Goal: Task Accomplishment & Management: Use online tool/utility

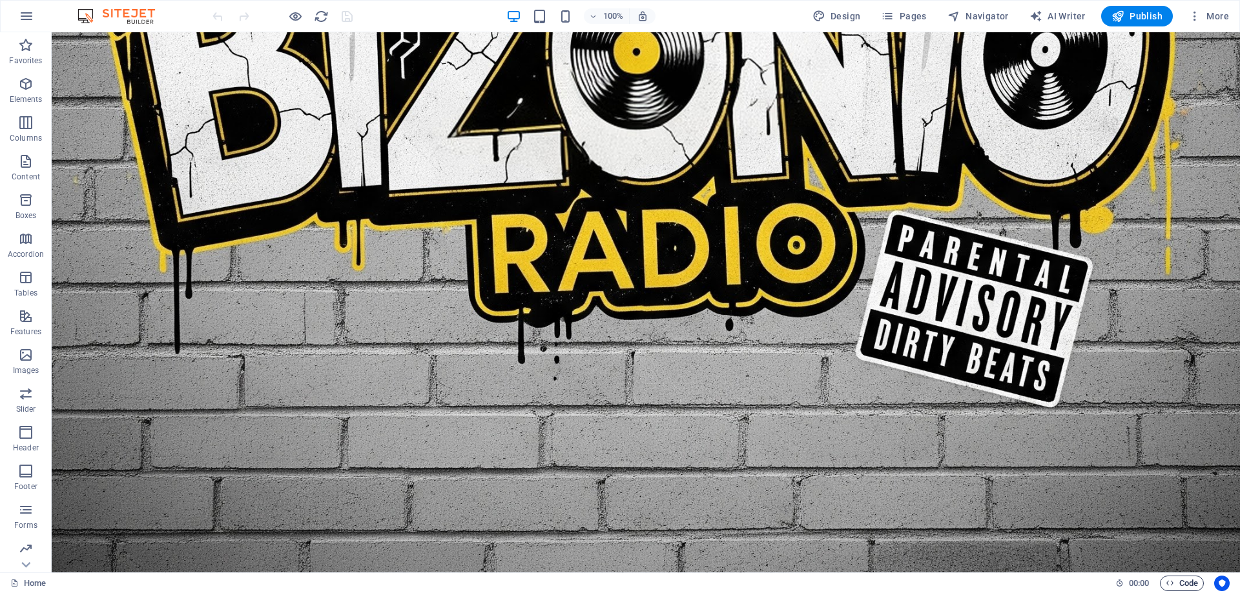
click at [1179, 584] on span "Code" at bounding box center [1181, 583] width 32 height 15
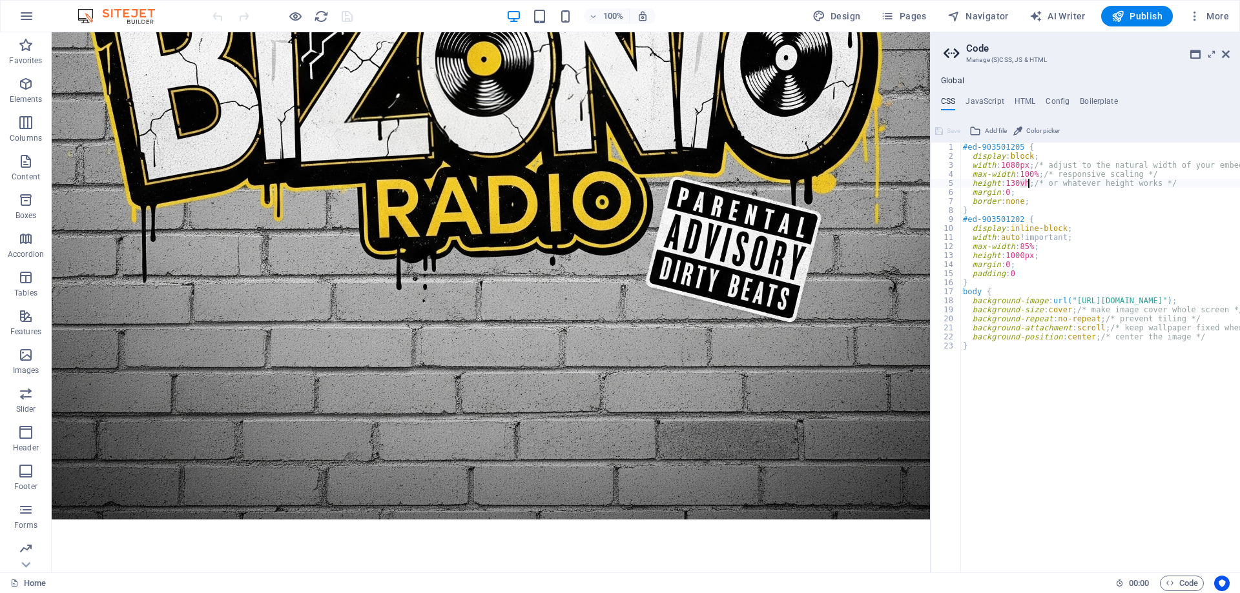
drag, startPoint x: 1020, startPoint y: 182, endPoint x: 1028, endPoint y: 182, distance: 8.4
type textarea "height: 1300px; /* or whatever height works */"
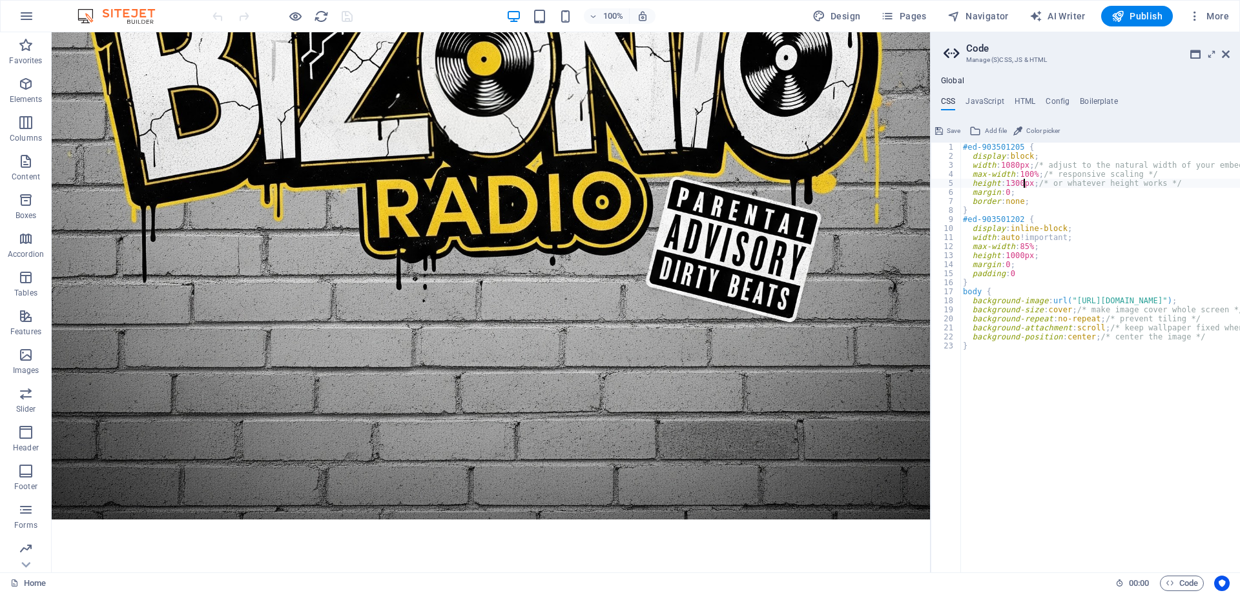
click at [950, 134] on span "Save" at bounding box center [953, 130] width 14 height 15
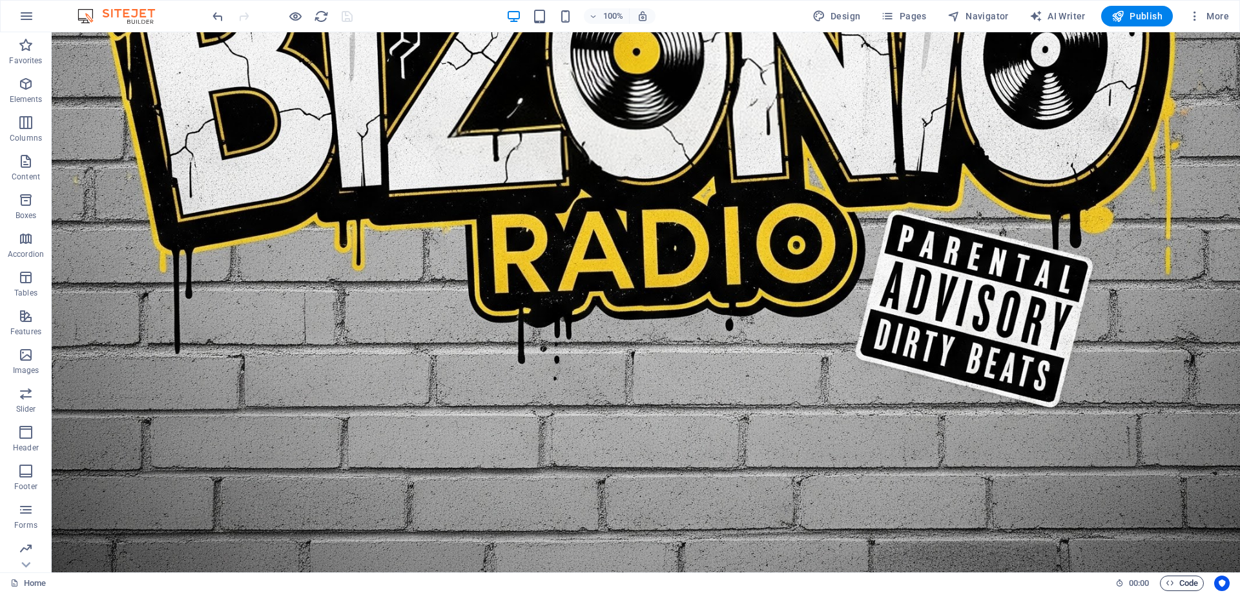
click at [1174, 583] on span "Code" at bounding box center [1181, 583] width 32 height 15
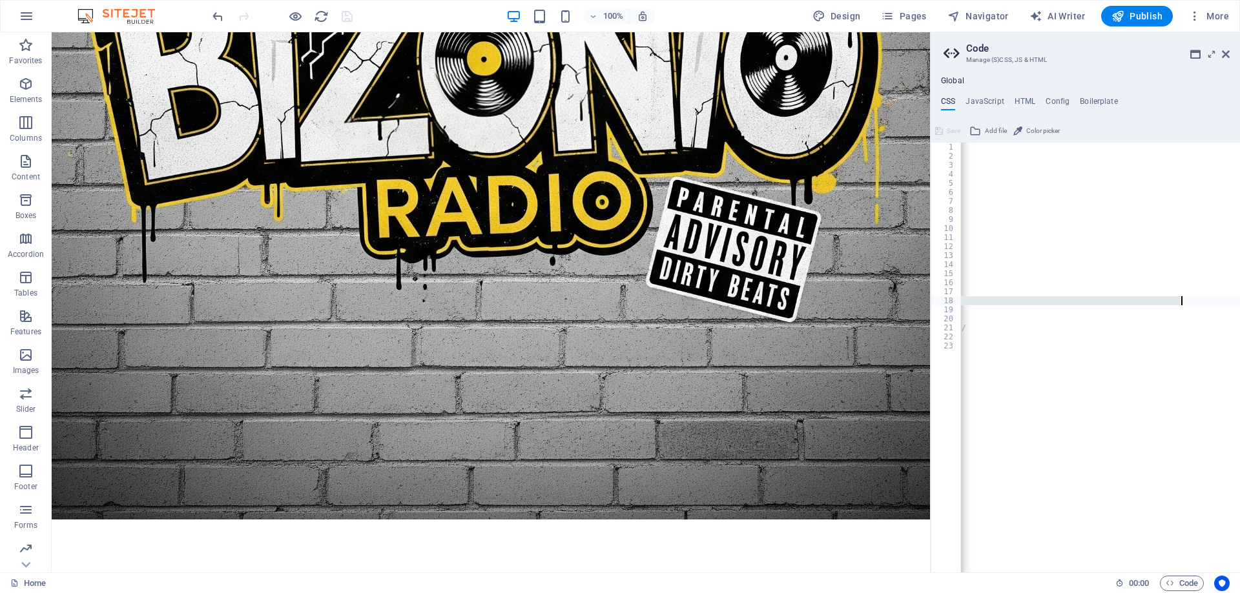
scroll to position [0, 294]
drag, startPoint x: 1122, startPoint y: 332, endPoint x: 863, endPoint y: 241, distance: 274.6
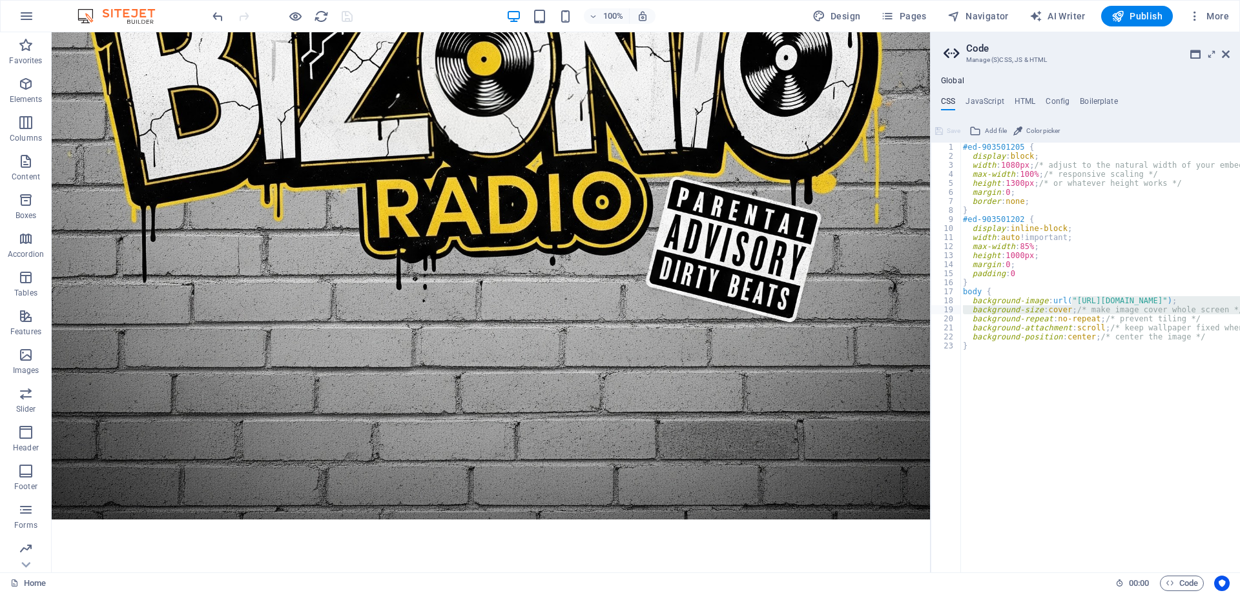
drag, startPoint x: 1160, startPoint y: 566, endPoint x: 861, endPoint y: 460, distance: 317.7
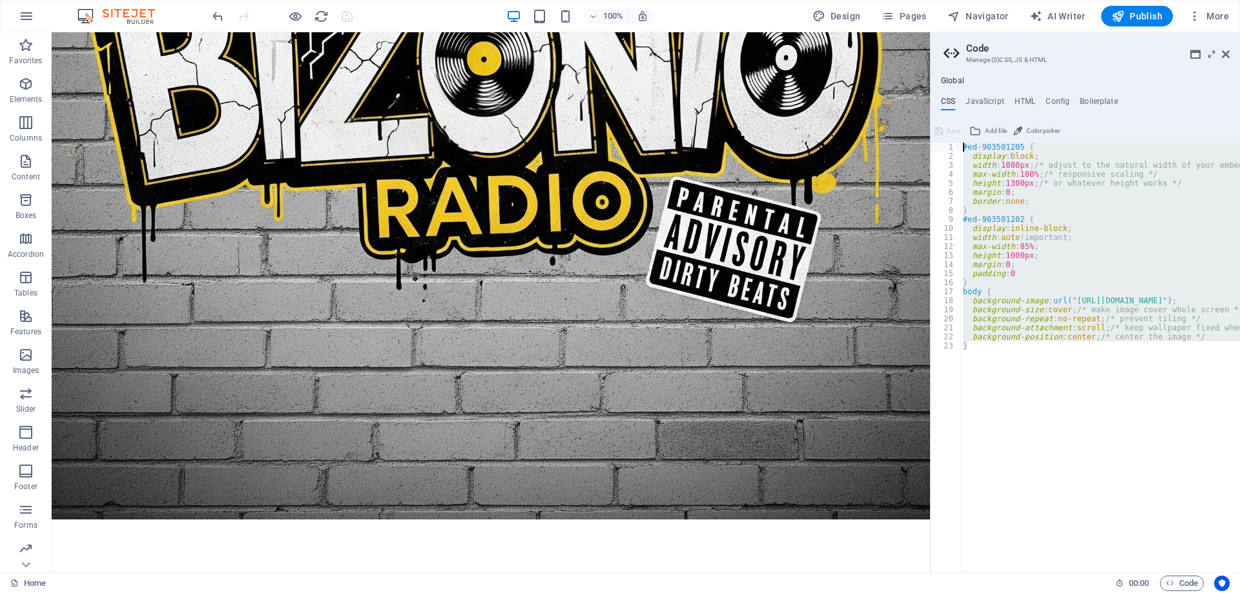
drag, startPoint x: 1001, startPoint y: 355, endPoint x: 1005, endPoint y: 244, distance: 111.1
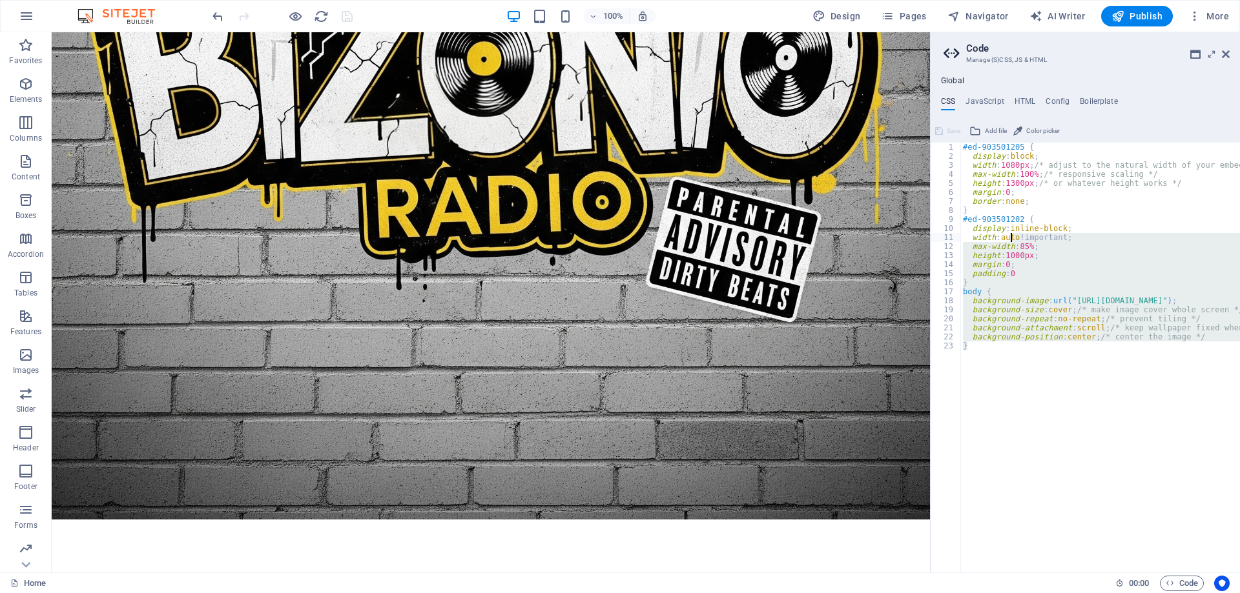
click at [1052, 380] on div "#ed-903501205 { display : block ; width : 1080px ; /* adjust to the natural wid…" at bounding box center [1100, 358] width 280 height 430
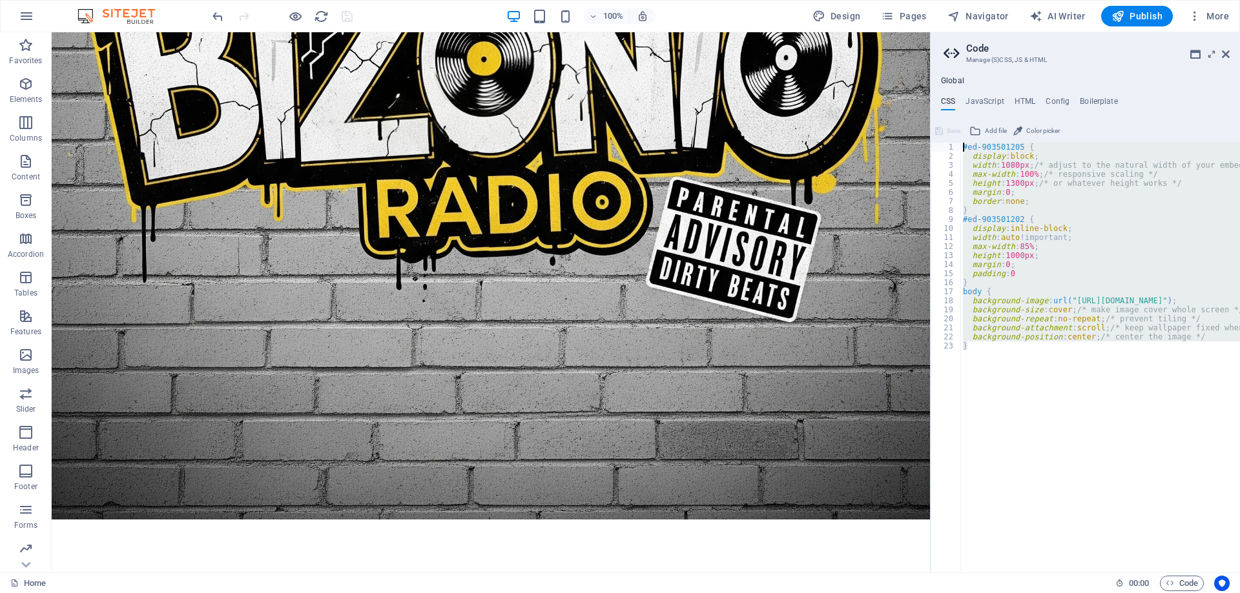
drag, startPoint x: 1031, startPoint y: 373, endPoint x: 963, endPoint y: 125, distance: 257.2
click at [963, 125] on div "} 1 2 3 4 5 6 7 8 9 10 11 12 13 14 15 16 17 18 19 20 21 22 23 #ed-903501205 { d…" at bounding box center [1084, 347] width 309 height 452
type textarea "#ed-903501205 { display: block;"
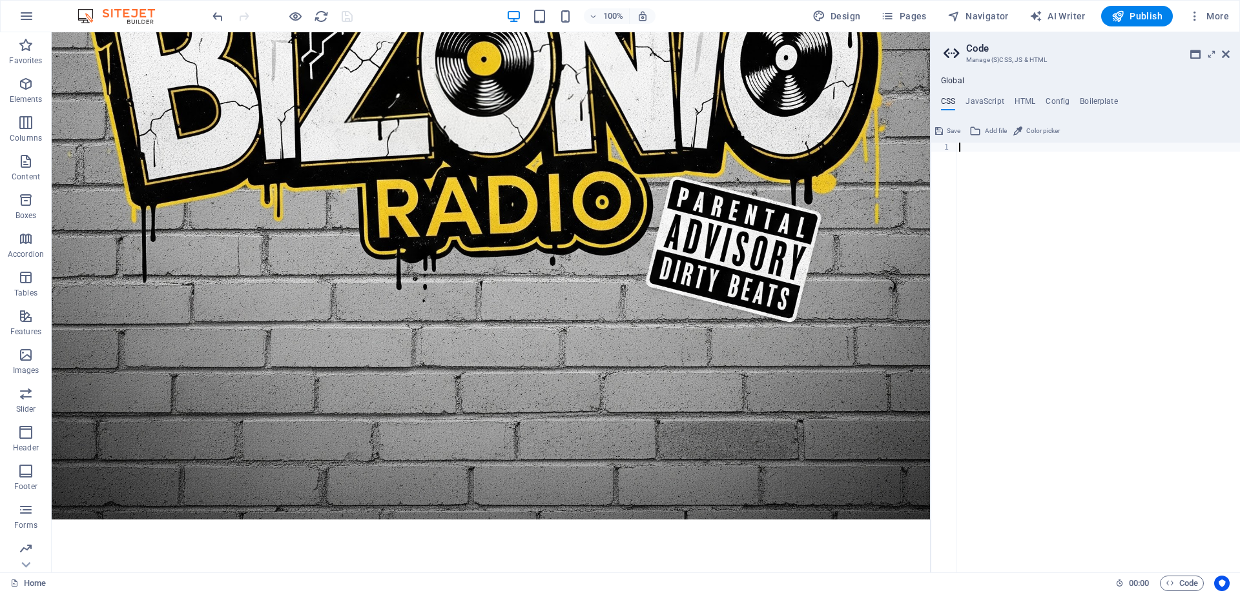
click at [1088, 245] on div at bounding box center [1097, 367] width 283 height 448
drag, startPoint x: 950, startPoint y: 130, endPoint x: 969, endPoint y: 135, distance: 19.4
click at [950, 130] on span "Save" at bounding box center [953, 130] width 14 height 15
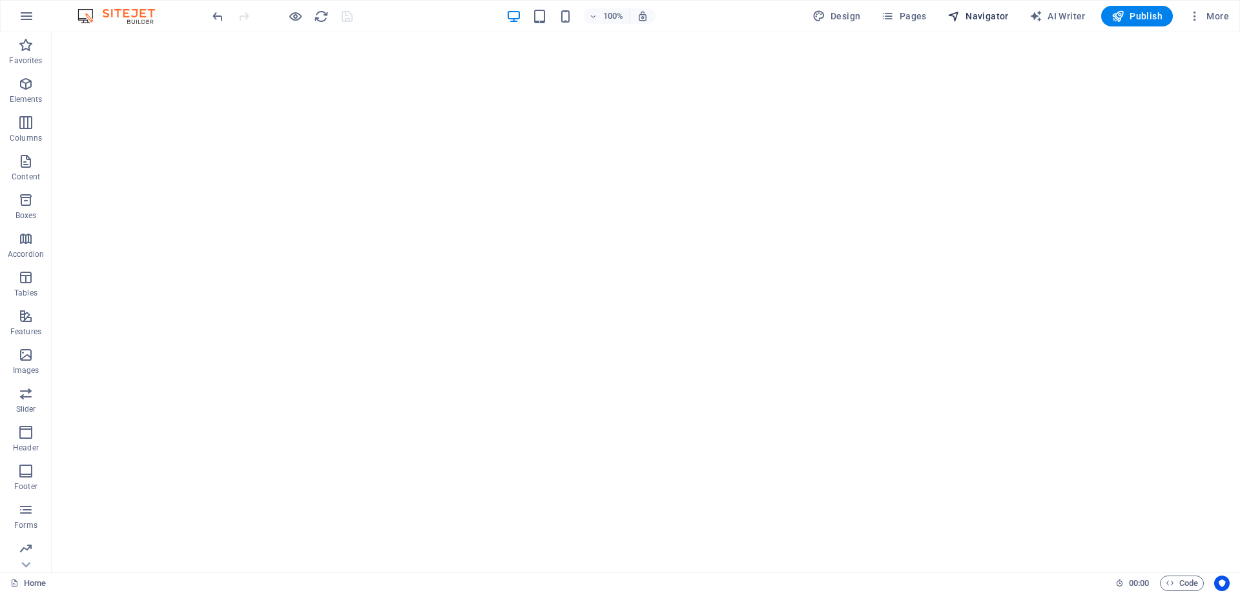
click at [994, 12] on span "Navigator" at bounding box center [977, 16] width 61 height 13
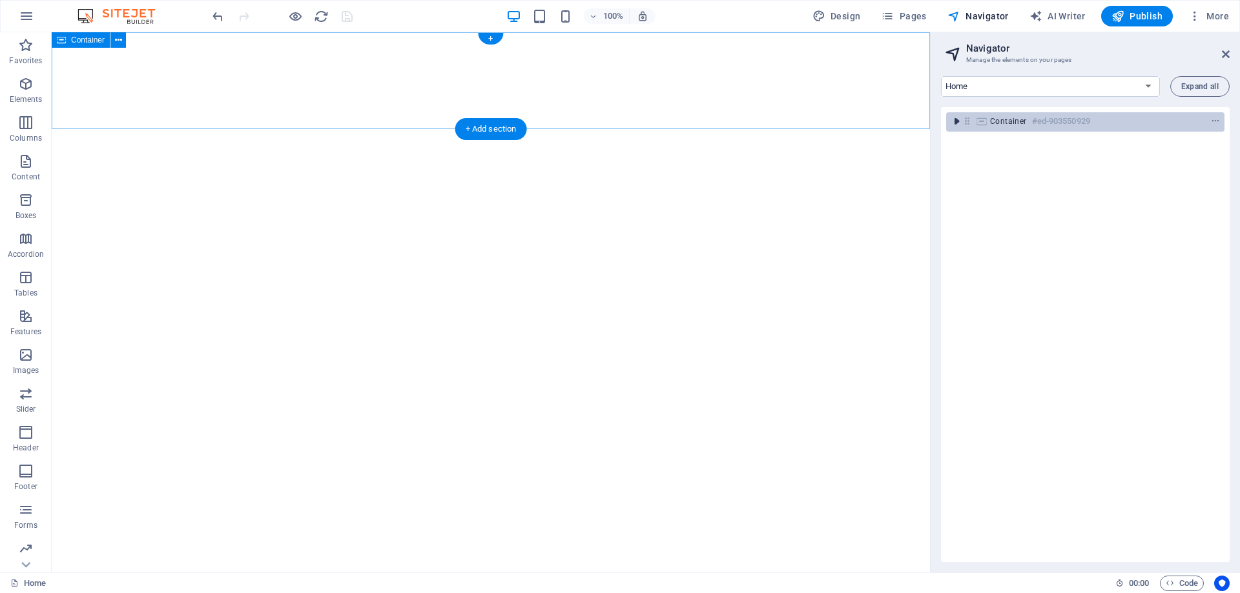
click at [955, 119] on icon "toggle-expand" at bounding box center [956, 121] width 13 height 13
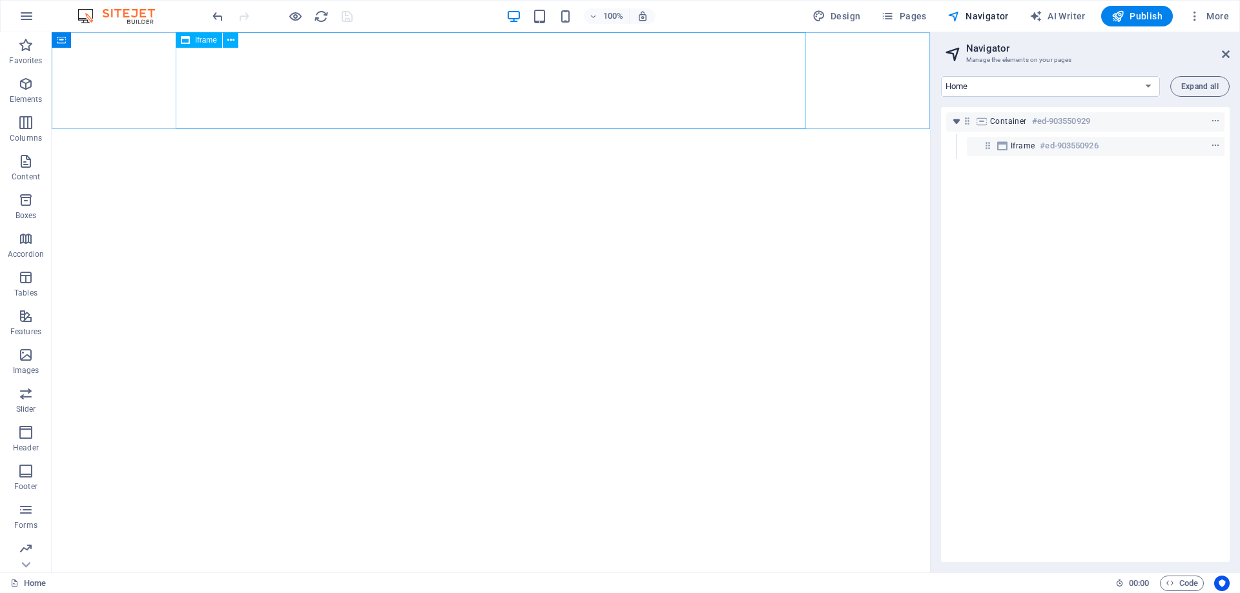
click at [208, 42] on span "Iframe" at bounding box center [206, 40] width 22 height 8
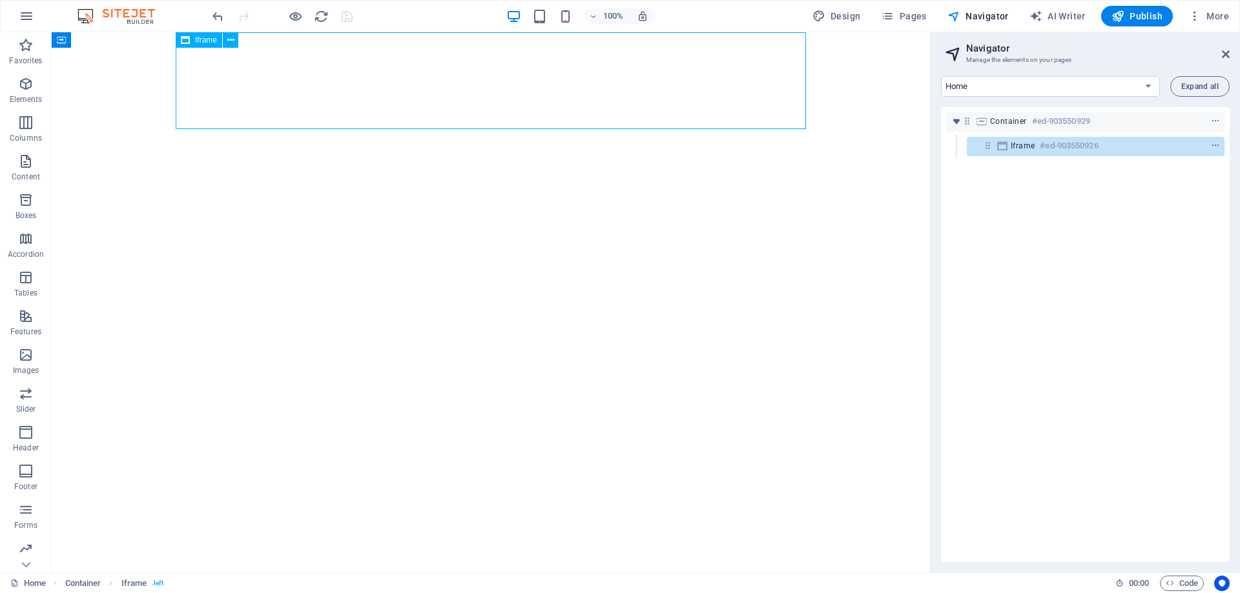
click at [208, 42] on span "Iframe" at bounding box center [206, 40] width 22 height 8
select select "%"
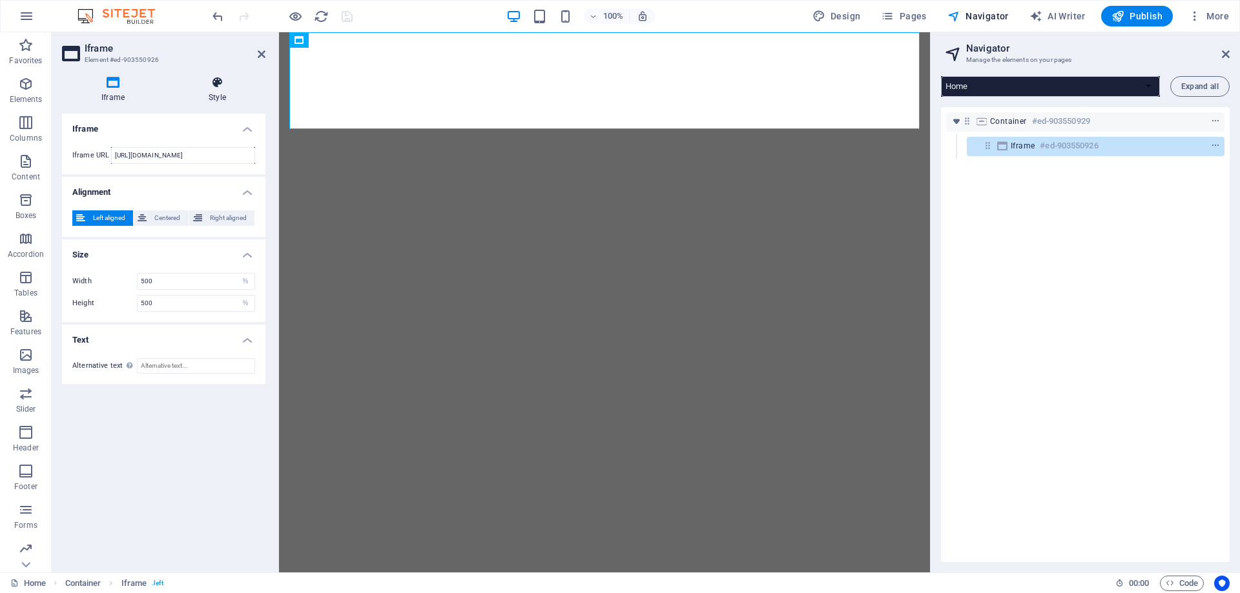
click at [215, 85] on icon at bounding box center [217, 82] width 96 height 13
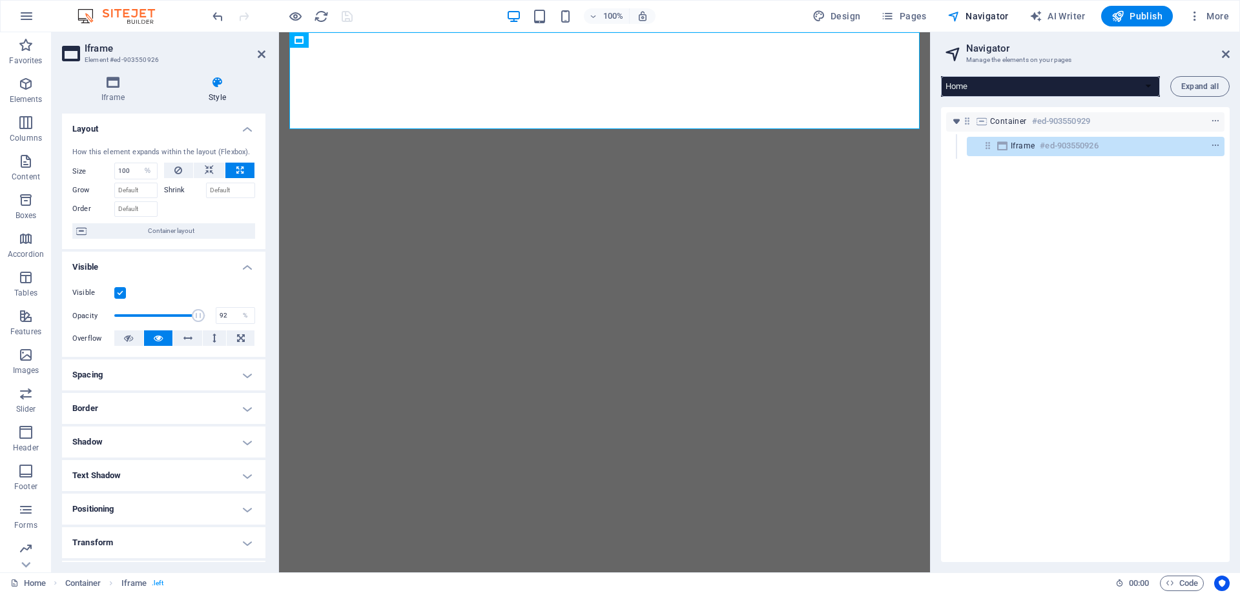
click at [153, 367] on h4 "Spacing" at bounding box center [163, 375] width 203 height 31
click at [154, 422] on input "0" at bounding box center [154, 423] width 59 height 15
click at [171, 373] on h4 "Spacing" at bounding box center [163, 371] width 203 height 23
click at [193, 371] on h4 "Spacing" at bounding box center [163, 375] width 203 height 31
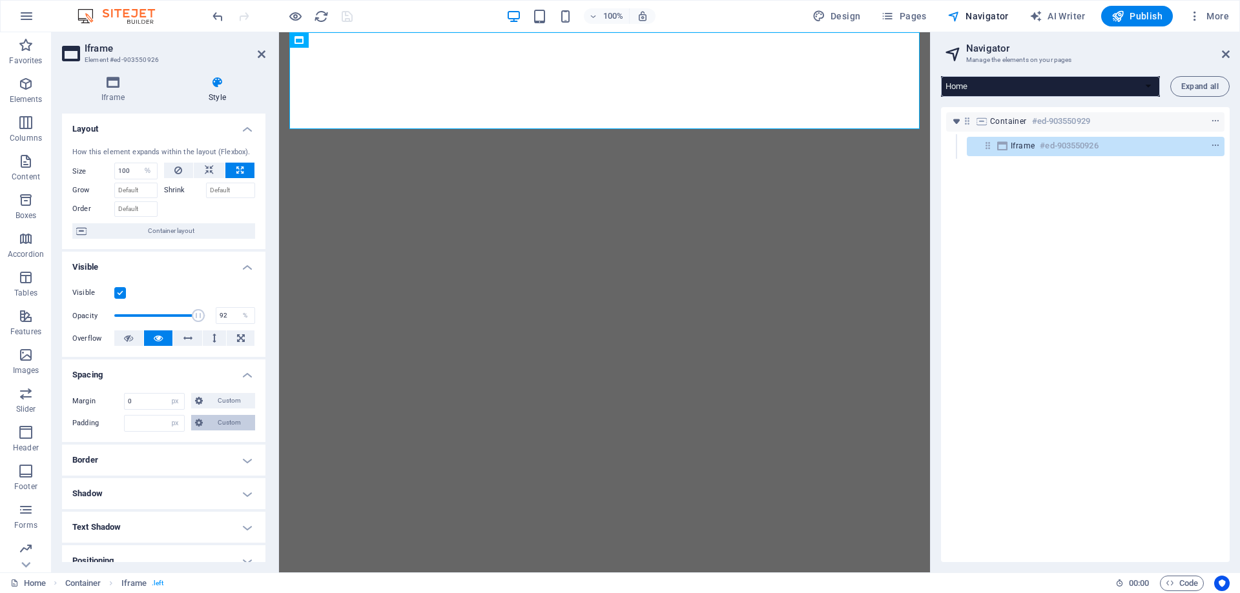
click at [220, 423] on span "Custom" at bounding box center [229, 422] width 45 height 15
click at [162, 445] on input "0" at bounding box center [171, 445] width 39 height 15
type input "2"
select select "DISABLED_OPTION_VALUE"
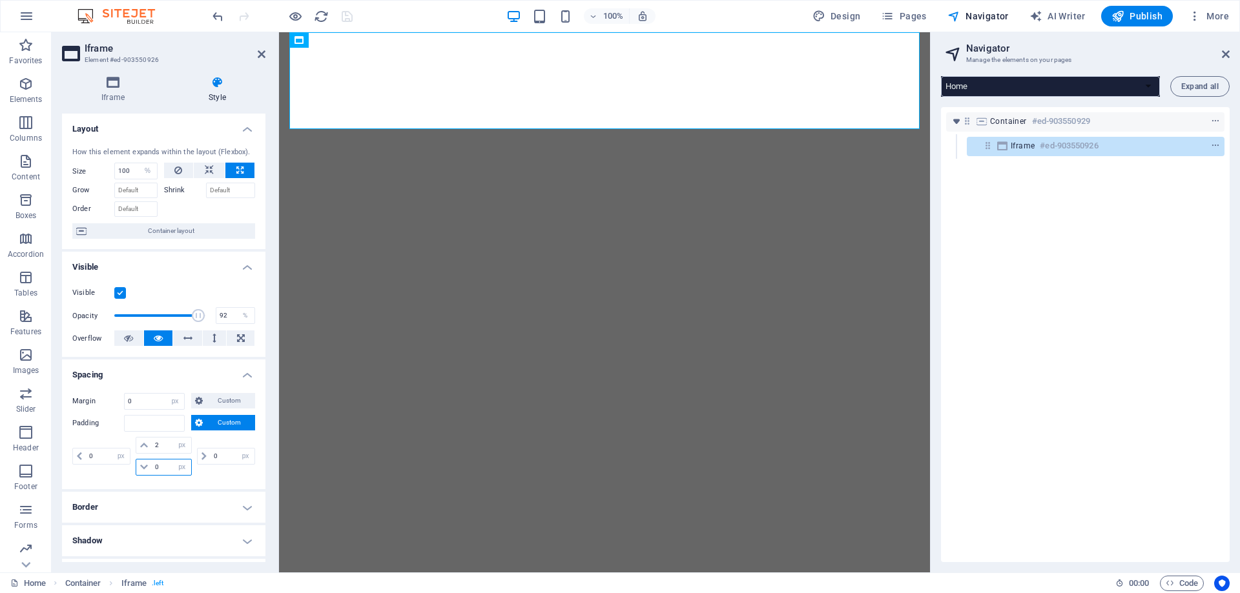
click at [162, 467] on input "0" at bounding box center [171, 467] width 39 height 15
click at [162, 449] on input "2" at bounding box center [171, 445] width 39 height 15
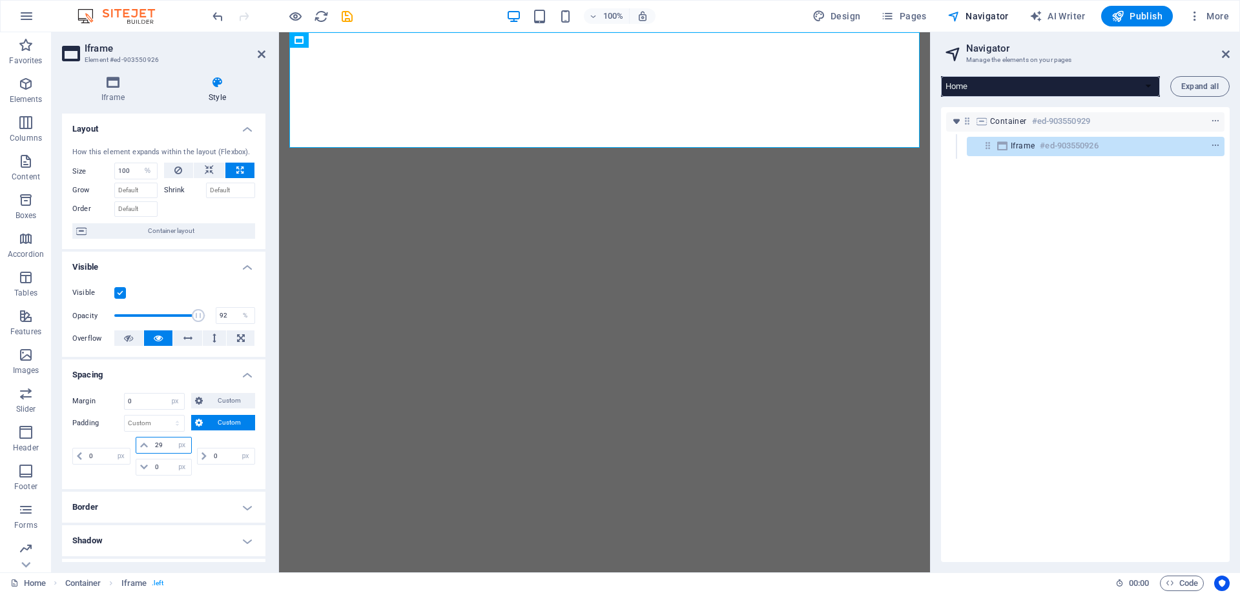
drag, startPoint x: 160, startPoint y: 447, endPoint x: 149, endPoint y: 447, distance: 11.0
click at [149, 447] on div "29 px rem % vh vw" at bounding box center [164, 445] width 56 height 17
type input "20"
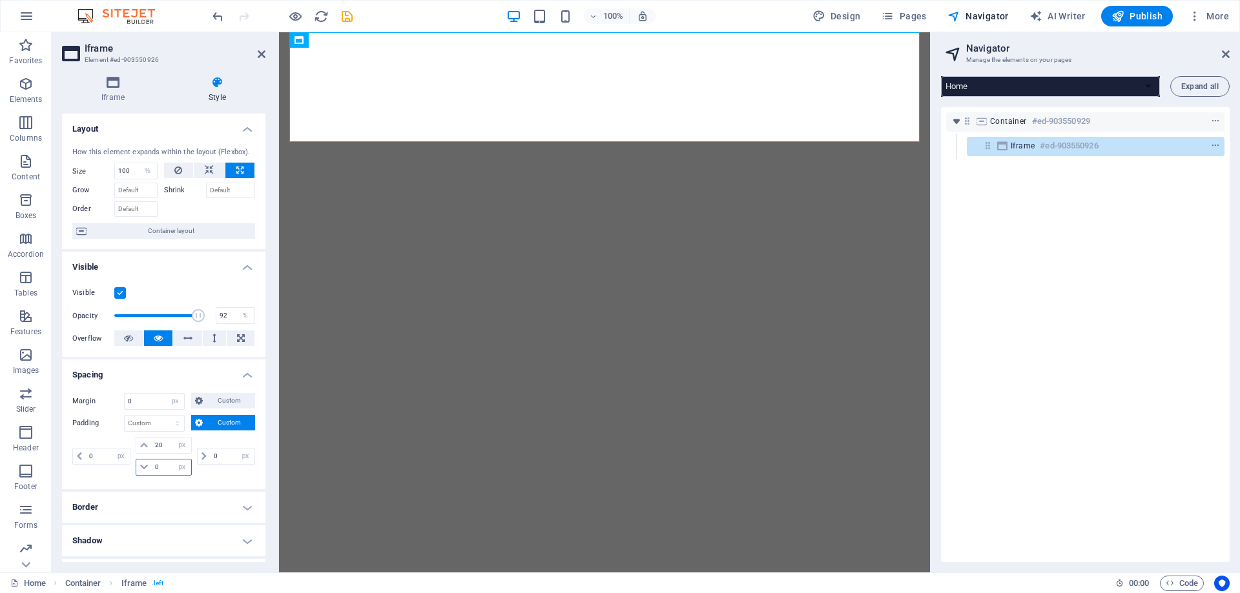
click at [153, 464] on input "0" at bounding box center [171, 467] width 39 height 15
type input "20"
click at [220, 439] on div "0 px rem % vh vw" at bounding box center [224, 456] width 61 height 39
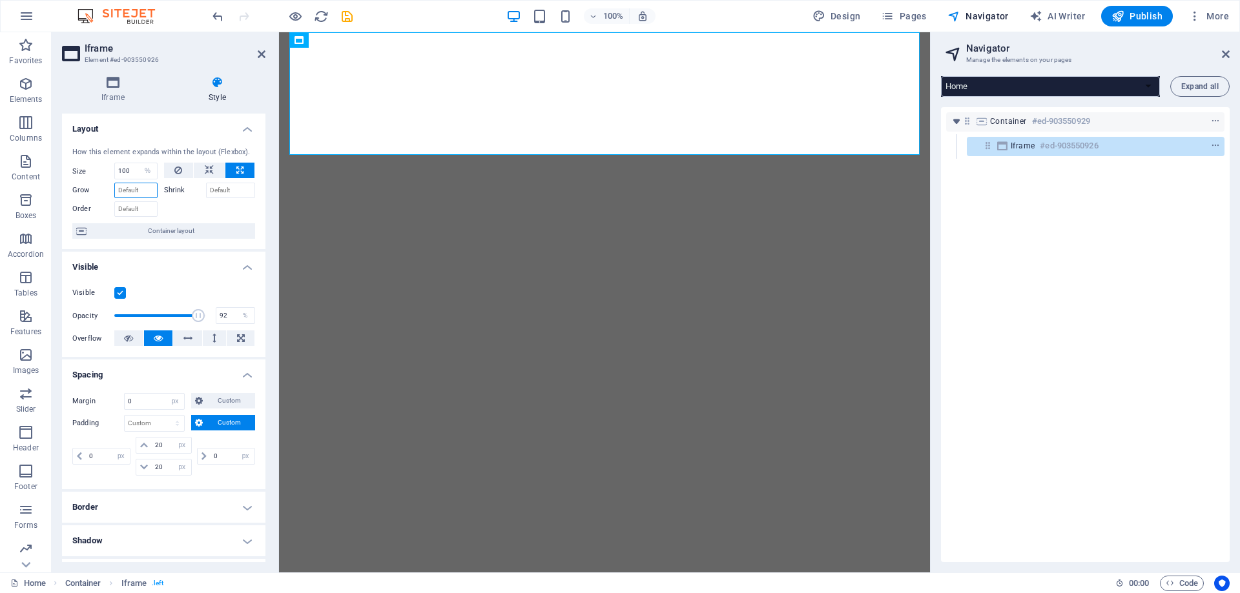
click at [134, 188] on input "Grow" at bounding box center [135, 190] width 43 height 15
type input "1"
click at [199, 212] on div at bounding box center [210, 207] width 92 height 19
click at [232, 192] on input "Shrink" at bounding box center [231, 190] width 50 height 15
type input "0"
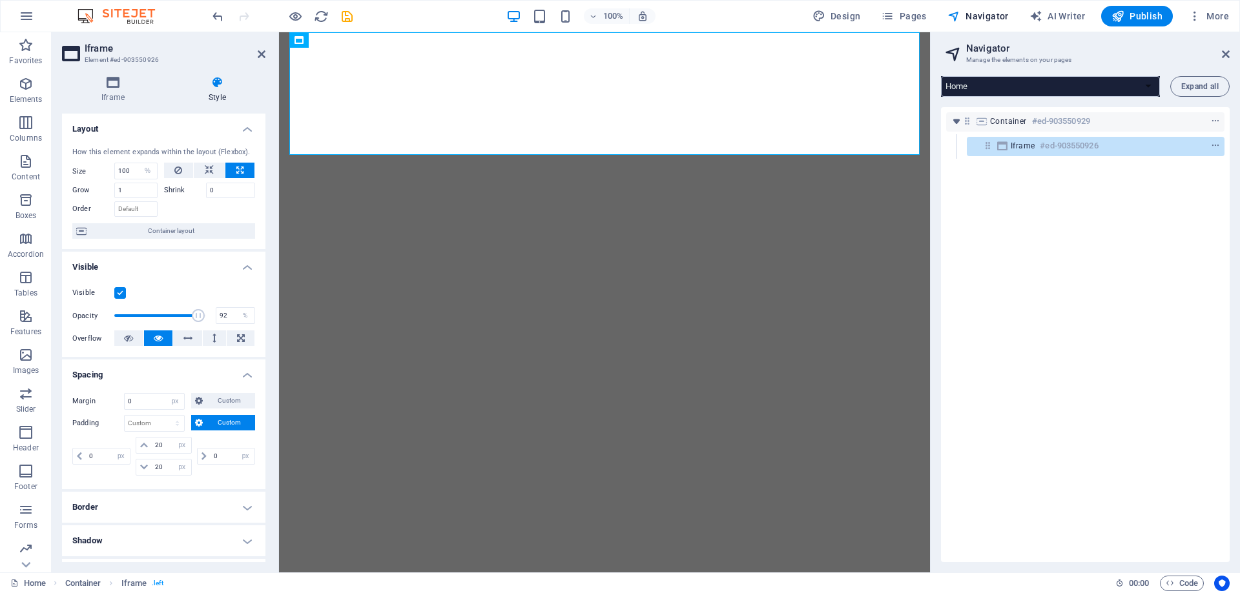
click at [212, 214] on div at bounding box center [210, 207] width 92 height 19
click at [258, 54] on icon at bounding box center [262, 54] width 8 height 10
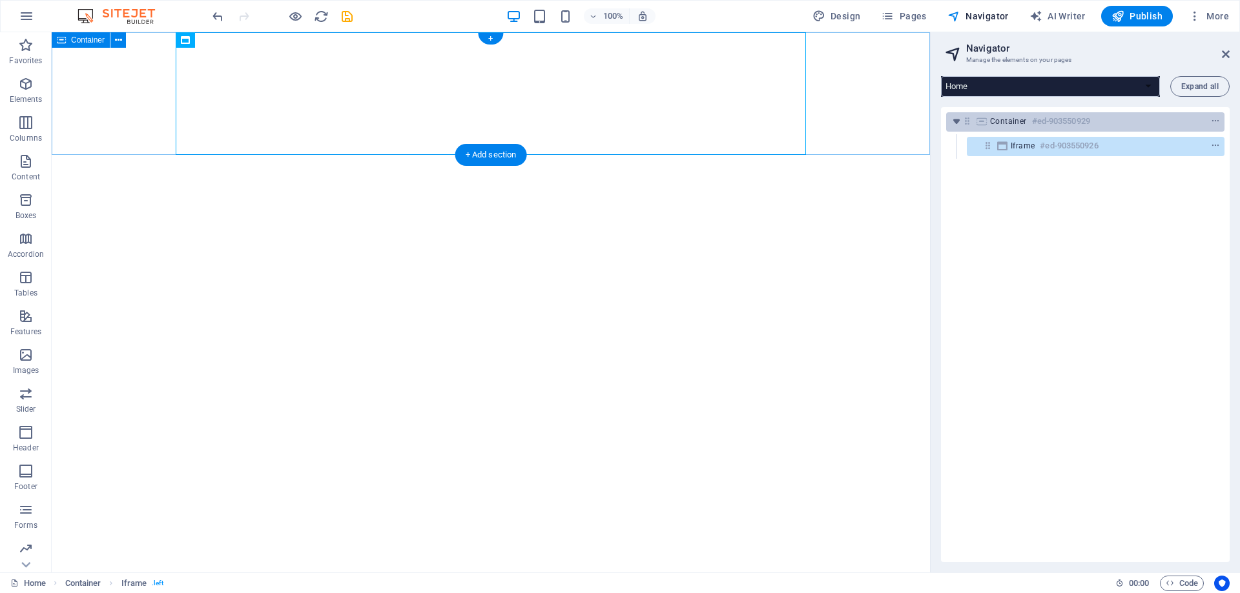
click at [1032, 123] on h6 "#ed-903550929" at bounding box center [1061, 121] width 58 height 15
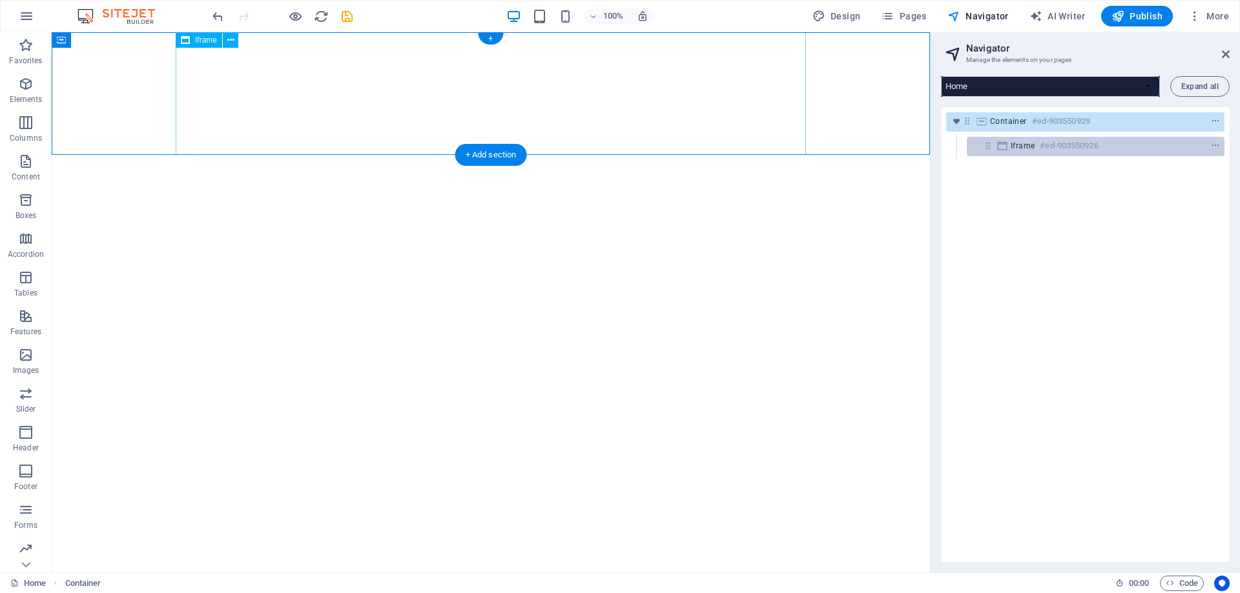
click at [1032, 150] on span "Iframe" at bounding box center [1022, 146] width 24 height 10
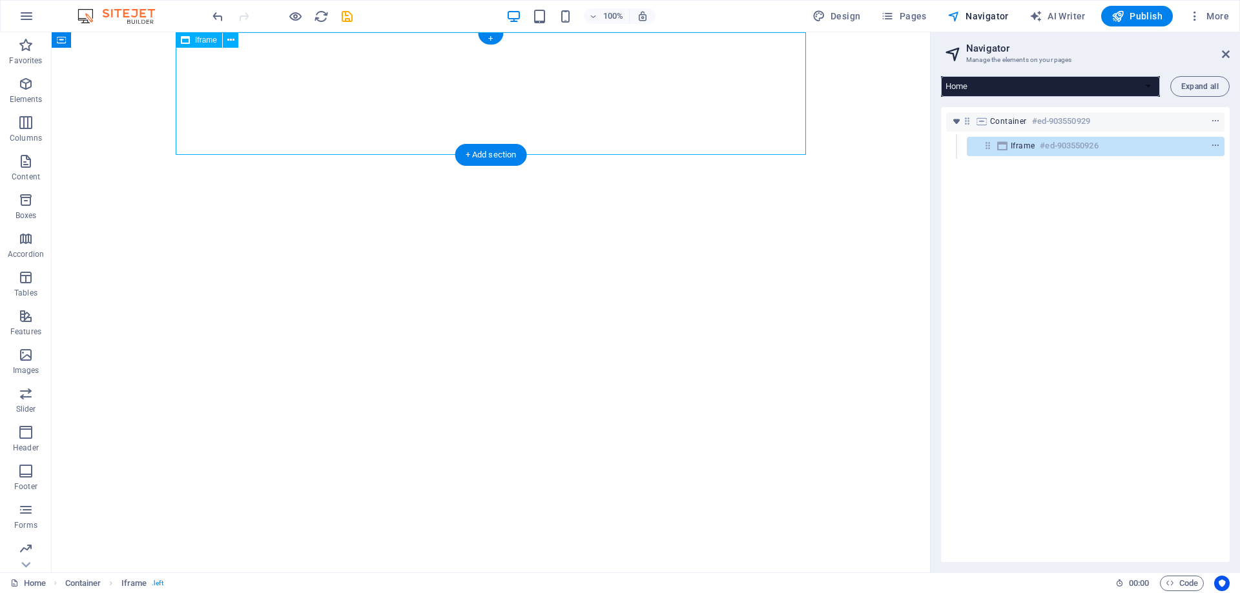
click at [1008, 149] on icon at bounding box center [1002, 146] width 14 height 10
select select "%"
select select "px"
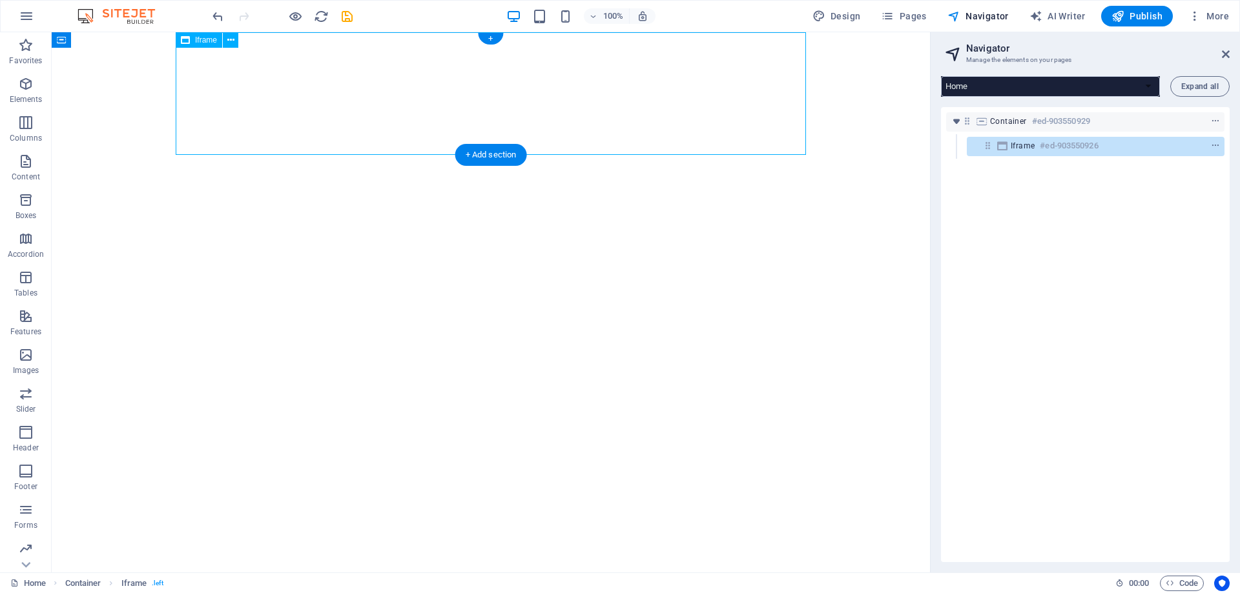
select select "px"
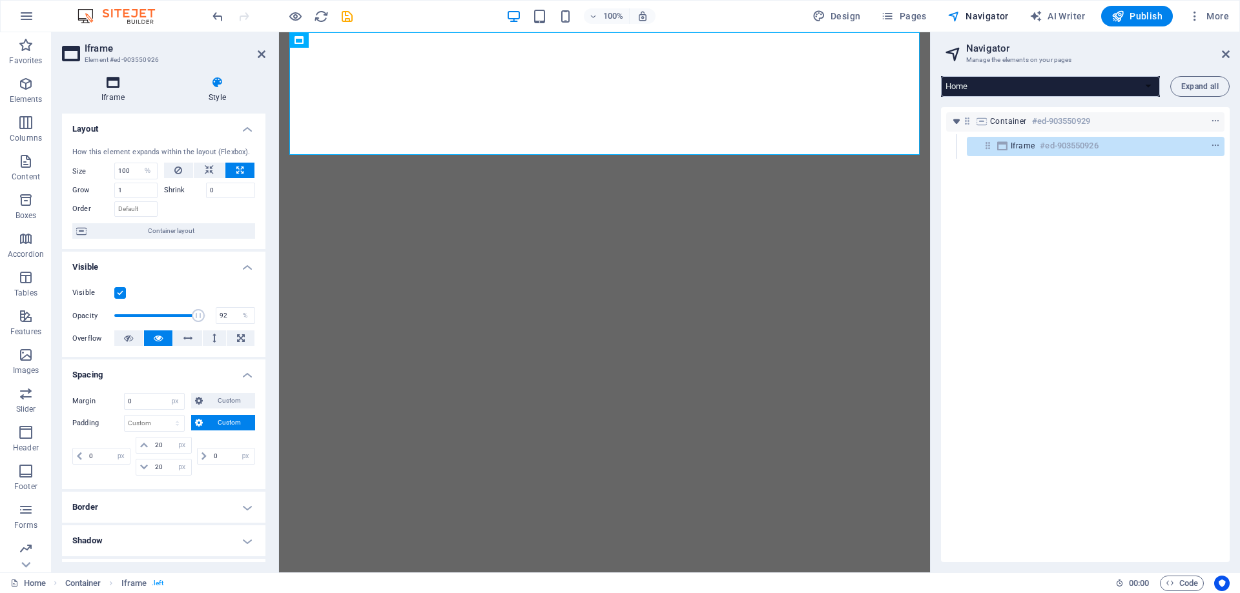
click at [115, 88] on icon at bounding box center [113, 82] width 102 height 13
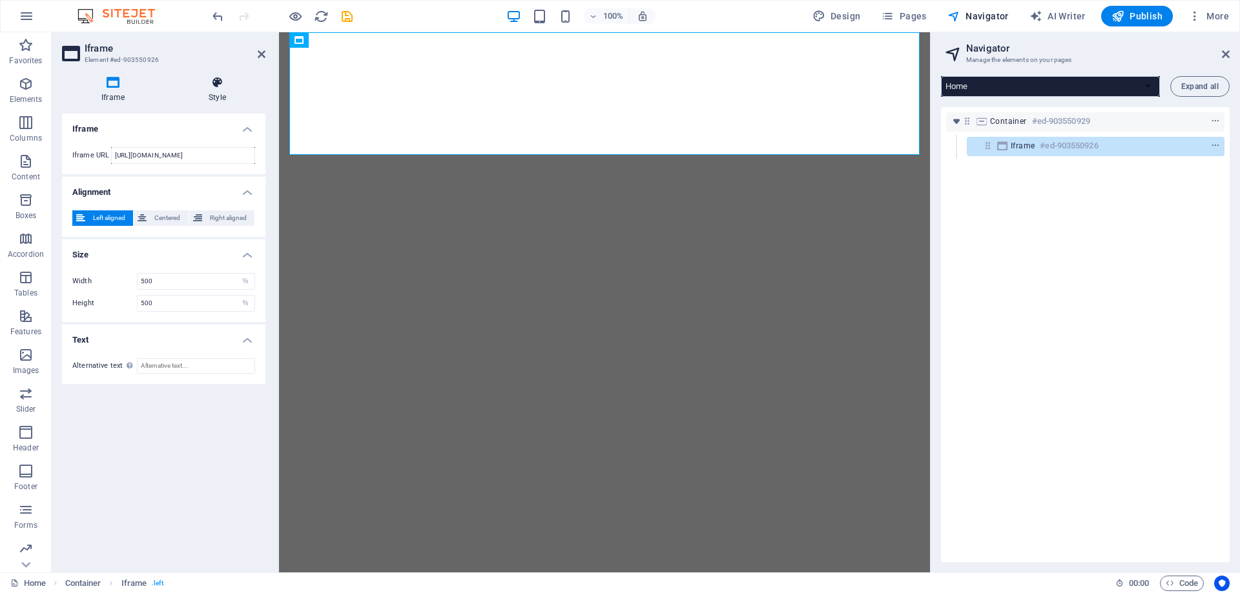
click at [205, 87] on icon at bounding box center [217, 82] width 96 height 13
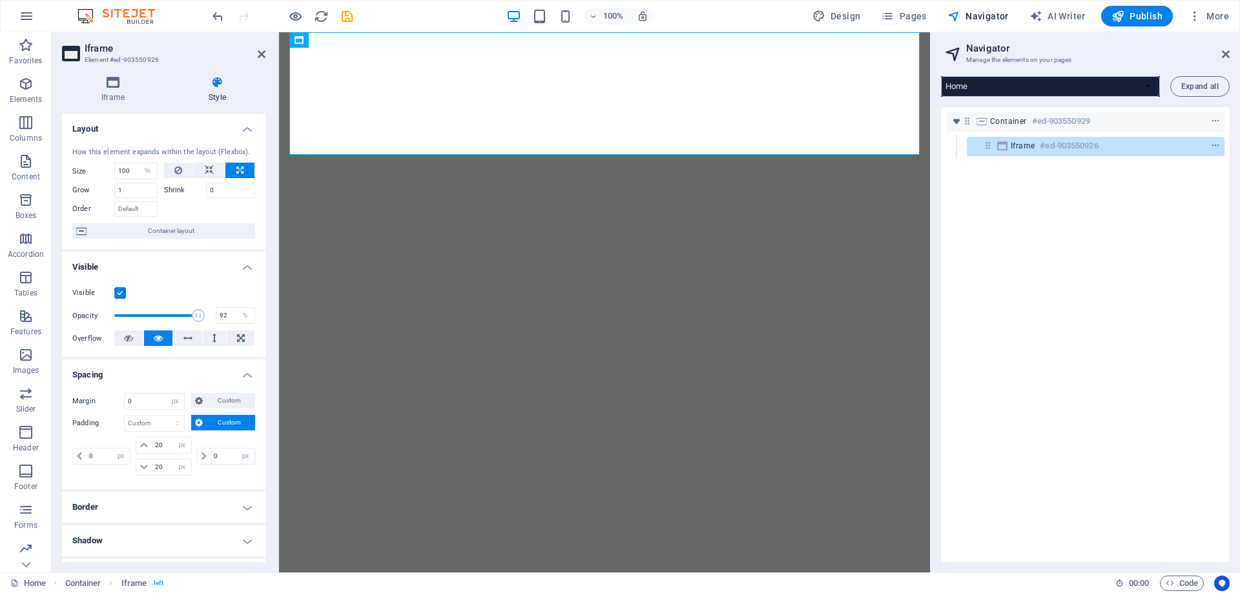
click at [138, 371] on h4 "Spacing" at bounding box center [163, 371] width 203 height 23
click at [134, 509] on h4 "Positioning" at bounding box center [163, 509] width 203 height 31
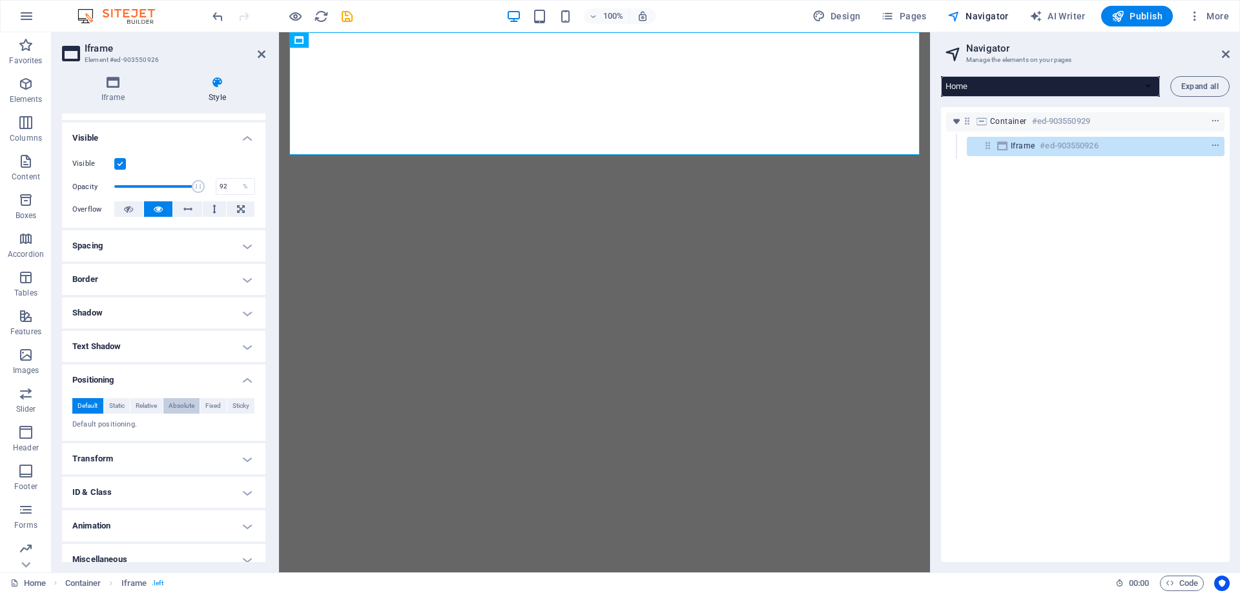
scroll to position [142, 0]
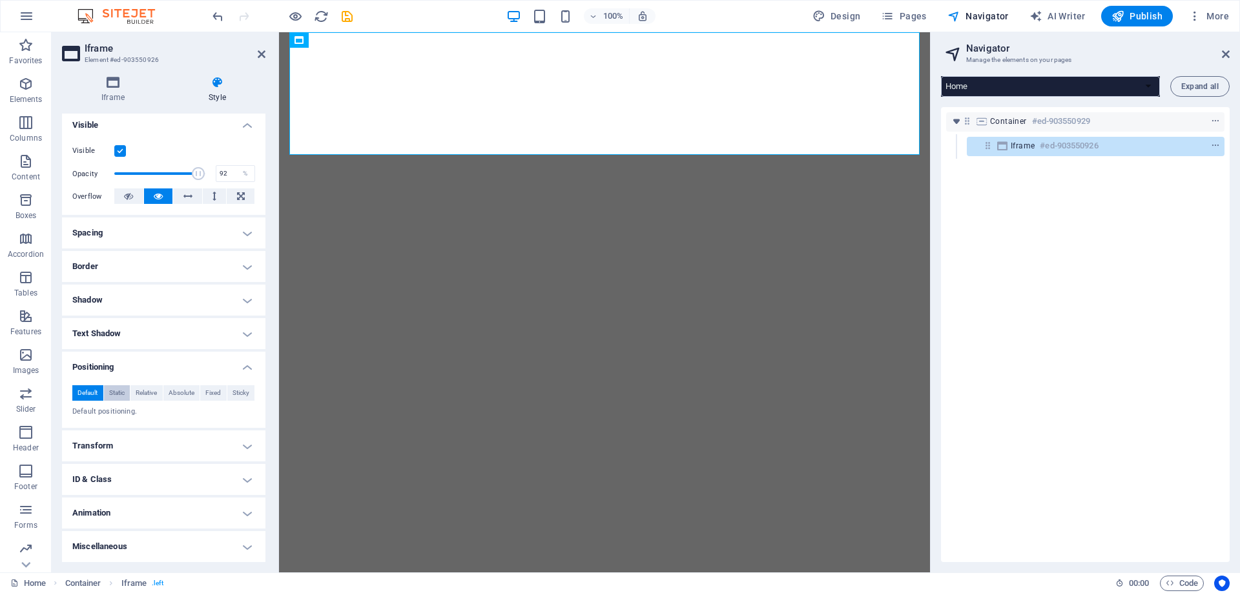
click at [121, 396] on span "Static" at bounding box center [116, 392] width 15 height 15
click at [154, 396] on span "Relative" at bounding box center [146, 392] width 21 height 15
click at [174, 392] on span "Absolute" at bounding box center [181, 392] width 26 height 15
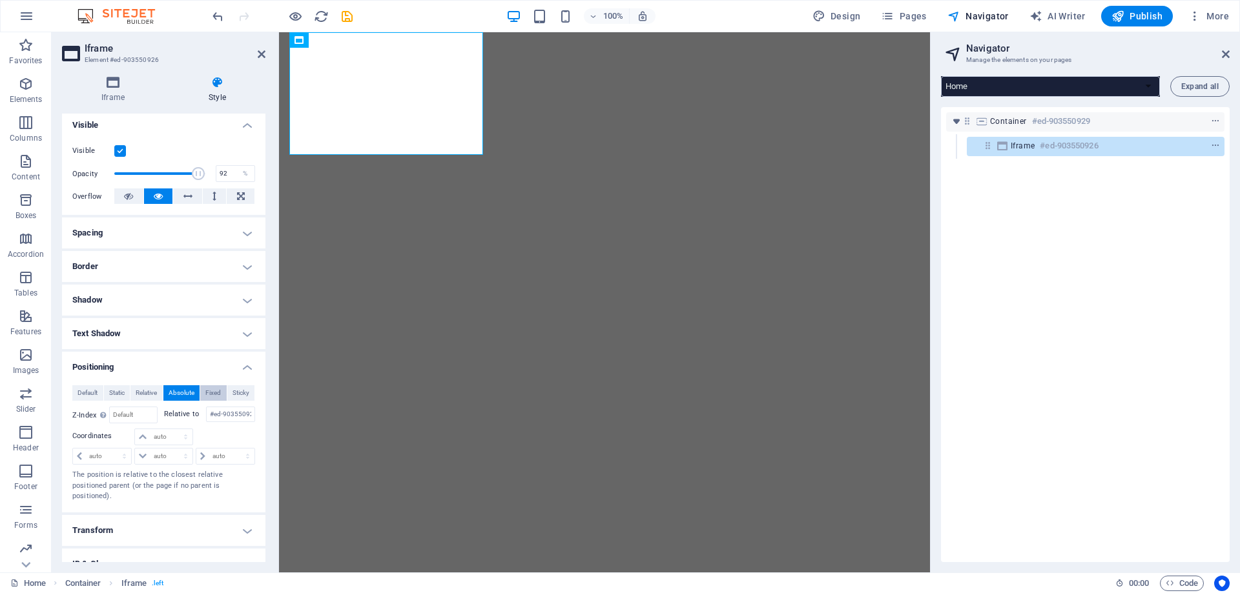
click at [206, 392] on span "Fixed" at bounding box center [212, 392] width 15 height 15
click at [239, 393] on span "Sticky" at bounding box center [240, 392] width 17 height 15
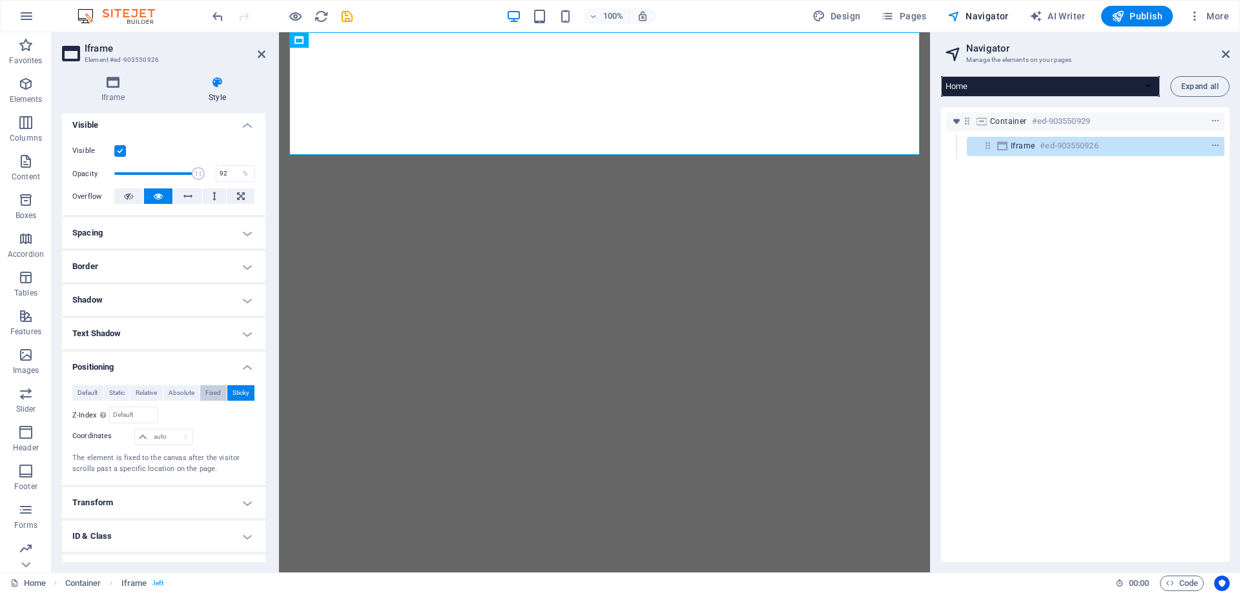
click at [201, 396] on button "Fixed" at bounding box center [213, 392] width 26 height 15
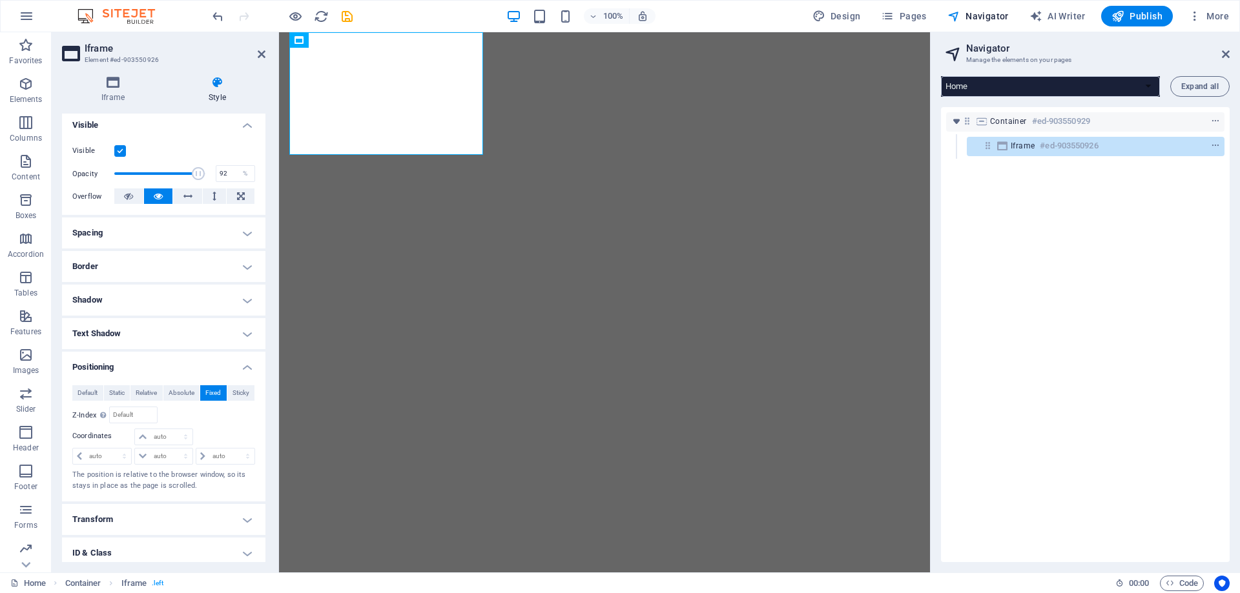
click at [224, 396] on button "Fixed" at bounding box center [213, 392] width 26 height 15
click at [232, 396] on span "Sticky" at bounding box center [240, 392] width 17 height 15
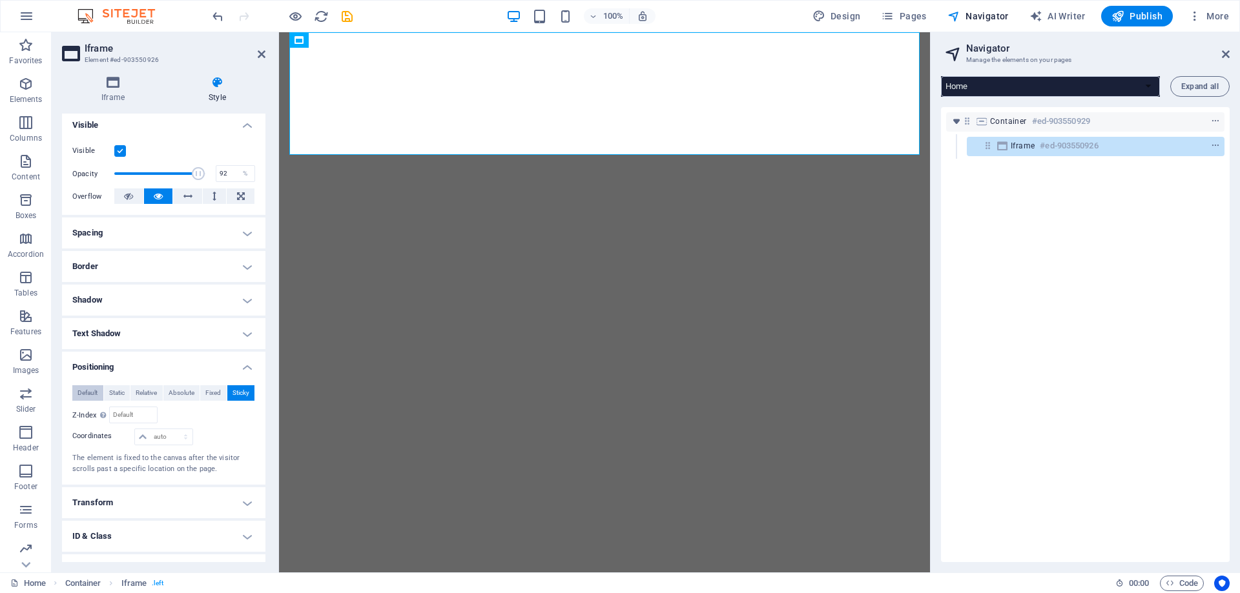
click at [82, 395] on span "Default" at bounding box center [87, 392] width 20 height 15
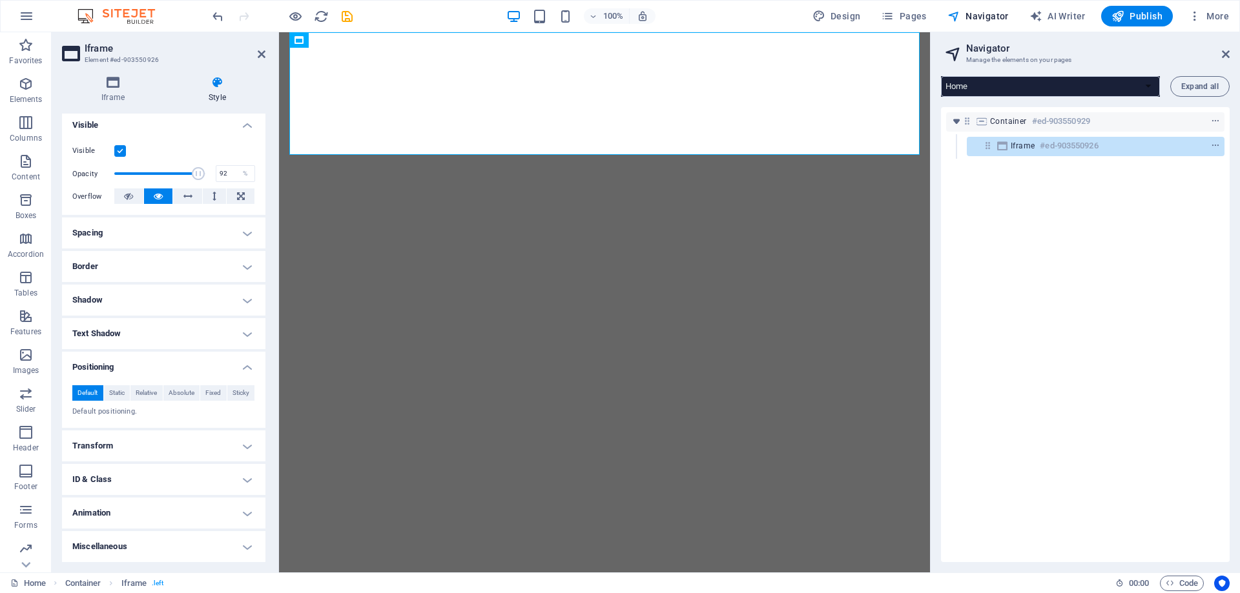
click at [152, 59] on h3 "Element #ed-903550926" at bounding box center [162, 60] width 155 height 12
click at [1180, 580] on span "Code" at bounding box center [1181, 583] width 32 height 15
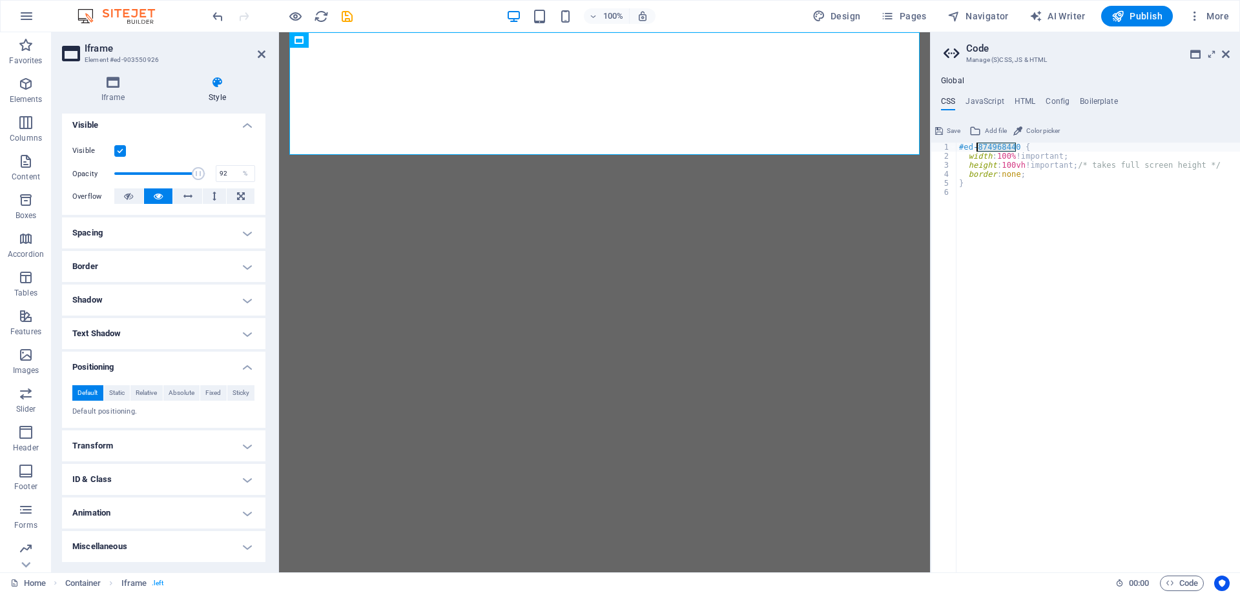
drag, startPoint x: 1014, startPoint y: 147, endPoint x: 978, endPoint y: 147, distance: 36.2
click at [978, 147] on div "#ed-874968440 { width : 100% !important; height : 100vh !important; /* takes fu…" at bounding box center [1097, 367] width 283 height 448
type textarea "#ed-903550926 {"
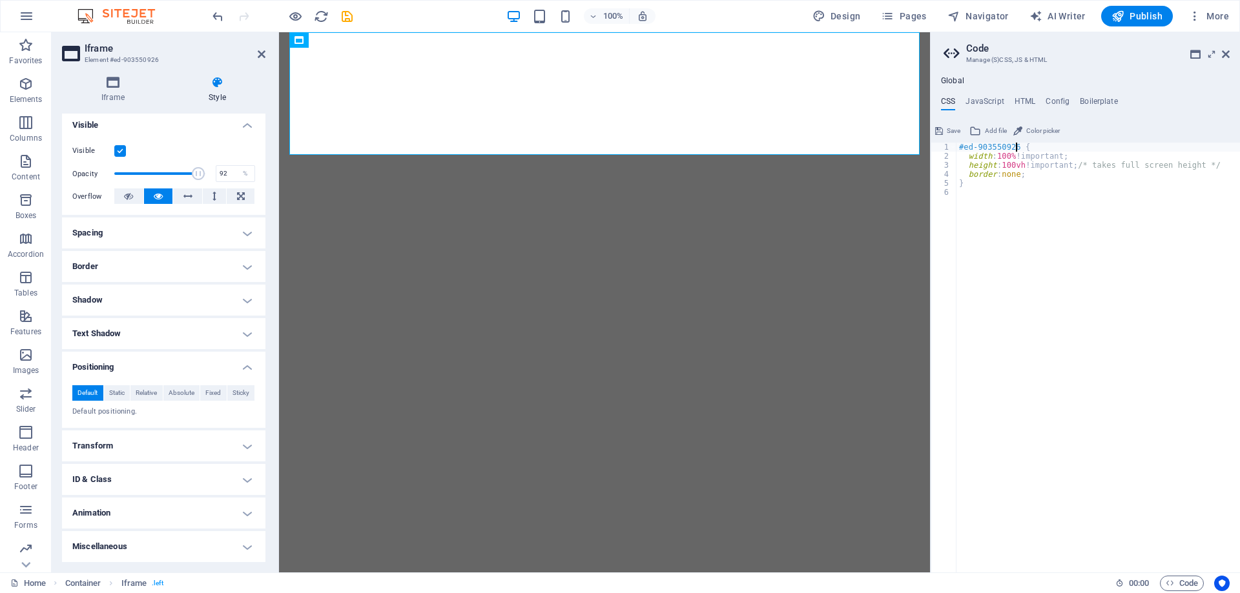
click at [1032, 329] on div "#ed-903550926 { width : 100% !important; height : 100vh !important; /* takes fu…" at bounding box center [1097, 367] width 283 height 448
type textarea "}"
click at [948, 131] on span "Save" at bounding box center [953, 130] width 14 height 15
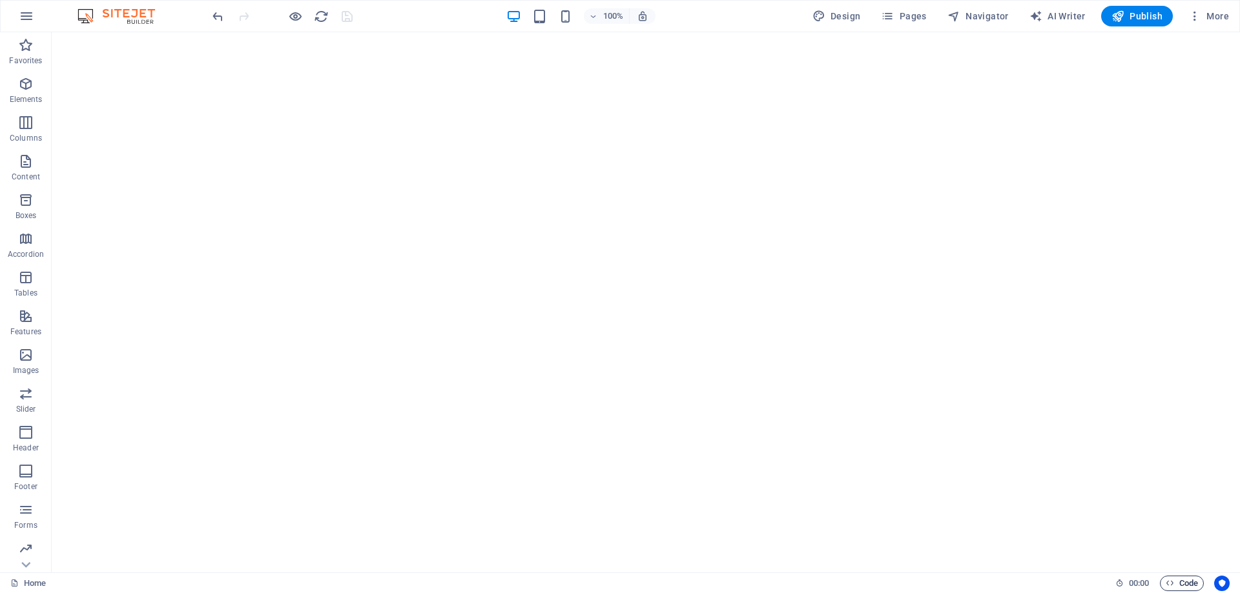
click at [1183, 586] on span "Code" at bounding box center [1181, 583] width 32 height 15
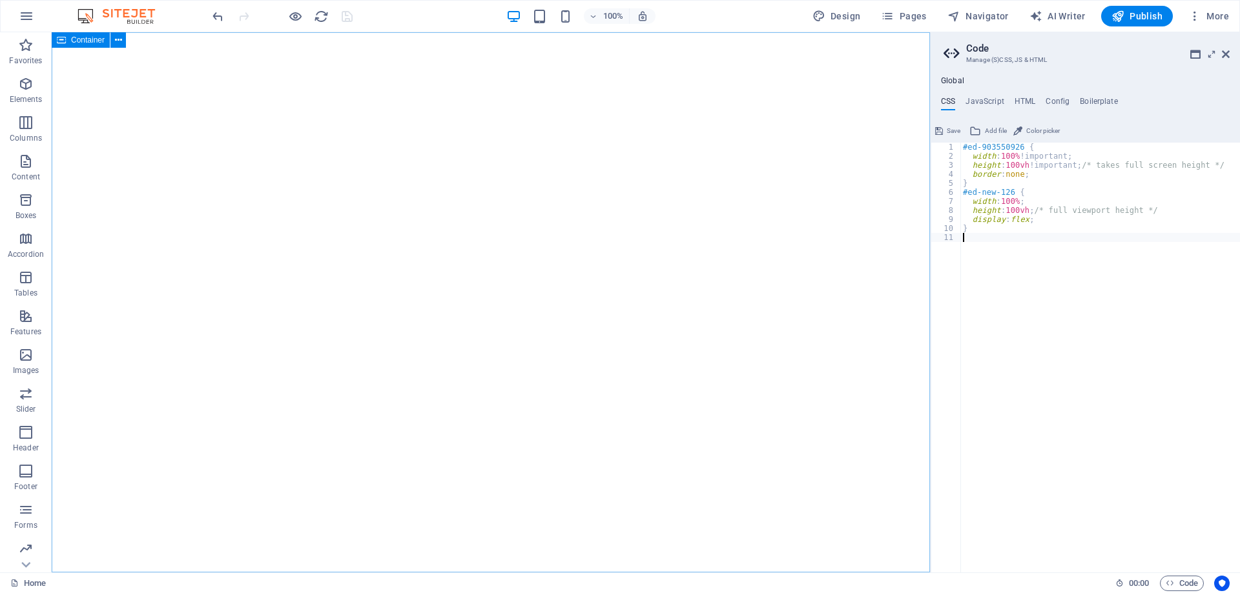
click at [78, 40] on span "Container" at bounding box center [88, 40] width 34 height 8
drag, startPoint x: 78, startPoint y: 40, endPoint x: 104, endPoint y: 99, distance: 64.2
click at [78, 40] on span "Container" at bounding box center [88, 40] width 34 height 8
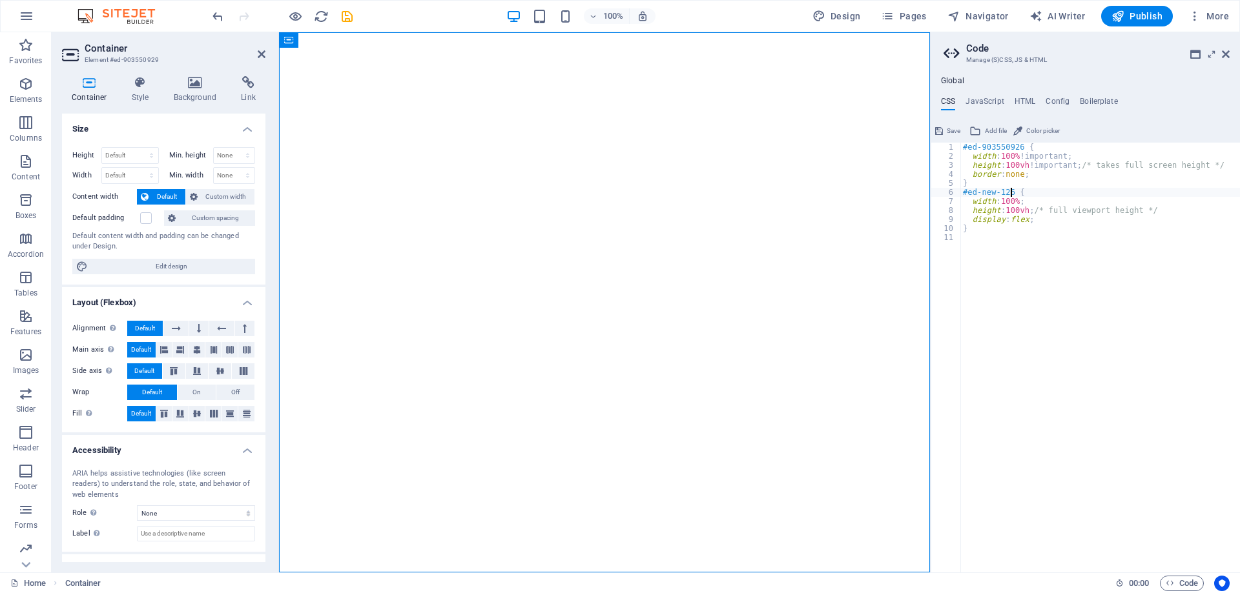
click at [1012, 191] on div "#ed-903550926 { width : 100% !important; height : 100vh !important; /* takes fu…" at bounding box center [1100, 367] width 280 height 448
drag, startPoint x: 1011, startPoint y: 191, endPoint x: 975, endPoint y: 191, distance: 35.5
click at [975, 191] on div "#ed-903550926 { width : 100% !important; height : 100vh !important; /* takes fu…" at bounding box center [1100, 367] width 280 height 448
type textarea "#ed903550929 {"
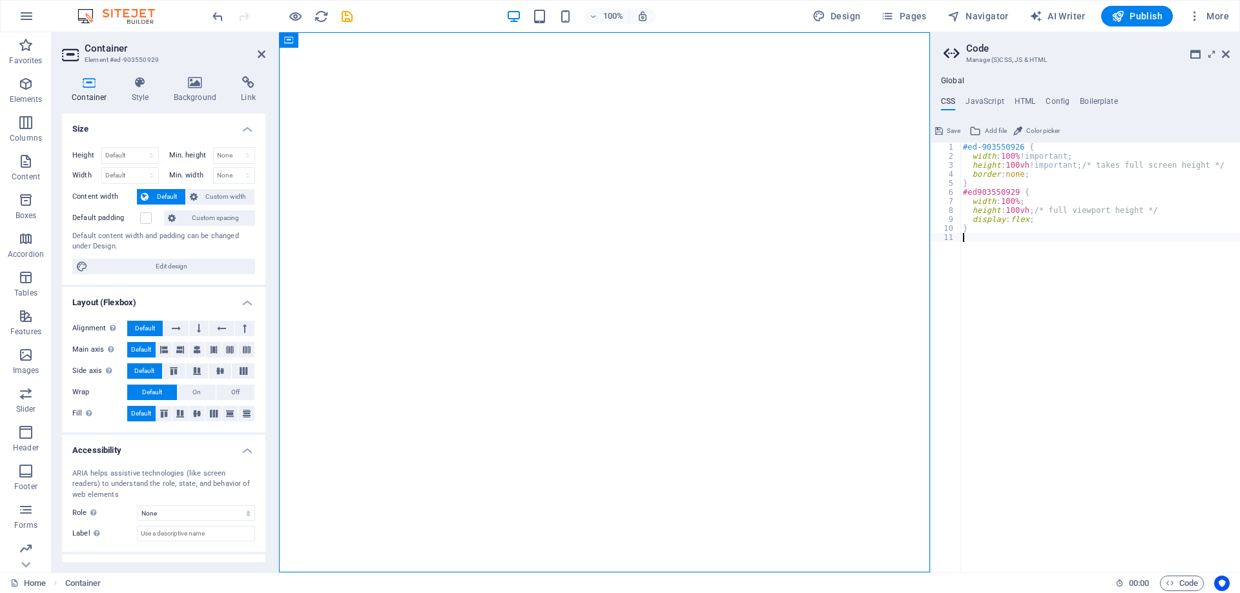
click at [1021, 239] on div "#ed-903550926 { width : 100% !important; height : 100vh !important; /* takes fu…" at bounding box center [1100, 367] width 280 height 448
type textarea "}"
click at [952, 127] on span "Save" at bounding box center [953, 130] width 14 height 15
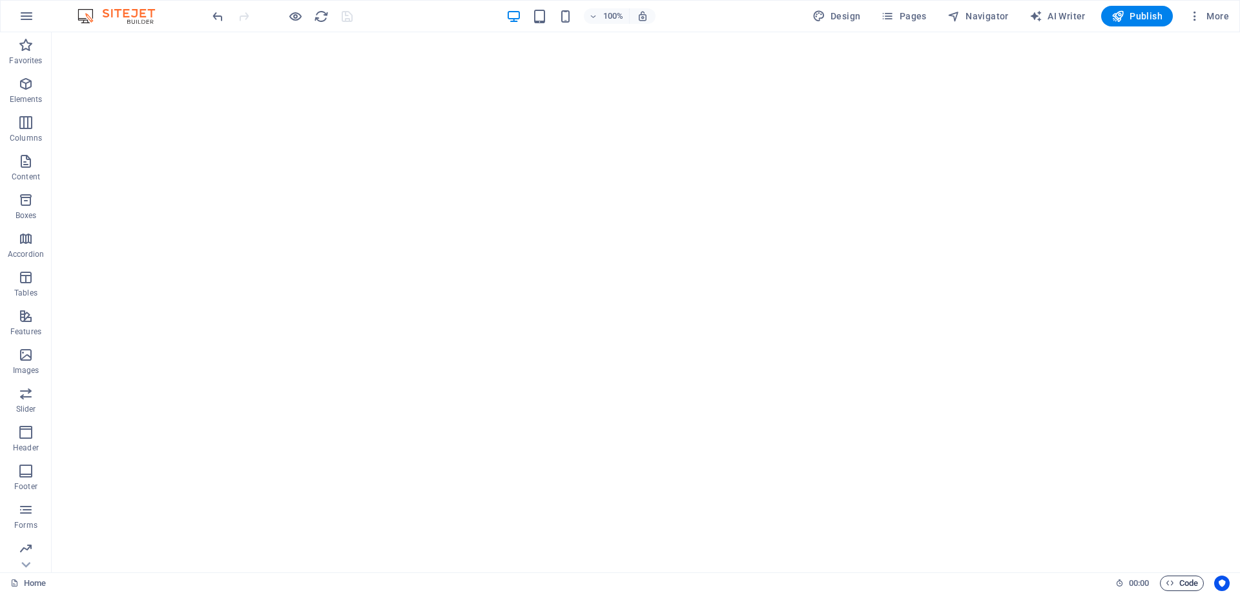
click at [1174, 584] on span "Code" at bounding box center [1181, 583] width 32 height 15
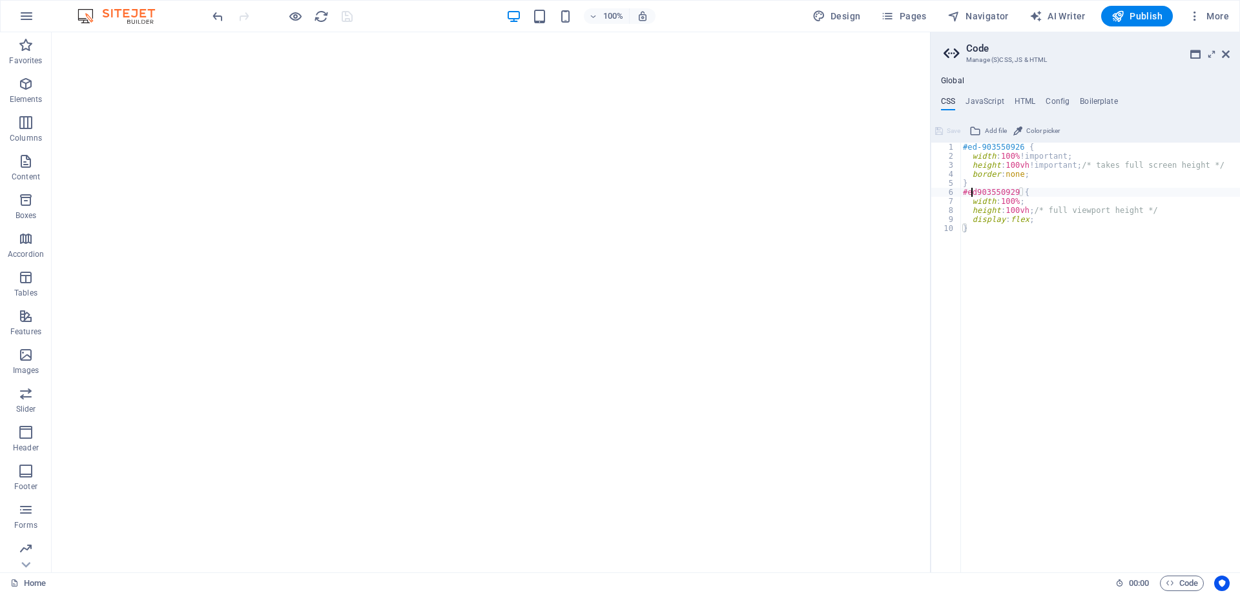
click at [973, 194] on div "#ed-903550926 { width : 100% !important; height : 100vh !important; /* takes fu…" at bounding box center [1100, 367] width 280 height 448
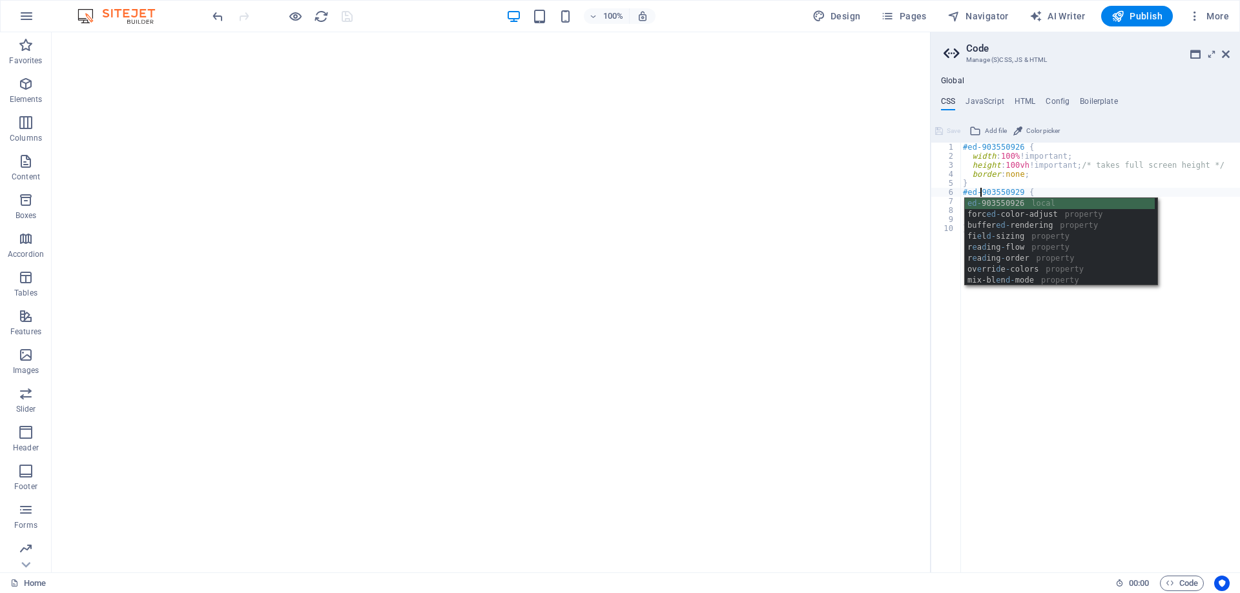
scroll to position [0, 1]
click at [1052, 344] on div "#ed-903550926 { width : 100% !important; height : 100vh !important; /* takes fu…" at bounding box center [1100, 367] width 280 height 448
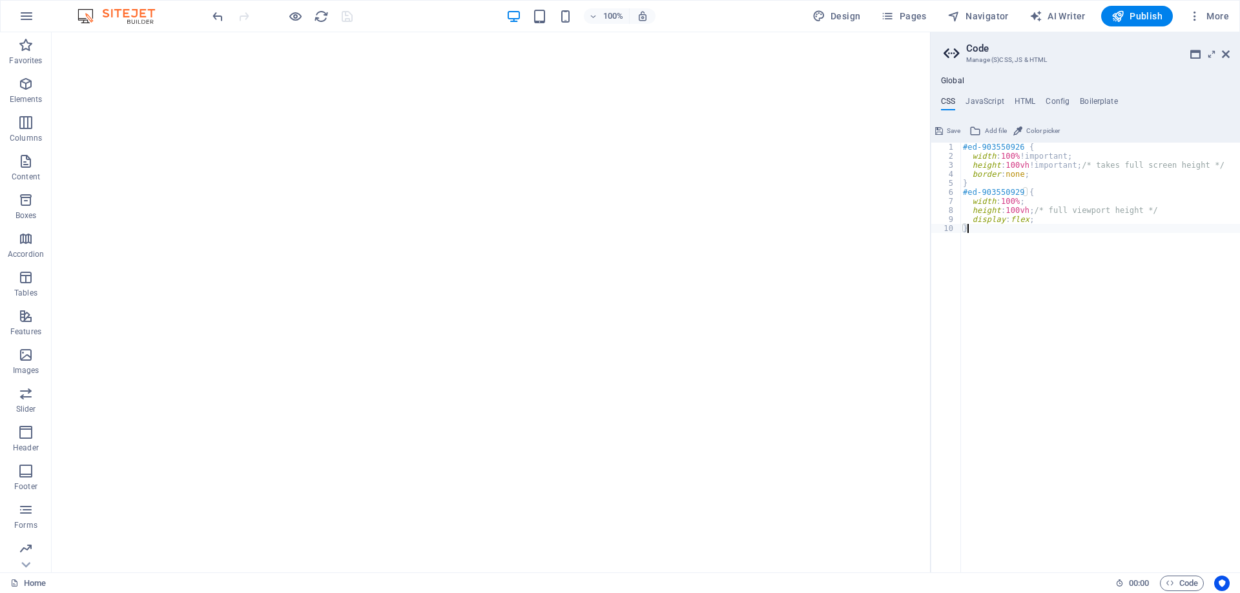
type textarea "}"
click at [949, 126] on span "Save" at bounding box center [953, 130] width 14 height 15
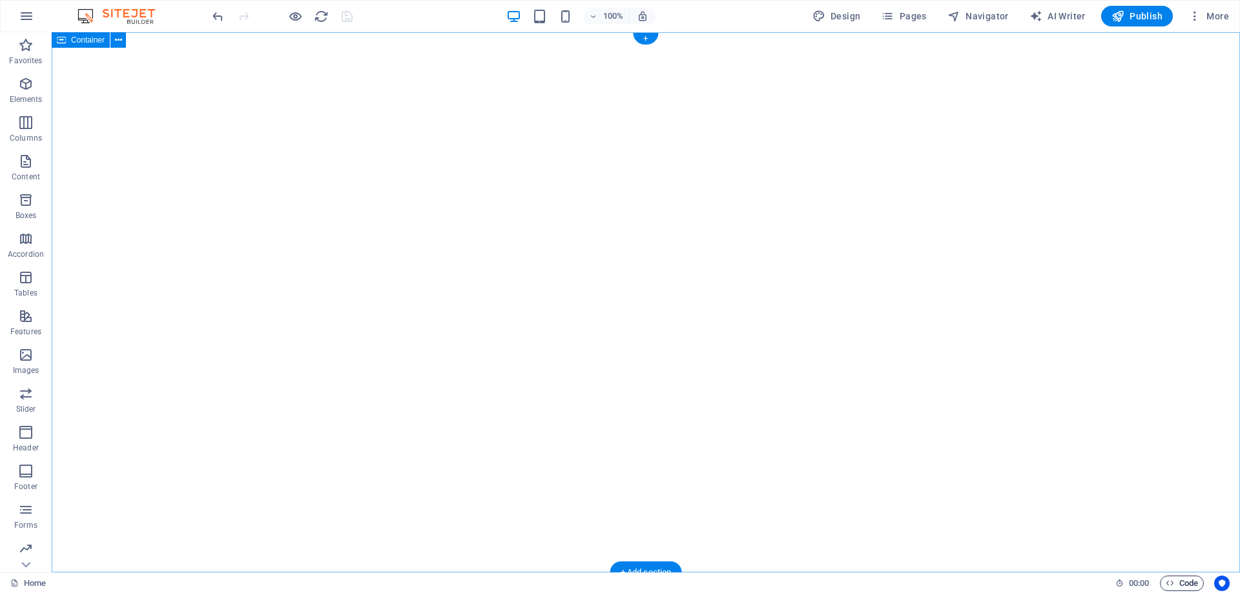
click at [1188, 584] on span "Code" at bounding box center [1181, 583] width 32 height 15
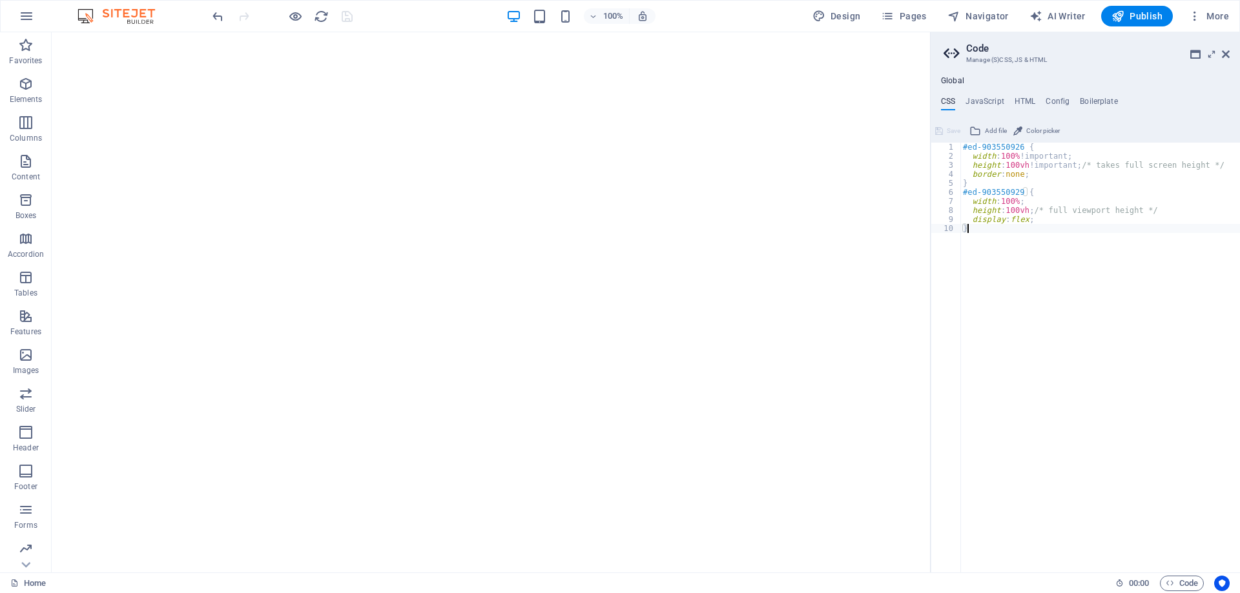
click at [1028, 174] on div "#ed-903550926 { width : 100% !important; height : 100vh !important; /* takes fu…" at bounding box center [1100, 367] width 280 height 448
type textarea "border: none;"
type textarea "display: flex"
click at [944, 134] on button "Save" at bounding box center [947, 130] width 29 height 15
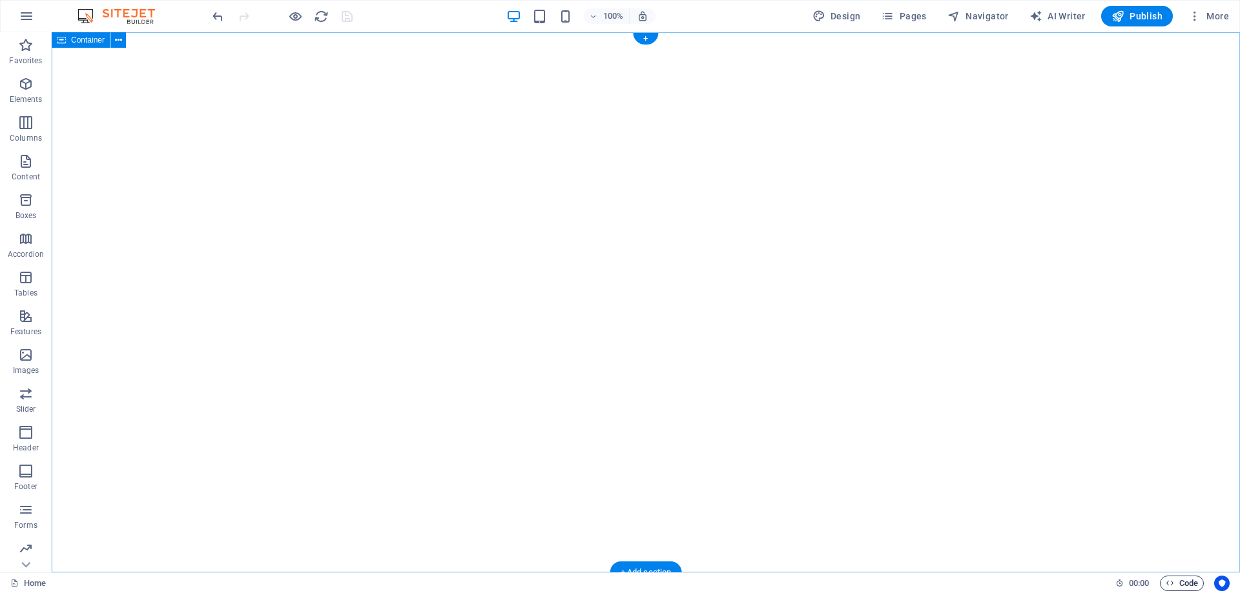
click at [1180, 577] on span "Code" at bounding box center [1181, 583] width 32 height 15
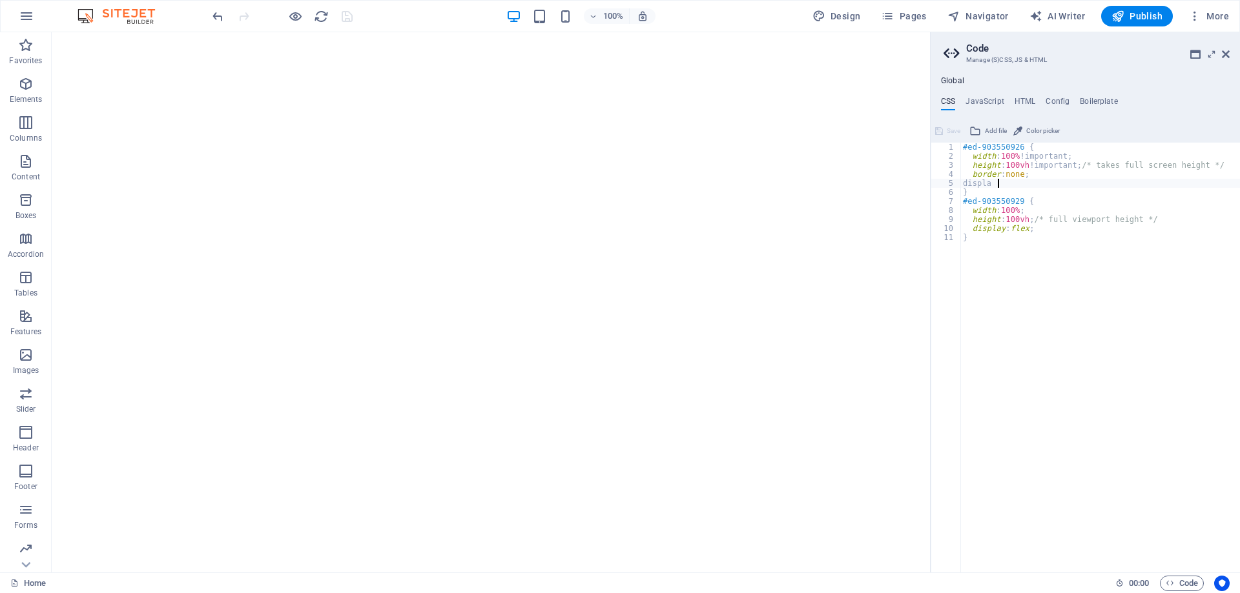
type textarea "border: none;"
click at [944, 133] on button "Save" at bounding box center [947, 130] width 29 height 15
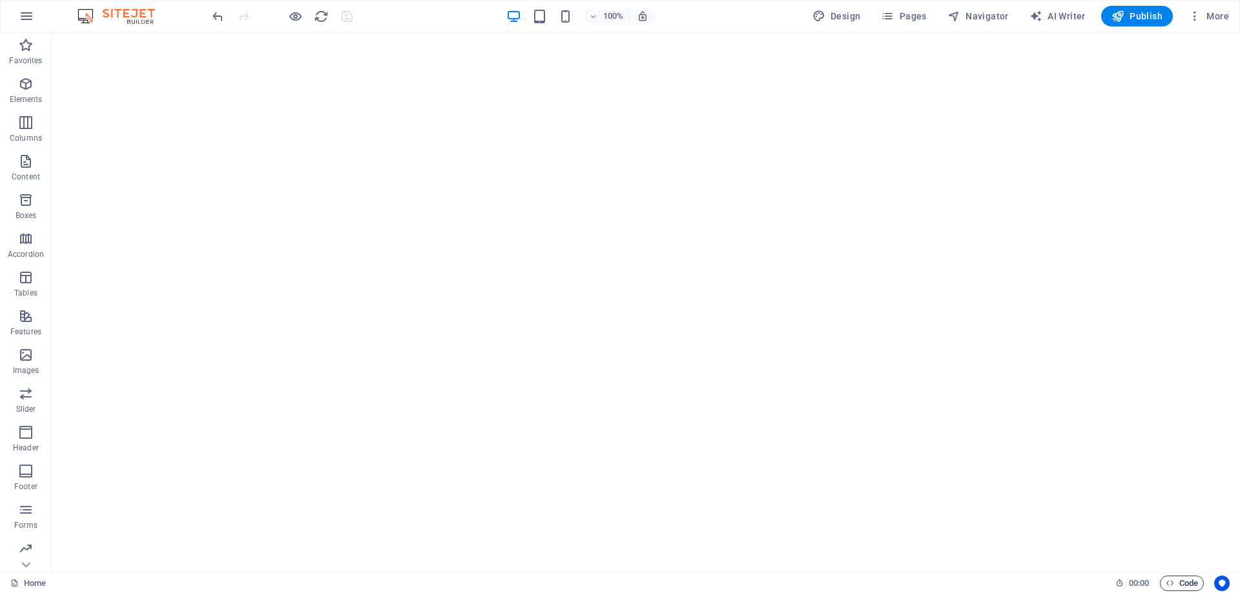
click at [1190, 584] on span "Code" at bounding box center [1181, 583] width 32 height 15
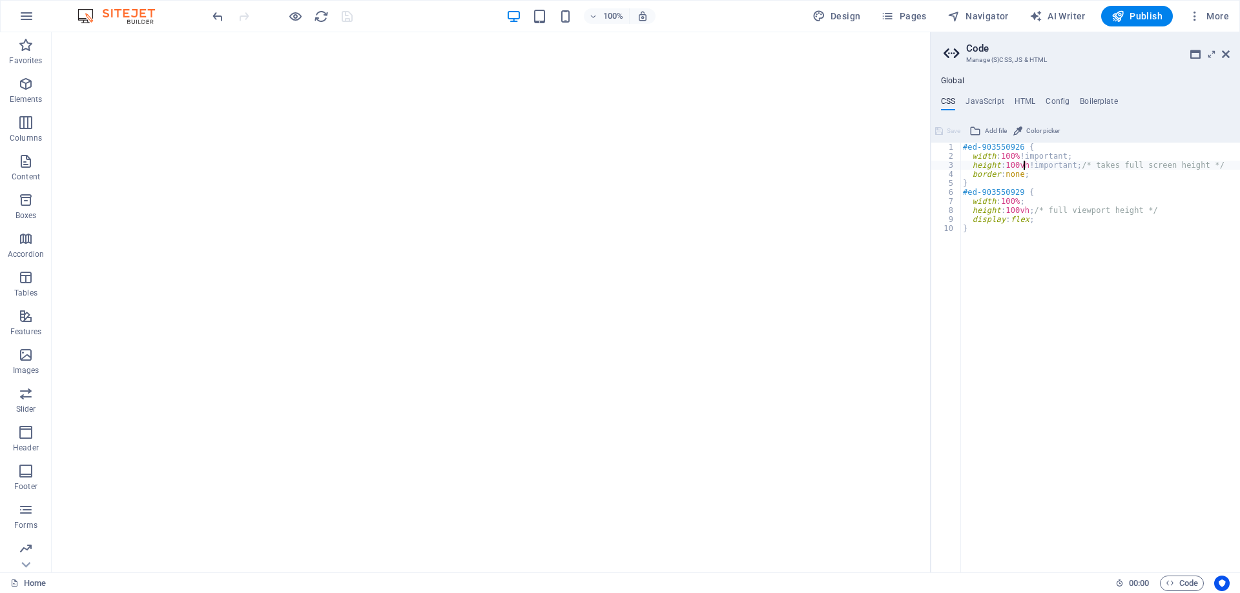
click at [1025, 164] on div "#ed-903550926 { width : 100% !important; height : 100vh !important; /* takes fu…" at bounding box center [1100, 367] width 280 height 448
type textarea "border: none;"
click at [1070, 423] on div "#ed-903550926 { width : 100% !important; height : 100% !important; /* takes ful…" at bounding box center [1100, 367] width 280 height 448
type textarea "}"
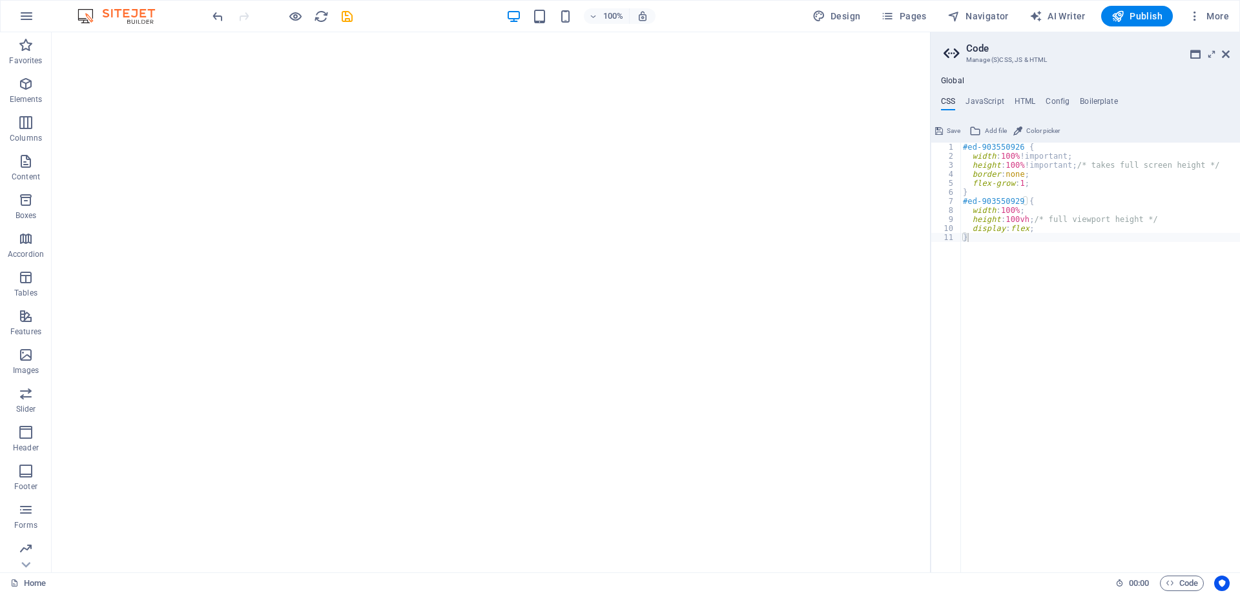
click at [954, 127] on span "Save" at bounding box center [953, 130] width 14 height 15
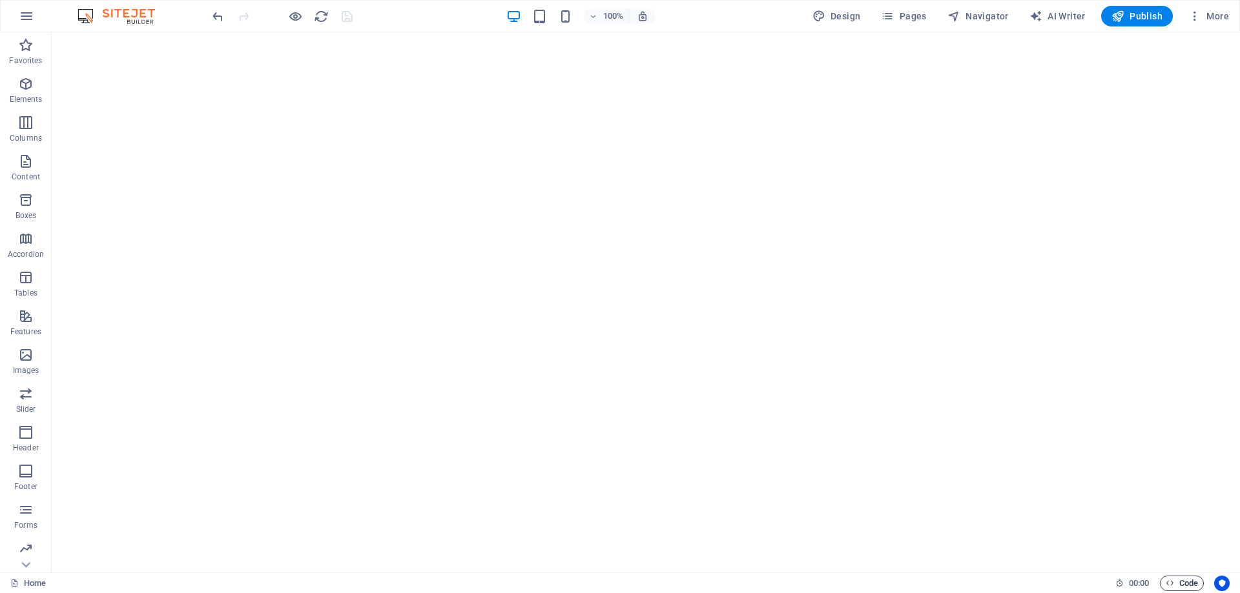
click at [1185, 586] on span "Code" at bounding box center [1181, 583] width 32 height 15
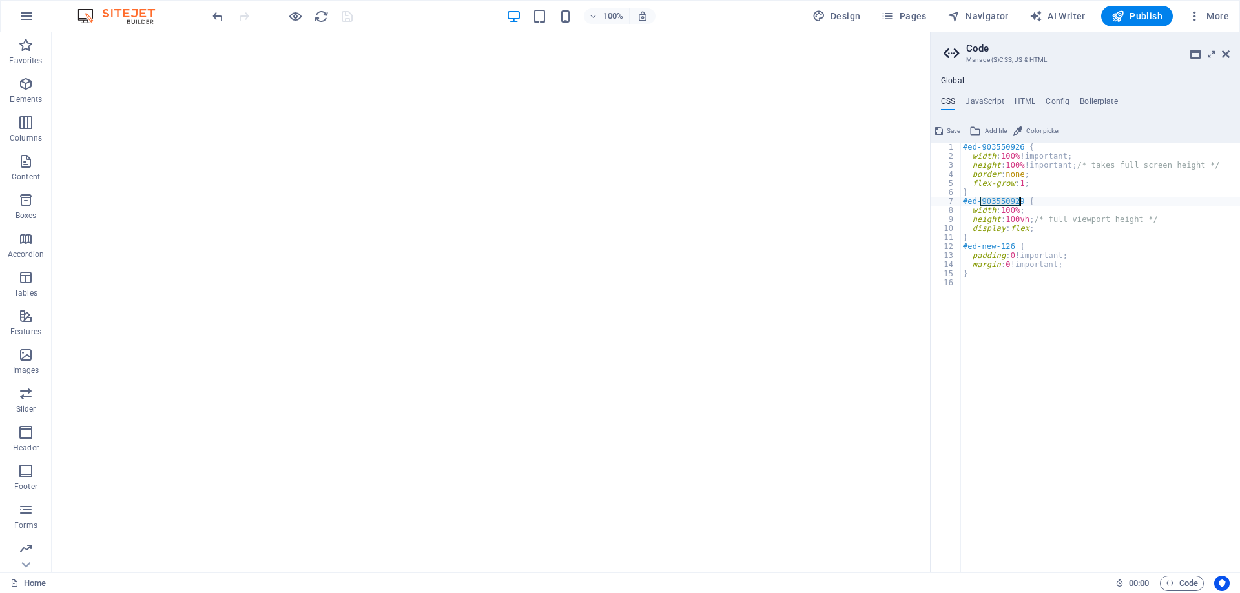
drag, startPoint x: 981, startPoint y: 199, endPoint x: 1019, endPoint y: 198, distance: 37.5
click at [1019, 198] on div "#ed-903550926 { width : 100% !important; height : 100% !important; /* takes ful…" at bounding box center [1100, 367] width 280 height 448
drag, startPoint x: 981, startPoint y: 245, endPoint x: 1009, endPoint y: 248, distance: 28.5
click at [1009, 248] on div "#ed-903550926 { width : 100% !important; height : 100% !important; /* takes ful…" at bounding box center [1100, 367] width 280 height 448
paste textarea "903550929"
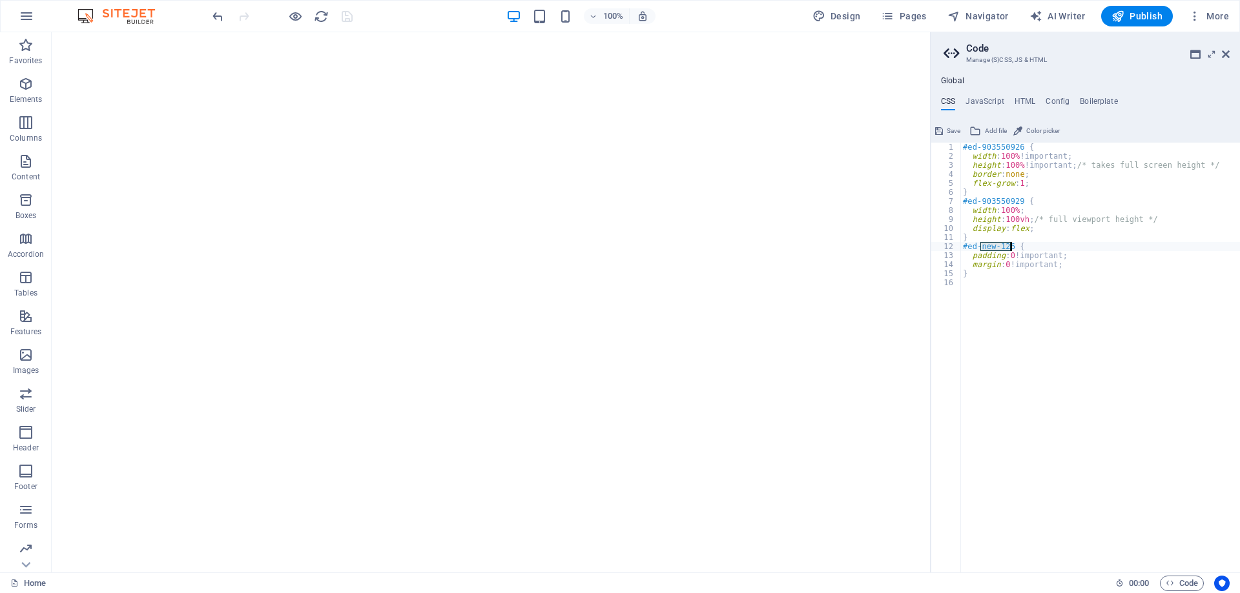
type textarea "#ed-903550929 {"
click at [1034, 285] on div "#ed-903550926 { width : 100% !important; height : 100% !important; /* takes ful…" at bounding box center [1100, 367] width 280 height 448
type textarea "}"
click at [952, 134] on span "Save" at bounding box center [953, 130] width 14 height 15
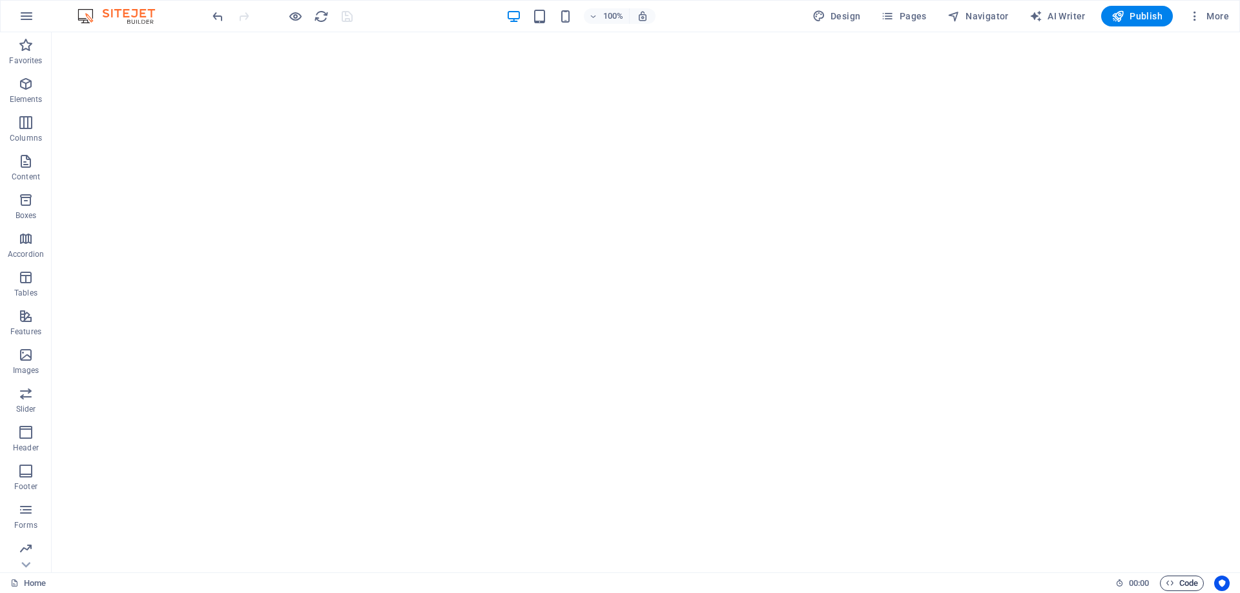
click at [1183, 582] on span "Code" at bounding box center [1181, 583] width 32 height 15
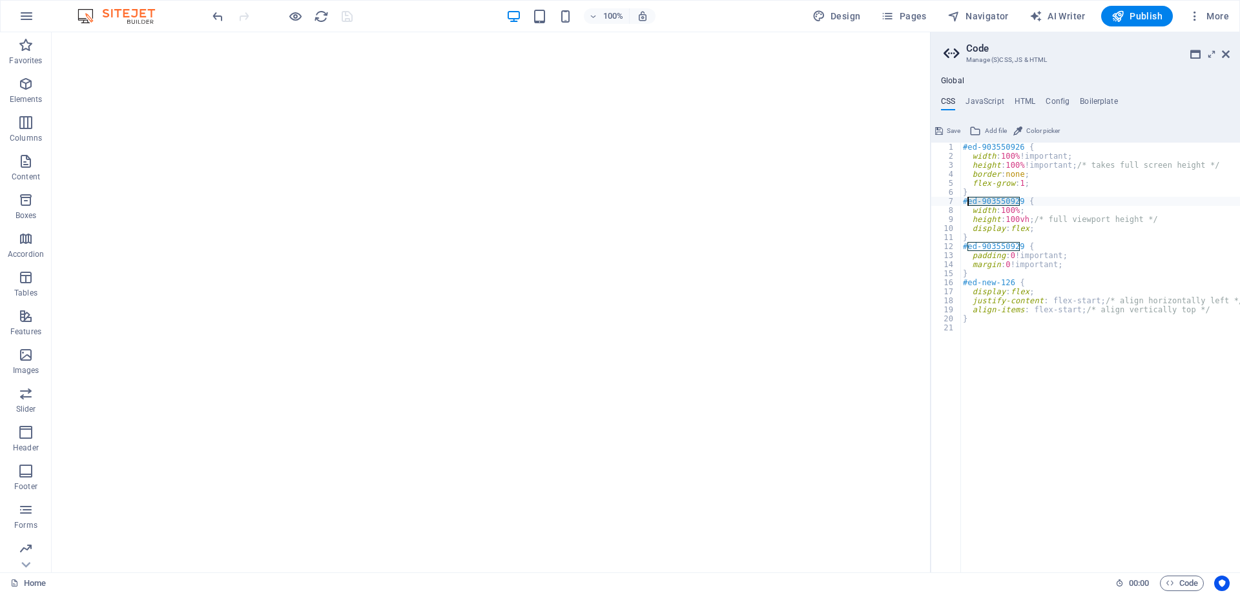
drag, startPoint x: 1019, startPoint y: 199, endPoint x: 966, endPoint y: 201, distance: 53.0
click at [966, 201] on div "#ed-903550926 { width : 100% !important; height : 100% !important; /* takes ful…" at bounding box center [1100, 367] width 280 height 448
drag, startPoint x: 968, startPoint y: 282, endPoint x: 1010, endPoint y: 282, distance: 42.6
click at [1010, 282] on div "#ed-903550926 { width : 100% !important; height : 100% !important; /* takes ful…" at bounding box center [1100, 367] width 280 height 448
type textarea "#ed-903550929 {"
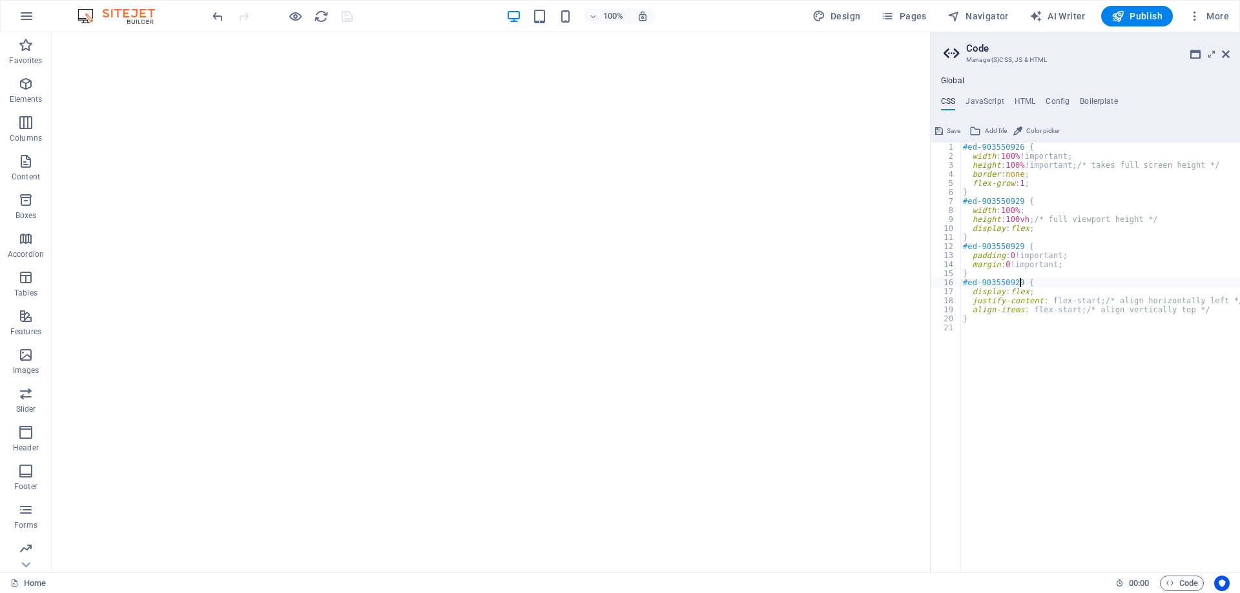
click at [1090, 380] on div "#ed-903550926 { width : 100% !important; height : 100% !important; /* takes ful…" at bounding box center [1100, 367] width 280 height 448
type textarea "}"
click at [948, 130] on span "Save" at bounding box center [953, 130] width 14 height 15
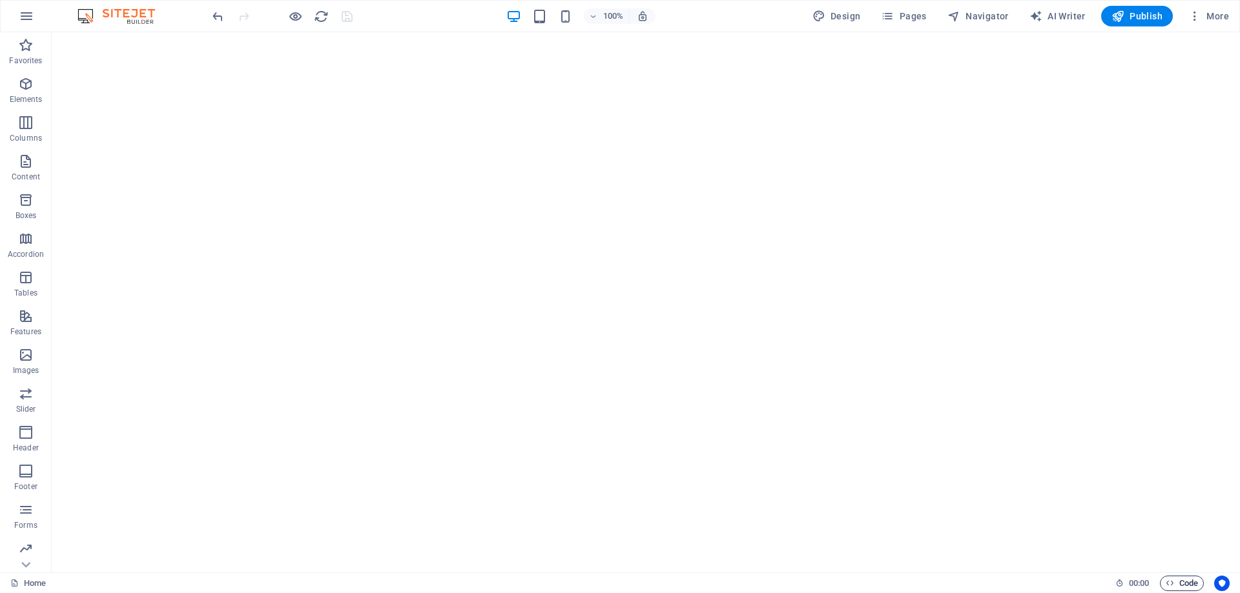
click at [1170, 580] on icon "button" at bounding box center [1169, 583] width 8 height 8
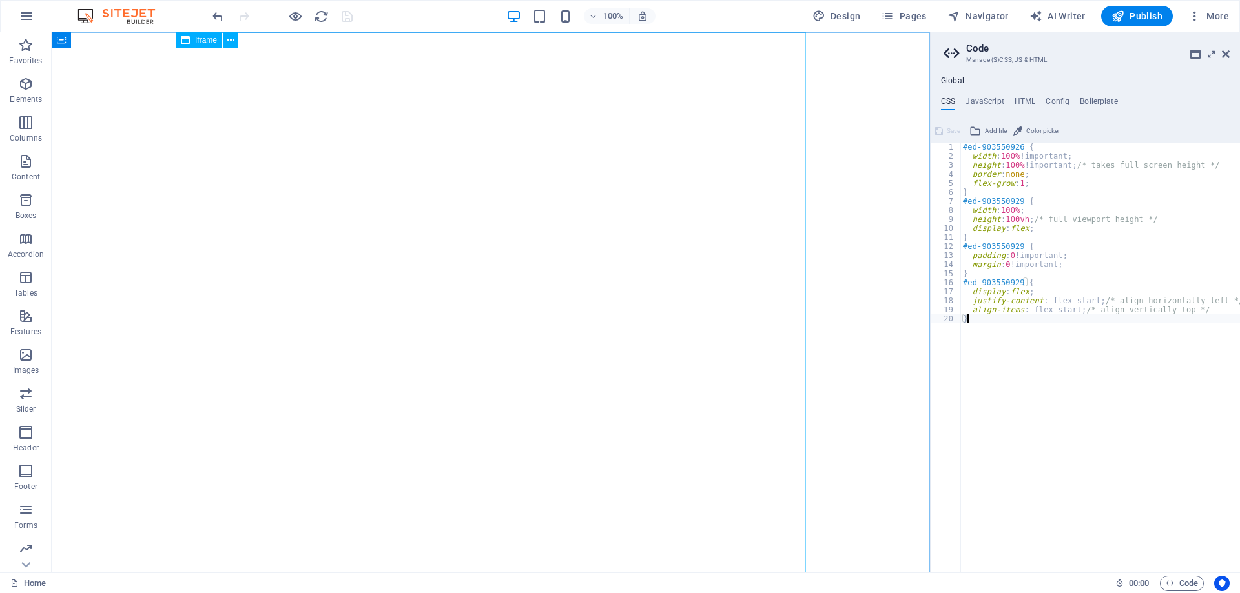
click at [199, 41] on span "Iframe" at bounding box center [206, 40] width 22 height 8
select select "%"
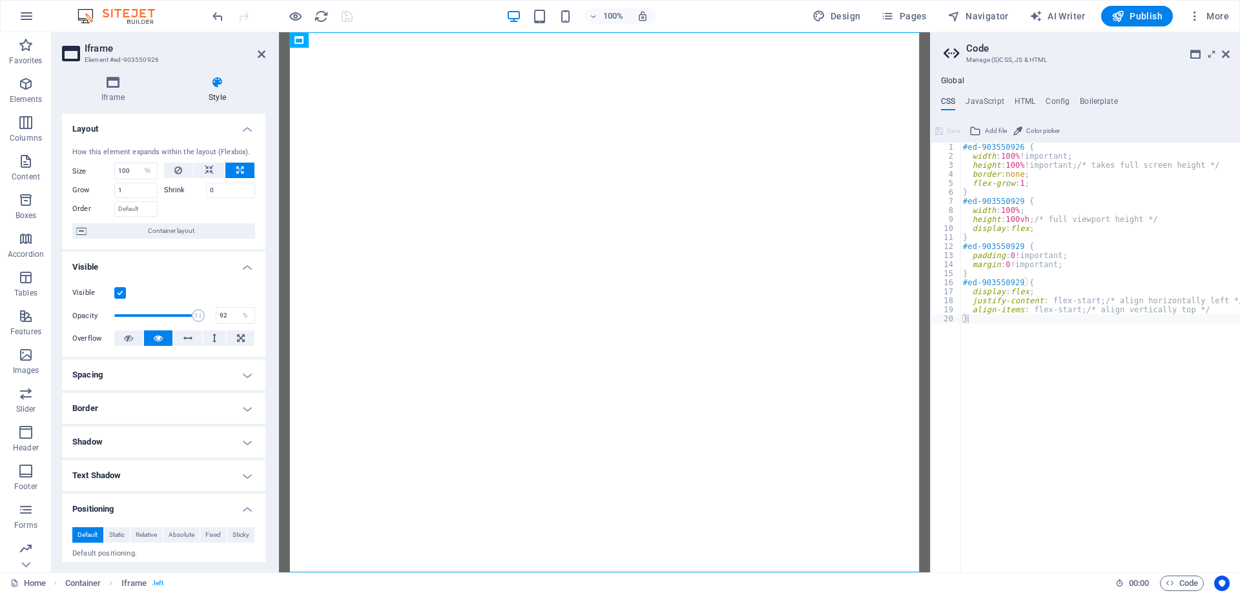
click at [121, 267] on h4 "Visible" at bounding box center [163, 263] width 203 height 23
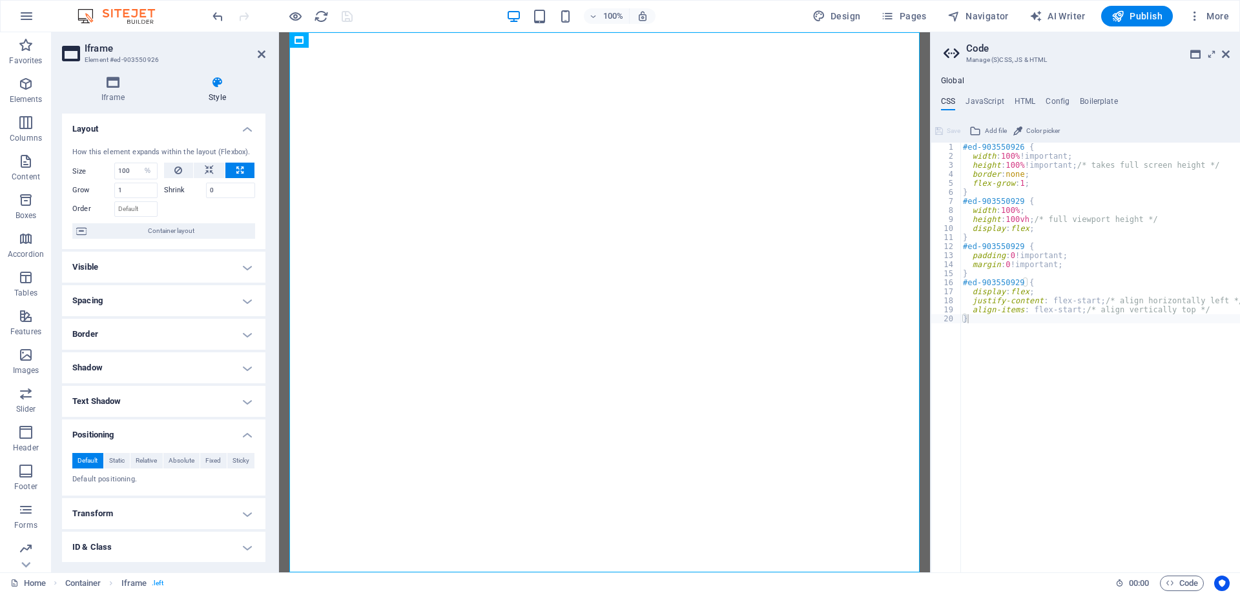
click at [152, 134] on h4 "Layout" at bounding box center [163, 125] width 203 height 23
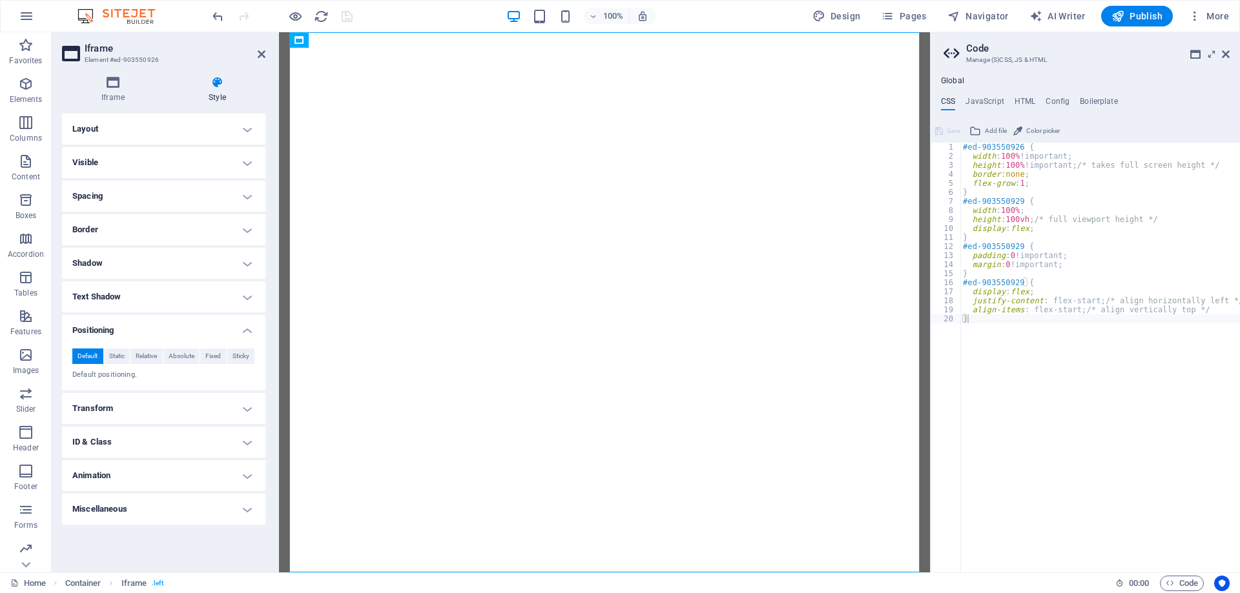
click at [132, 327] on h4 "Positioning" at bounding box center [163, 326] width 203 height 23
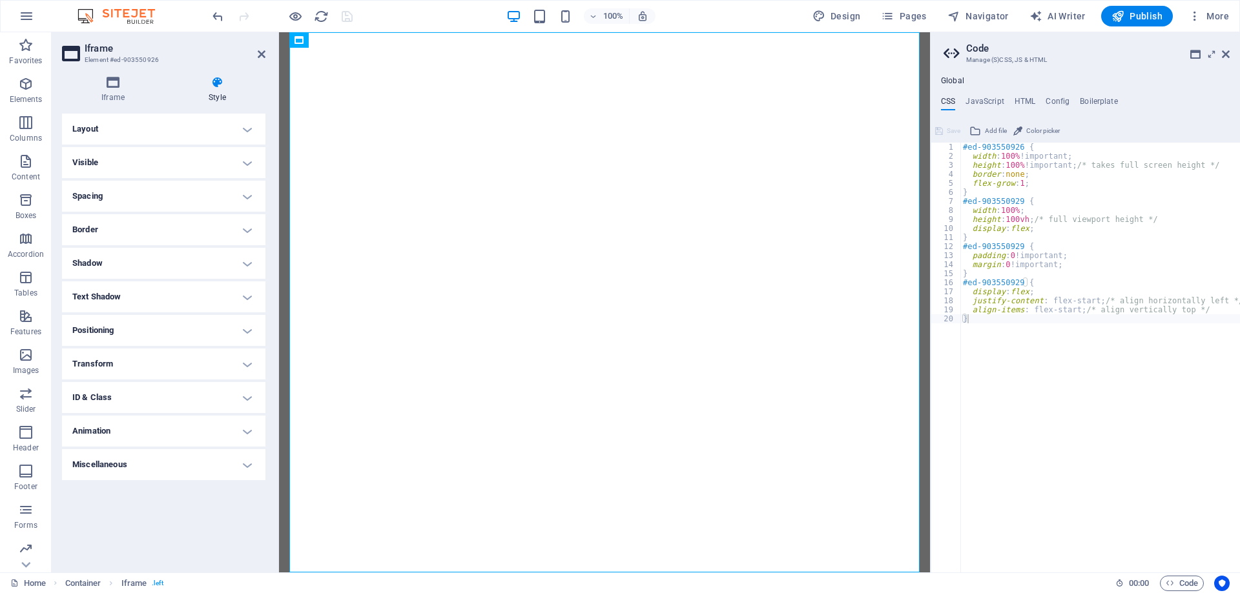
click at [115, 194] on h4 "Spacing" at bounding box center [163, 196] width 203 height 31
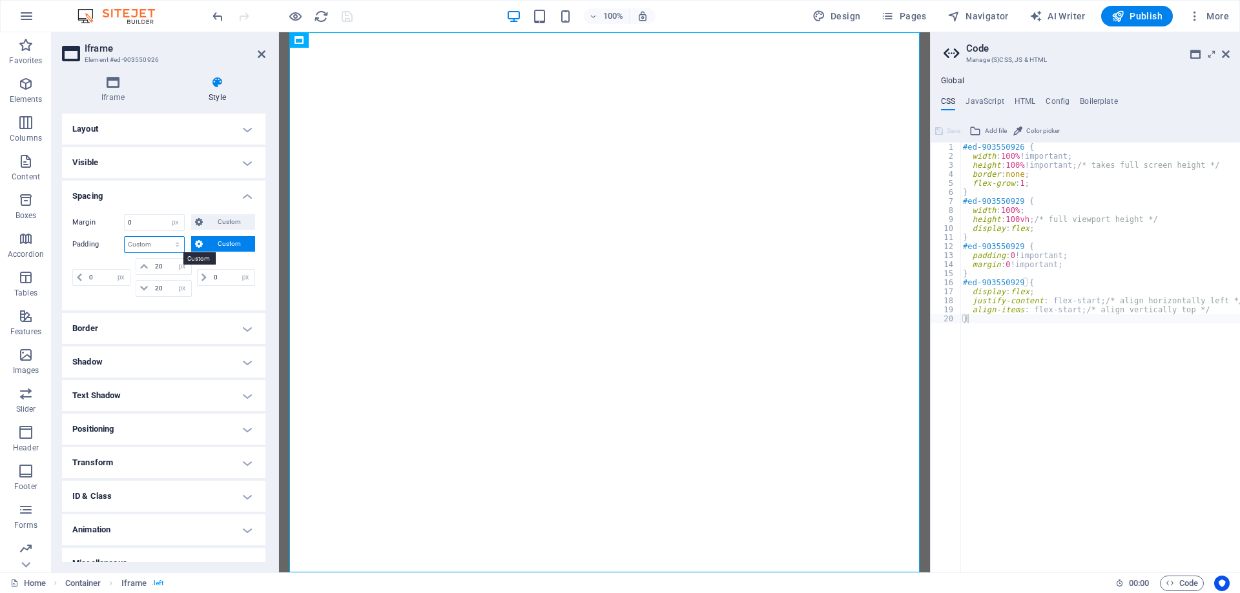
click at [143, 245] on select "Default px rem % vh vw Custom" at bounding box center [154, 244] width 59 height 15
click at [148, 249] on select "Default px rem % vh vw Custom" at bounding box center [154, 244] width 59 height 15
select select "px"
click at [166, 237] on select "Default px rem % vh vw Custom" at bounding box center [154, 244] width 59 height 15
type input "0"
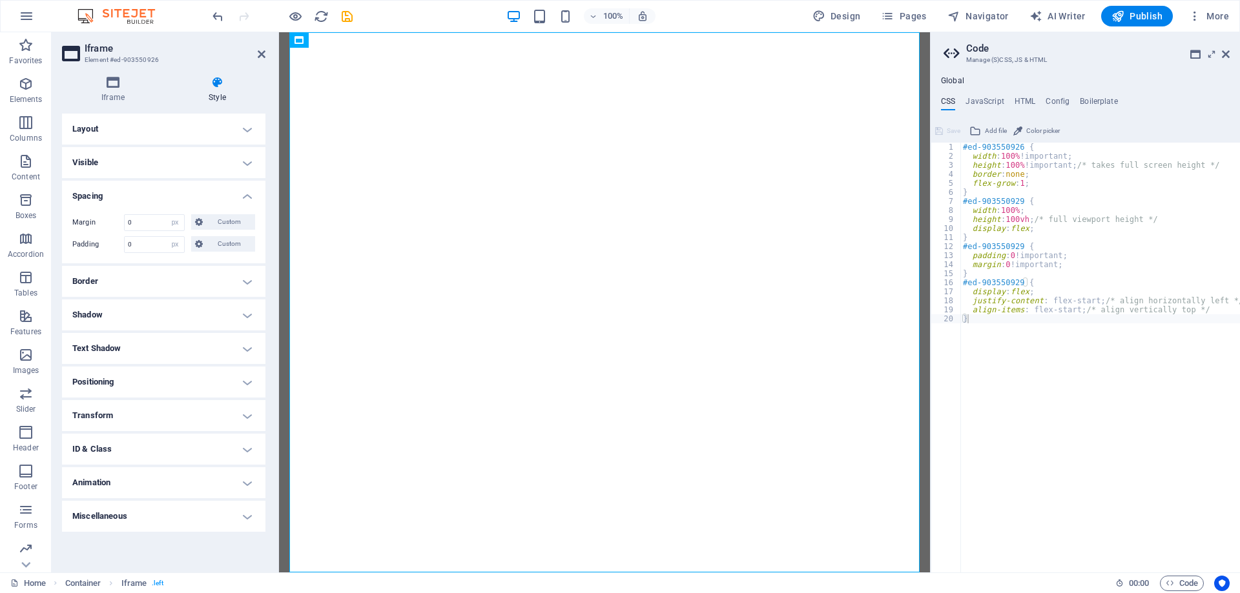
click at [269, 240] on div "Iframe Style Iframe Iframe URL https://radiobizonio.com/standard_centered.html …" at bounding box center [164, 319] width 224 height 507
click at [265, 56] on aside "Iframe Element #ed-903550926 Iframe Style Iframe Iframe URL https://radiobizoni…" at bounding box center [165, 302] width 227 height 540
click at [260, 55] on icon at bounding box center [262, 54] width 8 height 10
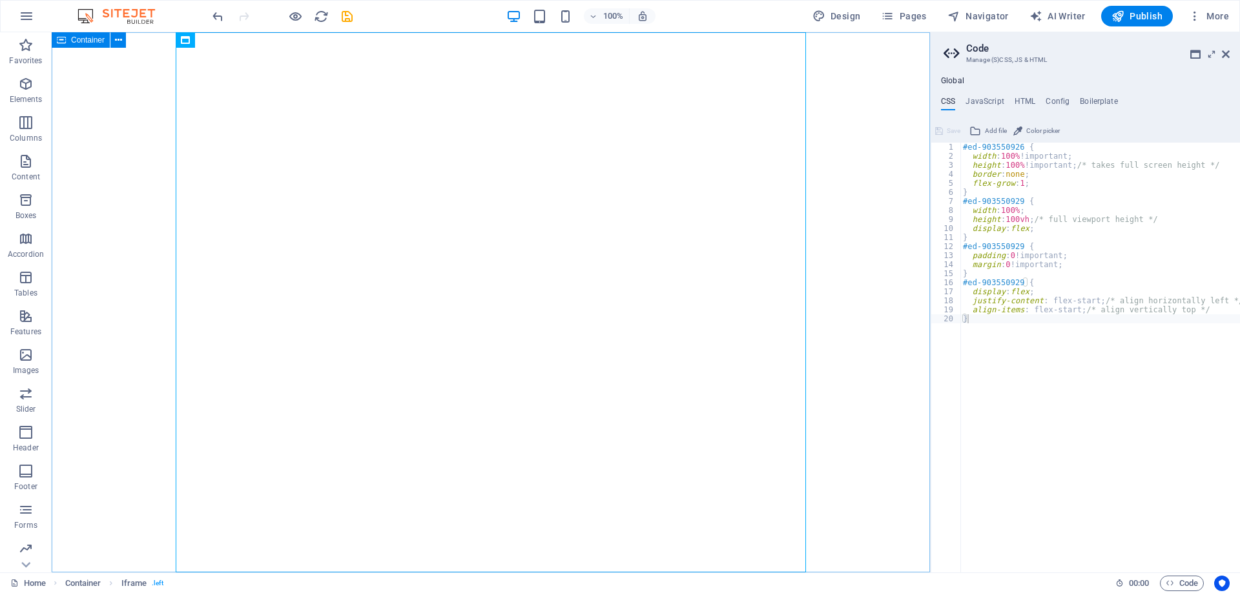
click at [76, 37] on span "Container" at bounding box center [88, 40] width 34 height 8
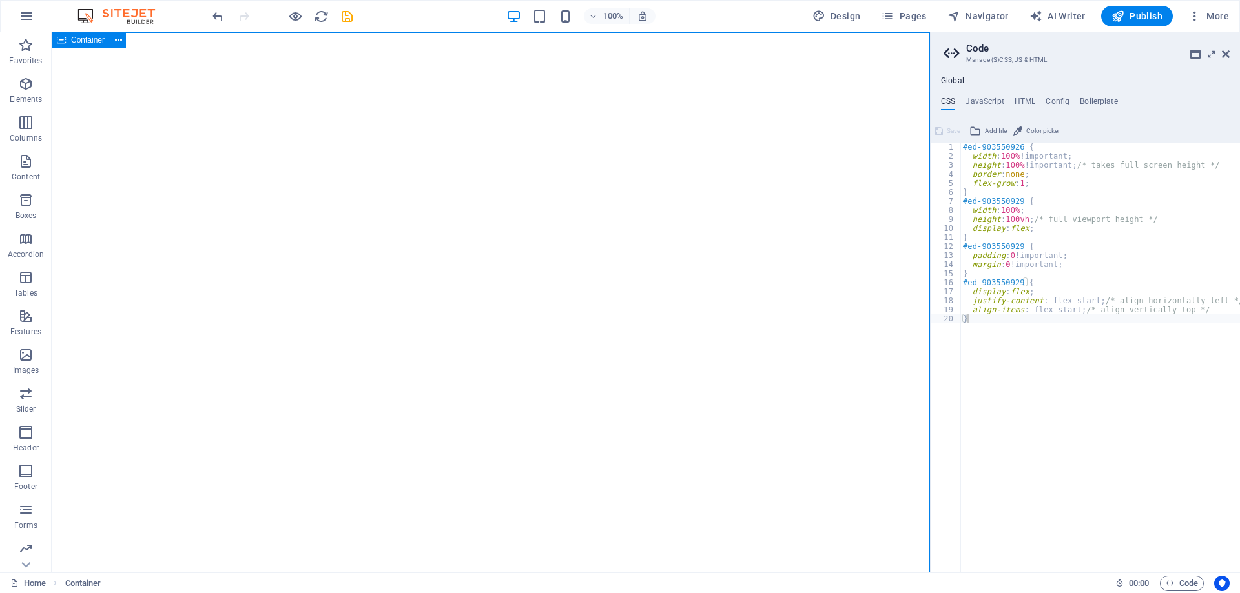
click at [76, 37] on span "Container" at bounding box center [88, 40] width 34 height 8
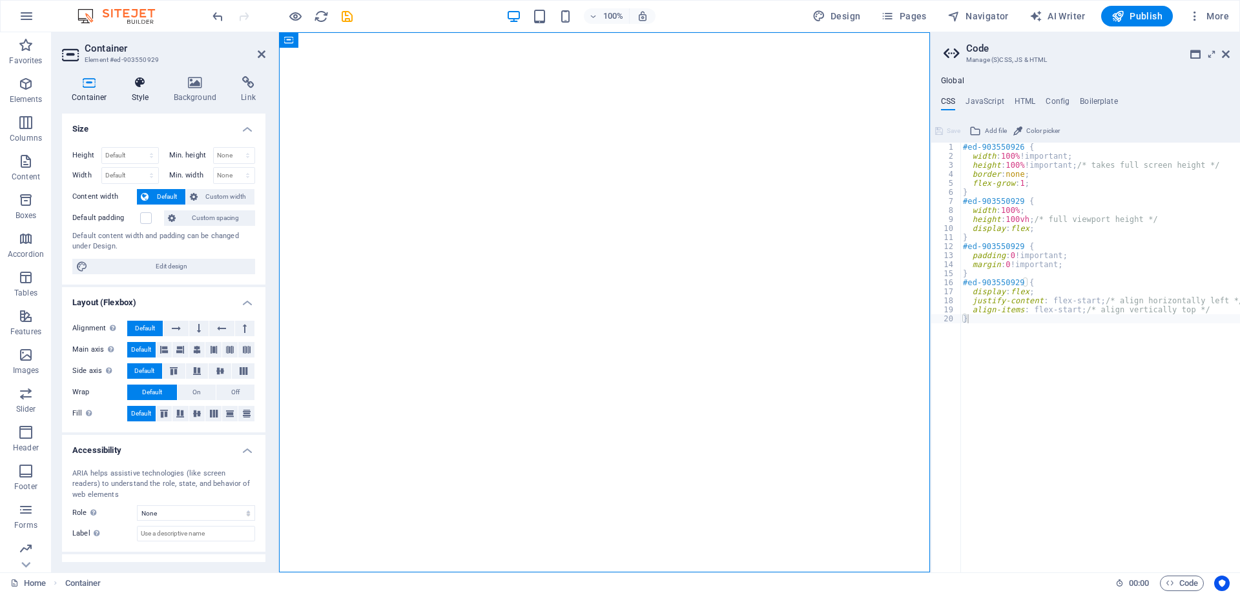
click at [143, 90] on h4 "Style" at bounding box center [143, 89] width 42 height 27
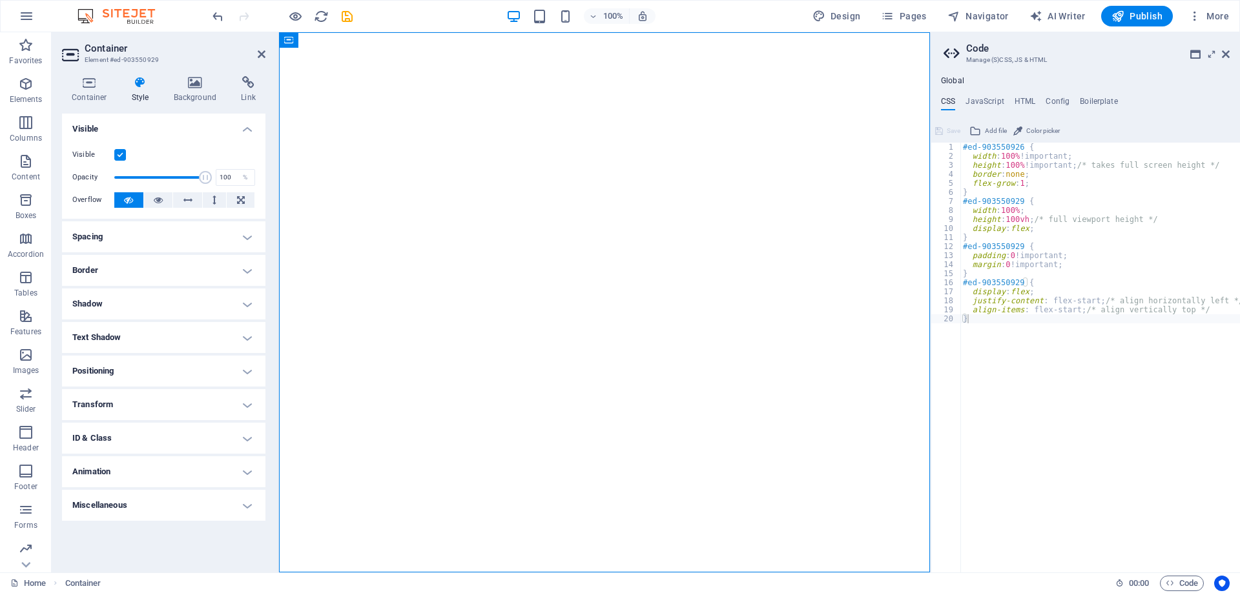
click at [111, 235] on h4 "Spacing" at bounding box center [163, 236] width 203 height 31
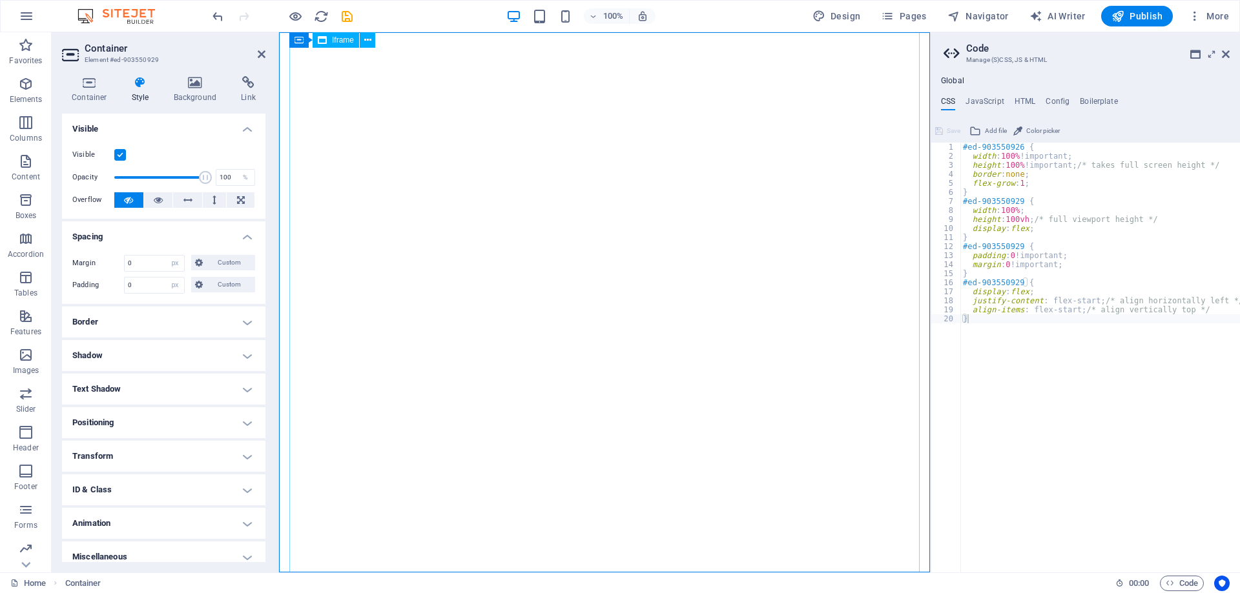
click at [328, 39] on div "Iframe" at bounding box center [335, 39] width 46 height 15
select select "px"
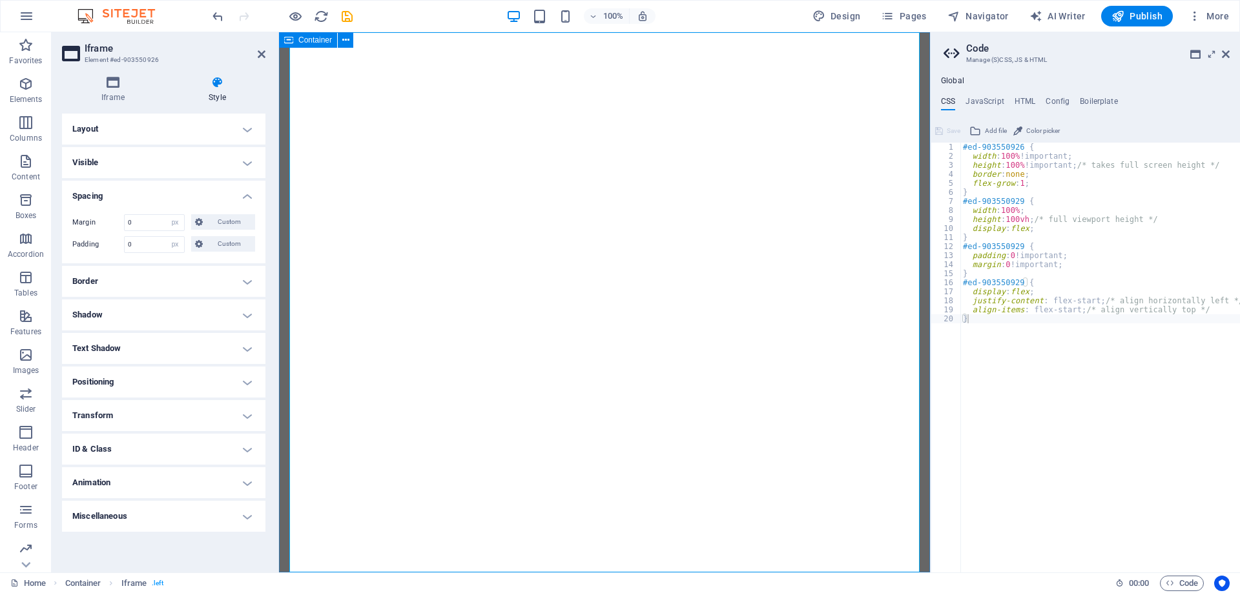
click at [298, 38] on div "Container" at bounding box center [308, 39] width 58 height 15
select select "px"
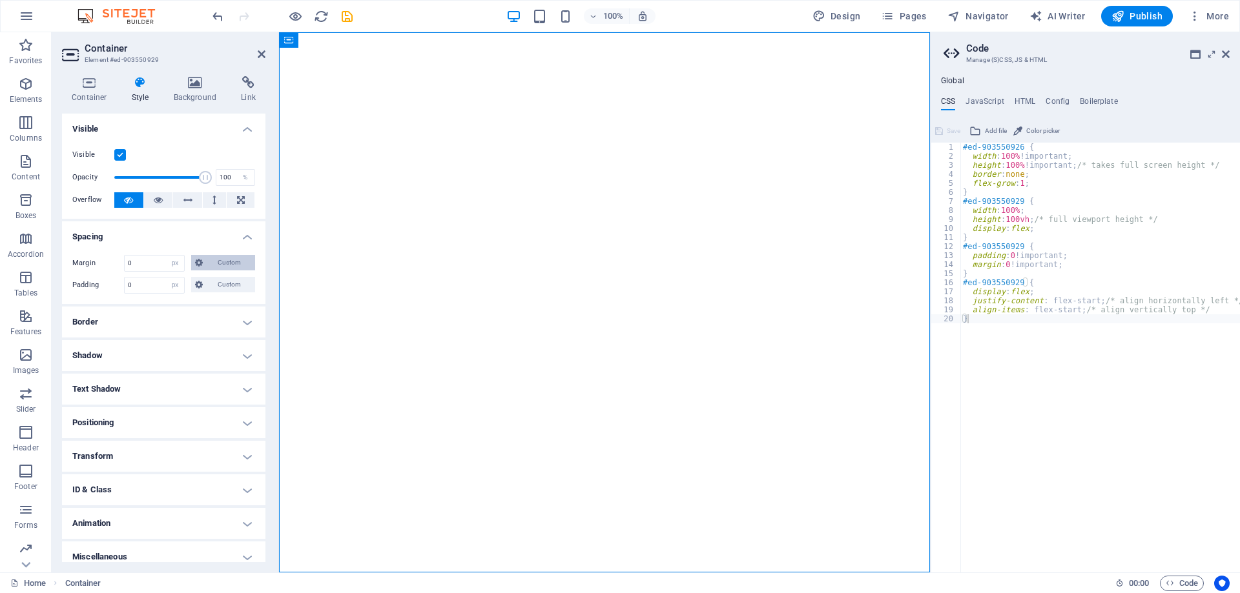
click at [221, 261] on span "Custom" at bounding box center [229, 262] width 45 height 15
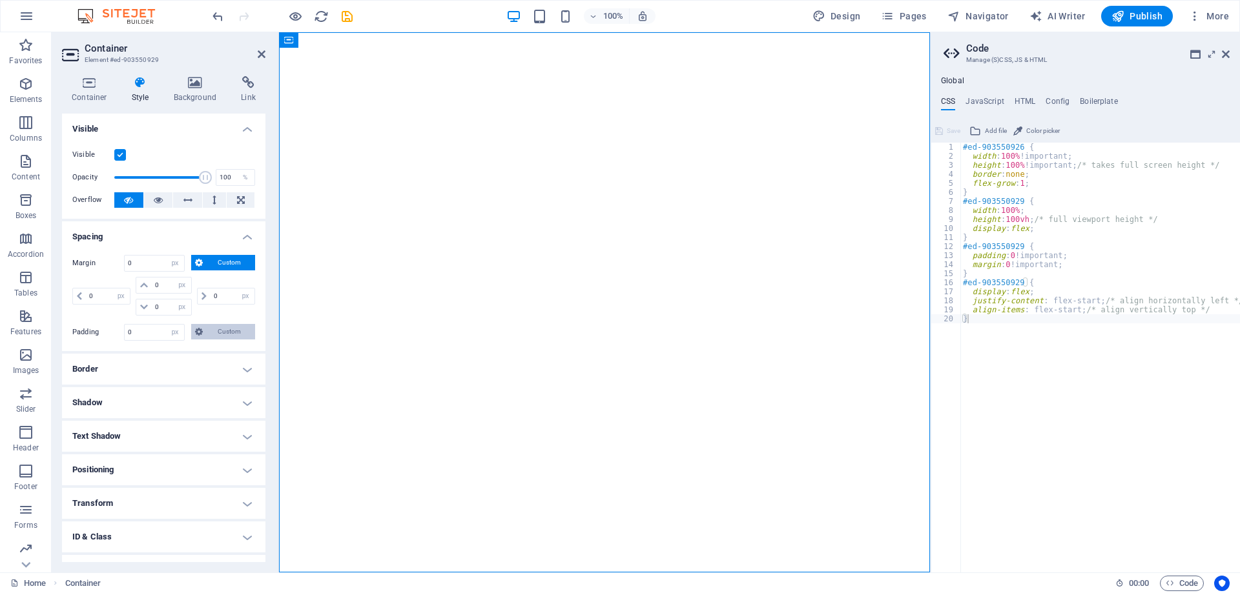
click at [224, 330] on span "Custom" at bounding box center [229, 331] width 45 height 15
click at [260, 52] on icon at bounding box center [262, 54] width 8 height 10
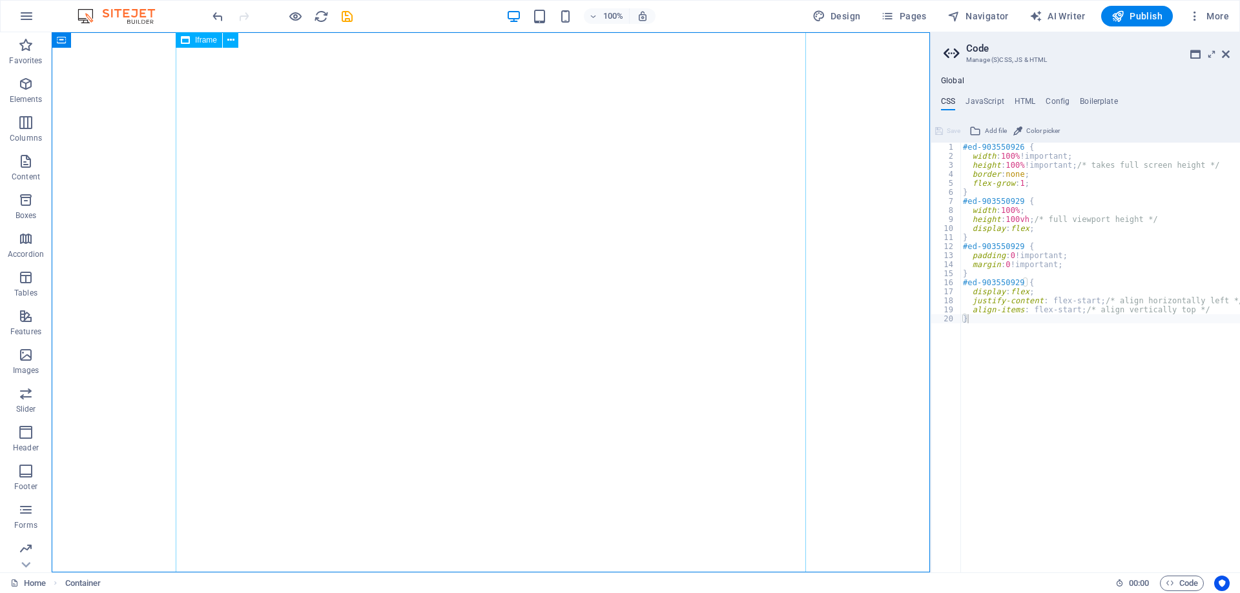
click at [199, 38] on span "Iframe" at bounding box center [206, 40] width 22 height 8
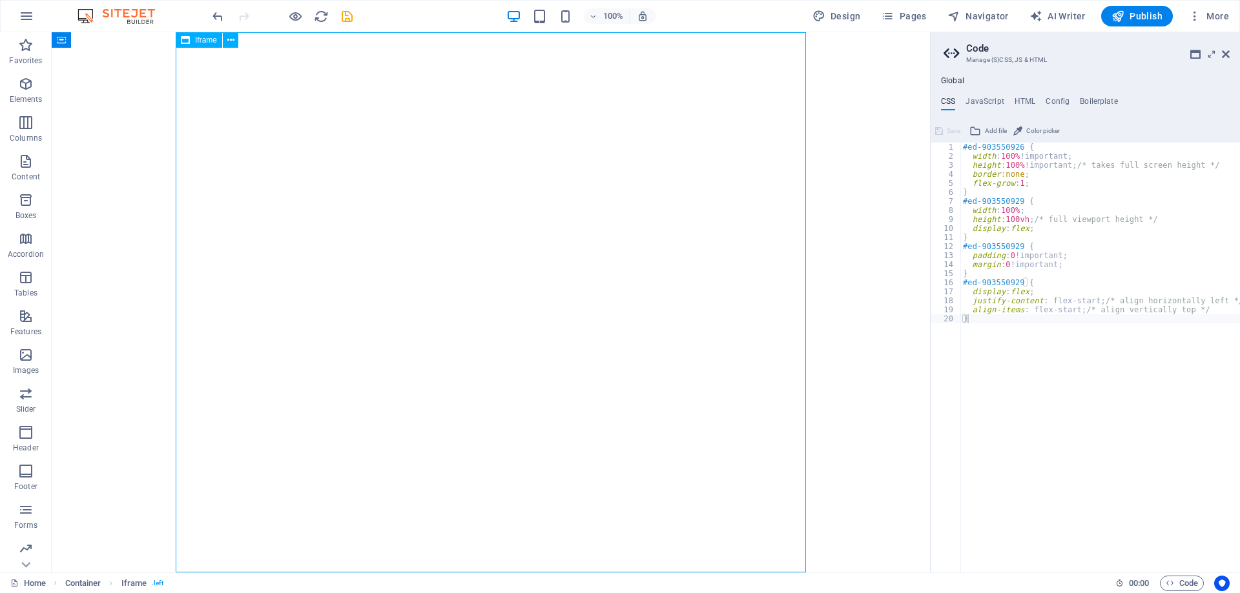
click at [199, 38] on span "Iframe" at bounding box center [206, 40] width 22 height 8
select select "px"
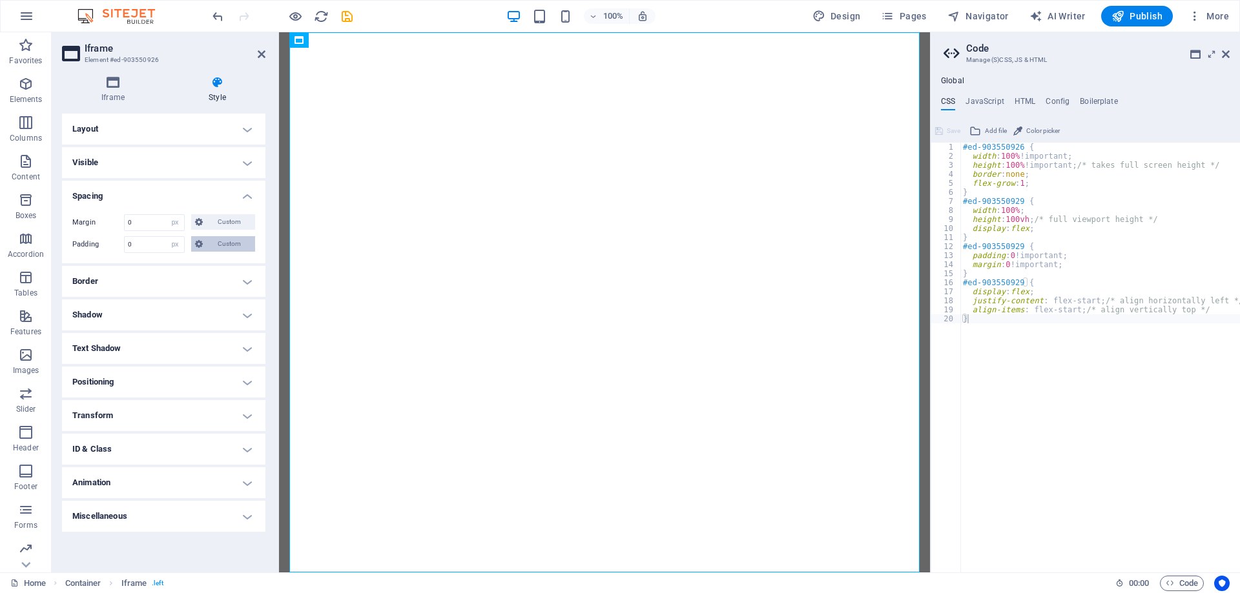
click at [224, 247] on span "Custom" at bounding box center [229, 243] width 45 height 15
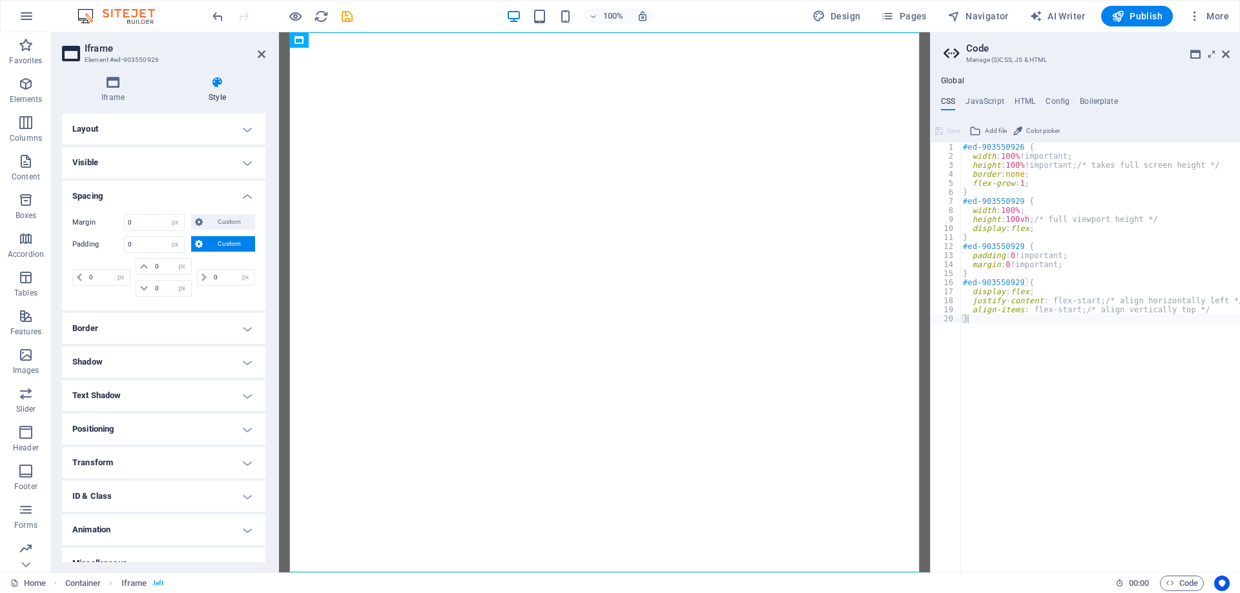
click at [132, 128] on h4 "Layout" at bounding box center [163, 129] width 203 height 31
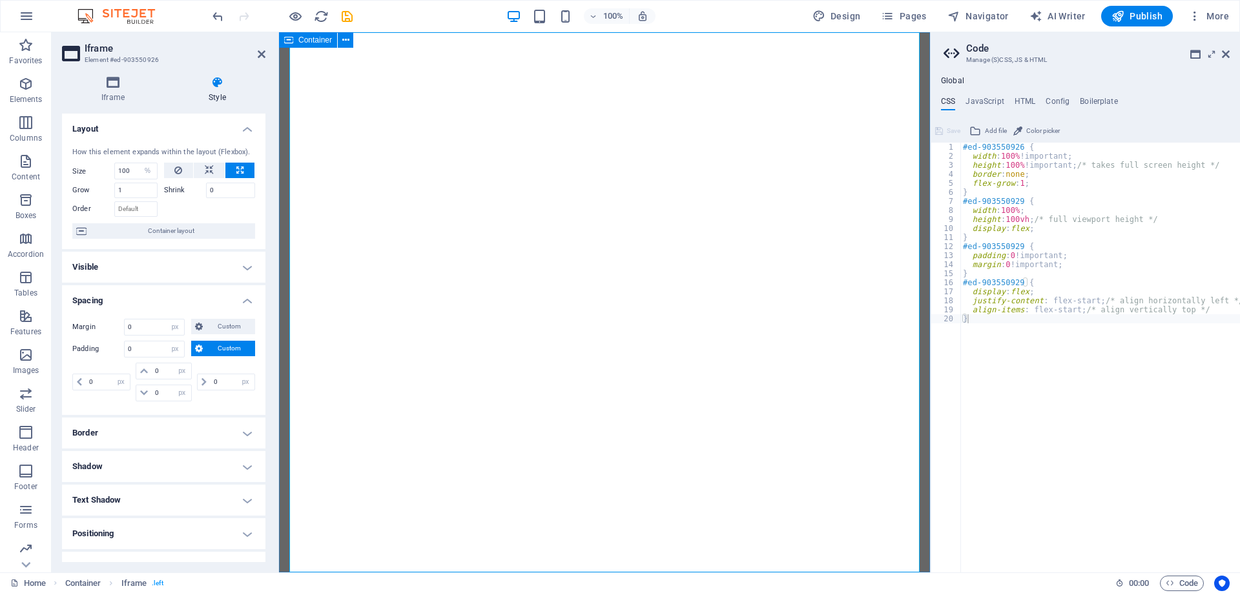
click at [296, 37] on div "Container" at bounding box center [308, 39] width 58 height 15
select select "px"
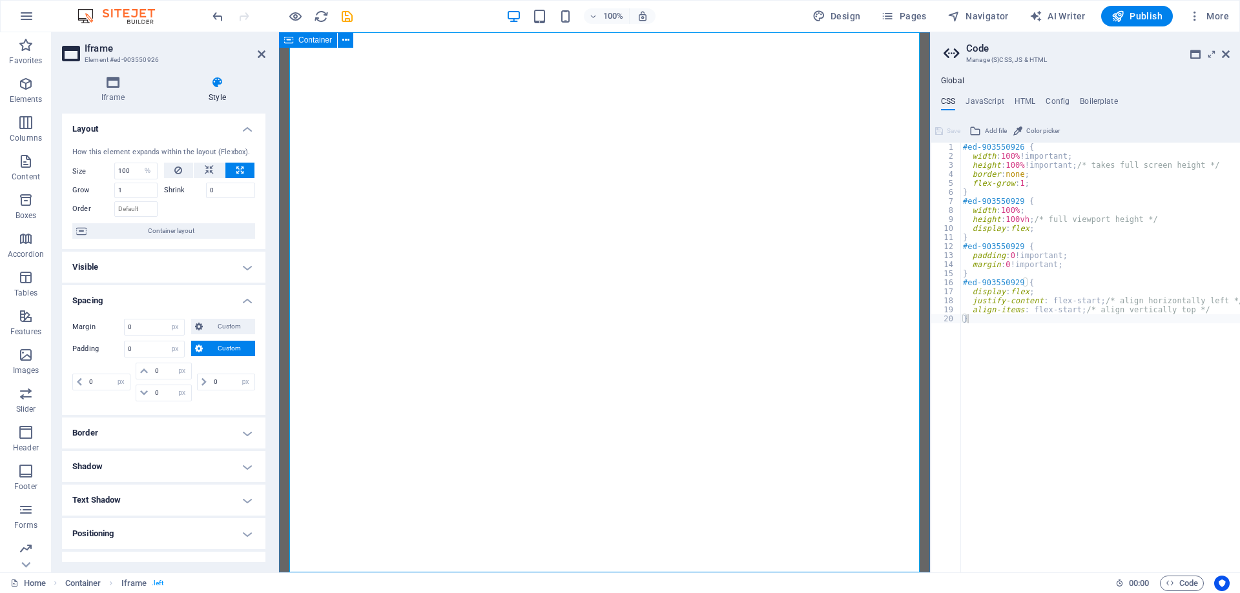
select select "px"
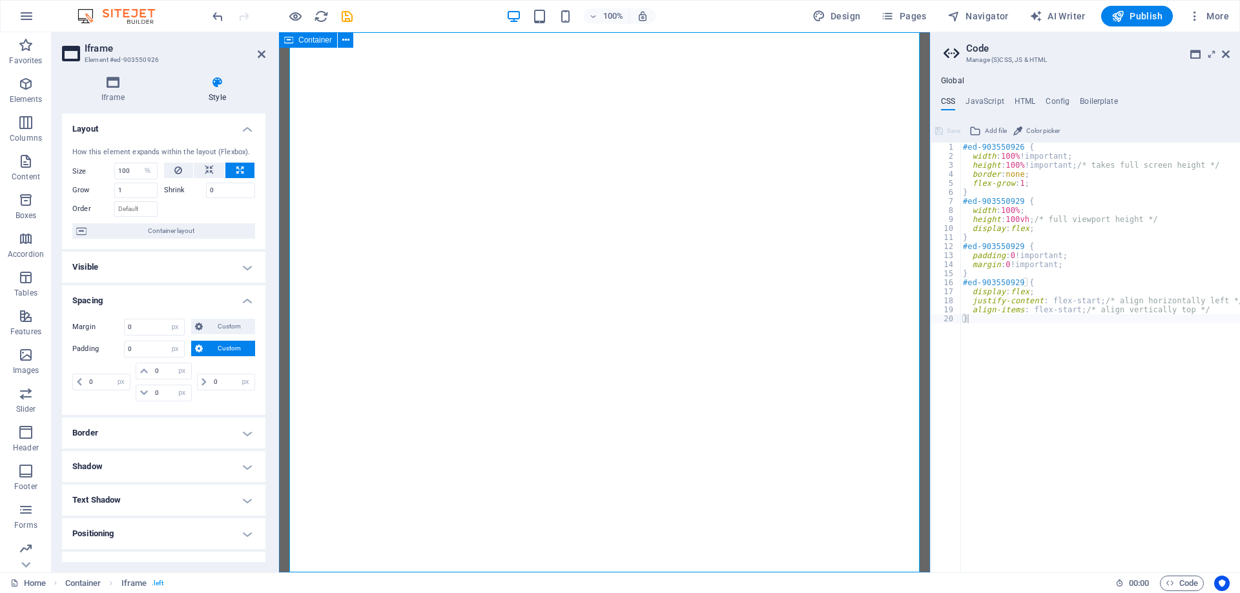
select select "px"
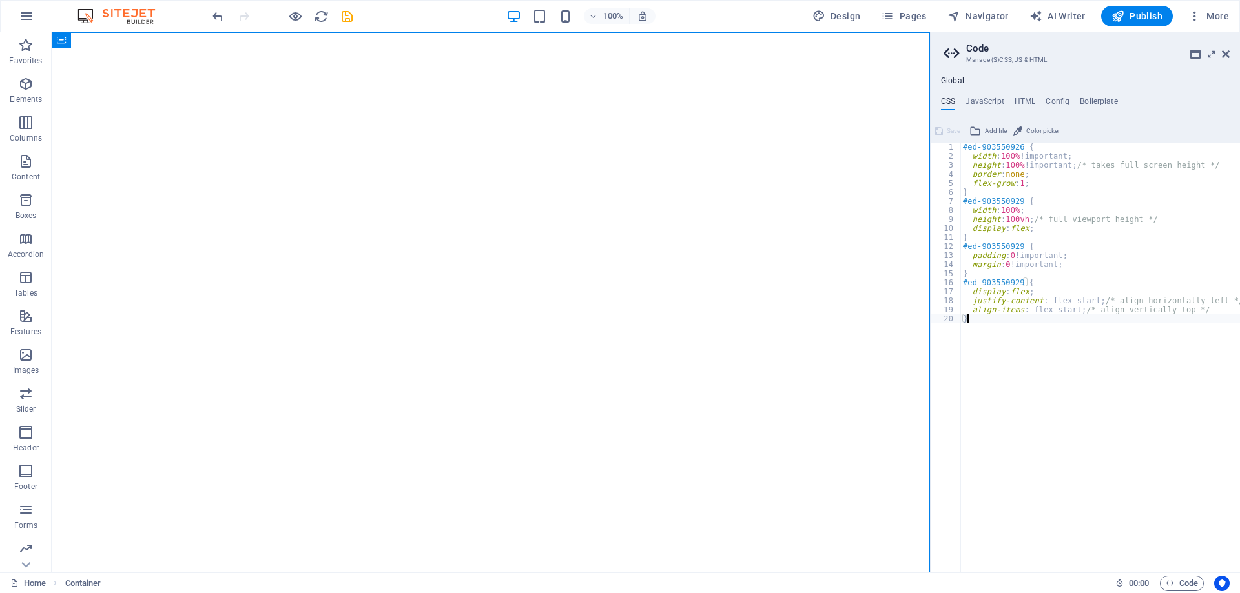
click at [1051, 352] on div "#ed-903550926 { width : 100% !important; height : 100% !important; /* takes ful…" at bounding box center [1100, 367] width 280 height 448
drag, startPoint x: 1018, startPoint y: 145, endPoint x: 982, endPoint y: 147, distance: 36.2
click at [982, 147] on div "#ed-903550926 { width : 100% !important; height : 100% !important; /* takes ful…" at bounding box center [1100, 367] width 280 height 448
drag, startPoint x: 1015, startPoint y: 327, endPoint x: 981, endPoint y: 324, distance: 33.7
click at [981, 324] on div "#ed-903550926 { width : 100% !important; height : 100% !important; /* takes ful…" at bounding box center [1100, 367] width 280 height 448
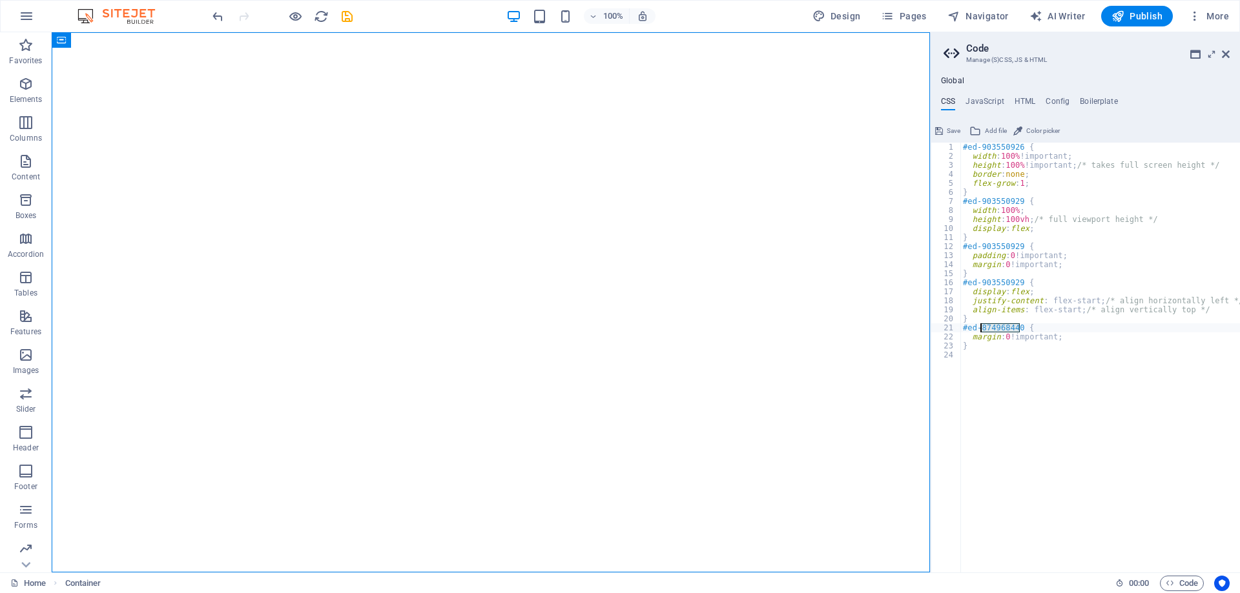
paste textarea "903550926"
type textarea "#ed-903550926 {"
click at [1047, 374] on div "#ed-903550926 { width : 100% !important; height : 100% !important; /* takes ful…" at bounding box center [1100, 367] width 280 height 448
type textarea "}"
click at [952, 132] on span "Save" at bounding box center [953, 130] width 14 height 15
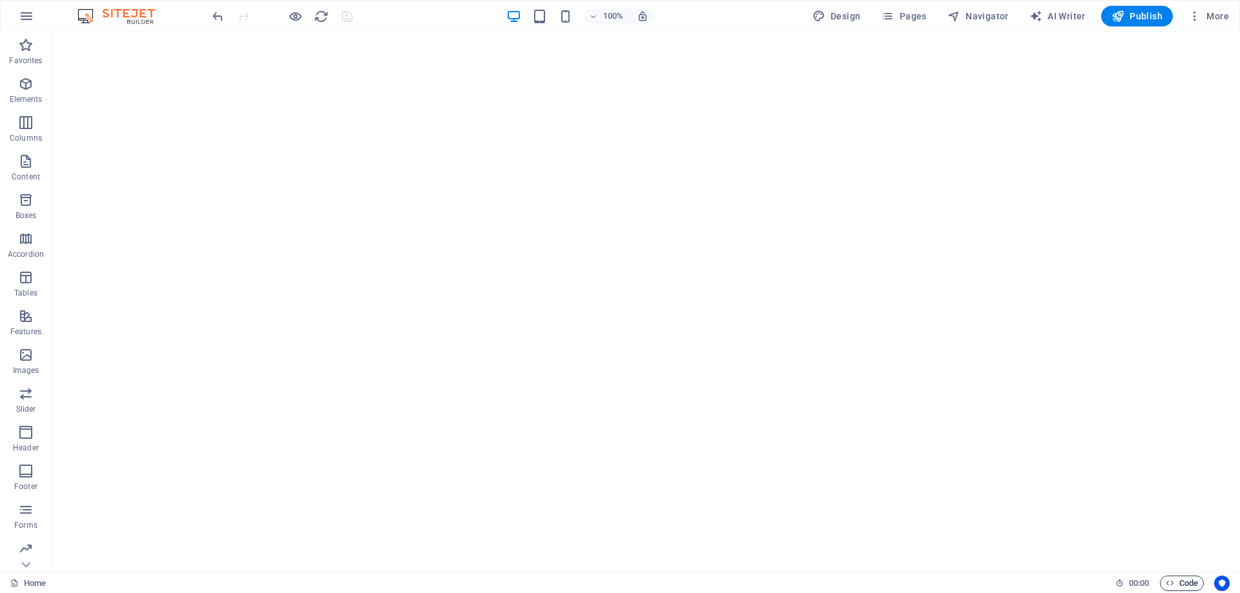
click at [1186, 579] on span "Code" at bounding box center [1181, 583] width 32 height 15
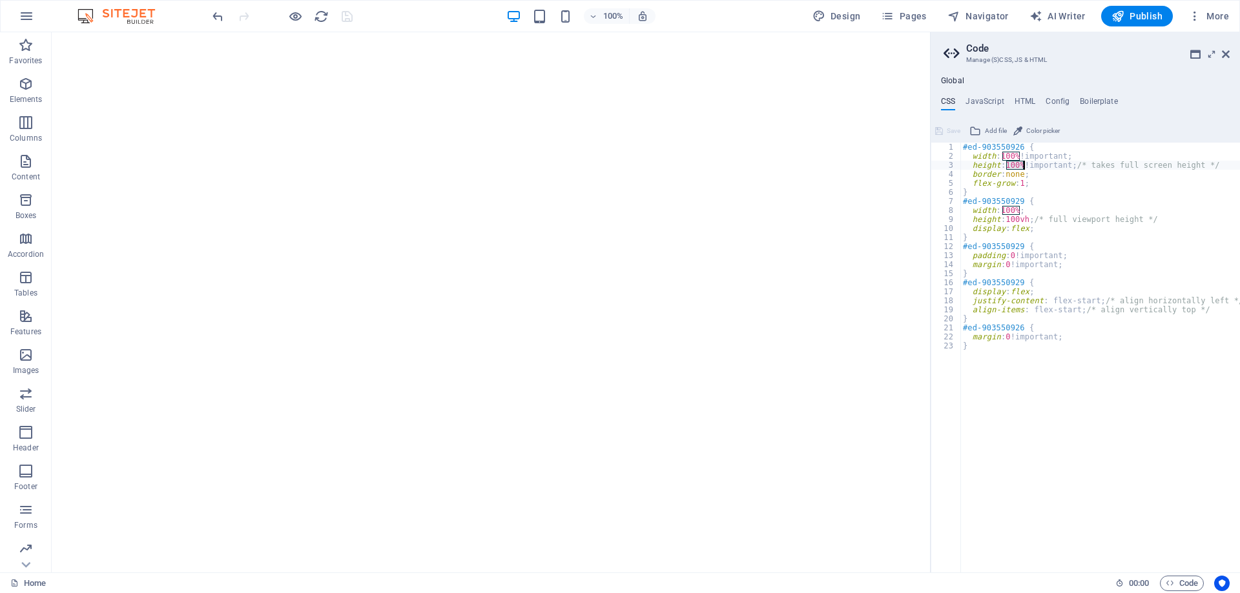
drag, startPoint x: 1006, startPoint y: 163, endPoint x: 1023, endPoint y: 163, distance: 16.8
click at [1023, 163] on div "#ed-903550926 { width : 100% !important; height : 100% !important; /* takes ful…" at bounding box center [1100, 367] width 280 height 448
drag, startPoint x: 1032, startPoint y: 182, endPoint x: 973, endPoint y: 182, distance: 59.4
click at [973, 182] on div "#ed-903550926 { width : 100% !important; height : 85vh !important; /* takes ful…" at bounding box center [1100, 367] width 280 height 448
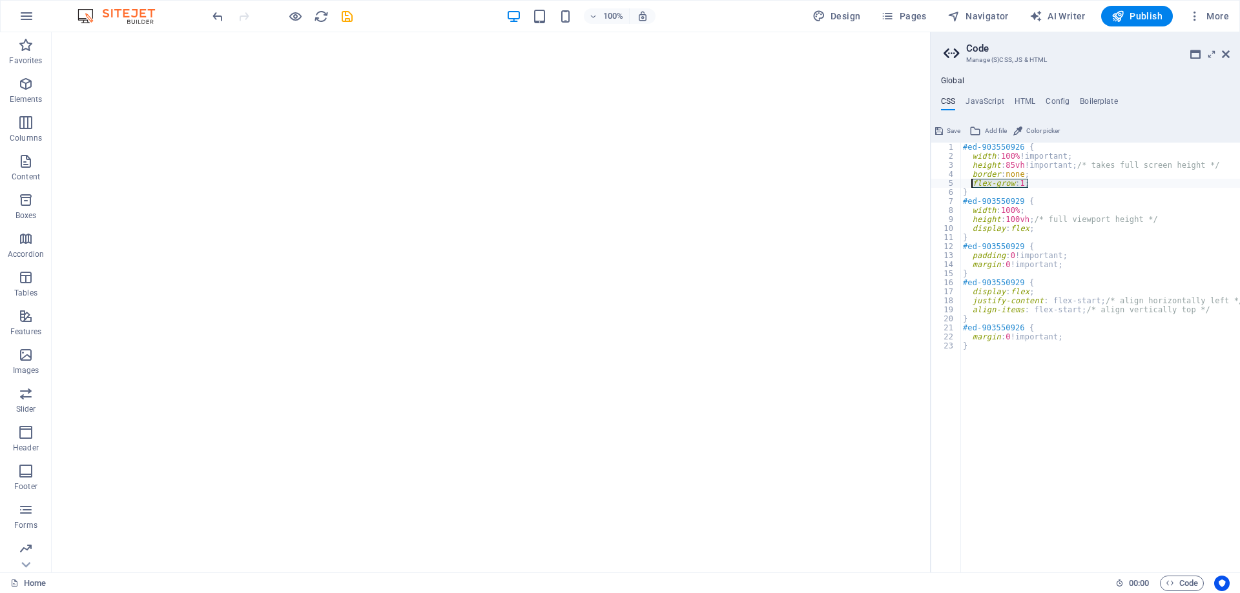
type textarea "flex-grow: 1;"
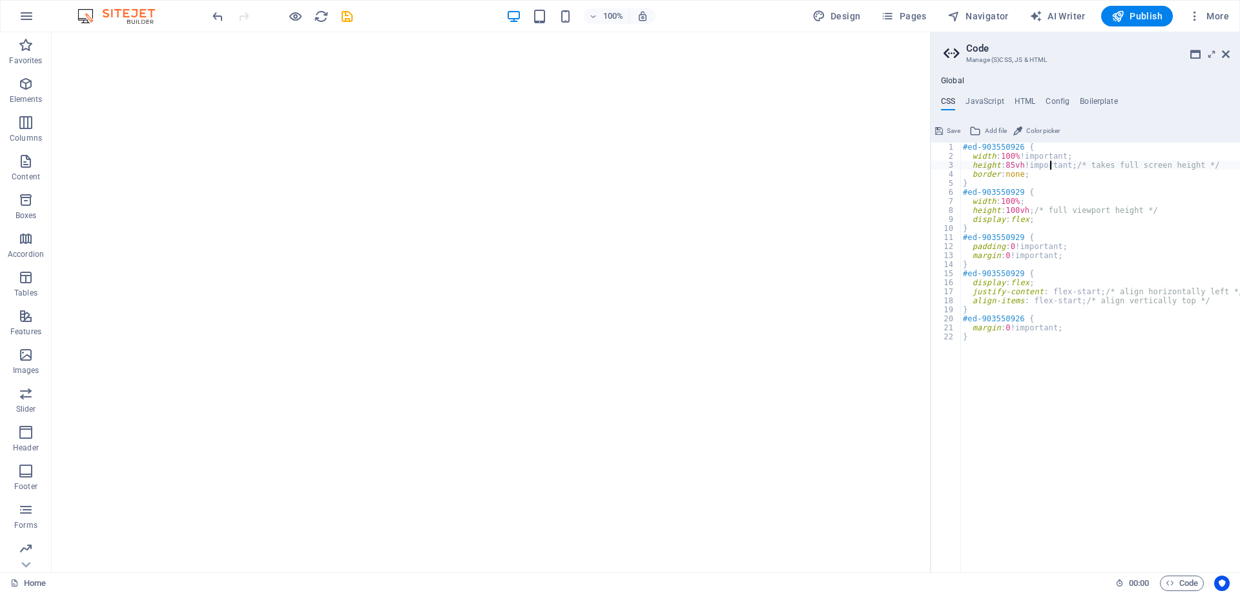
click at [1048, 162] on div "#ed-903550926 { width : 100% !important; height : 85vh !important; /* takes ful…" at bounding box center [1100, 367] width 280 height 448
type textarea "height: 85vh !important; /* takes full screen height */"
click at [953, 130] on span "Save" at bounding box center [953, 130] width 14 height 15
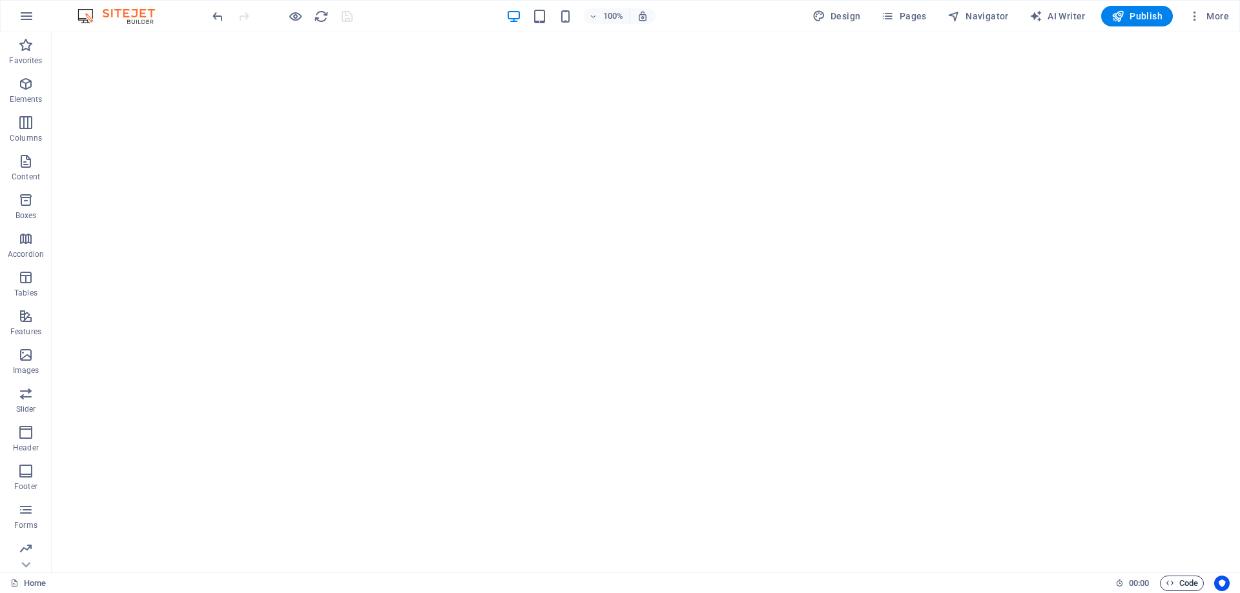
click at [1186, 582] on span "Code" at bounding box center [1181, 583] width 32 height 15
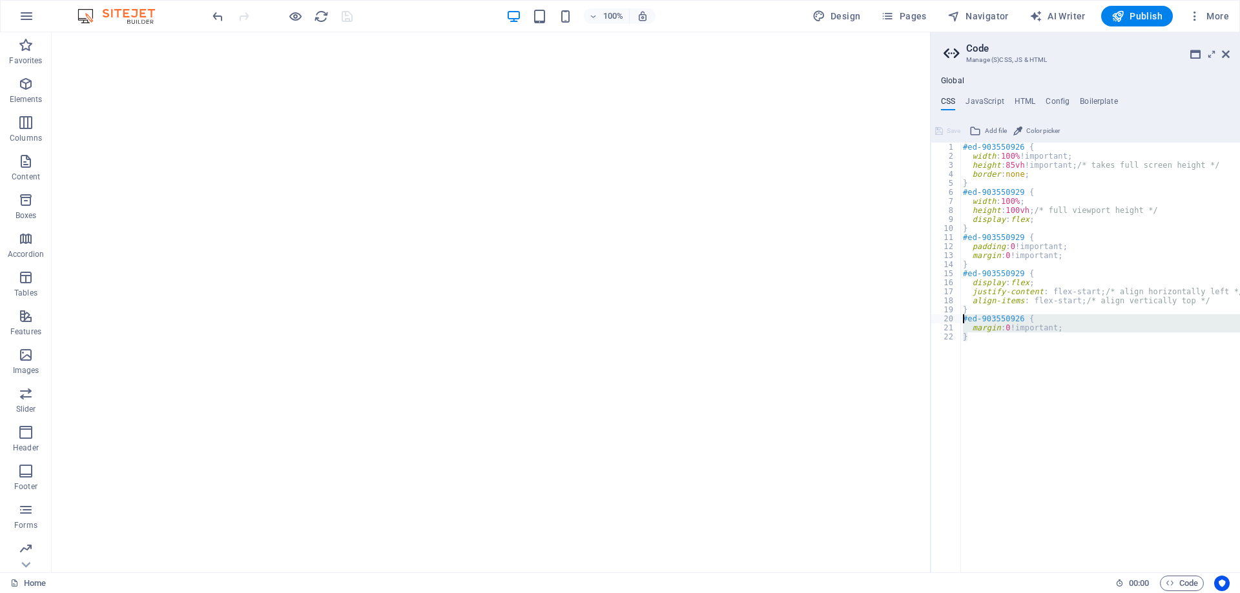
drag, startPoint x: 967, startPoint y: 331, endPoint x: 937, endPoint y: 316, distance: 33.2
click at [937, 316] on div "height: 85vh !important; /* takes full screen height */ 1 2 3 4 5 6 7 8 9 10 11…" at bounding box center [1084, 358] width 309 height 430
type textarea "#ed-903550926 { margin: 0 !important;"
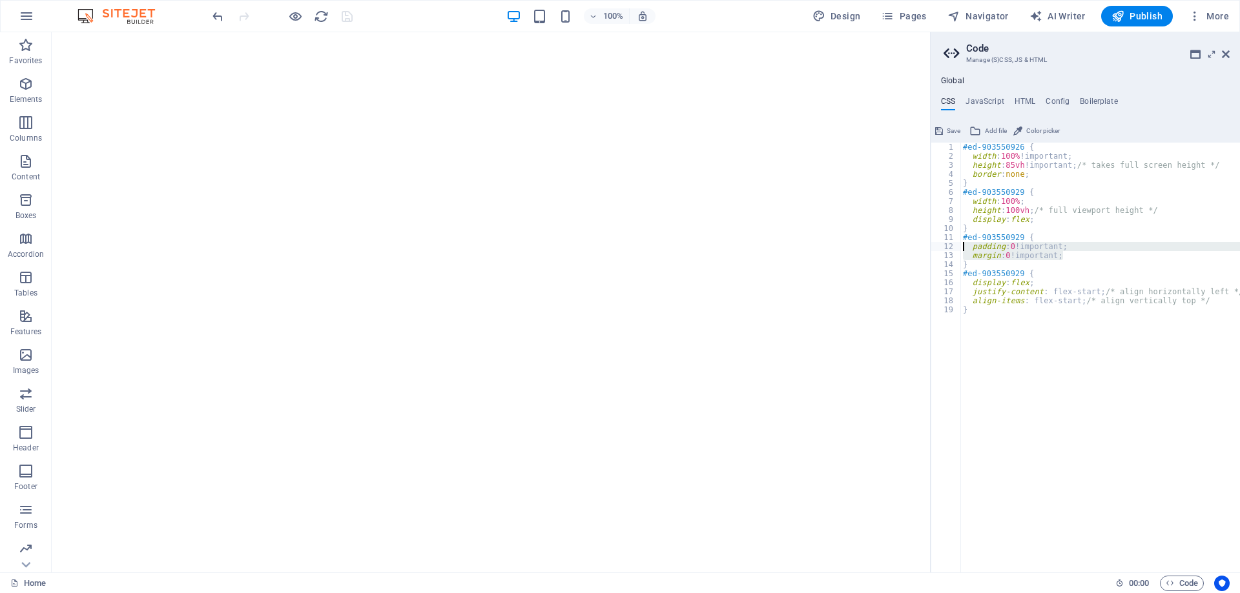
drag, startPoint x: 1073, startPoint y: 256, endPoint x: 956, endPoint y: 244, distance: 117.4
click at [956, 244] on div "} 1 2 3 4 5 6 7 8 9 10 11 12 13 14 15 16 17 18 19 #ed-903550926 { width : 100% …" at bounding box center [1084, 358] width 309 height 430
drag, startPoint x: 967, startPoint y: 264, endPoint x: 954, endPoint y: 238, distance: 29.5
click at [954, 238] on div "padding: 0 !important; margin: 0 !important; 1 2 3 4 5 6 7 8 9 10 11 12 13 14 1…" at bounding box center [1084, 358] width 309 height 430
type textarea "#ed-903550929 { padding: 0 !important;"
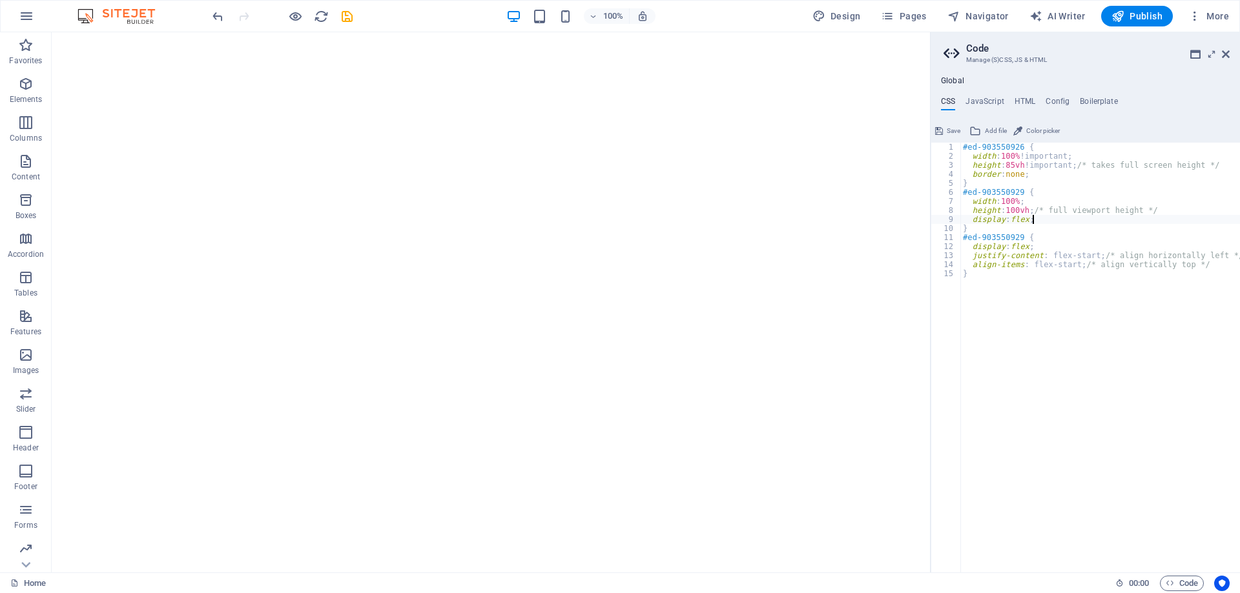
click at [1040, 221] on div "#ed-903550926 { width : 100% !important; height : 85vh !important; /* takes ful…" at bounding box center [1100, 367] width 280 height 448
drag, startPoint x: 1039, startPoint y: 221, endPoint x: 933, endPoint y: 194, distance: 110.1
click at [933, 194] on div "display: flex; 1 2 3 4 5 6 7 8 9 10 11 12 13 14 15 #ed-903550926 { width : 100%…" at bounding box center [1084, 358] width 309 height 430
type textarea "#ed-903550929 { width: 100%;"
drag, startPoint x: 972, startPoint y: 228, endPoint x: 959, endPoint y: 194, distance: 36.6
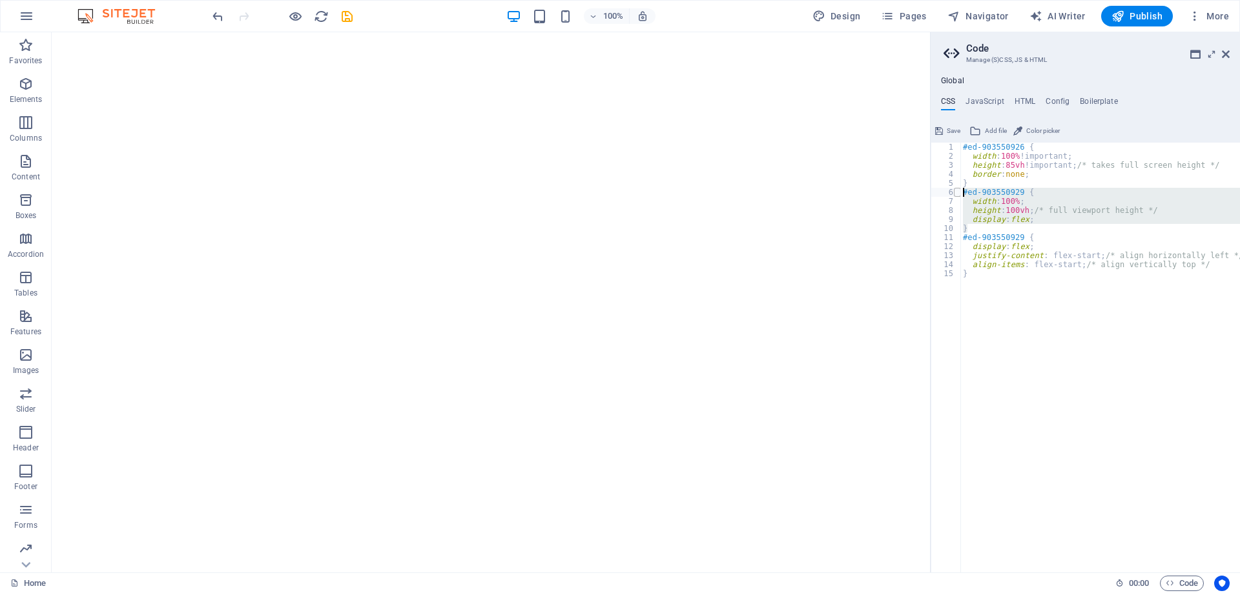
click at [959, 194] on div "#ed-903550929 { width: 100%; 1 2 3 4 5 6 7 8 9 10 11 12 13 14 15 #ed-903550926 …" at bounding box center [1084, 358] width 309 height 430
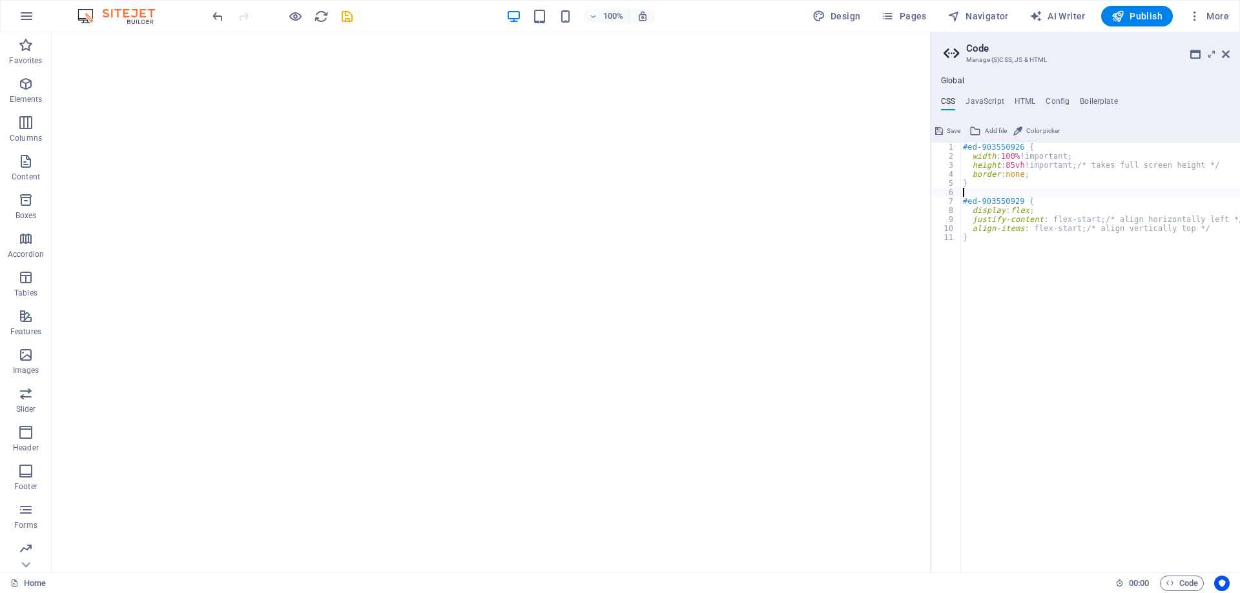
type textarea "}"
click at [947, 130] on span "Save" at bounding box center [953, 130] width 14 height 15
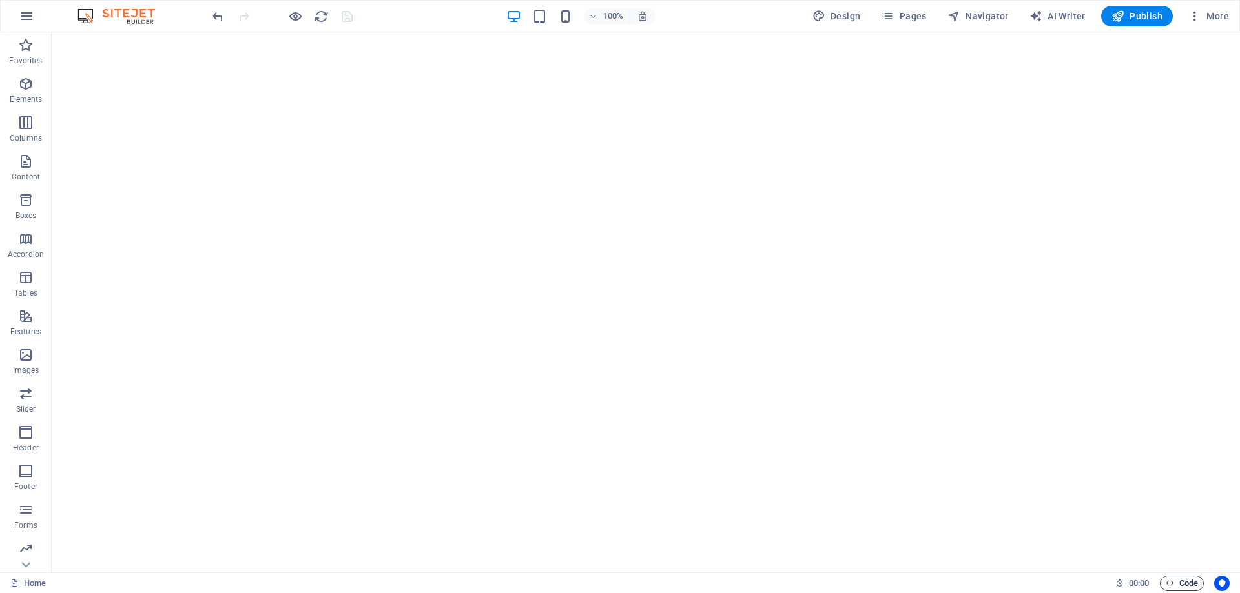
click at [1172, 582] on icon "button" at bounding box center [1169, 583] width 8 height 8
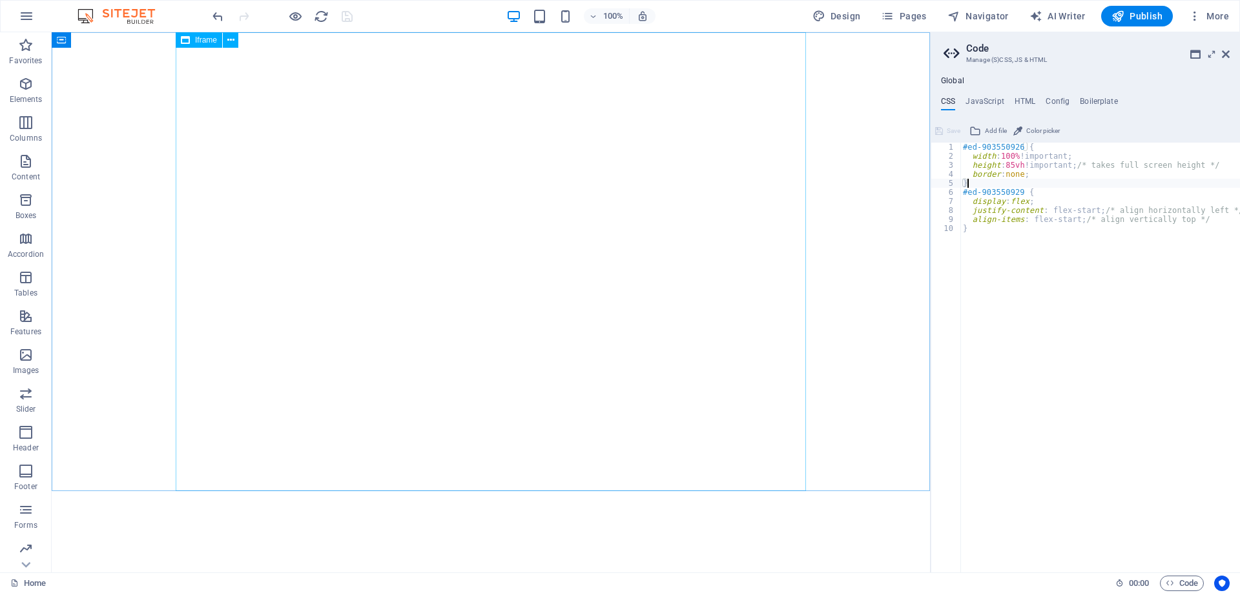
click at [204, 38] on span "Iframe" at bounding box center [206, 40] width 22 height 8
select select "%"
select select "px"
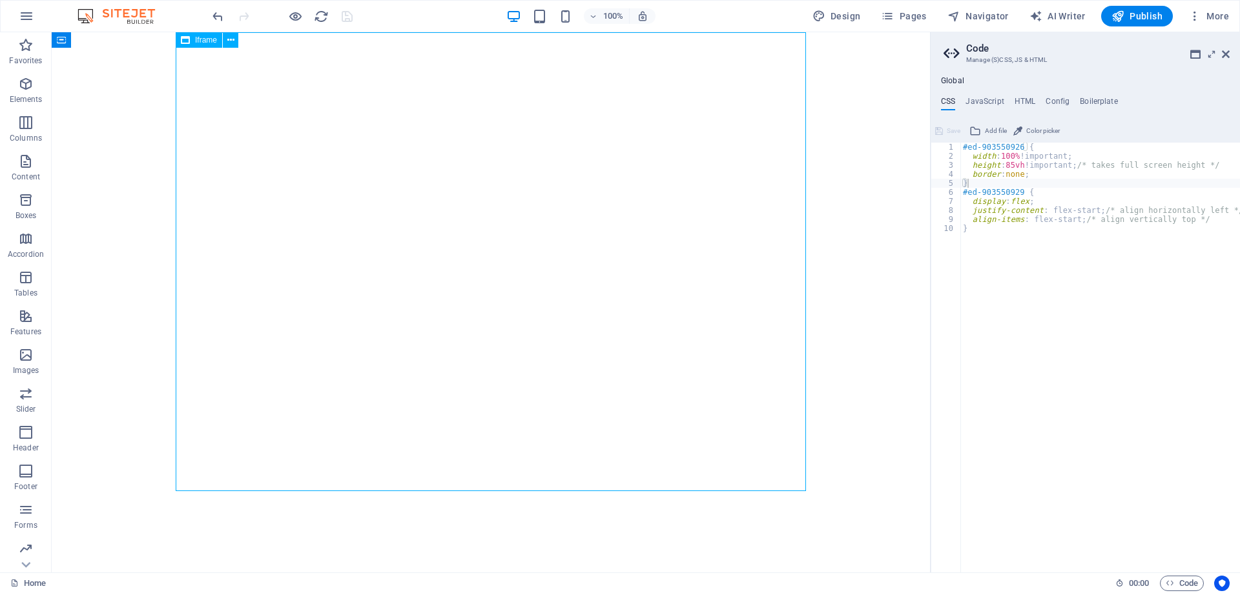
select select "px"
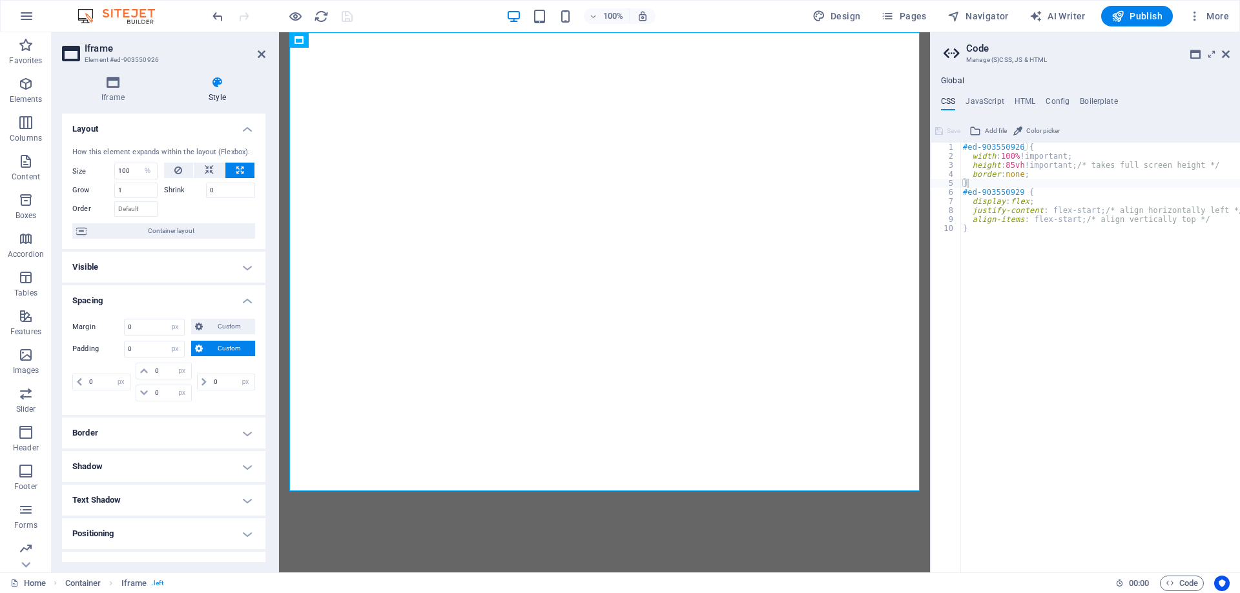
click at [143, 294] on h4 "Spacing" at bounding box center [163, 296] width 203 height 23
click at [207, 132] on h4 "Layout" at bounding box center [163, 125] width 203 height 23
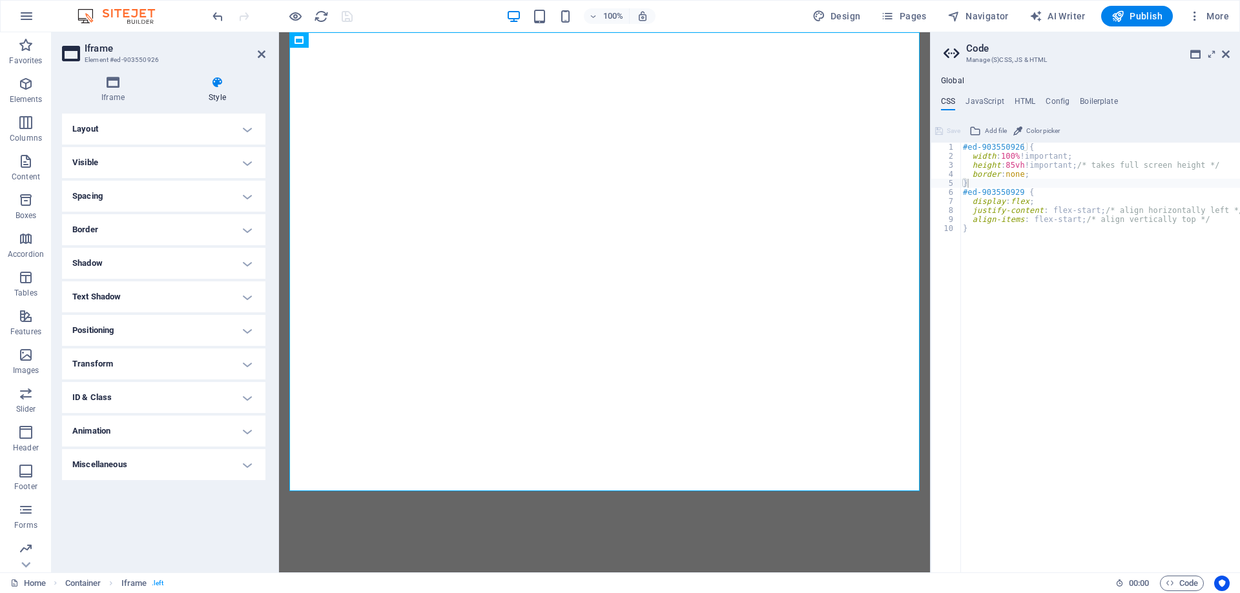
click at [120, 393] on h4 "ID & Class" at bounding box center [163, 397] width 203 height 31
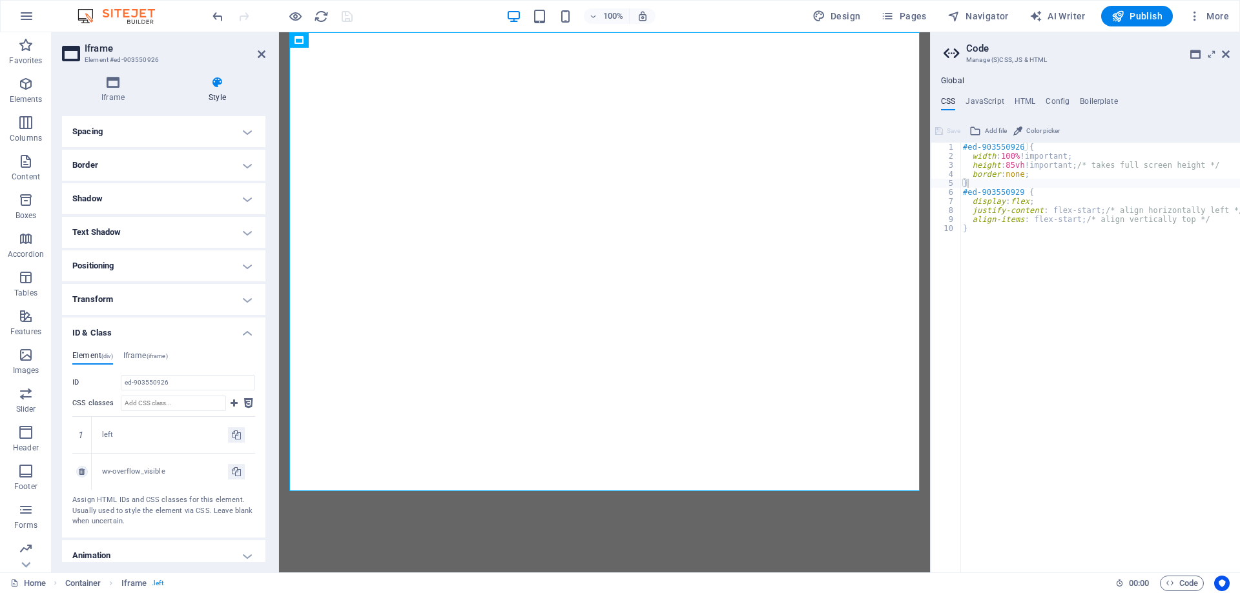
scroll to position [107, 0]
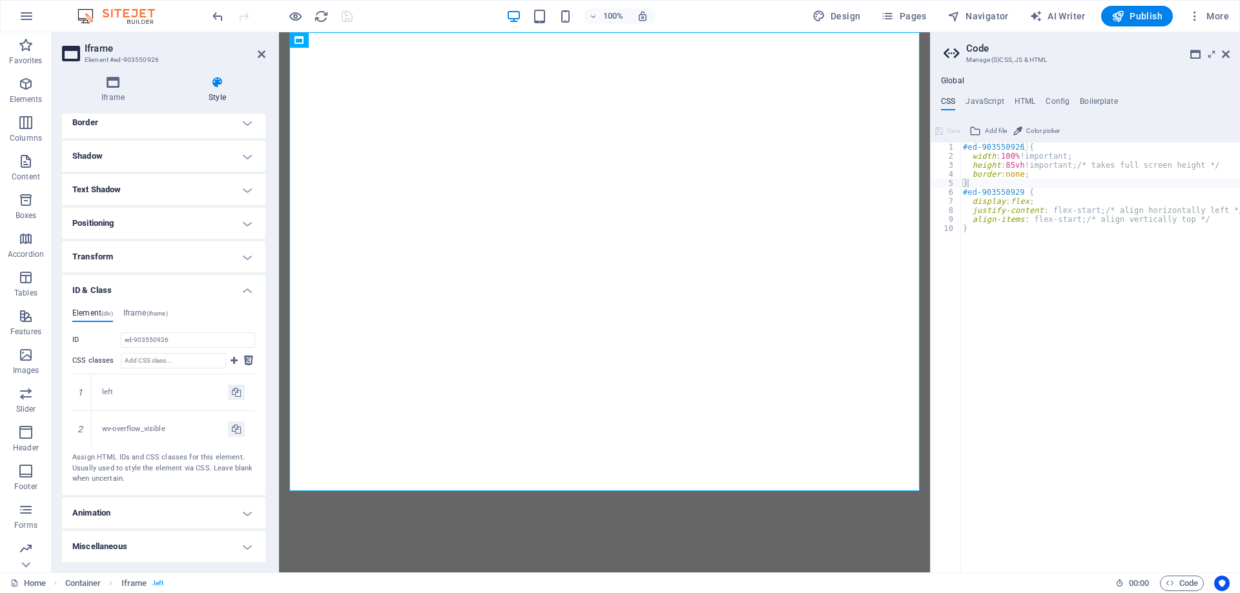
click at [1043, 296] on div "#ed-903550926 { width : 100% !important; height : 85vh !important; /* takes ful…" at bounding box center [1100, 367] width 280 height 448
click at [254, 46] on h2 "Iframe" at bounding box center [175, 49] width 181 height 12
click at [263, 61] on header "Iframe Element #ed-903550926" at bounding box center [163, 49] width 203 height 34
click at [263, 58] on icon at bounding box center [262, 54] width 8 height 10
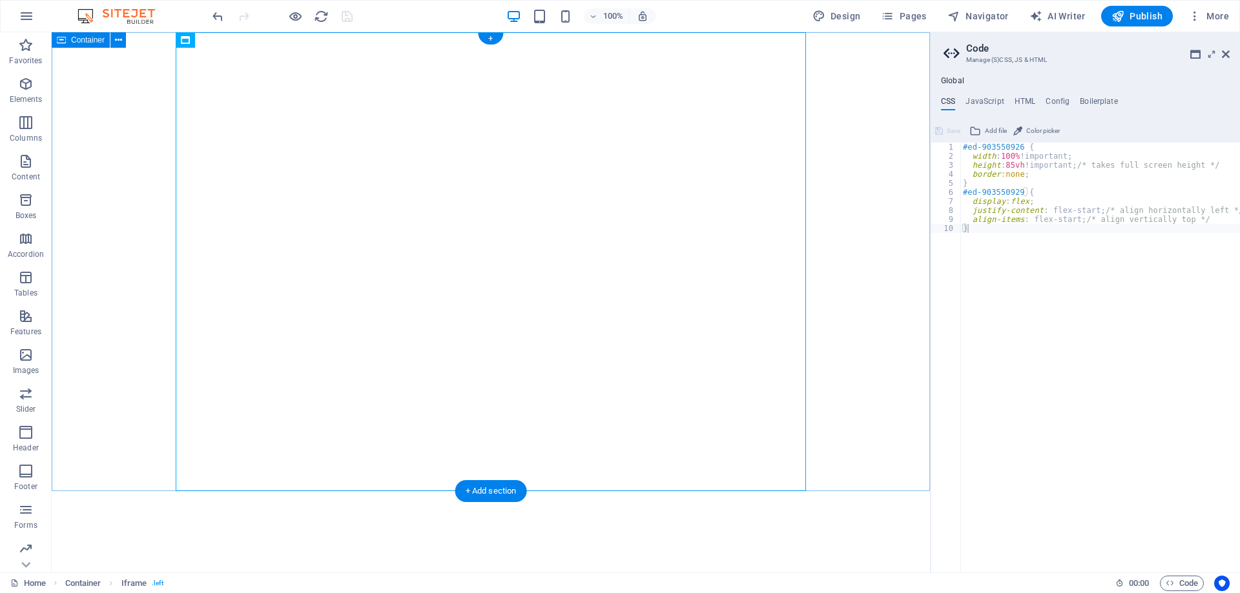
click at [882, 355] on div "</div>" at bounding box center [491, 261] width 878 height 459
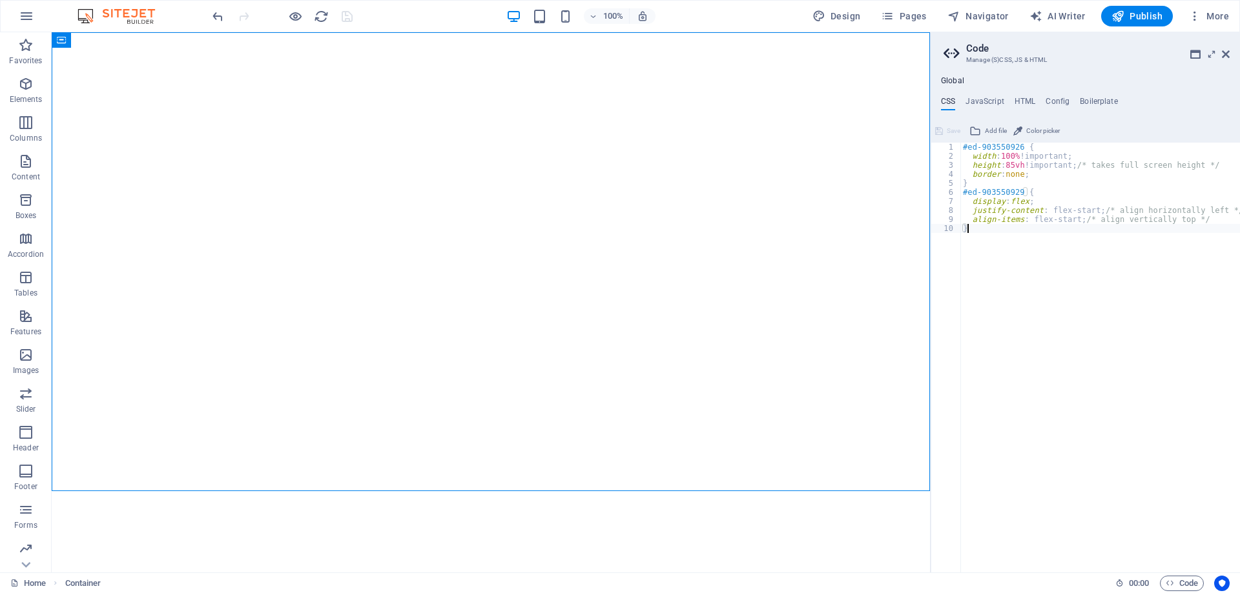
click at [1074, 394] on div "#ed-903550926 { width : 100% !important; height : 85vh !important; /* takes ful…" at bounding box center [1100, 367] width 280 height 448
click at [986, 257] on div "#ed-903550926 { width : 100% !important; height : 85vh !important; /* takes ful…" at bounding box center [1100, 367] width 280 height 448
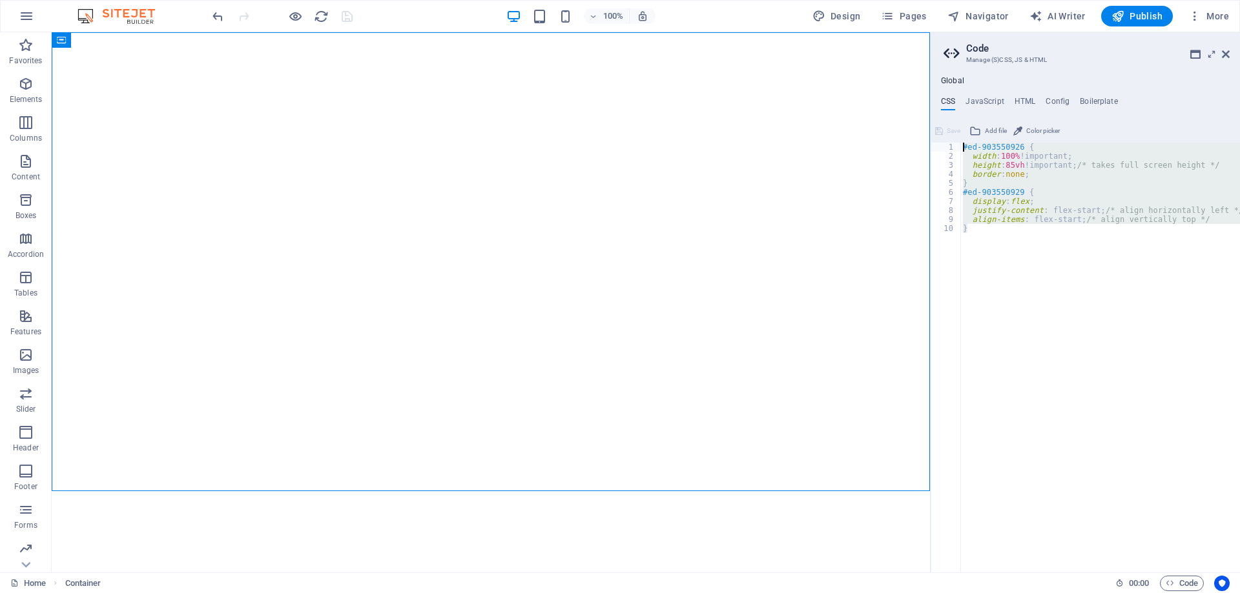
drag, startPoint x: 980, startPoint y: 232, endPoint x: 930, endPoint y: 116, distance: 126.6
click at [930, 116] on aside "Code Manage (S)CSS, JS & HTML Global CSS JavaScript HTML Config Boilerplate } 1…" at bounding box center [1085, 302] width 310 height 540
type textarea "#ed-903550926 { width: 100% !important;"
paste textarea
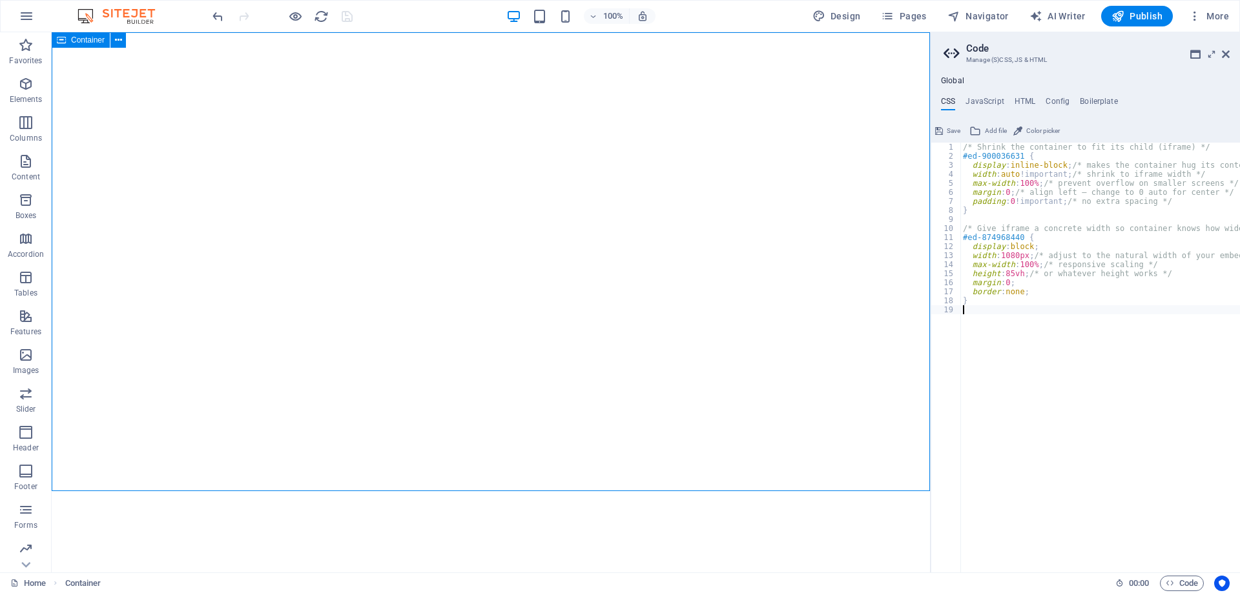
click at [72, 34] on div "Container" at bounding box center [81, 39] width 58 height 15
select select "px"
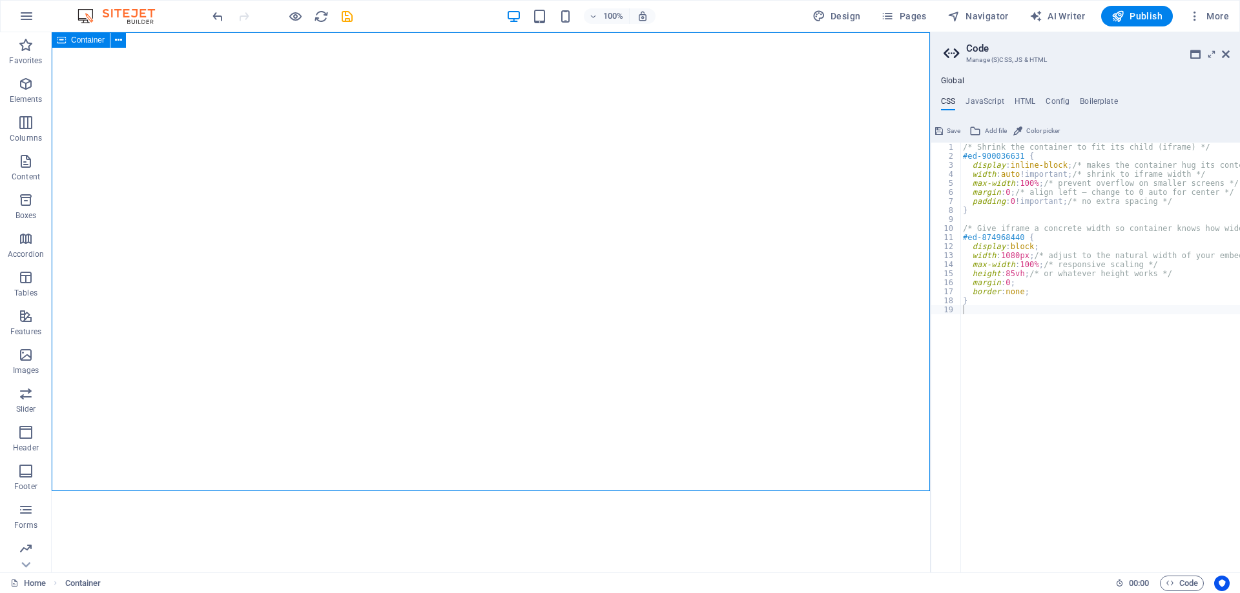
select select "px"
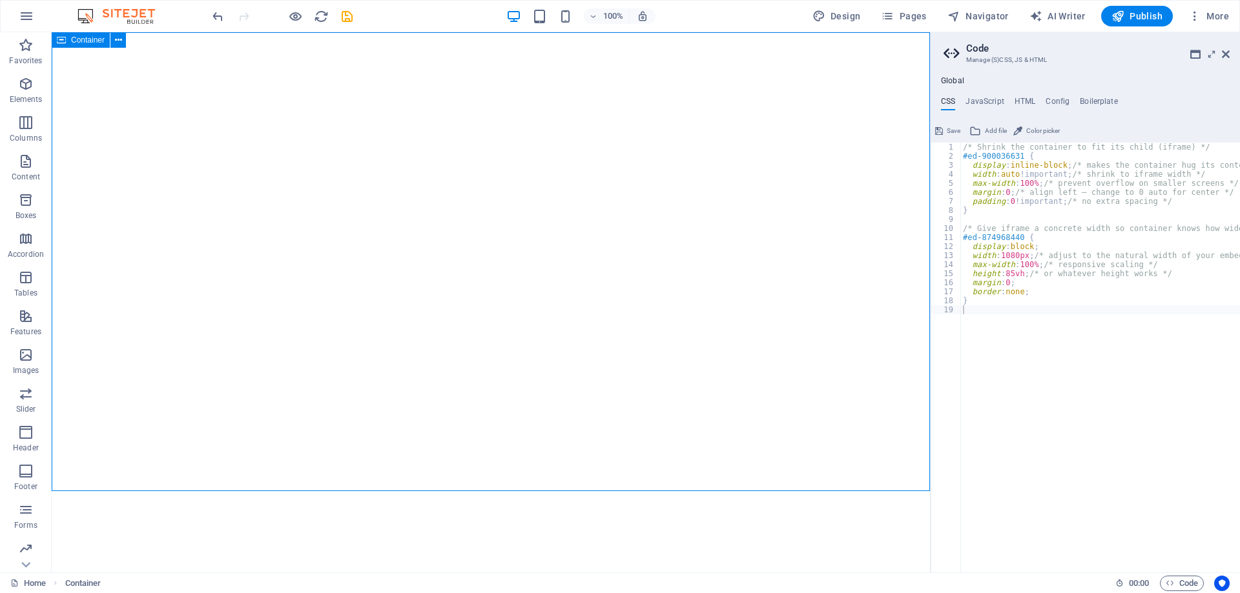
select select "px"
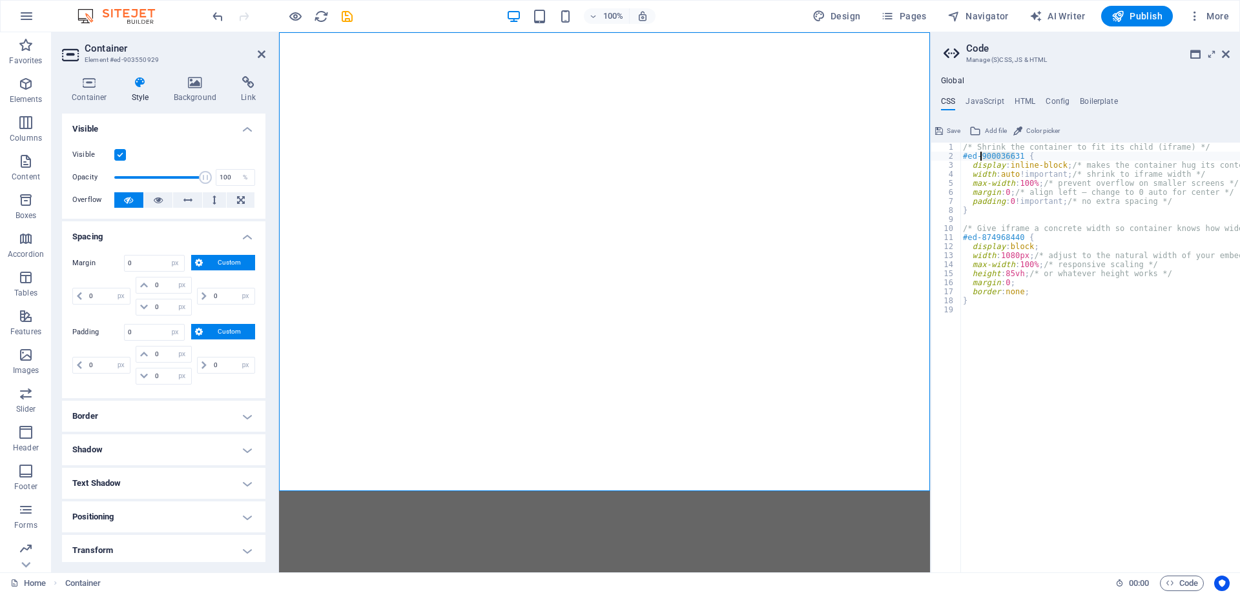
drag, startPoint x: 1016, startPoint y: 154, endPoint x: 980, endPoint y: 154, distance: 36.2
click at [980, 154] on div "/* Shrink the container to fit its child (iframe) */ #ed-900036631 { display : …" at bounding box center [1121, 362] width 323 height 438
drag, startPoint x: 1019, startPoint y: 238, endPoint x: 981, endPoint y: 234, distance: 38.3
click at [981, 234] on div "/* Shrink the container to fit its child (iframe) */ #ed-903550929 { display : …" at bounding box center [1121, 362] width 323 height 438
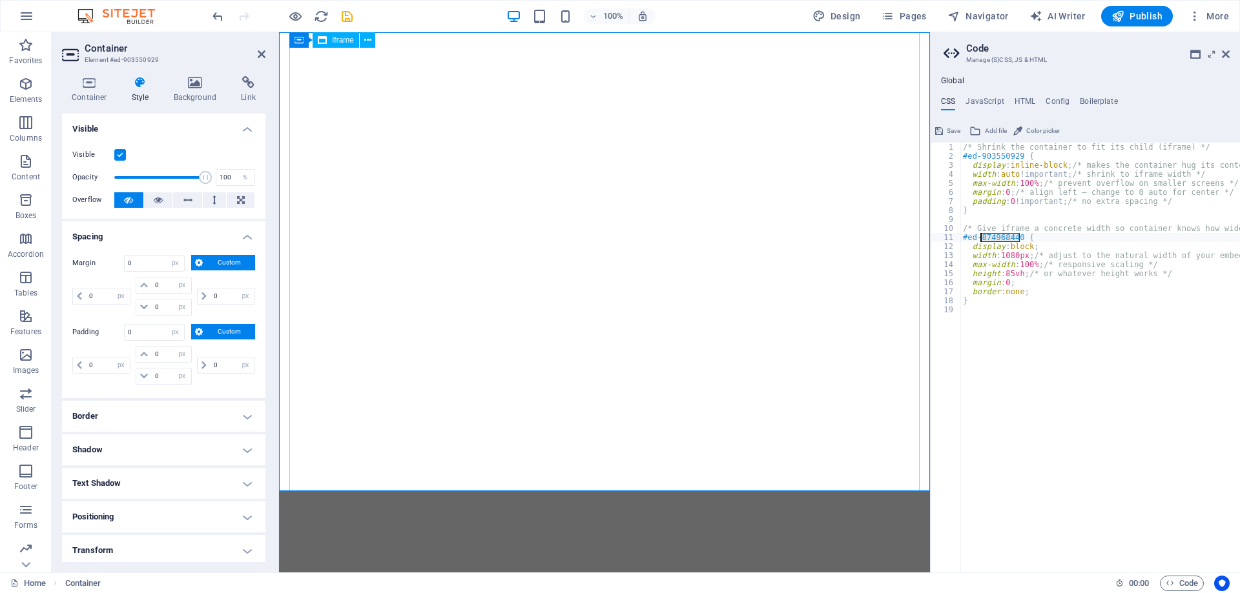
click at [340, 41] on span "Iframe" at bounding box center [343, 40] width 22 height 8
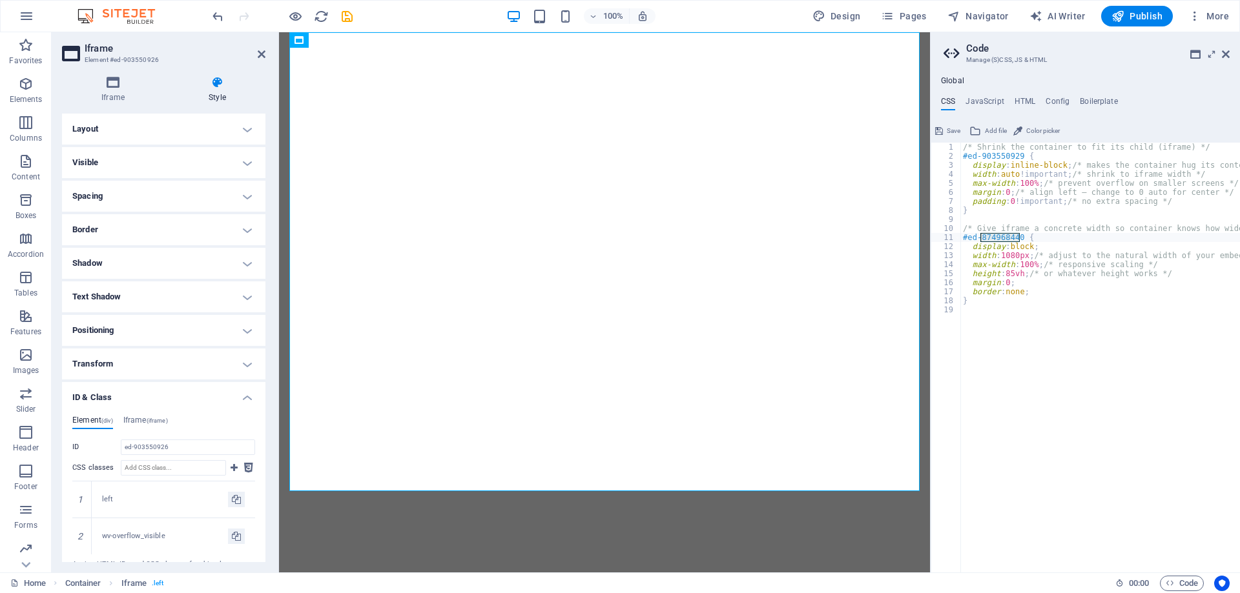
click at [990, 236] on div "/* Shrink the container to fit its child (iframe) */ #ed-903550929 { display : …" at bounding box center [1100, 358] width 280 height 430
click at [990, 236] on div "/* Shrink the container to fit its child (iframe) */ #ed-903550929 { display : …" at bounding box center [1121, 362] width 323 height 438
type textarea "#ed-903550926 {"
click at [956, 130] on span "Save" at bounding box center [953, 130] width 14 height 15
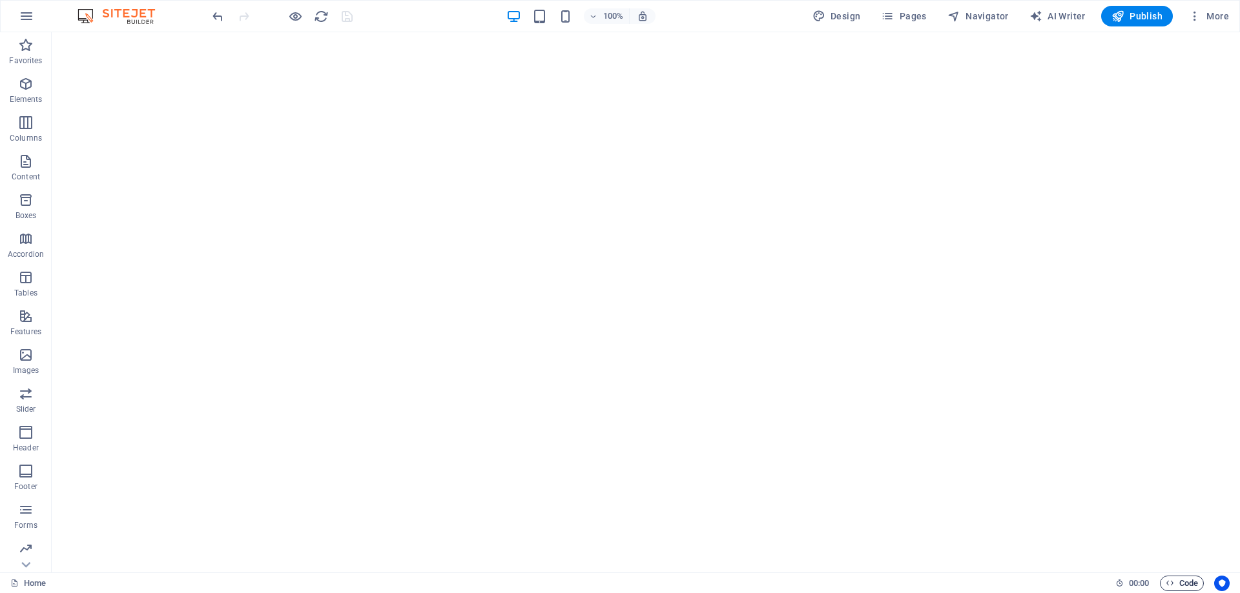
click at [1172, 583] on icon "button" at bounding box center [1169, 583] width 8 height 8
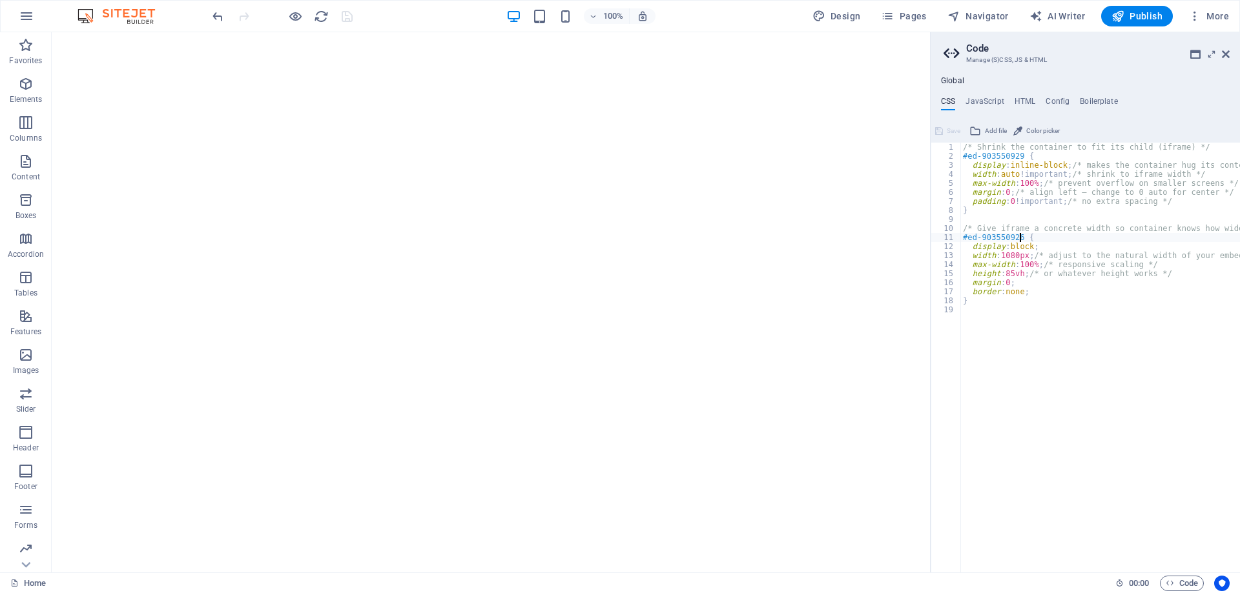
click at [1044, 182] on div "/* Shrink the container to fit its child (iframe) */ #ed-903550929 { display : …" at bounding box center [1121, 362] width 323 height 438
drag, startPoint x: 1006, startPoint y: 271, endPoint x: 1015, endPoint y: 271, distance: 8.4
click at [1015, 271] on div "/* Shrink the container to fit its child (iframe) */ #ed-903550929 { display : …" at bounding box center [1121, 362] width 323 height 438
type textarea "height: 100vh; /* or whatever height works */"
click at [1076, 359] on div "/* Shrink the container to fit its child (iframe) */ #ed-903550929 { display : …" at bounding box center [1121, 362] width 323 height 438
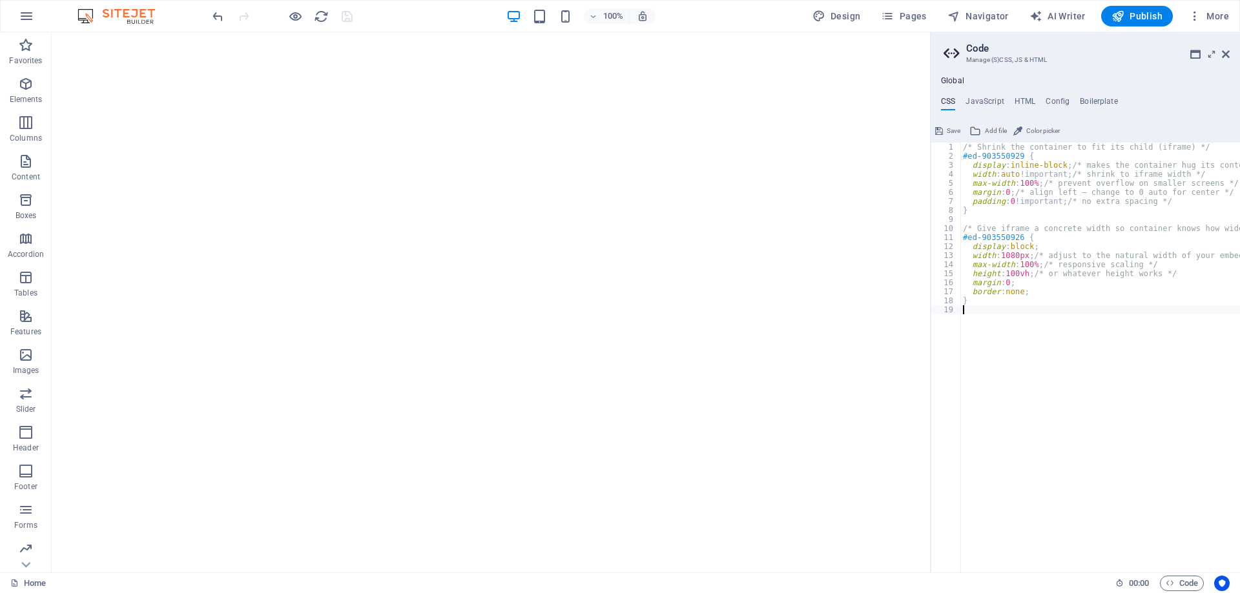
scroll to position [0, 0]
click at [950, 127] on span "Save" at bounding box center [953, 130] width 14 height 15
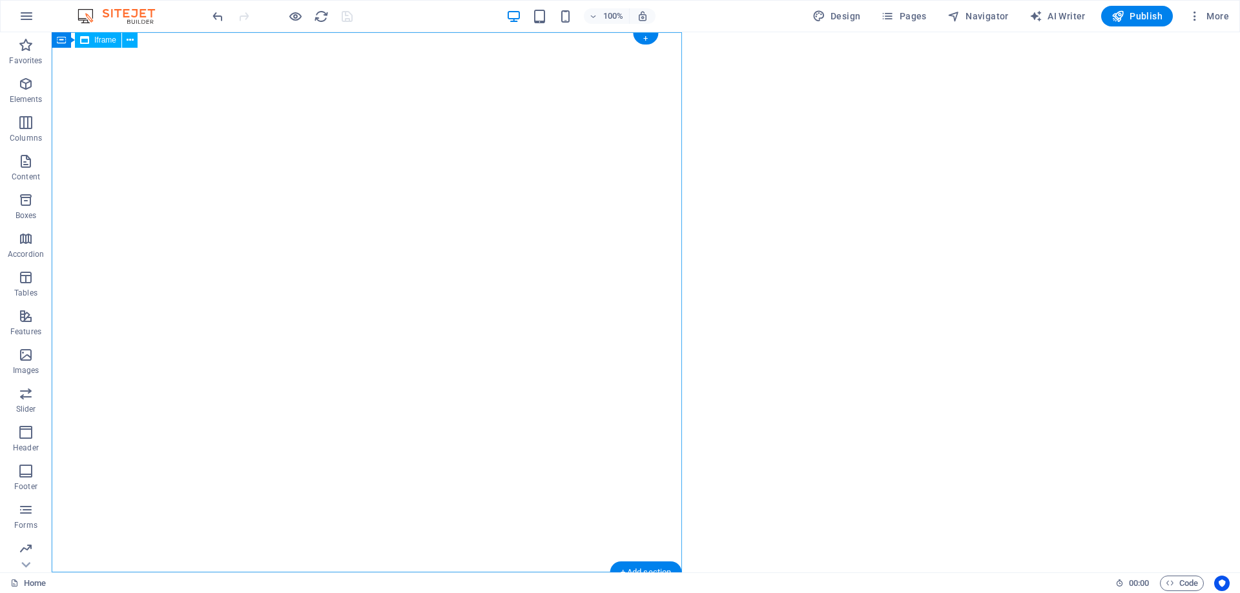
scroll to position [5, 0]
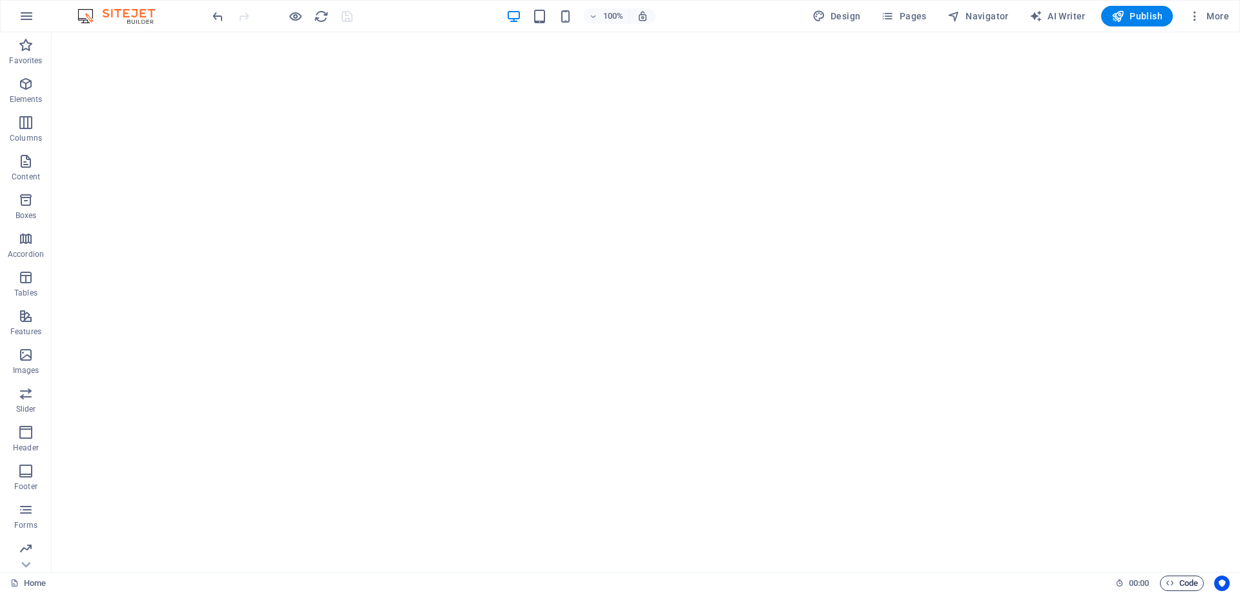
click at [1187, 577] on span "Code" at bounding box center [1181, 583] width 32 height 15
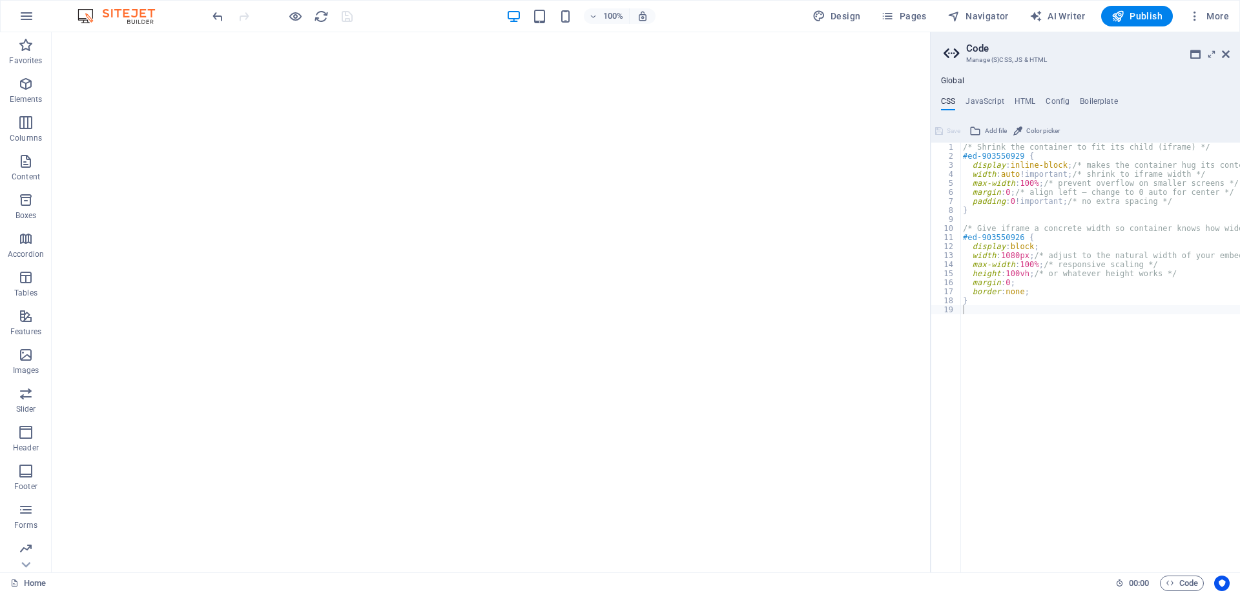
scroll to position [0, 0]
click at [1019, 254] on div "/* Shrink the container to fit its child (iframe) */ #ed-903550929 { display : …" at bounding box center [1121, 362] width 323 height 438
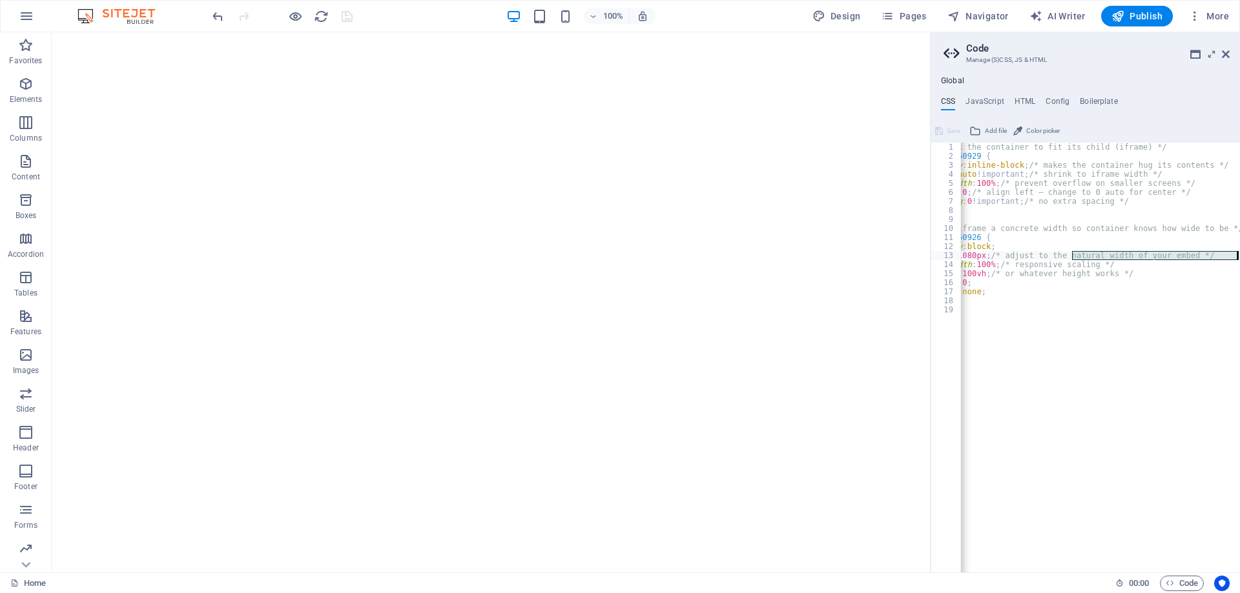
scroll to position [0, 43]
drag, startPoint x: 1155, startPoint y: 257, endPoint x: 1239, endPoint y: 257, distance: 83.9
click at [1239, 257] on div "/* Shrink the container to fit its child (iframe) */ #ed-903550929 { display : …" at bounding box center [1078, 362] width 323 height 438
click at [1228, 271] on div "/* Shrink the container to fit its child (iframe) */ #ed-903550929 { display : …" at bounding box center [1078, 362] width 323 height 438
drag, startPoint x: 1190, startPoint y: 258, endPoint x: 976, endPoint y: 258, distance: 214.3
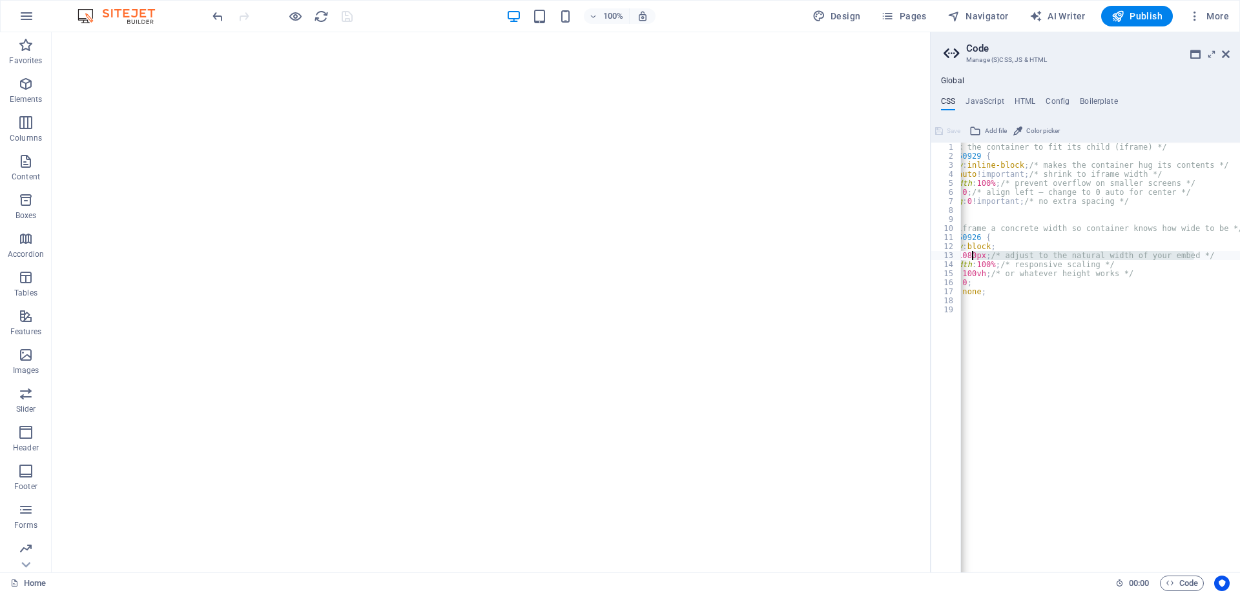
click at [971, 257] on div "/* Shrink the container to fit its child (iframe) */ #ed-903550929 { display : …" at bounding box center [1078, 362] width 323 height 438
click at [1054, 261] on div "/* Shrink the container to fit its child (iframe) */ #ed-903550929 { display : …" at bounding box center [1078, 362] width 323 height 438
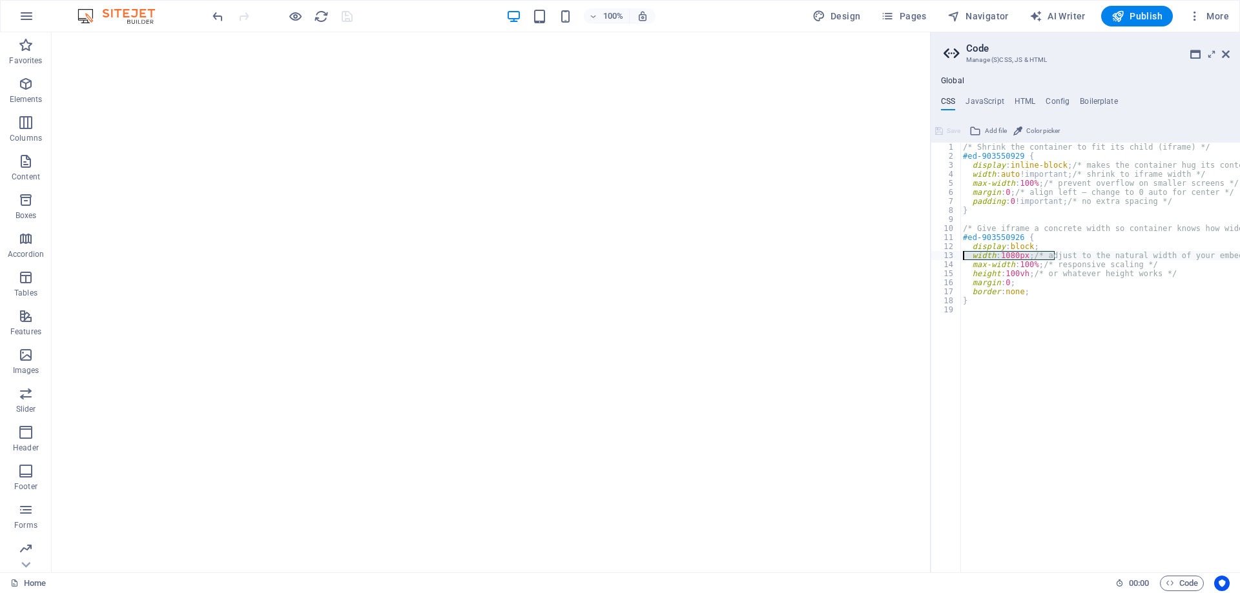
scroll to position [0, 0]
drag, startPoint x: 1061, startPoint y: 288, endPoint x: 905, endPoint y: 255, distance: 159.7
type textarea "width: 1080px; /* adjust to the natural width of your embed */"
click at [1056, 256] on div "/* Shrink the container to fit its child (iframe) */ #ed-903550929 { display : …" at bounding box center [1100, 358] width 280 height 430
click at [1008, 256] on div "/* Shrink the container to fit its child (iframe) */ #ed-903550929 { display : …" at bounding box center [1121, 362] width 323 height 438
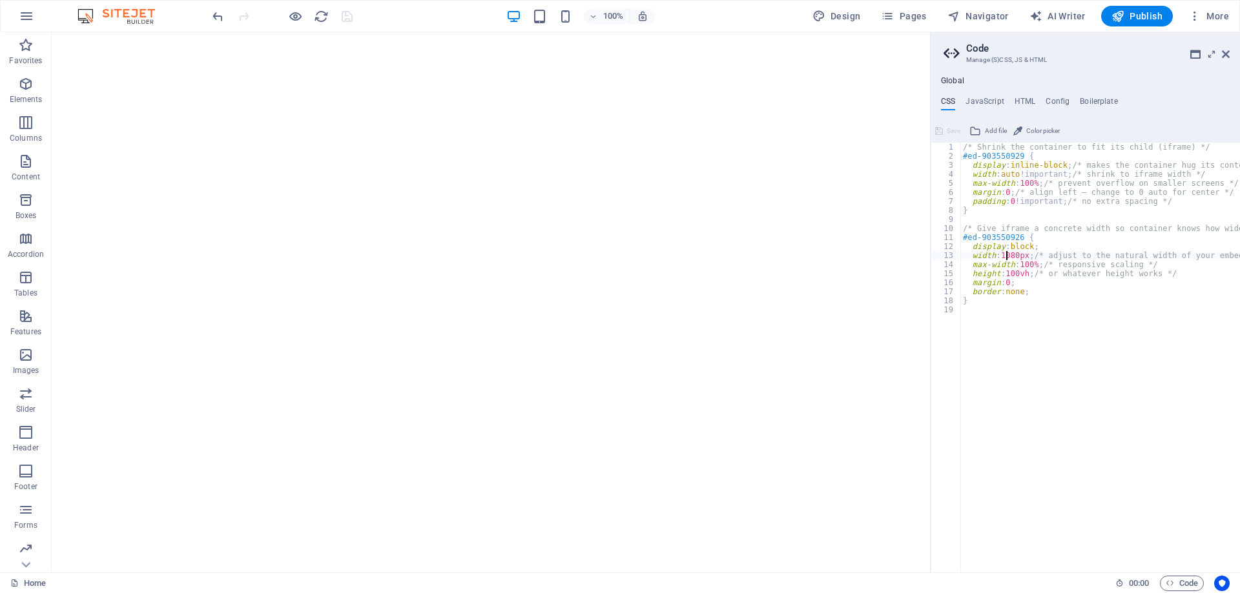
click at [1008, 256] on div "/* Shrink the container to fit its child (iframe) */ #ed-903550929 { display : …" at bounding box center [1121, 362] width 323 height 438
click at [1016, 254] on div "/* Shrink the container to fit its child (iframe) */ #ed-903550929 { display : …" at bounding box center [1100, 358] width 280 height 430
click at [1016, 254] on div "/* Shrink the container to fit its child (iframe) */ #ed-903550929 { display : …" at bounding box center [1121, 362] width 323 height 438
click at [1092, 257] on div "/* Shrink the container to fit its child (iframe) */ #ed-903550929 { display : …" at bounding box center [1121, 362] width 323 height 438
click at [1223, 54] on icon at bounding box center [1225, 54] width 8 height 10
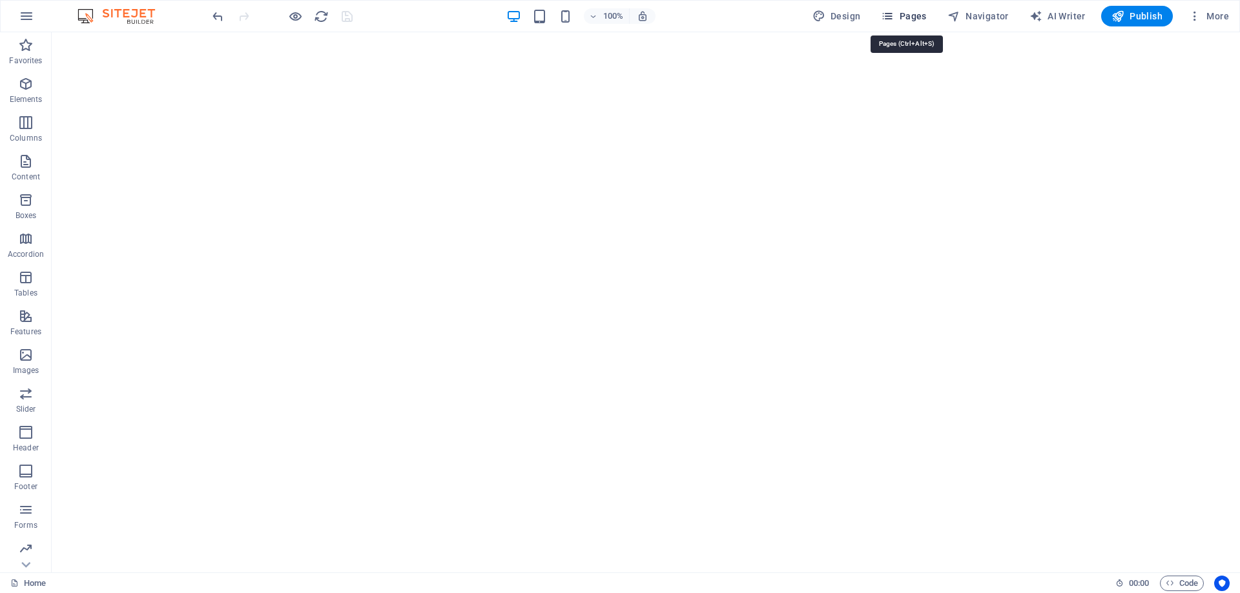
click at [917, 15] on span "Pages" at bounding box center [903, 16] width 45 height 13
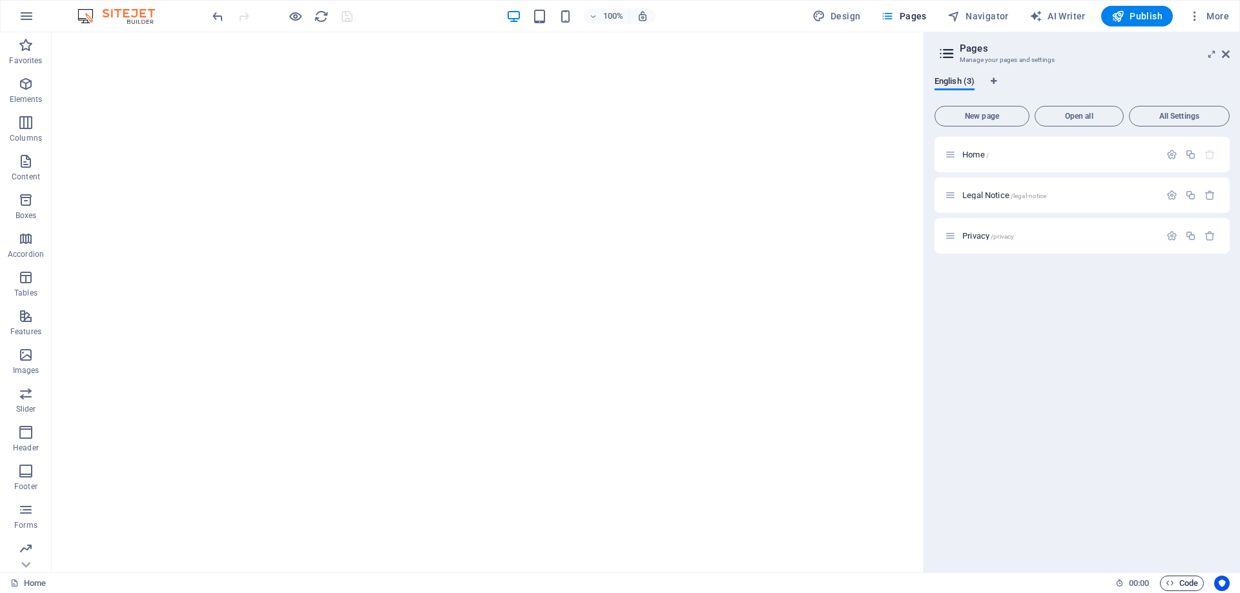
click at [1178, 577] on span "Code" at bounding box center [1181, 583] width 32 height 15
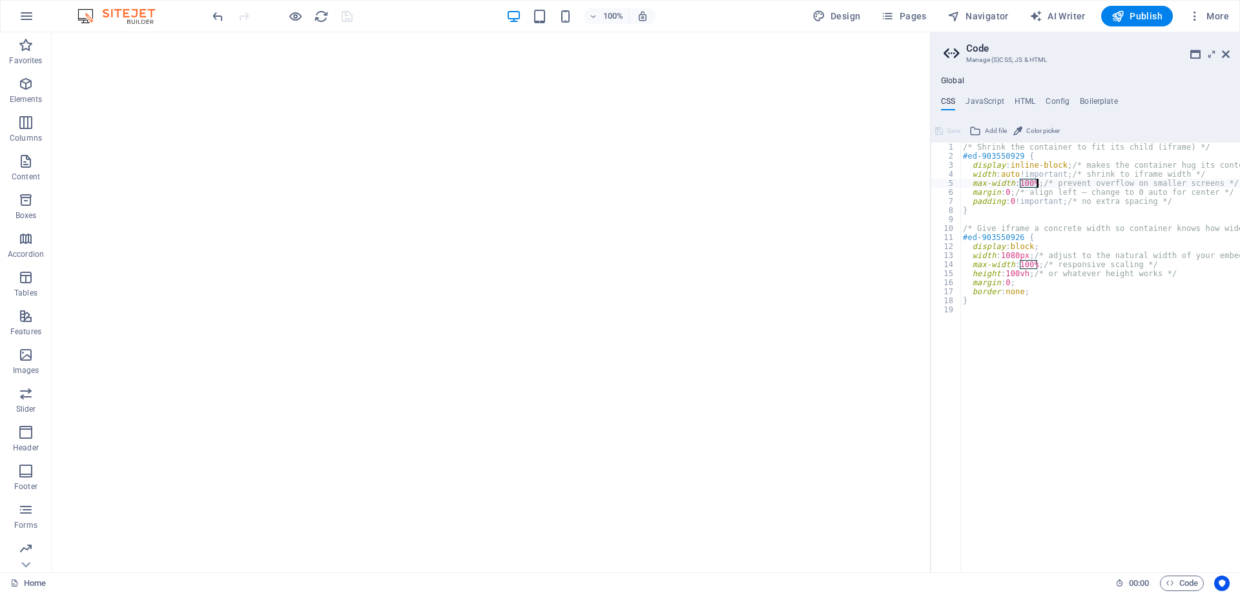
drag, startPoint x: 1020, startPoint y: 181, endPoint x: 1035, endPoint y: 180, distance: 14.9
click at [1035, 180] on div "/* Shrink the container to fit its child (iframe) */ #ed-903550929 { display : …" at bounding box center [1121, 362] width 323 height 438
click at [1041, 203] on div "/* Shrink the container to fit its child (iframe) */ #ed-903550929 { display : …" at bounding box center [1121, 362] width 323 height 438
click at [1029, 186] on div "/* Shrink the container to fit its child (iframe) */ #ed-903550929 { display : …" at bounding box center [1121, 362] width 323 height 438
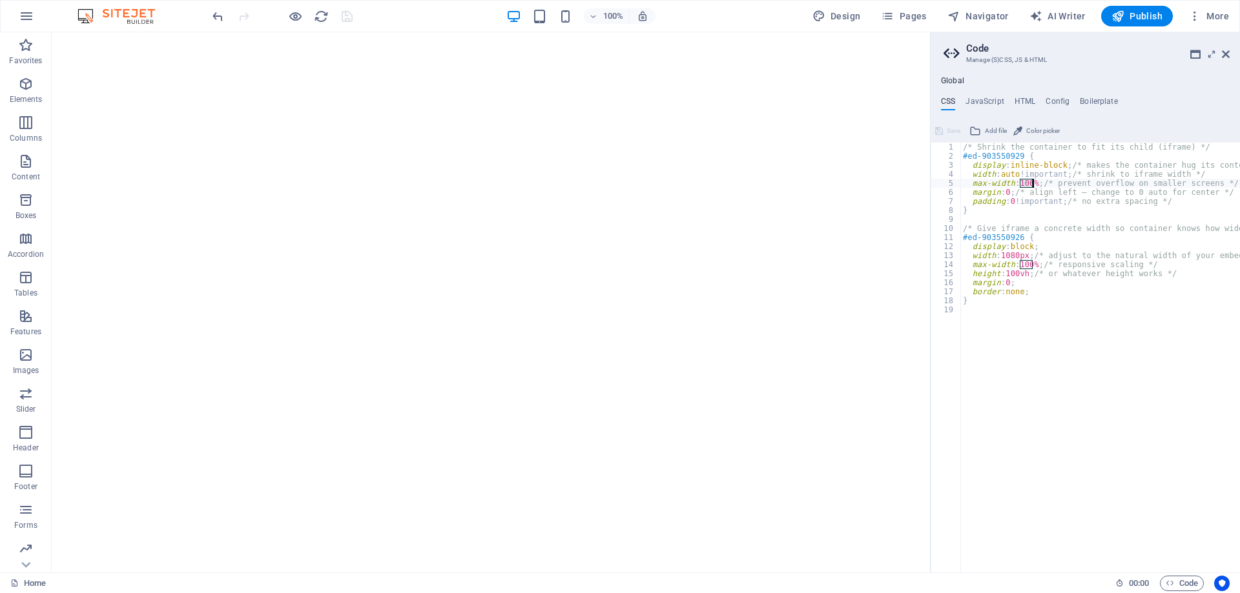
scroll to position [0, 5]
type textarea "max-width: 20%; /* prevent overflow on smaller screens */"
click at [949, 132] on span "Save" at bounding box center [953, 130] width 14 height 15
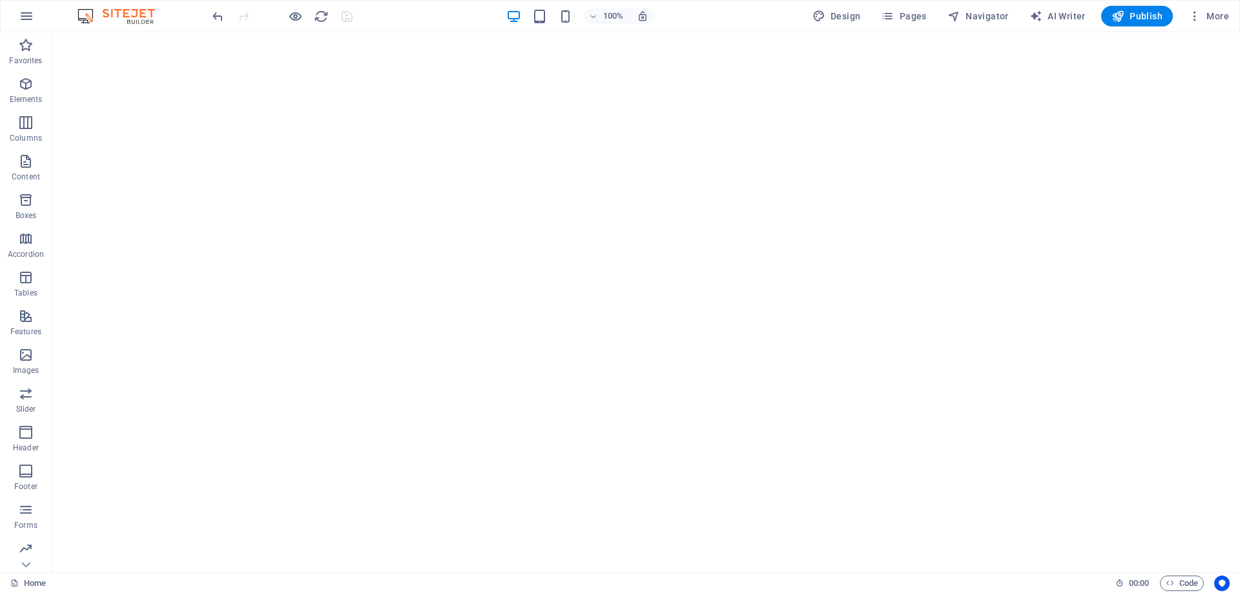
scroll to position [0, 0]
click at [1178, 586] on span "Code" at bounding box center [1181, 583] width 32 height 15
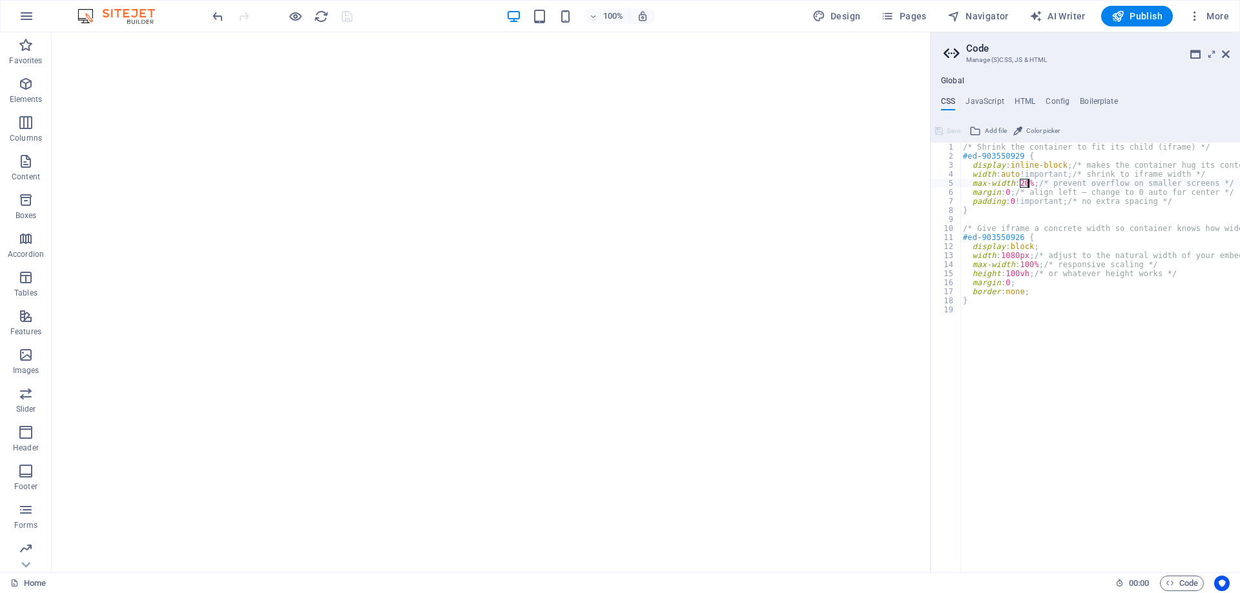
click at [1027, 179] on div "/* Shrink the container to fit its child (iframe) */ #ed-903550929 { display : …" at bounding box center [1121, 362] width 323 height 438
type textarea "max-width: 85%; /* prevent overflow on smaller screens */"
click at [950, 129] on span "Save" at bounding box center [953, 130] width 14 height 15
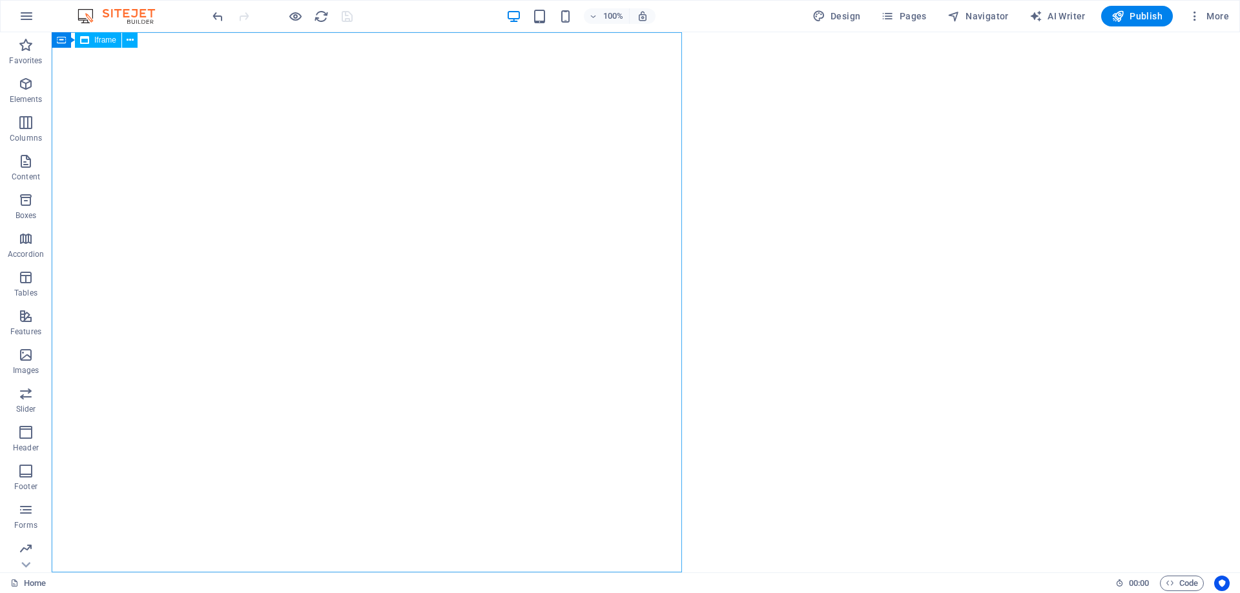
click at [97, 37] on span "Iframe" at bounding box center [105, 40] width 22 height 8
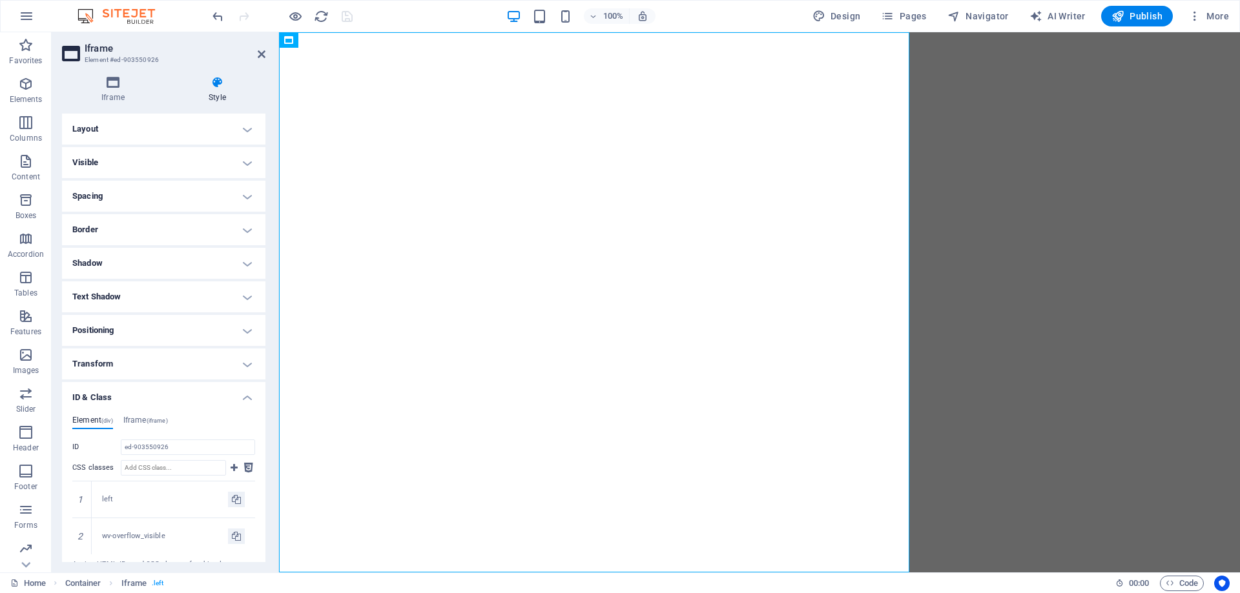
click at [125, 331] on h4 "Positioning" at bounding box center [163, 330] width 203 height 31
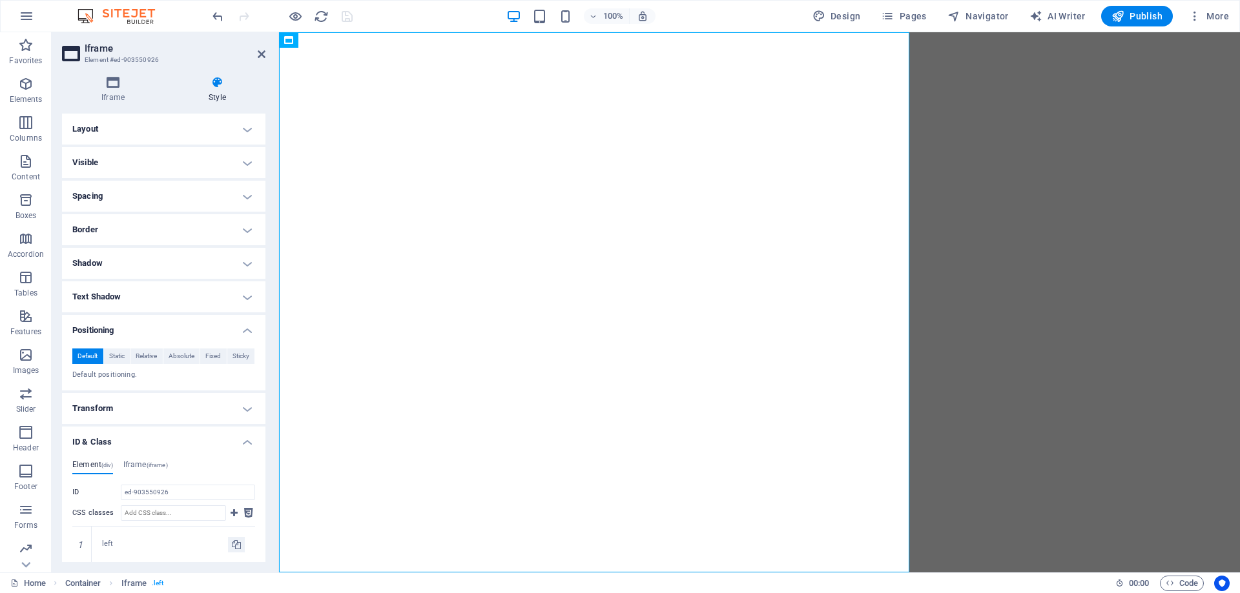
click at [131, 306] on h4 "Text Shadow" at bounding box center [163, 296] width 203 height 31
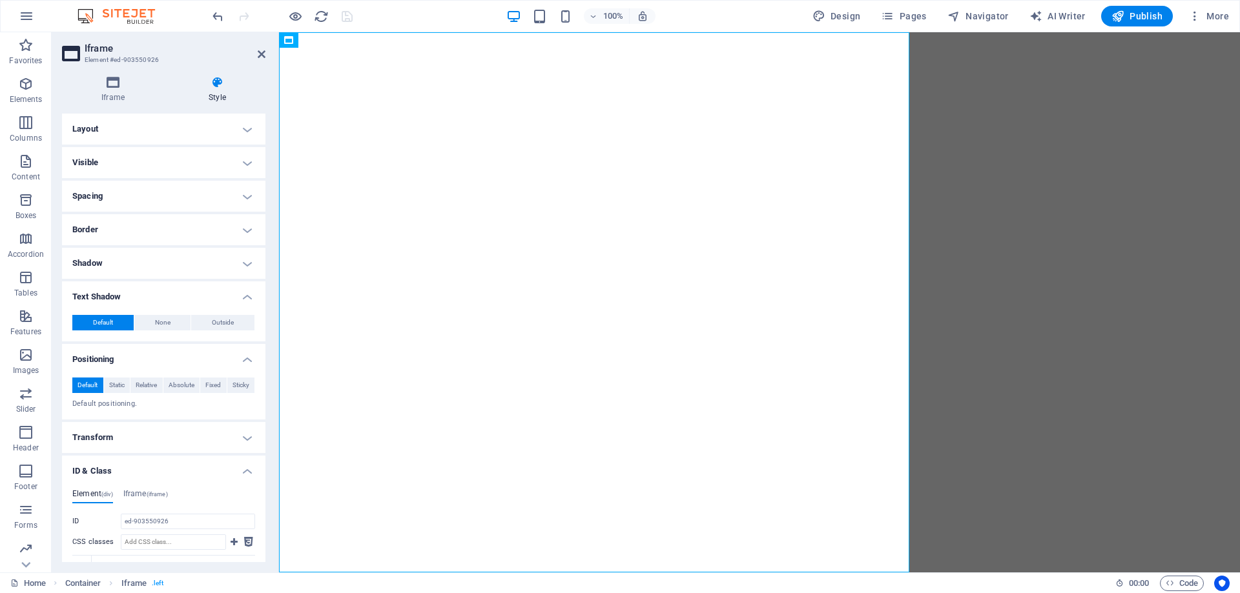
click at [126, 269] on h4 "Shadow" at bounding box center [163, 263] width 203 height 31
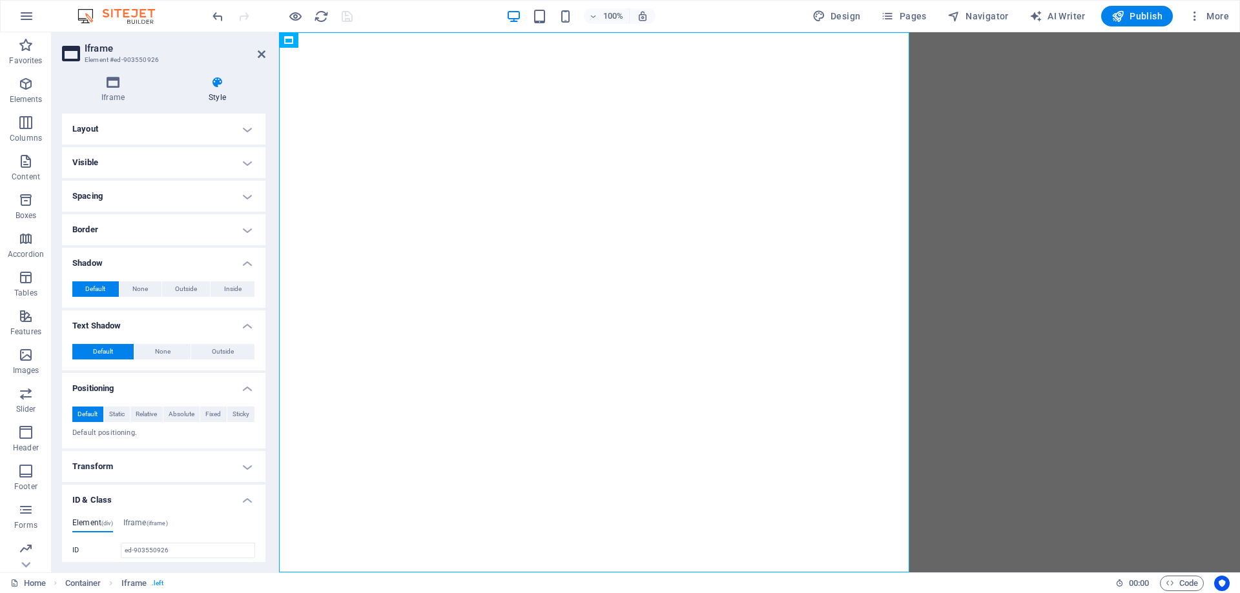
click at [127, 247] on ul "Layout How this element expands within the layout (Flexbox). Size 100 Default a…" at bounding box center [163, 443] width 203 height 659
click at [122, 202] on h4 "Spacing" at bounding box center [163, 196] width 203 height 31
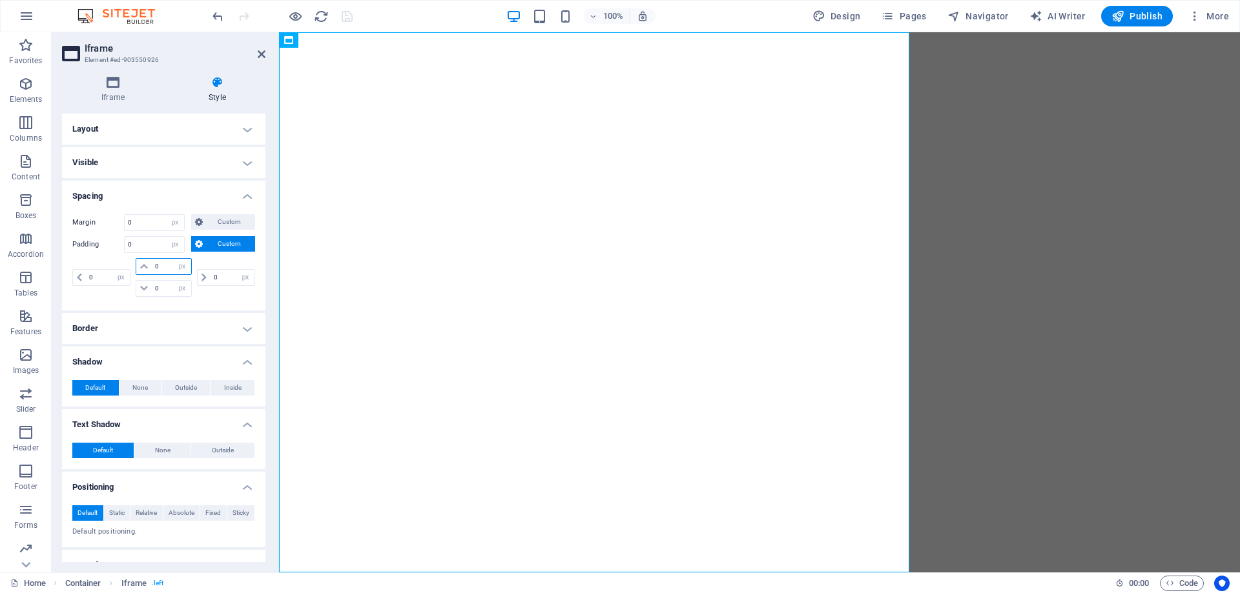
drag, startPoint x: 161, startPoint y: 265, endPoint x: 150, endPoint y: 265, distance: 10.3
click at [150, 265] on div "0 px rem % vh vw" at bounding box center [164, 266] width 56 height 17
click at [152, 268] on input "0" at bounding box center [171, 266] width 39 height 15
type input "20"
select select "DISABLED_OPTION_VALUE"
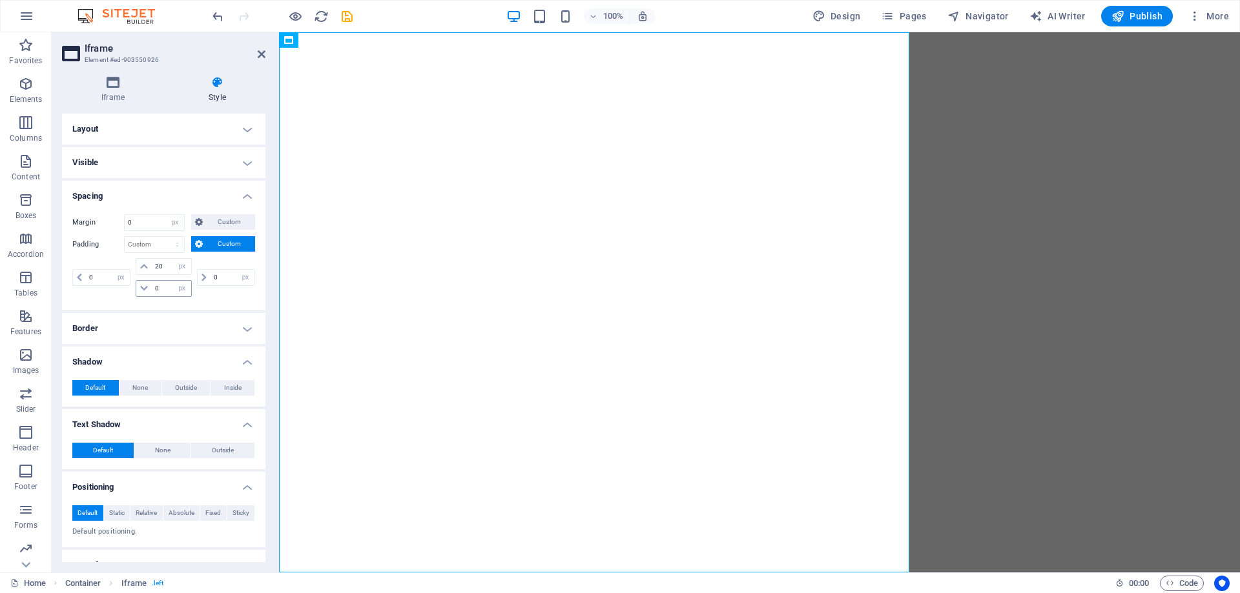
click at [152, 285] on div "0 px rem % vh vw" at bounding box center [164, 288] width 56 height 17
click at [154, 286] on input "0" at bounding box center [171, 288] width 39 height 15
type input "20"
click at [228, 296] on div "0 px rem % vh vw" at bounding box center [224, 277] width 61 height 39
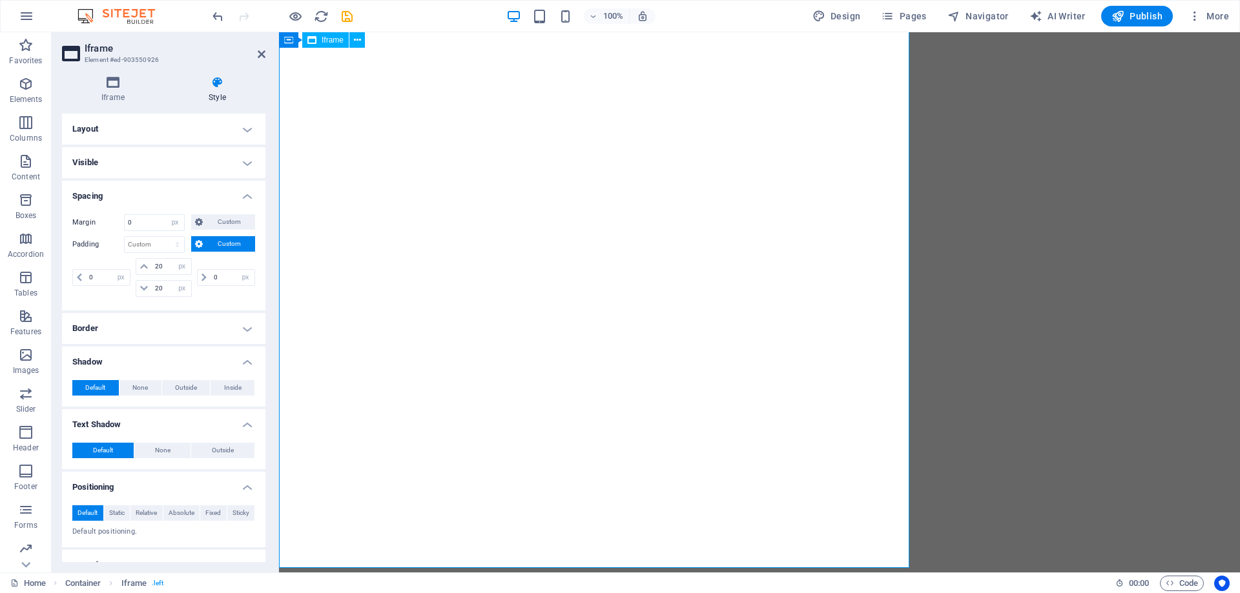
scroll to position [0, 0]
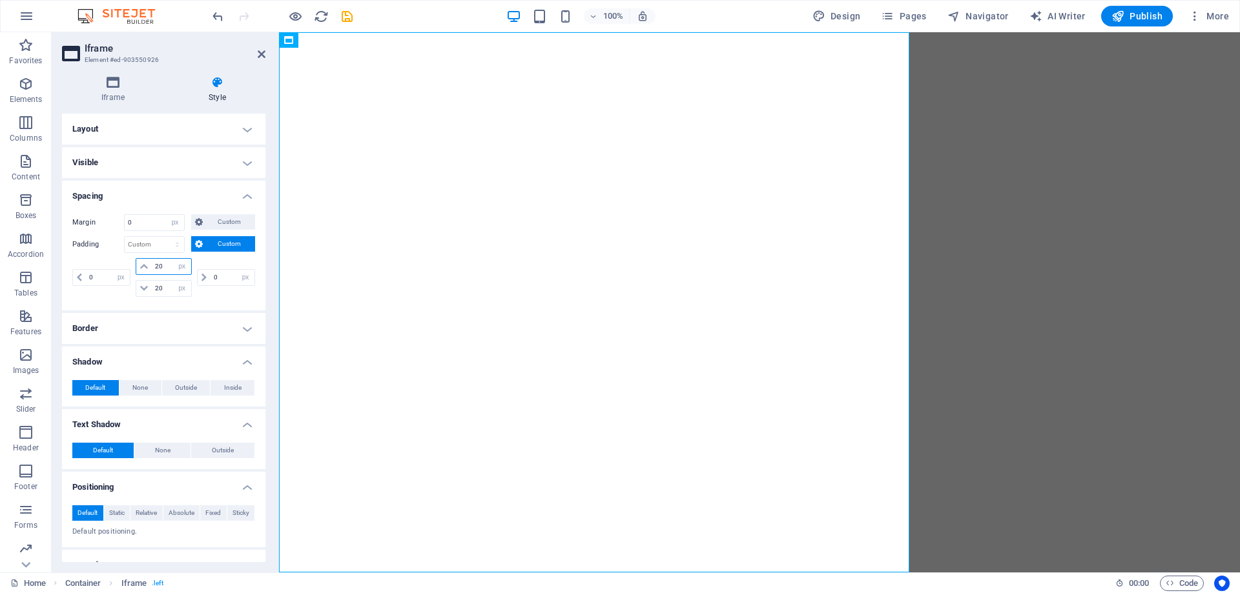
drag, startPoint x: 160, startPoint y: 265, endPoint x: 144, endPoint y: 265, distance: 16.1
click at [144, 265] on div "20 px rem % vh vw" at bounding box center [164, 266] width 56 height 17
type input "0"
click at [159, 287] on input "20" at bounding box center [171, 288] width 39 height 15
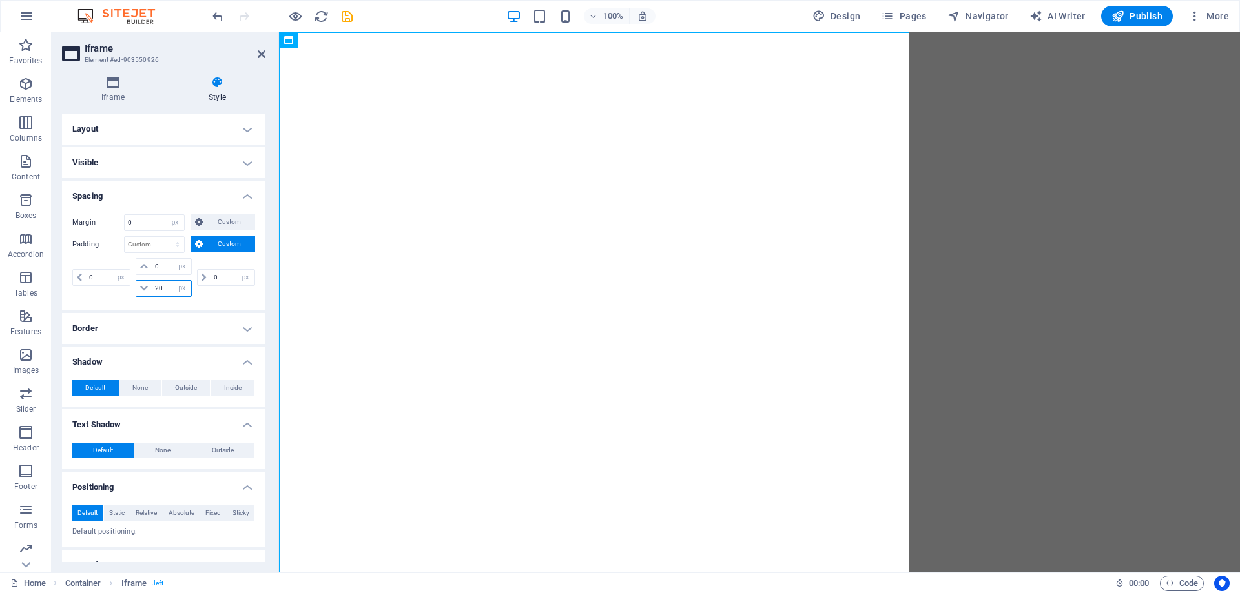
type input "0"
select select "px"
type input "0"
click at [225, 306] on div "Margin 0 Default auto px % rem vw vh Custom Custom 0 auto px % rem vw vh 0 auto…" at bounding box center [163, 257] width 203 height 107
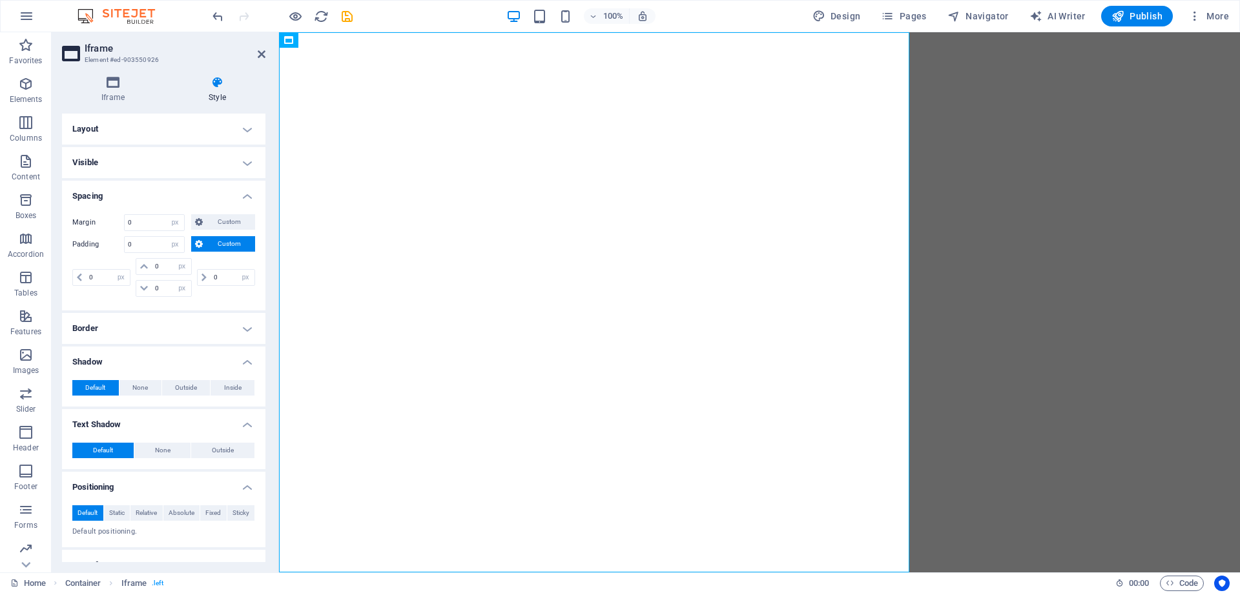
click at [219, 301] on div "Margin 0 Default auto px % rem vw vh Custom Custom 0 auto px % rem vw vh 0 auto…" at bounding box center [163, 257] width 203 height 107
click at [101, 280] on input "0" at bounding box center [108, 277] width 44 height 15
type input "22"
select select "DISABLED_OPTION_VALUE"
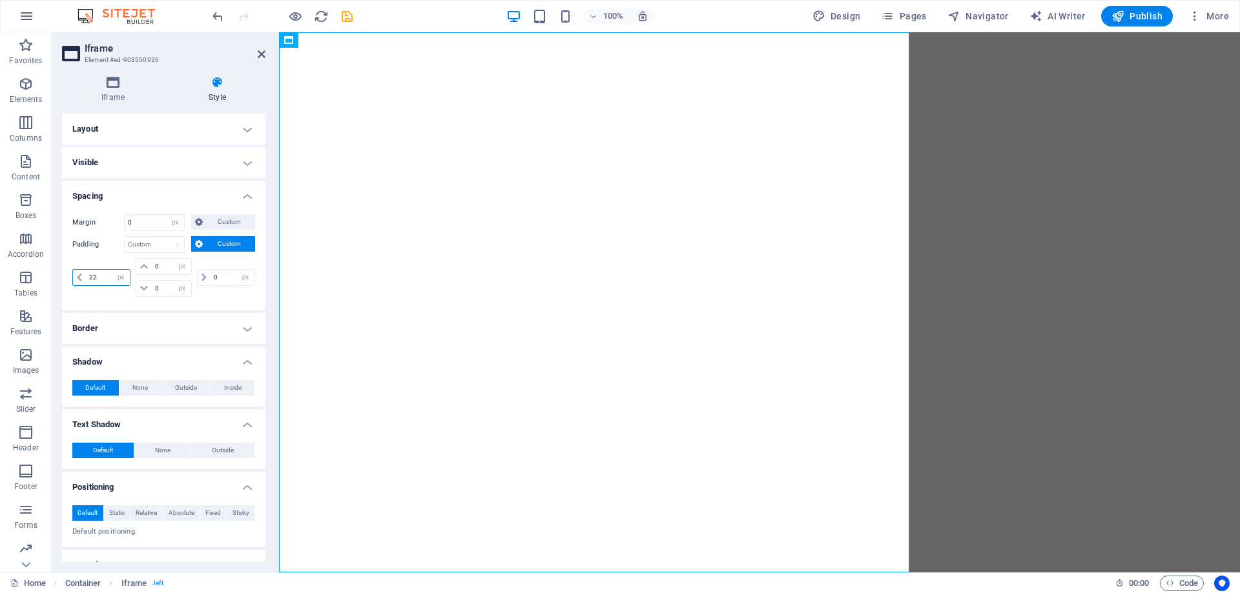
drag, startPoint x: 100, startPoint y: 277, endPoint x: 88, endPoint y: 276, distance: 11.6
click at [88, 276] on input "22" at bounding box center [108, 277] width 44 height 15
drag, startPoint x: 219, startPoint y: 274, endPoint x: 208, endPoint y: 274, distance: 11.6
click at [210, 274] on input "0" at bounding box center [232, 277] width 44 height 15
type input "55"
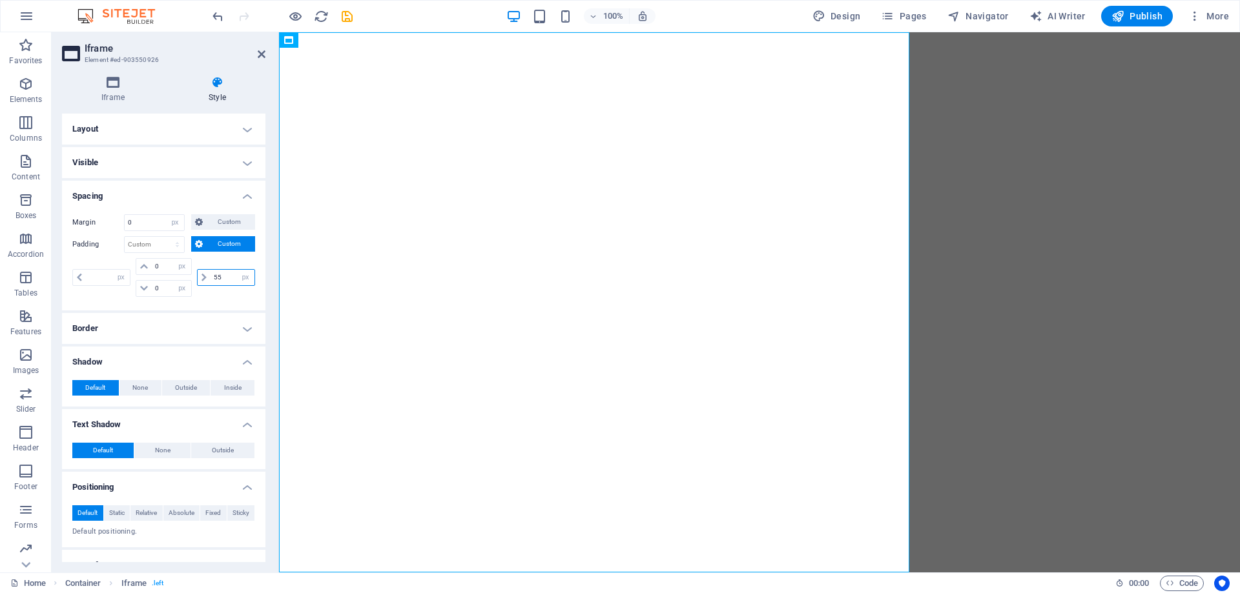
type input "22"
drag, startPoint x: 220, startPoint y: 279, endPoint x: 210, endPoint y: 276, distance: 10.0
click at [210, 276] on input "55" at bounding box center [232, 277] width 44 height 15
click at [211, 294] on div "777 px rem % vh vw" at bounding box center [224, 277] width 61 height 39
click at [212, 278] on input "777" at bounding box center [232, 277] width 44 height 15
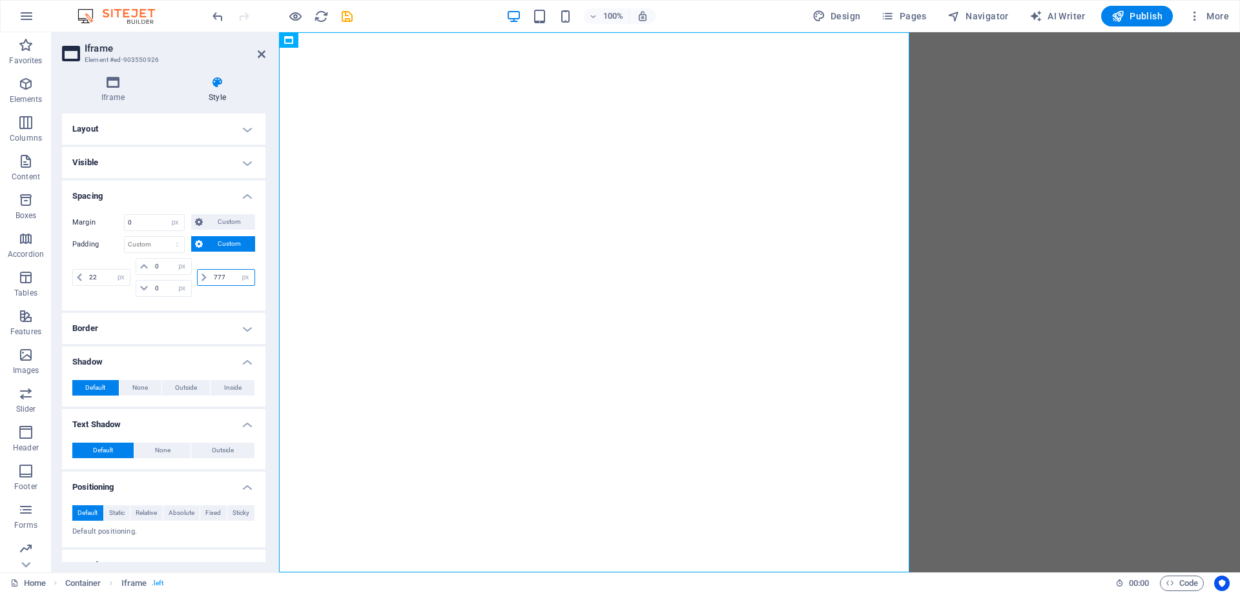
click at [212, 278] on input "777" at bounding box center [232, 277] width 44 height 15
click at [226, 302] on div "Margin 0 Default auto px % rem vw vh Custom Custom 0 auto px % rem vw vh 0 auto…" at bounding box center [163, 257] width 203 height 107
drag, startPoint x: 225, startPoint y: 281, endPoint x: 212, endPoint y: 278, distance: 13.9
click at [212, 278] on input "77" at bounding box center [232, 277] width 44 height 15
drag, startPoint x: 227, startPoint y: 277, endPoint x: 193, endPoint y: 277, distance: 33.6
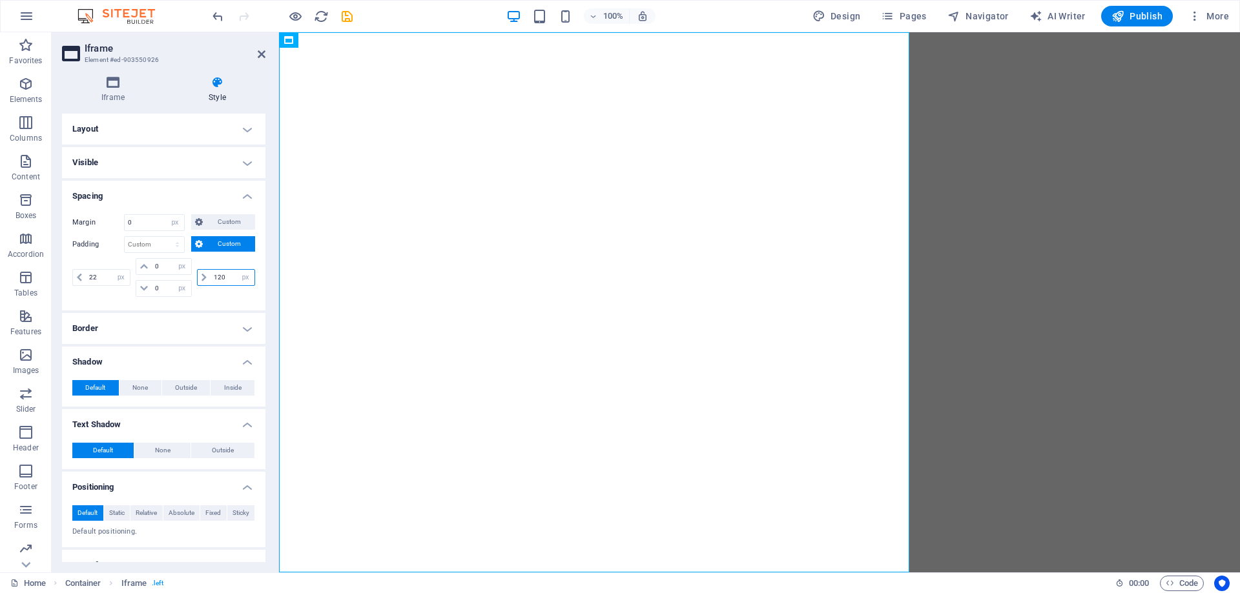
click at [194, 277] on div "120 px rem % vh vw" at bounding box center [224, 277] width 61 height 39
type input "120"
drag, startPoint x: 105, startPoint y: 275, endPoint x: 71, endPoint y: 275, distance: 34.2
click at [71, 275] on div "Margin 0 Default auto px % rem vw vh Custom Custom 0 auto px % rem vw vh 0 auto…" at bounding box center [163, 257] width 203 height 107
click at [214, 301] on div "Margin 0 Default auto px % rem vw vh Custom Custom 0 auto px % rem vw vh 0 auto…" at bounding box center [163, 257] width 203 height 107
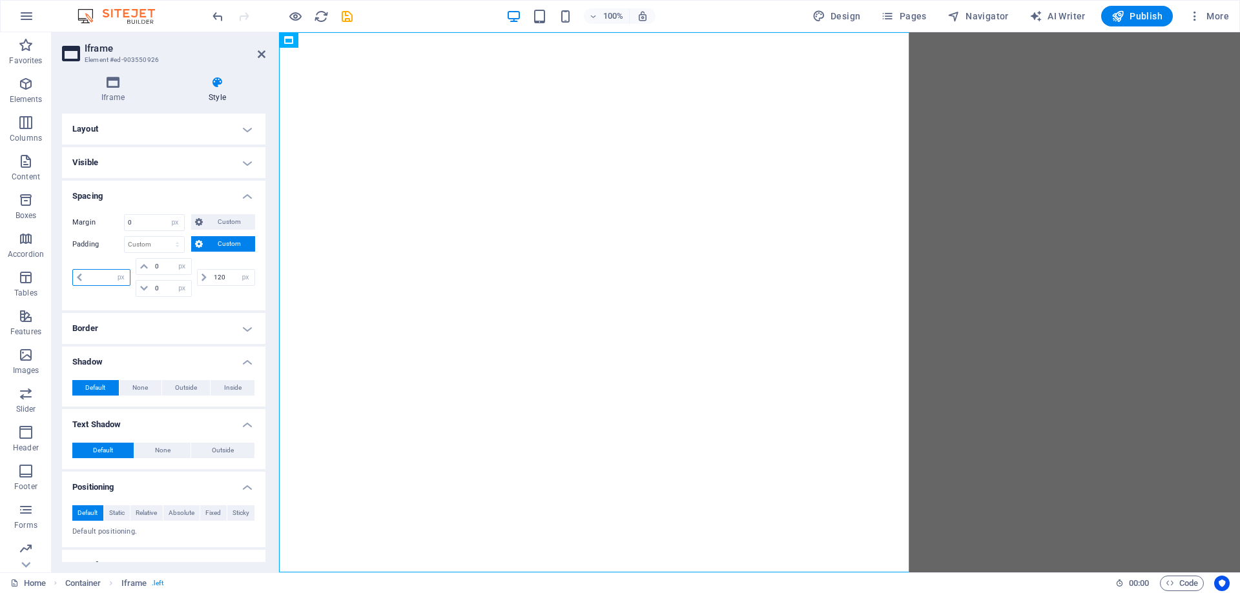
click at [108, 280] on input "number" at bounding box center [108, 277] width 44 height 15
type input "0"
click at [194, 296] on div "120 px rem % vh vw" at bounding box center [224, 277] width 61 height 39
drag, startPoint x: 224, startPoint y: 276, endPoint x: 203, endPoint y: 276, distance: 20.7
click at [203, 276] on div "120 px rem % vh vw" at bounding box center [226, 277] width 58 height 17
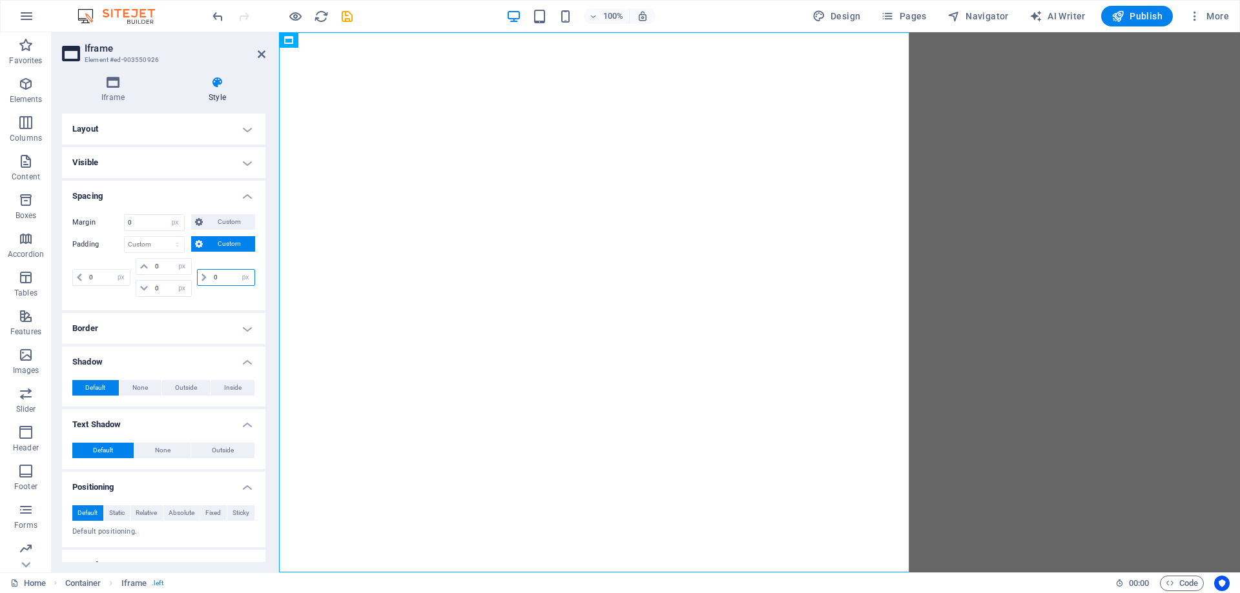
type input "0"
select select "px"
click at [210, 298] on div "0 px rem % vh vw 0 px rem % vh vw 0 px rem % vh vw 0 px rem % vh vw" at bounding box center [163, 279] width 183 height 42
click at [127, 134] on h4 "Layout" at bounding box center [163, 129] width 203 height 31
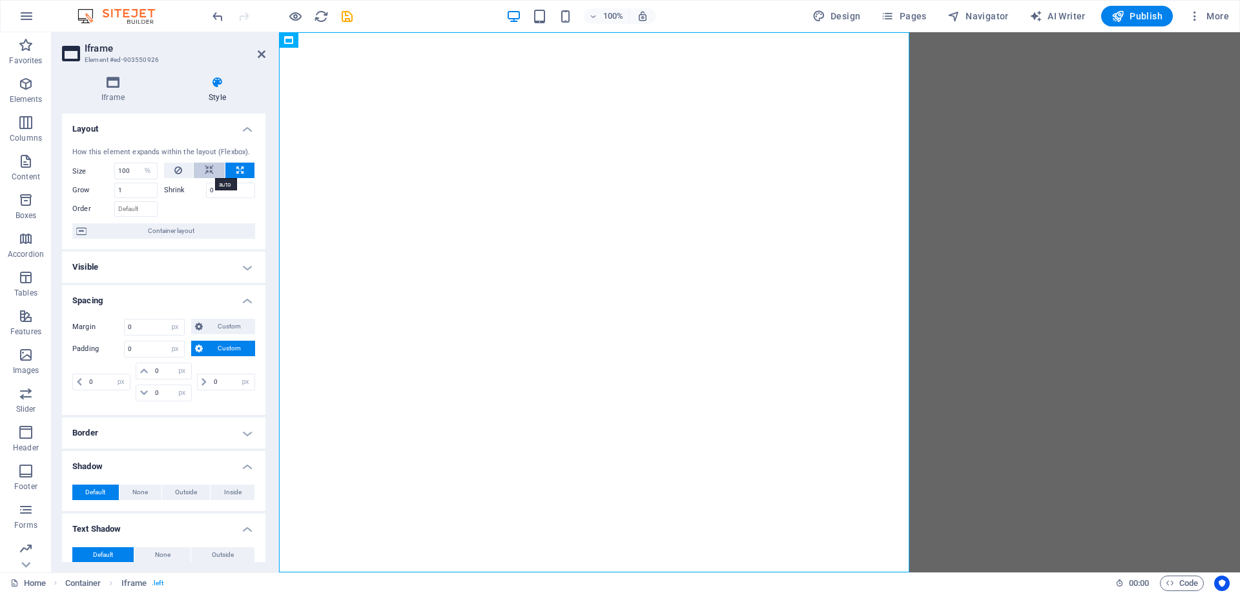
click at [205, 172] on icon at bounding box center [209, 170] width 9 height 15
select select "DISABLED_OPTION_VALUE"
click at [228, 170] on button at bounding box center [239, 170] width 29 height 15
type input "100"
select select "%"
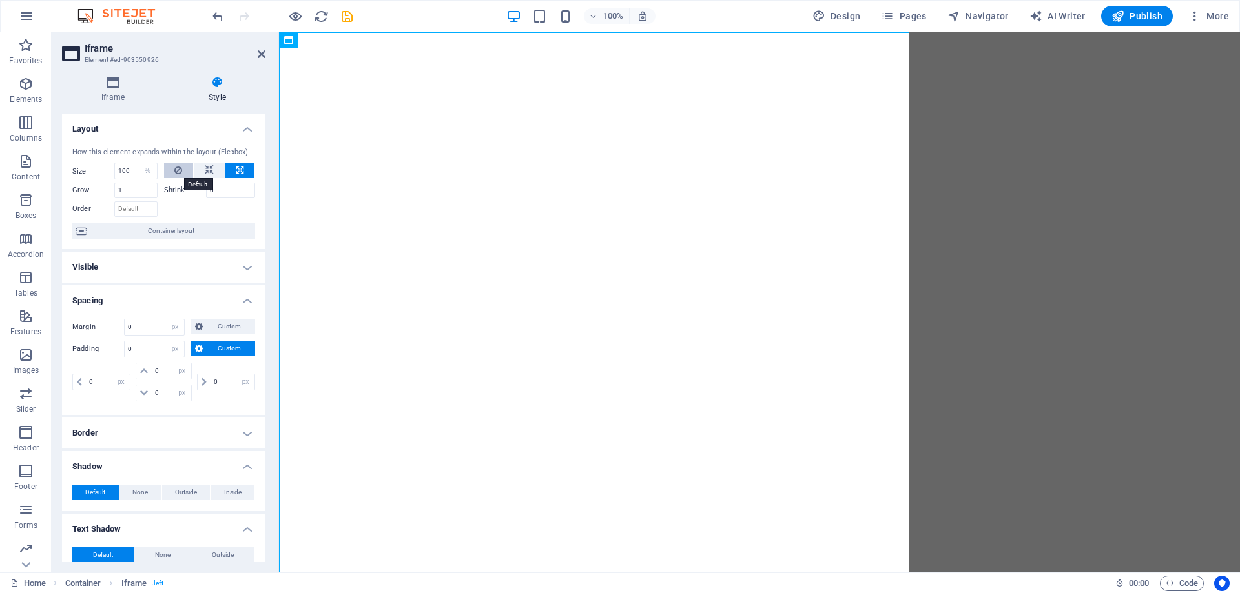
click at [176, 170] on icon at bounding box center [178, 170] width 8 height 15
select select "DISABLED_OPTION_VALUE"
click at [247, 170] on button at bounding box center [239, 170] width 29 height 15
type input "100"
select select "%"
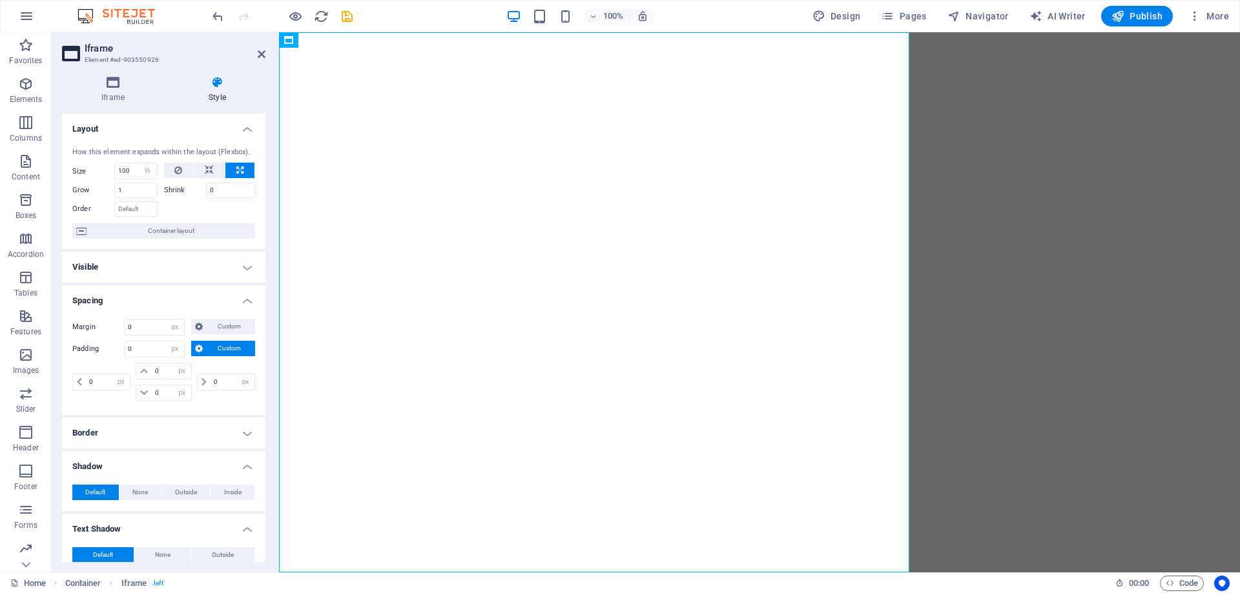
click at [247, 131] on h4 "Layout" at bounding box center [163, 125] width 203 height 23
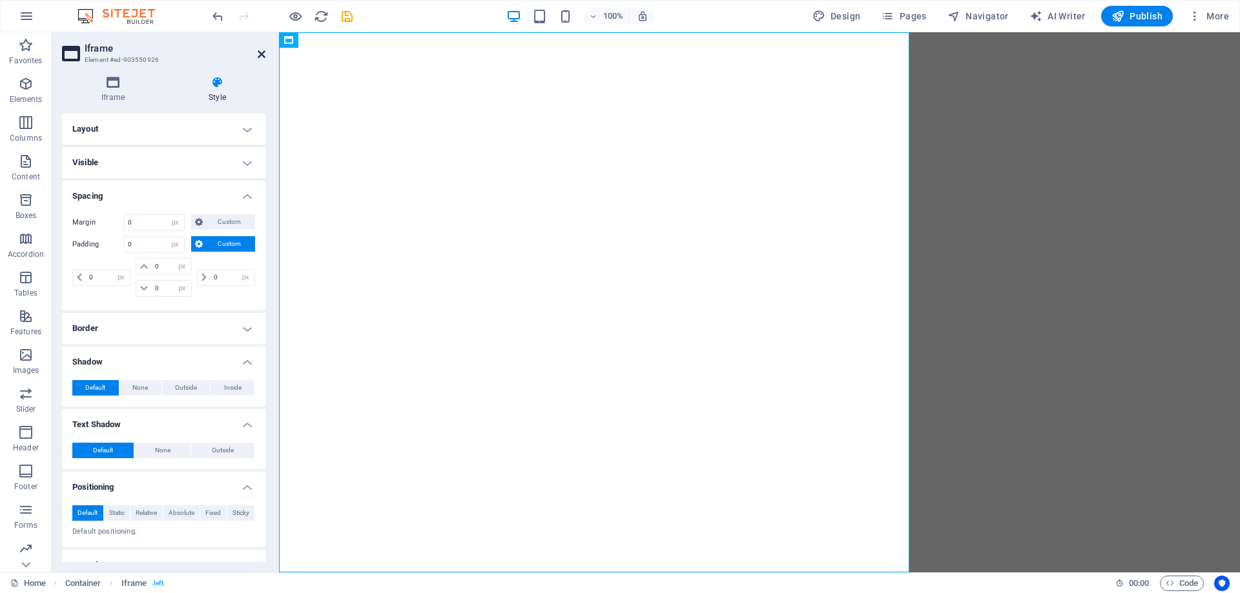
click at [259, 57] on icon at bounding box center [262, 54] width 8 height 10
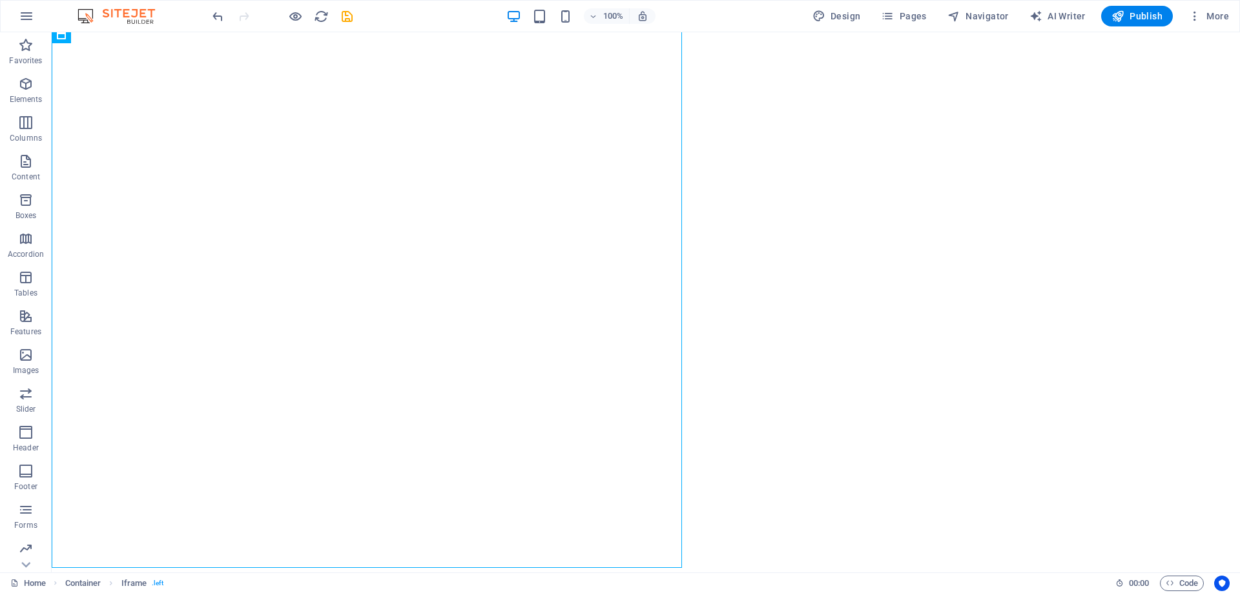
scroll to position [5, 0]
click at [1194, 582] on span "Code" at bounding box center [1181, 583] width 32 height 15
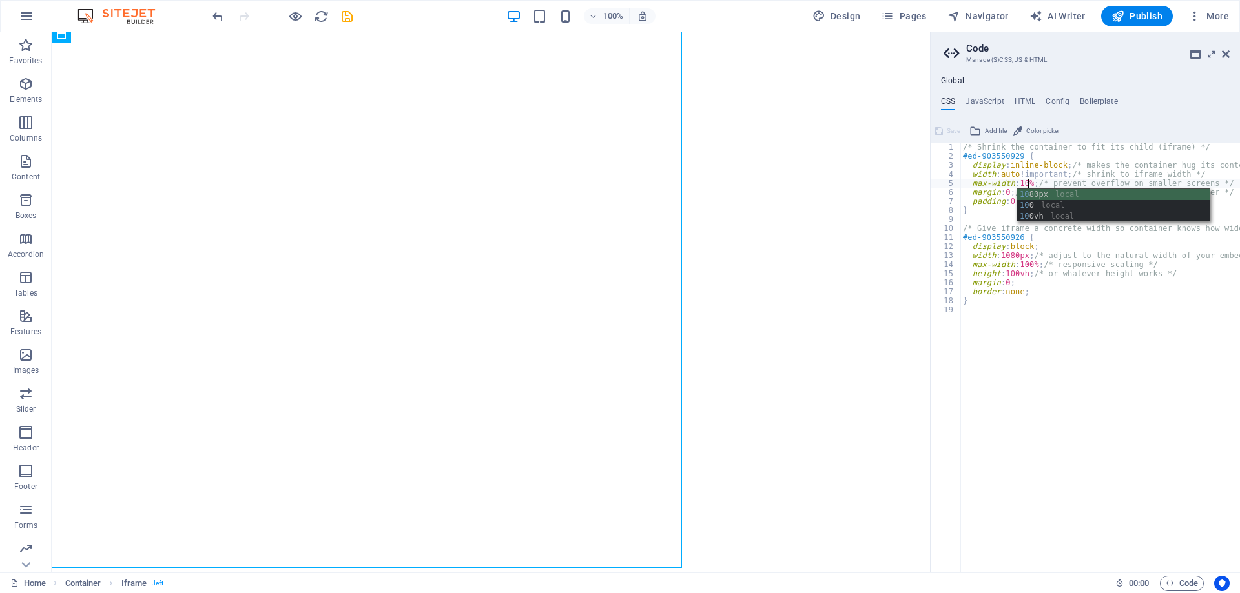
scroll to position [0, 5]
type textarea "max-width: 100%; /* prevent overflow on smaller screens */"
click at [1068, 351] on div "/* Shrink the container to fit its child (iframe) */ #ed-903550929 { display : …" at bounding box center [1121, 362] width 323 height 438
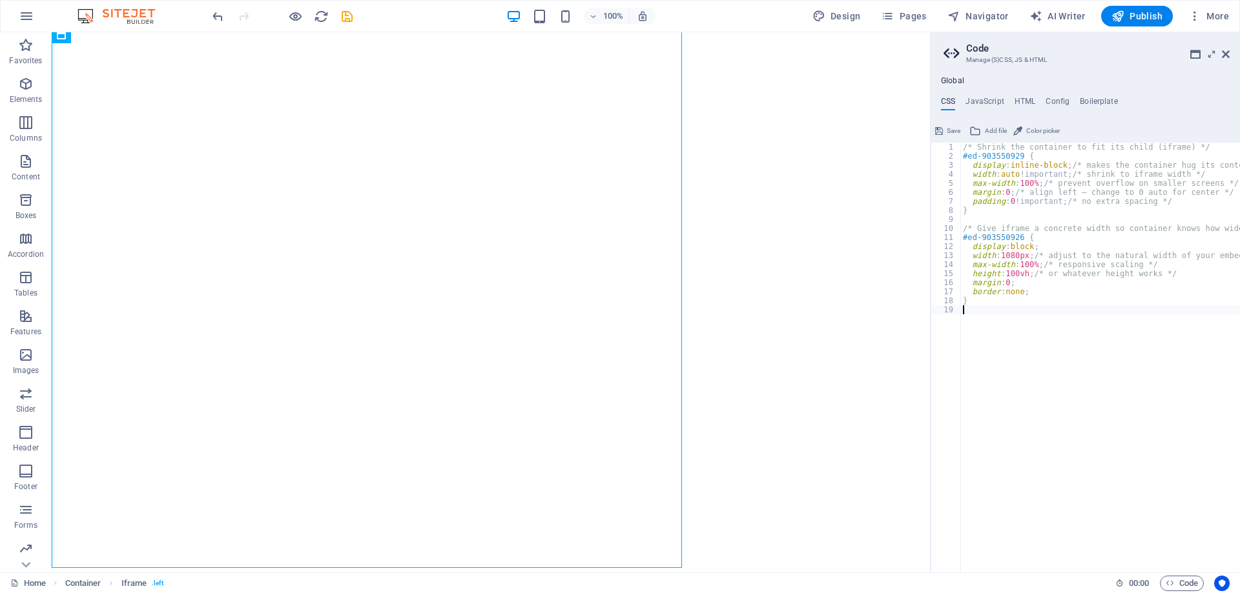
click at [941, 129] on icon at bounding box center [939, 130] width 8 height 15
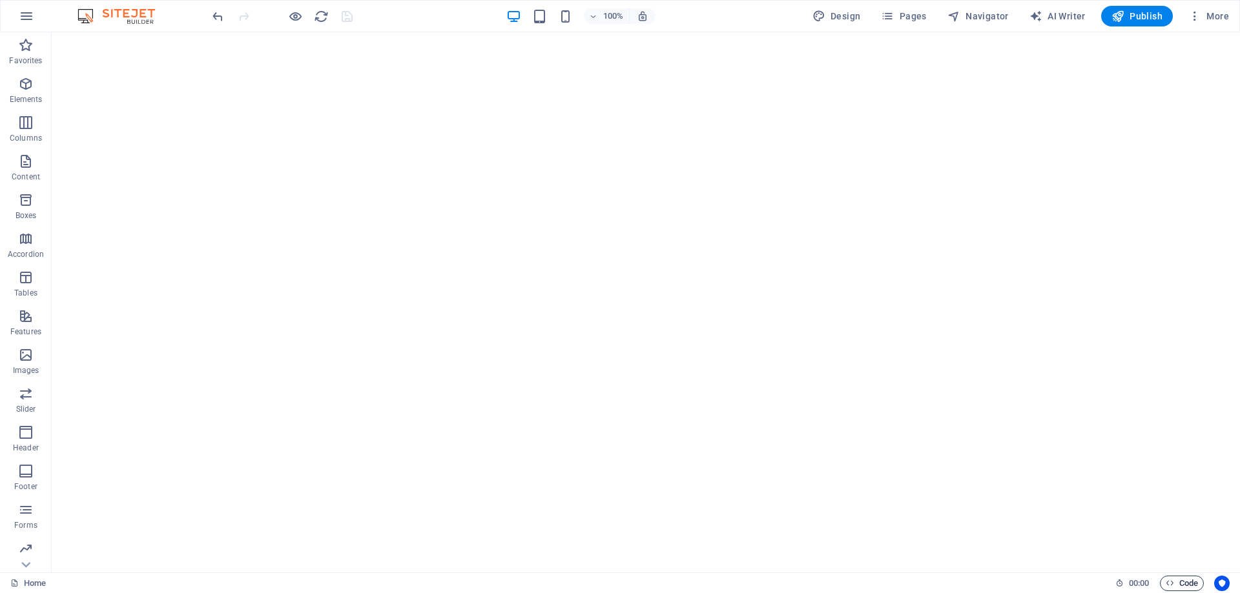
click at [1176, 579] on span "Code" at bounding box center [1181, 583] width 32 height 15
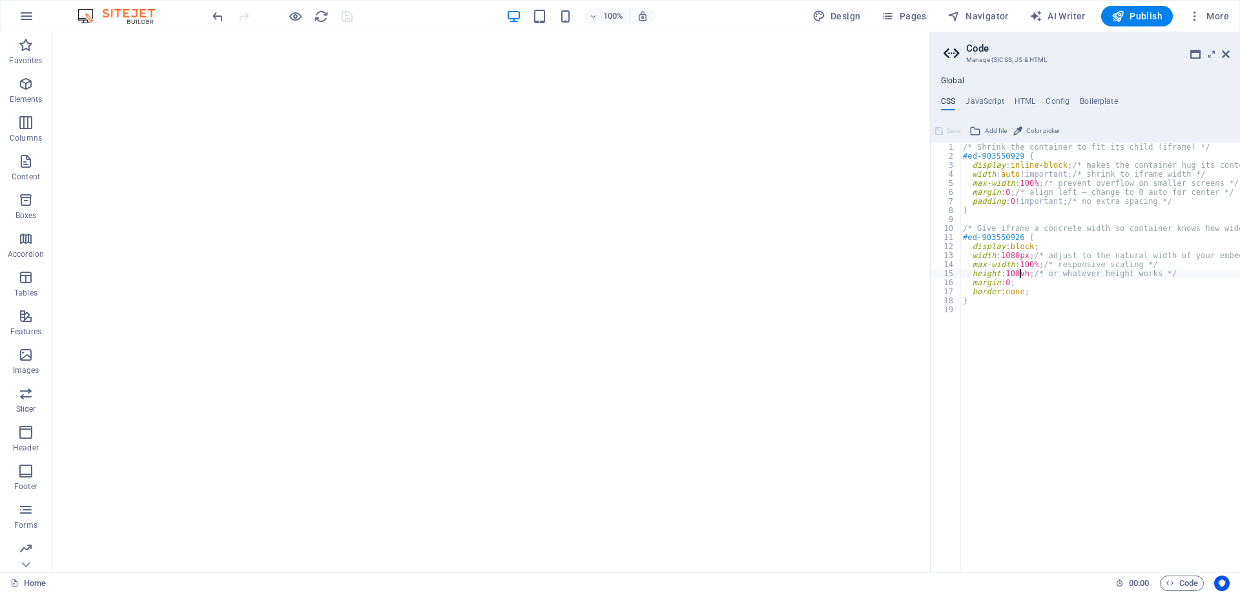
click at [1018, 272] on div "/* Shrink the container to fit its child (iframe) */ #ed-903550929 { display : …" at bounding box center [1121, 362] width 323 height 438
click at [1017, 272] on div "/* Shrink the container to fit its child (iframe) */ #ed-903550929 { display : …" at bounding box center [1121, 362] width 323 height 438
drag, startPoint x: 1011, startPoint y: 272, endPoint x: 1017, endPoint y: 271, distance: 6.5
click at [1017, 271] on div "/* Shrink the container to fit its child (iframe) */ #ed-903550929 { display : …" at bounding box center [1121, 362] width 323 height 438
type textarea "height: 120vh; /* or whatever height works */"
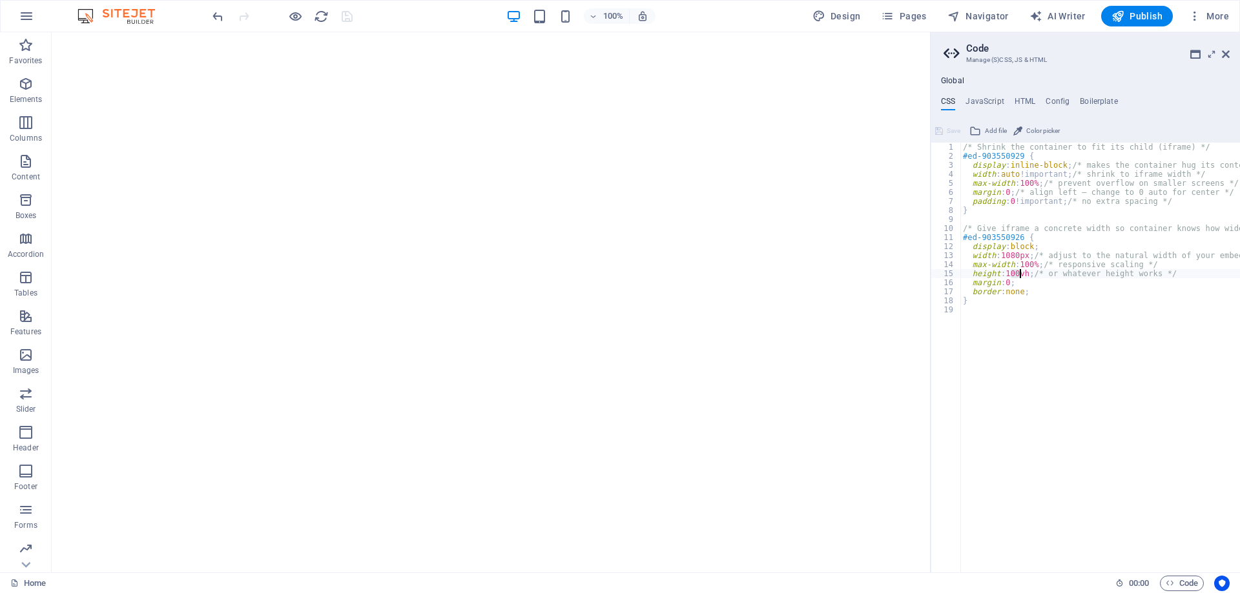
scroll to position [0, 5]
click at [952, 138] on span "Save" at bounding box center [953, 130] width 14 height 15
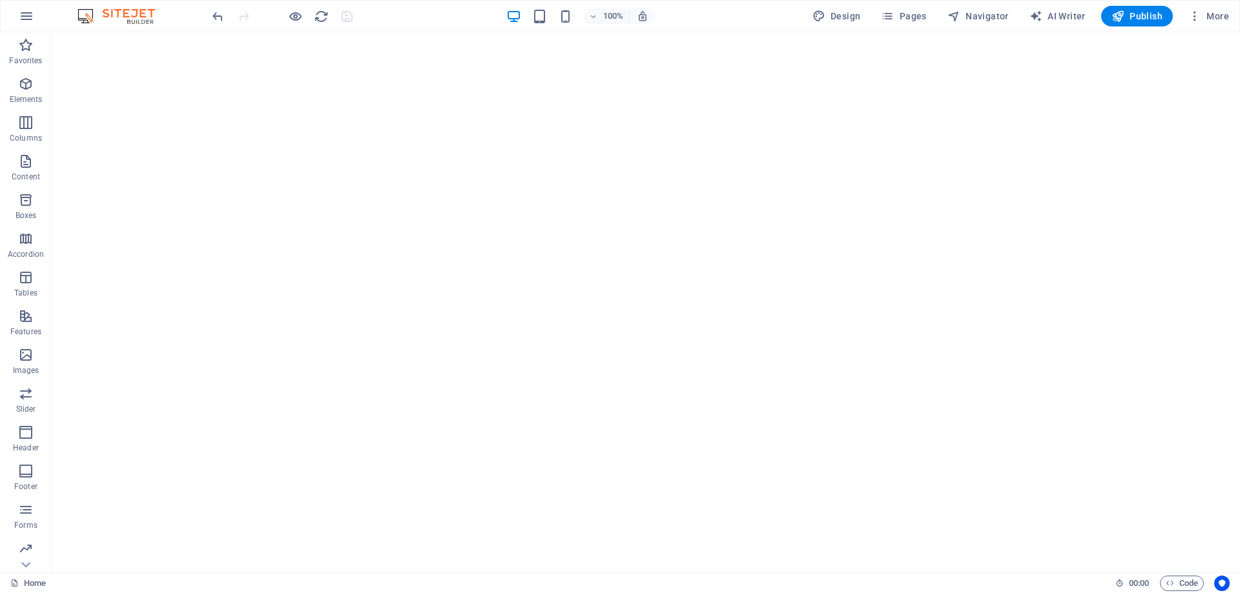
scroll to position [0, 0]
click at [1189, 587] on span "Code" at bounding box center [1181, 583] width 32 height 15
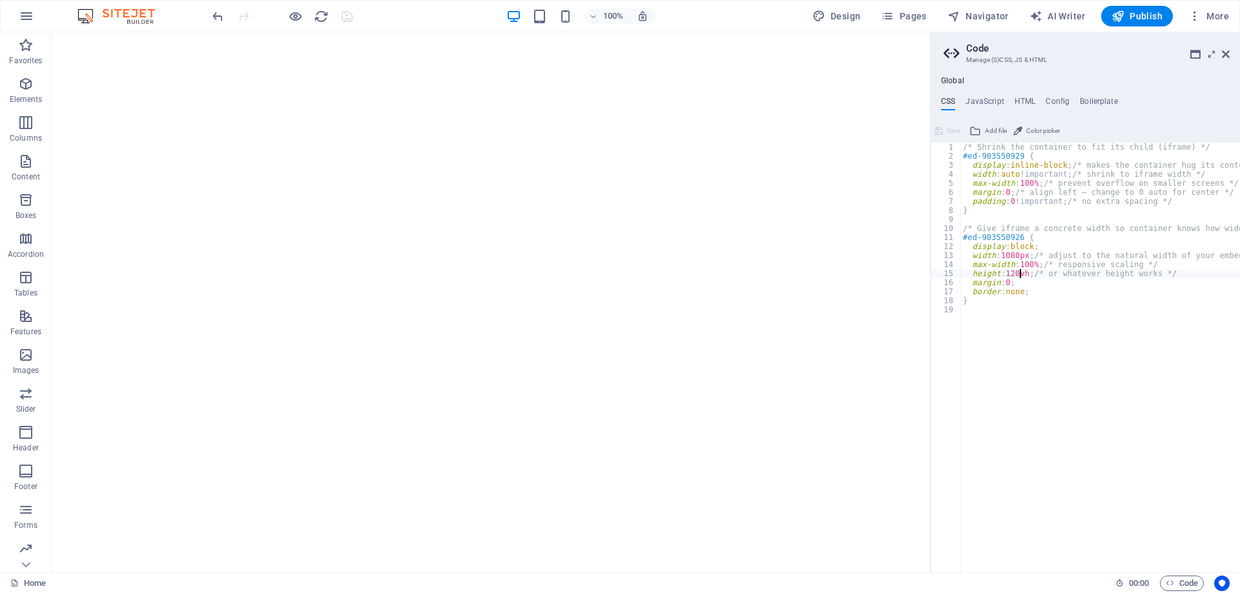
click at [1034, 180] on div "/* Shrink the container to fit its child (iframe) */ #ed-903550929 { display : …" at bounding box center [1121, 362] width 323 height 438
type textarea "max-width: 100vh; /* prevent overflow on smaller screens */"
click at [1087, 470] on div "/* Shrink the container to fit its child (iframe) */ #ed-903550929 { display : …" at bounding box center [1121, 362] width 323 height 438
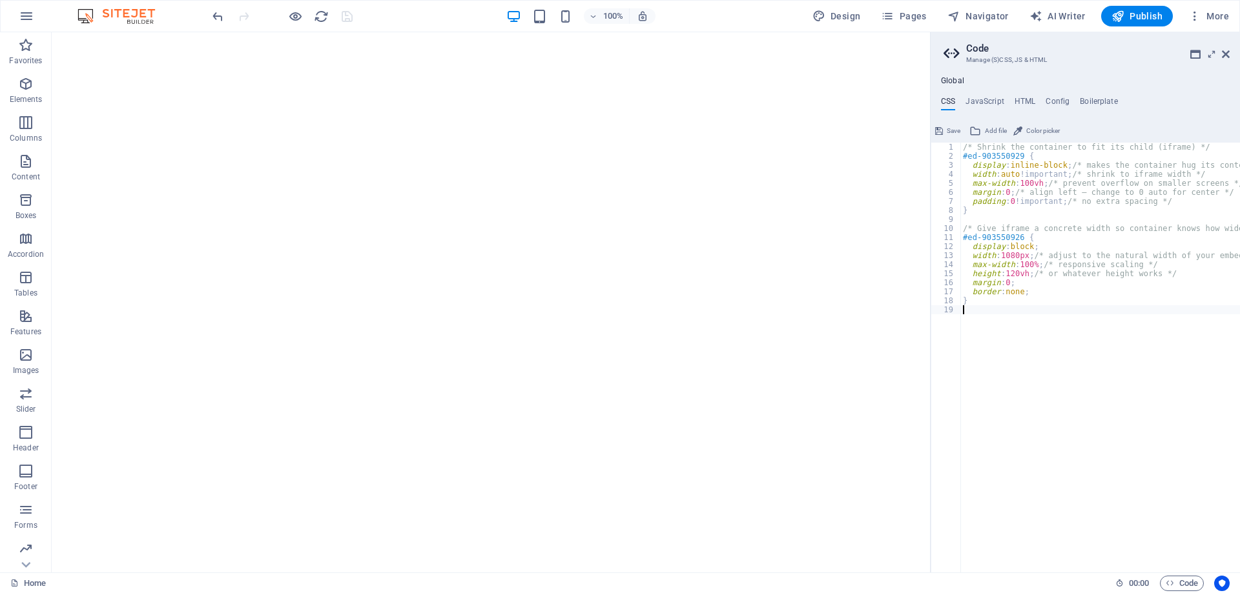
click at [948, 130] on span "Save" at bounding box center [953, 130] width 14 height 15
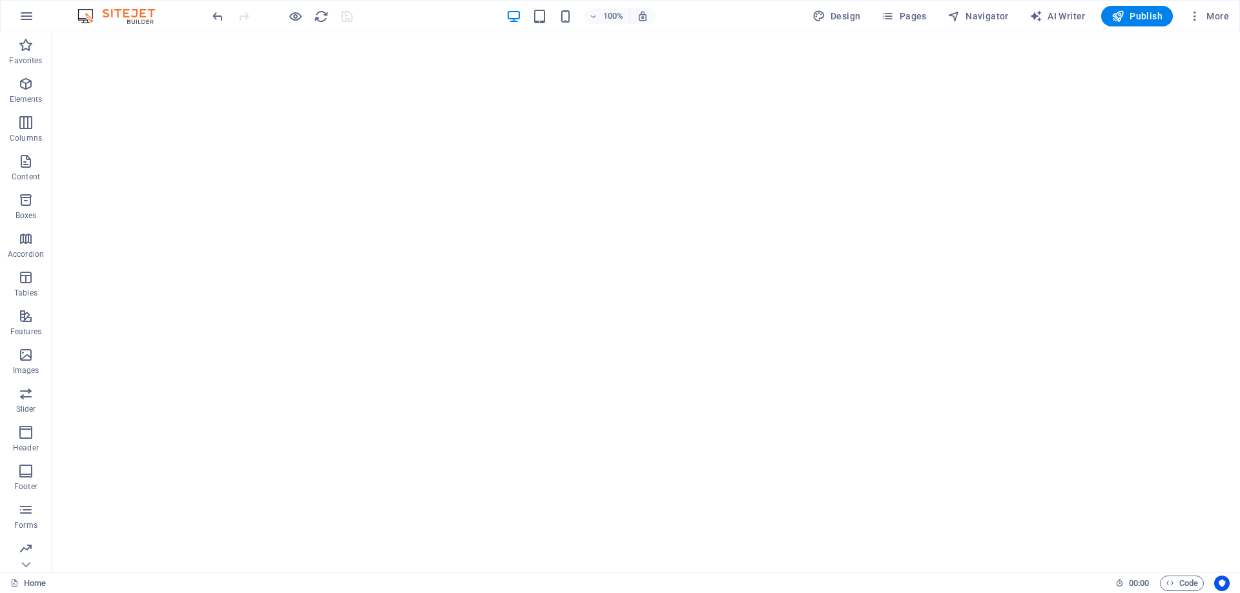
click at [878, 221] on div "</div>" at bounding box center [646, 358] width 1188 height 653
click at [1173, 586] on span "Code" at bounding box center [1181, 583] width 32 height 15
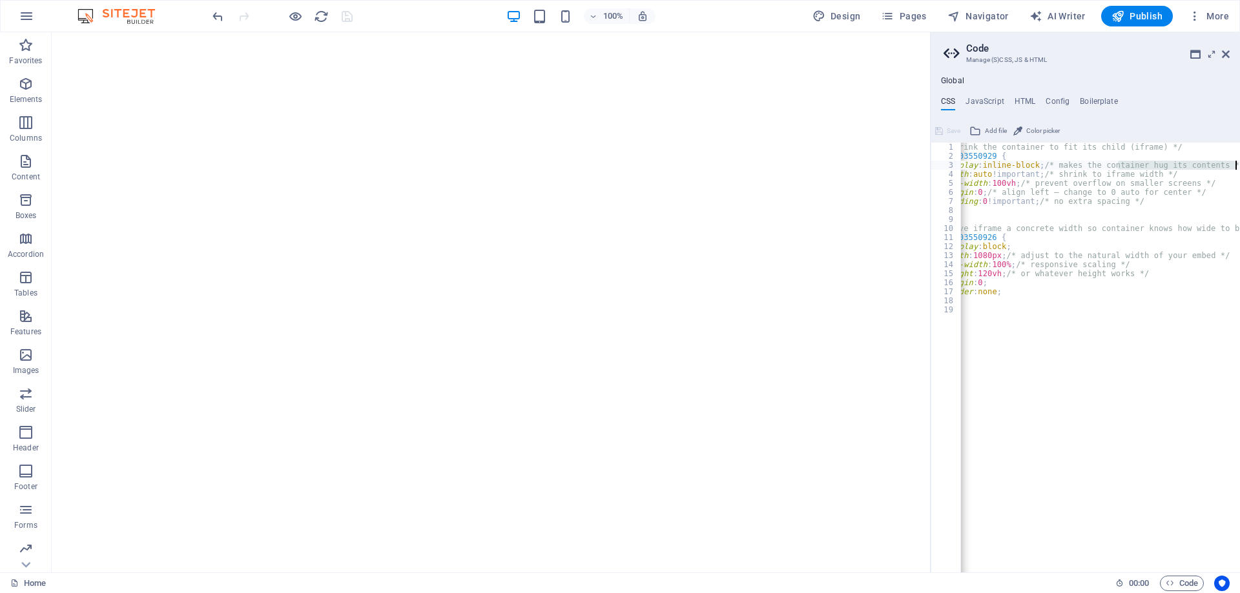
scroll to position [0, 28]
drag, startPoint x: 1178, startPoint y: 165, endPoint x: 1239, endPoint y: 163, distance: 60.7
click at [1239, 163] on div "/* Shrink the container to fit its child (iframe) */ #ed-903550929 { display : …" at bounding box center [1093, 362] width 323 height 438
click at [1173, 170] on div "/* Shrink the container to fit its child (iframe) */ #ed-903550929 { display : …" at bounding box center [1093, 362] width 323 height 438
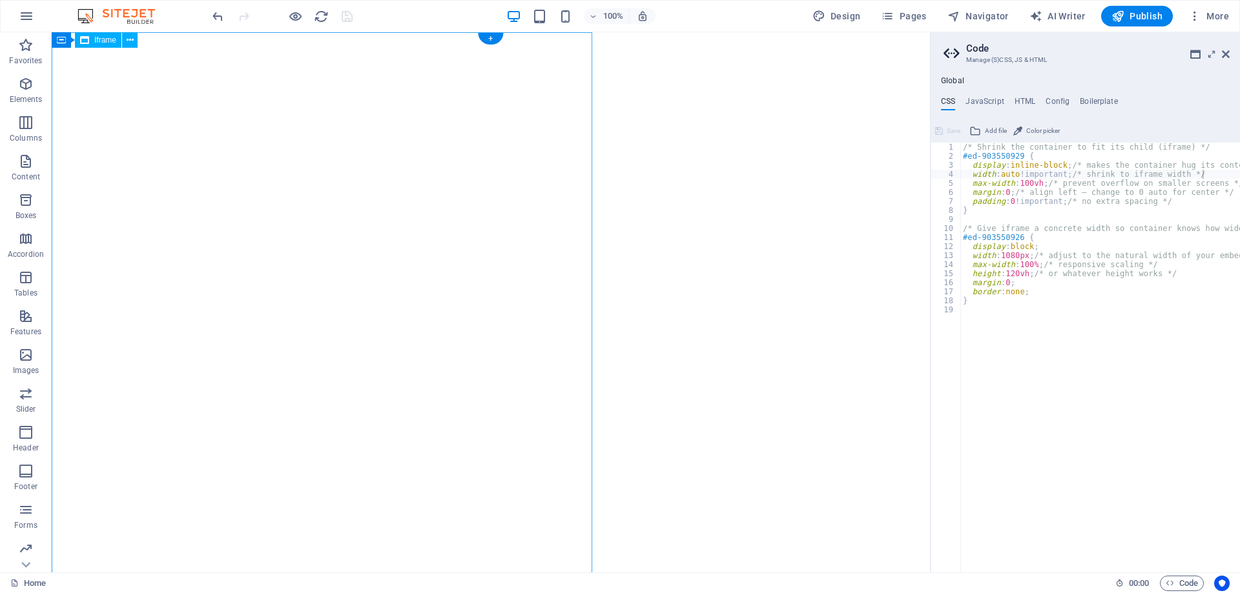
scroll to position [112, 0]
click at [821, 354] on div "</div>" at bounding box center [491, 246] width 878 height 653
click at [1015, 274] on div "/* Shrink the container to fit its child (iframe) */ #ed-903550929 { display : …" at bounding box center [1121, 362] width 323 height 438
type textarea "height: 100vh; /* or whatever height works */"
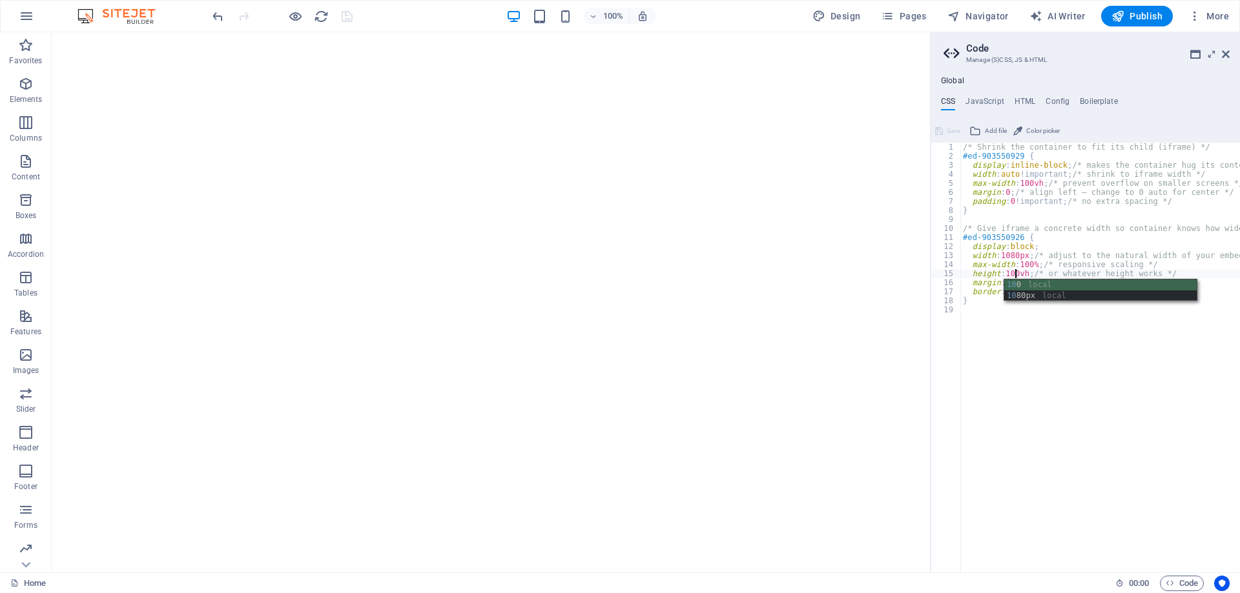
scroll to position [0, 4]
click at [1103, 379] on div "/* Shrink the container to fit its child (iframe) */ #ed-903550929 { display : …" at bounding box center [1121, 362] width 323 height 438
click at [955, 139] on div "1 2 3 4 5 6 7 8 9 10 11 12 13 14 15 16 17 18 19 /* Shrink the container to fit …" at bounding box center [1084, 347] width 309 height 452
click at [954, 134] on span "Save" at bounding box center [953, 130] width 14 height 15
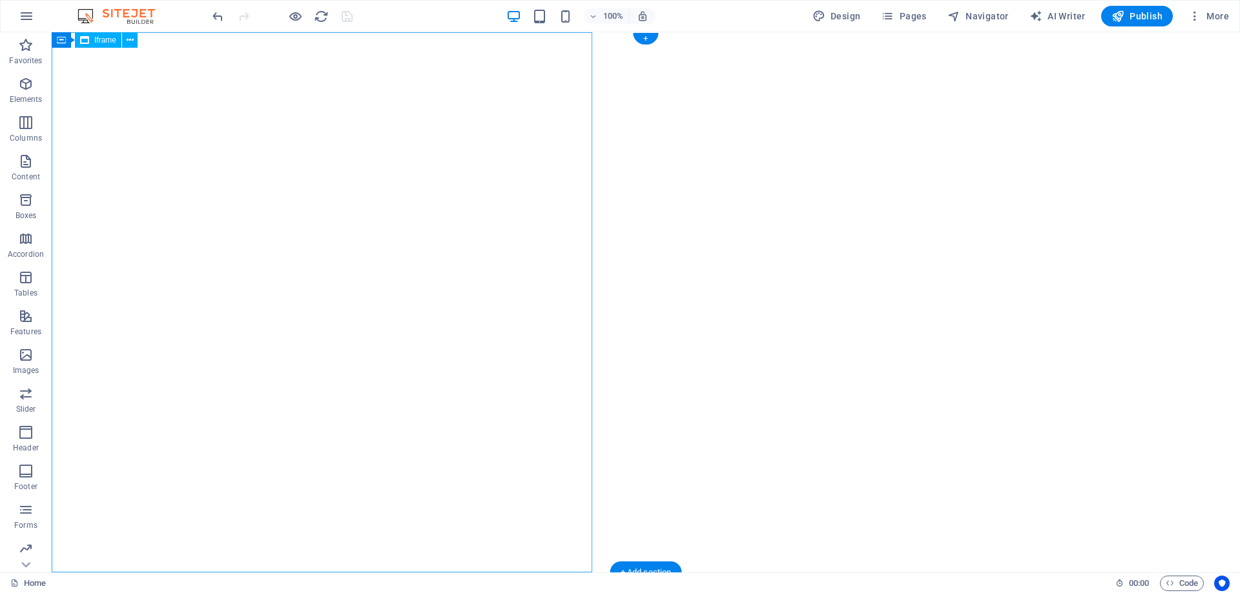
scroll to position [5, 0]
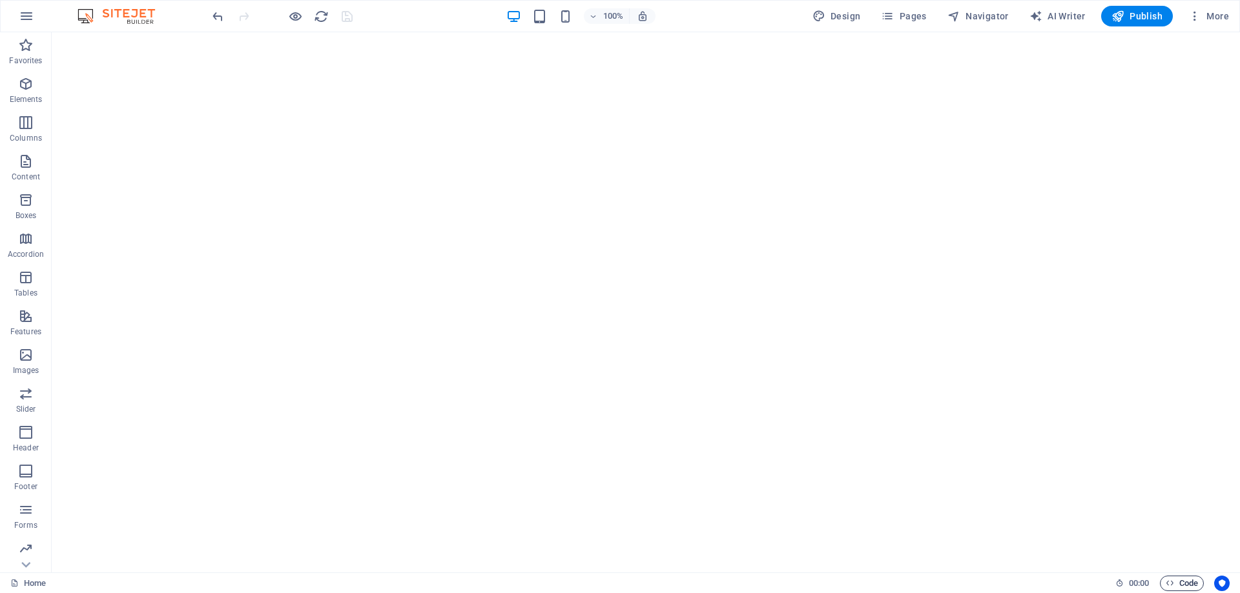
click at [1185, 582] on span "Code" at bounding box center [1181, 583] width 32 height 15
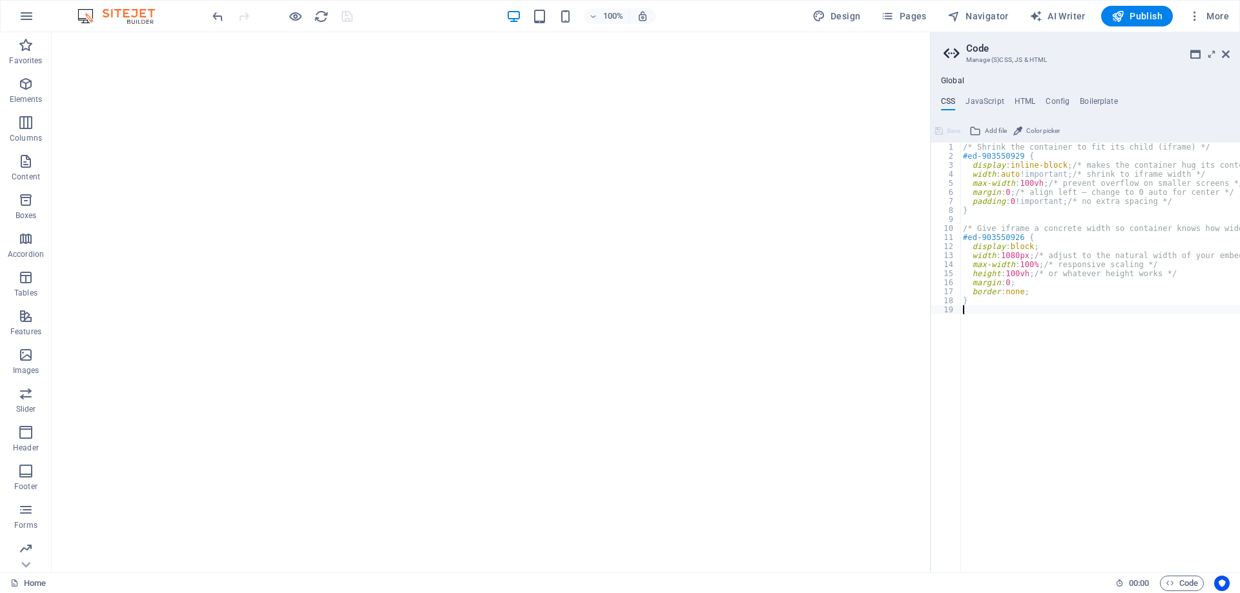
click at [1034, 181] on div "/* Shrink the container to fit its child (iframe) */ #ed-903550929 { display : …" at bounding box center [1121, 362] width 323 height 438
click at [1028, 179] on div "/* Shrink the container to fit its child (iframe) */ #ed-903550929 { display : …" at bounding box center [1121, 362] width 323 height 438
type textarea "max-width: 110vh; /* prevent overflow on smaller screens */"
click at [945, 130] on button "Save" at bounding box center [947, 130] width 29 height 15
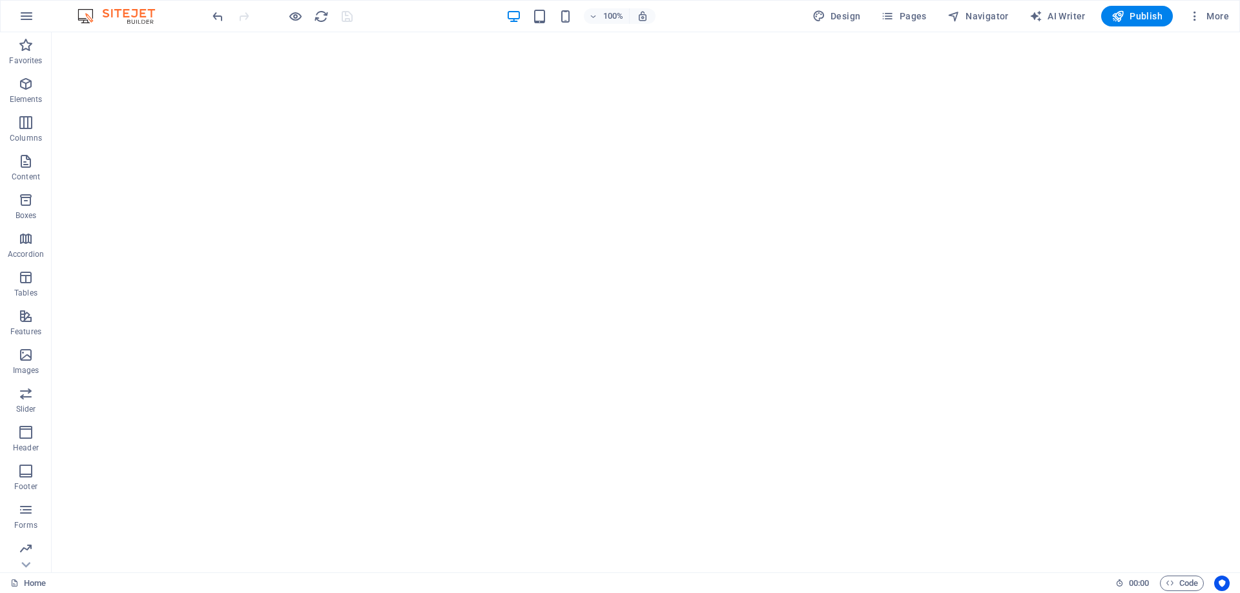
scroll to position [5, 0]
click at [1187, 581] on span "Code" at bounding box center [1181, 583] width 32 height 15
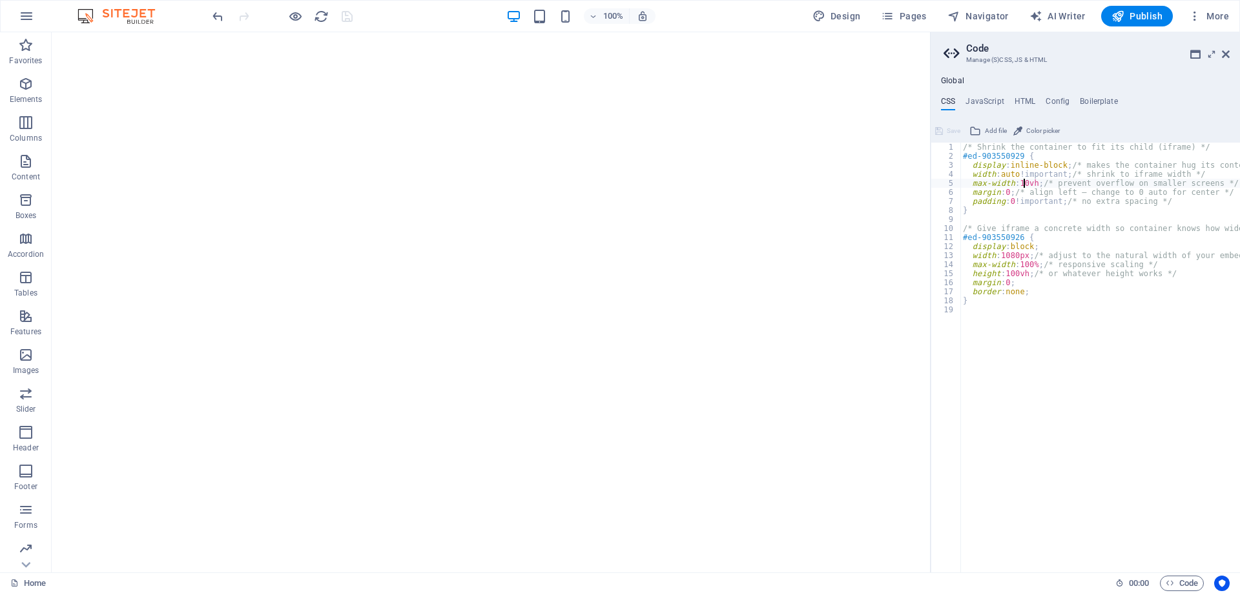
type textarea "max-width: 100vh; /* prevent overflow on smaller screens */"
click at [1063, 332] on div "/* Shrink the container to fit its child (iframe) */ #ed-903550929 { display : …" at bounding box center [1121, 362] width 323 height 438
click at [1015, 273] on div "/* Shrink the container to fit its child (iframe) */ #ed-903550929 { display : …" at bounding box center [1121, 362] width 323 height 438
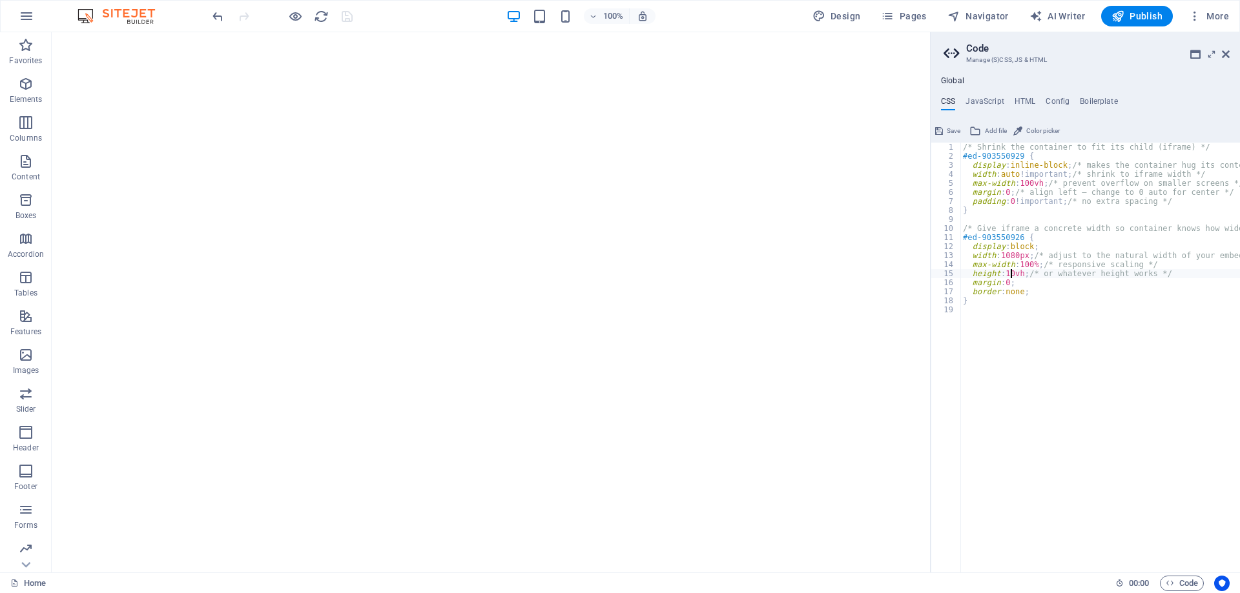
type textarea "height: 110vh; /* or whatever height works */"
click at [1048, 378] on div "/* Shrink the container to fit its child (iframe) */ #ed-903550929 { display : …" at bounding box center [1121, 362] width 323 height 438
click at [952, 125] on span "Save" at bounding box center [953, 130] width 14 height 15
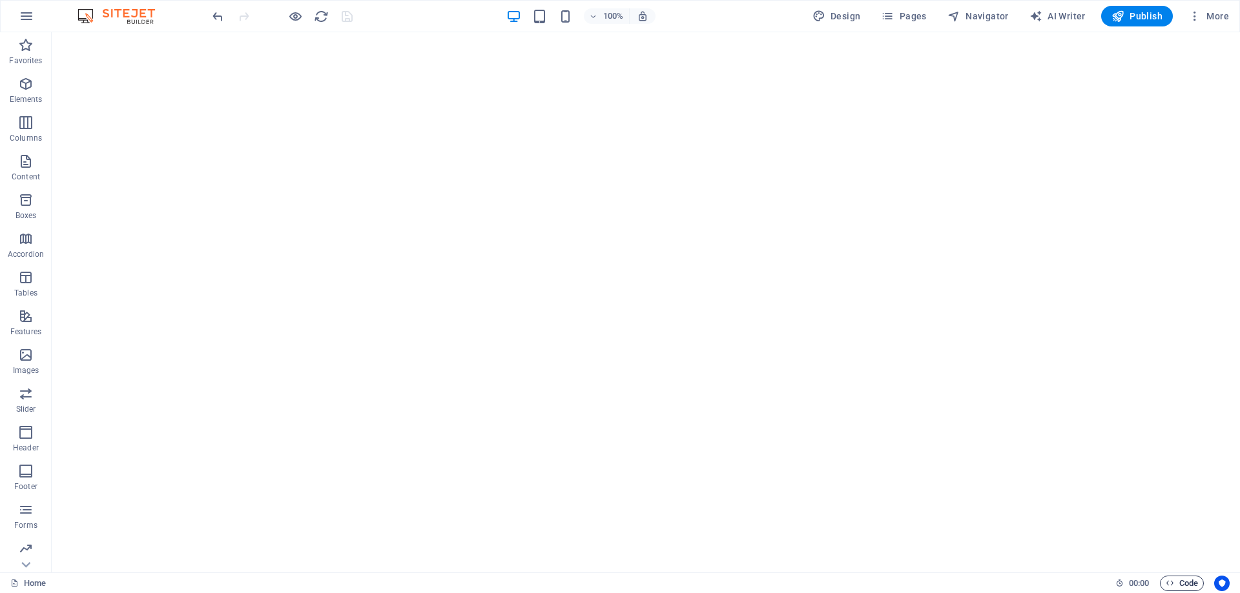
click at [1189, 580] on span "Code" at bounding box center [1181, 583] width 32 height 15
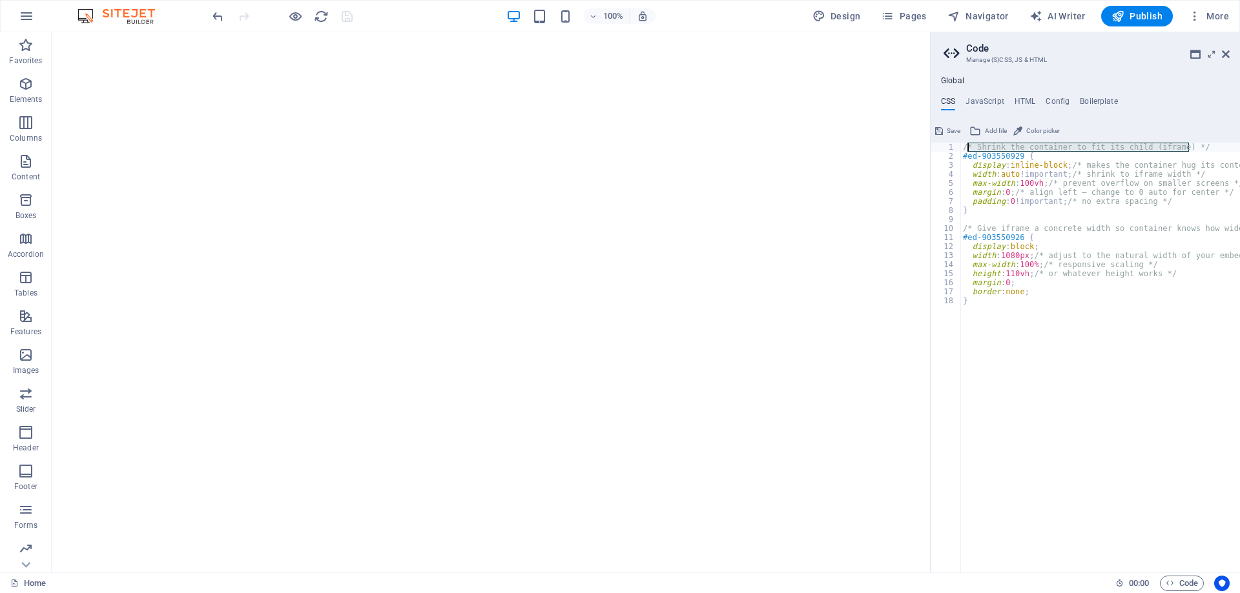
drag, startPoint x: 1245, startPoint y: 177, endPoint x: 906, endPoint y: 143, distance: 340.6
click at [975, 147] on div "/* Shrink the container to fit its child (iframe) */ #ed-903550929 { display : …" at bounding box center [1100, 358] width 280 height 430
drag, startPoint x: 1193, startPoint y: 148, endPoint x: 1022, endPoint y: 143, distance: 171.1
click at [1022, 143] on div "/* rink the container to fit its child (iframe) */ #ed-903550929 { display : in…" at bounding box center [1121, 362] width 323 height 438
type textarea "/"
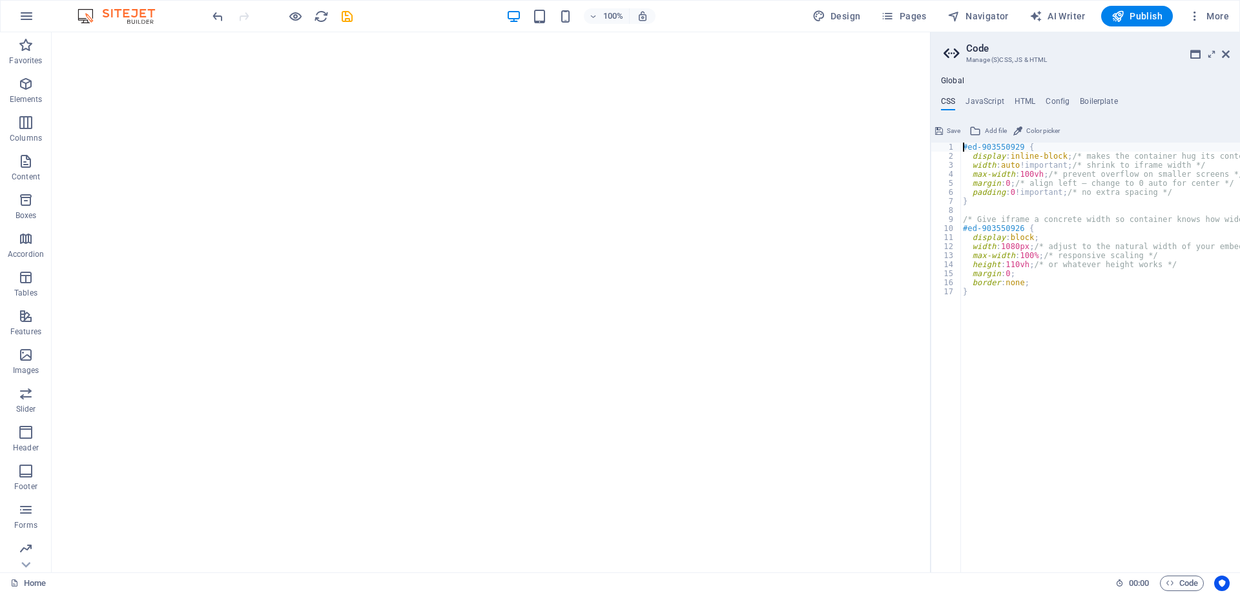
click at [1037, 362] on div "#ed-903550929 { display : inline-block ; /* makes the container hug its content…" at bounding box center [1121, 362] width 323 height 438
type textarea "}"
click at [948, 130] on span "Save" at bounding box center [953, 130] width 14 height 15
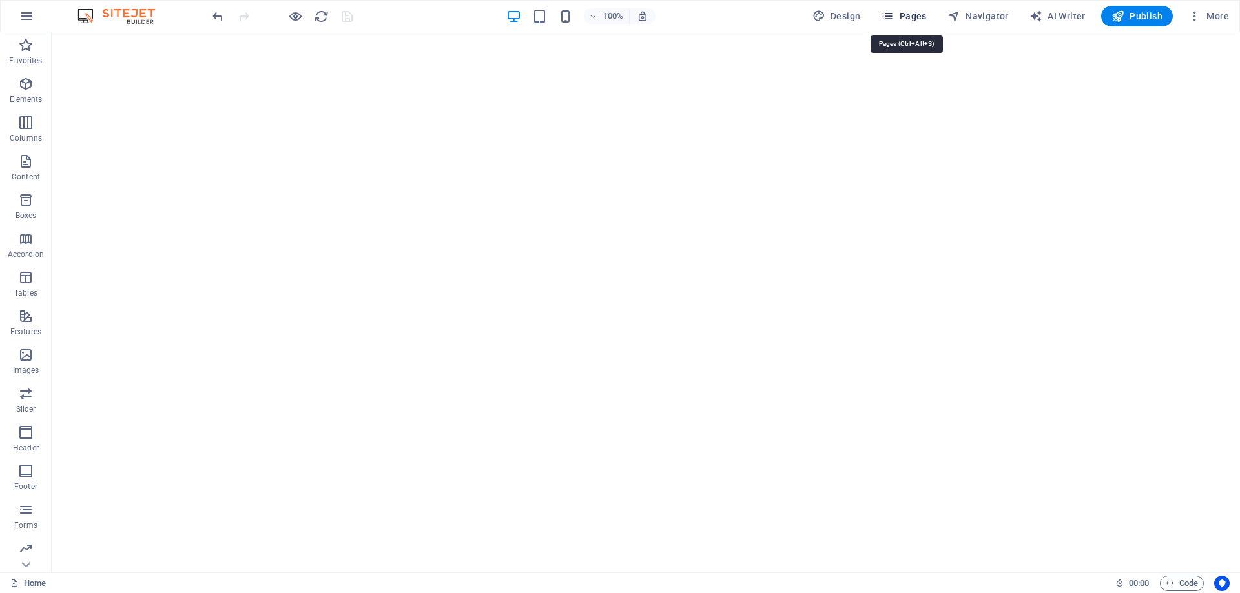
click at [910, 17] on span "Pages" at bounding box center [903, 16] width 45 height 13
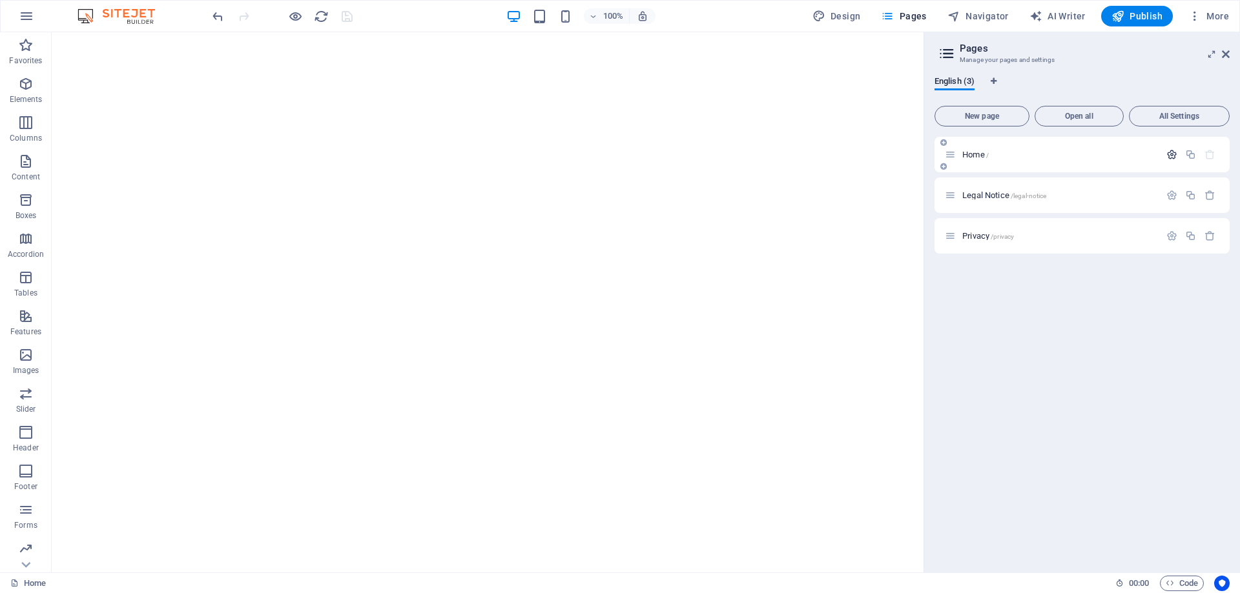
click at [1168, 151] on icon "button" at bounding box center [1171, 154] width 11 height 11
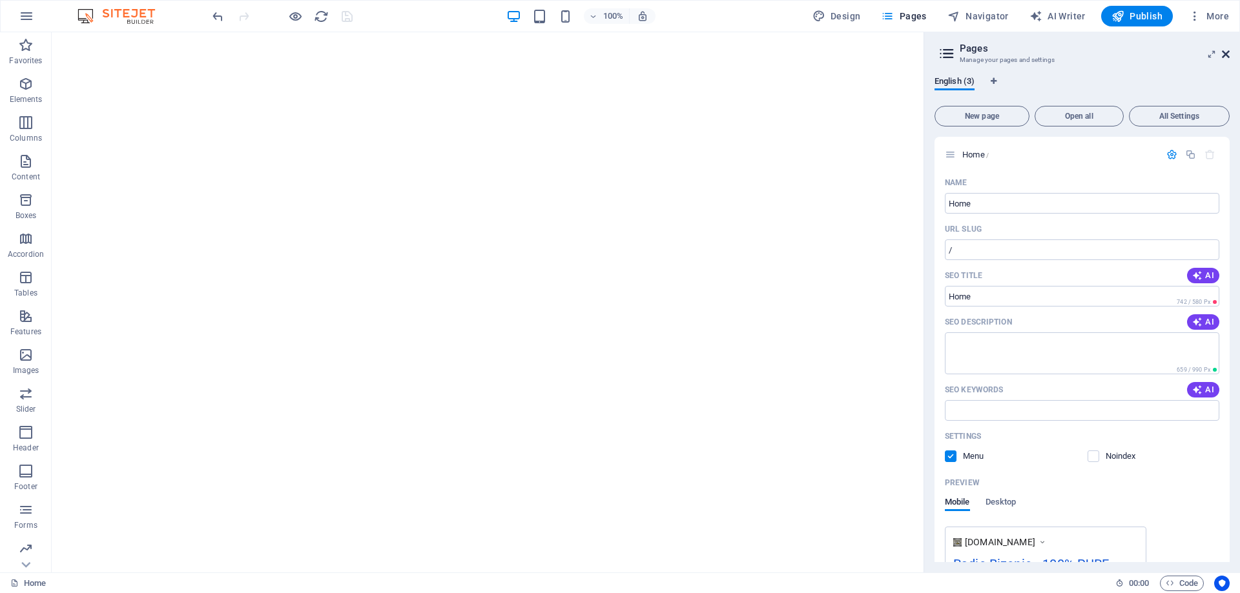
click at [1225, 52] on icon at bounding box center [1225, 54] width 8 height 10
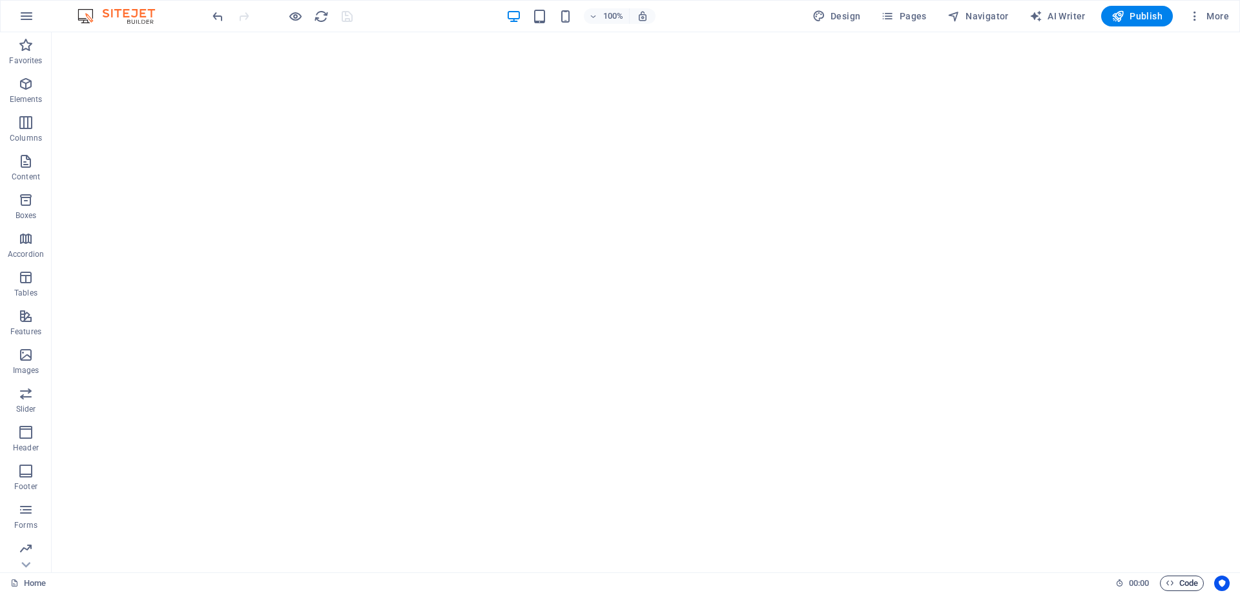
click at [1181, 578] on span "Code" at bounding box center [1181, 583] width 32 height 15
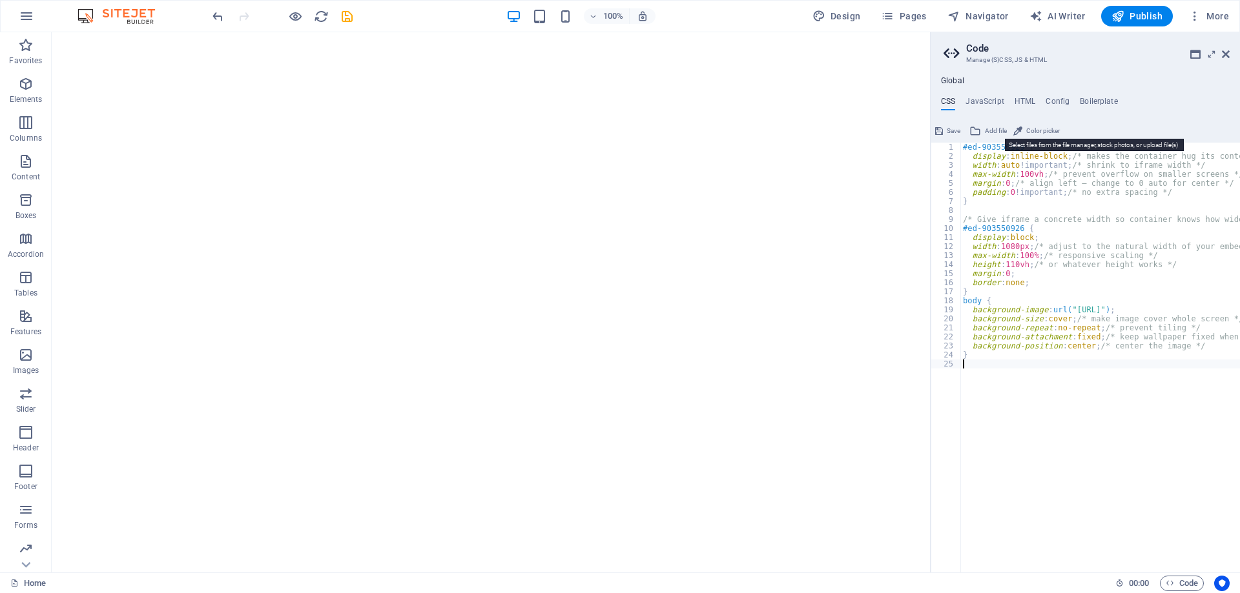
click at [990, 129] on span "Add file" at bounding box center [996, 130] width 22 height 15
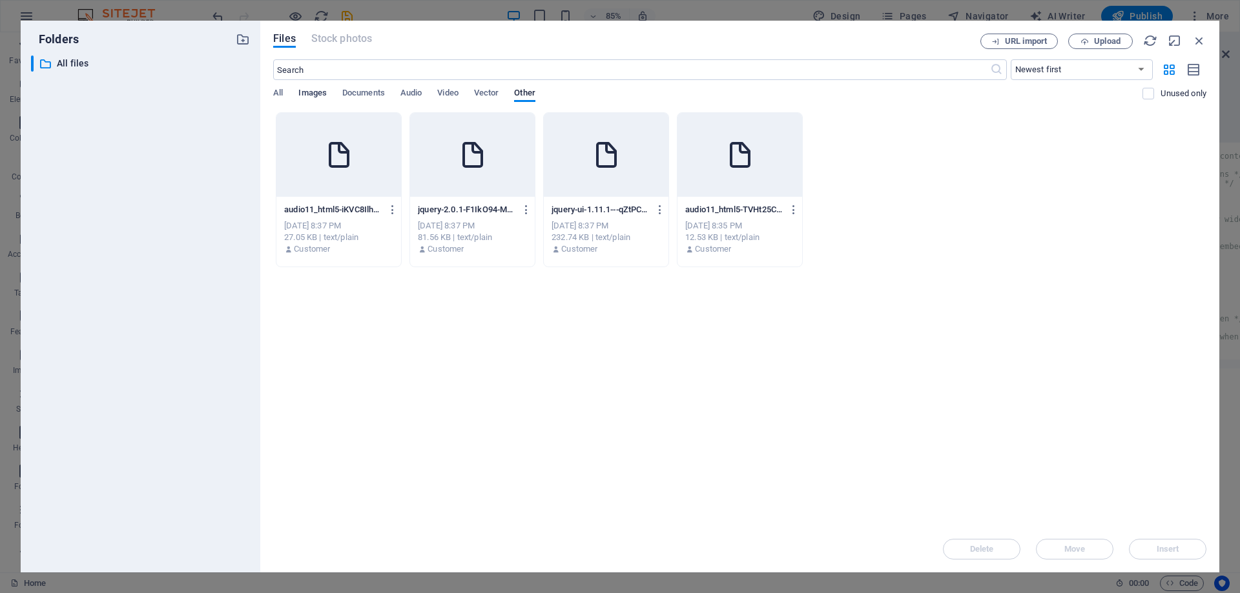
click at [315, 92] on span "Images" at bounding box center [312, 94] width 28 height 18
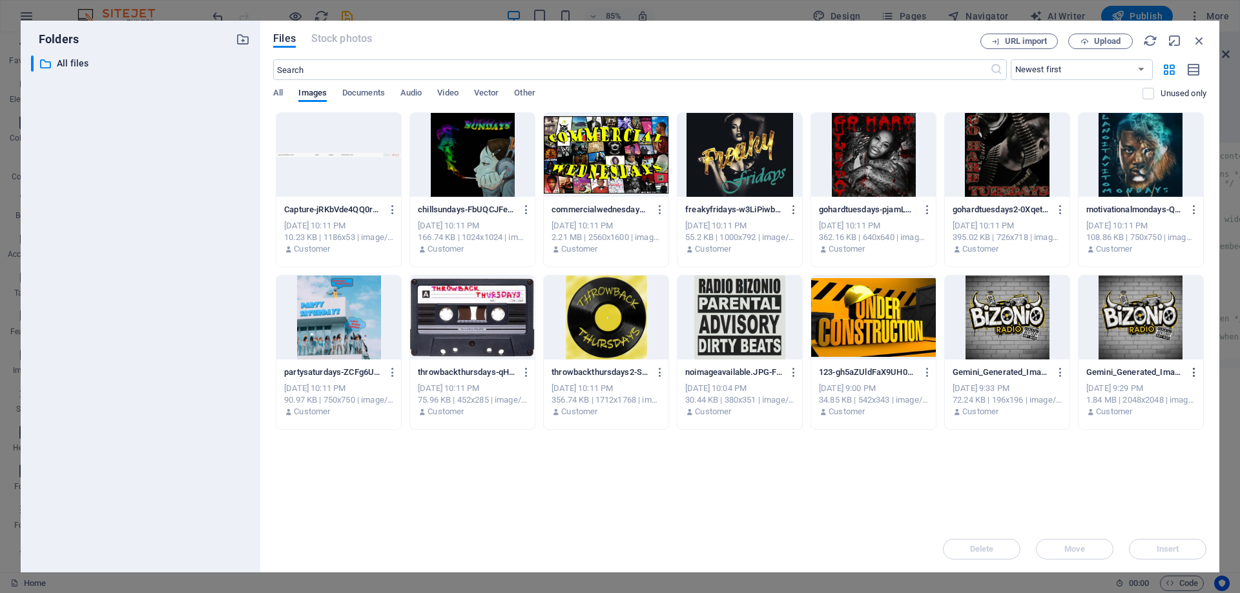
click at [1194, 372] on icon "button" at bounding box center [1194, 373] width 12 height 12
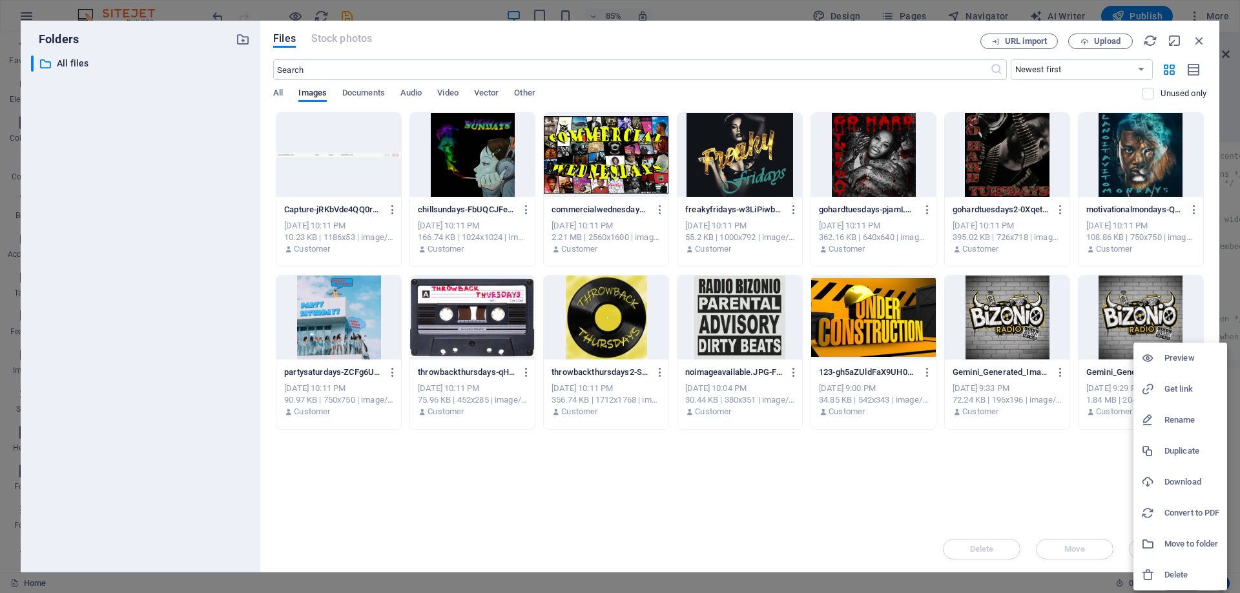
click at [1183, 392] on h6 "Get link" at bounding box center [1191, 389] width 55 height 15
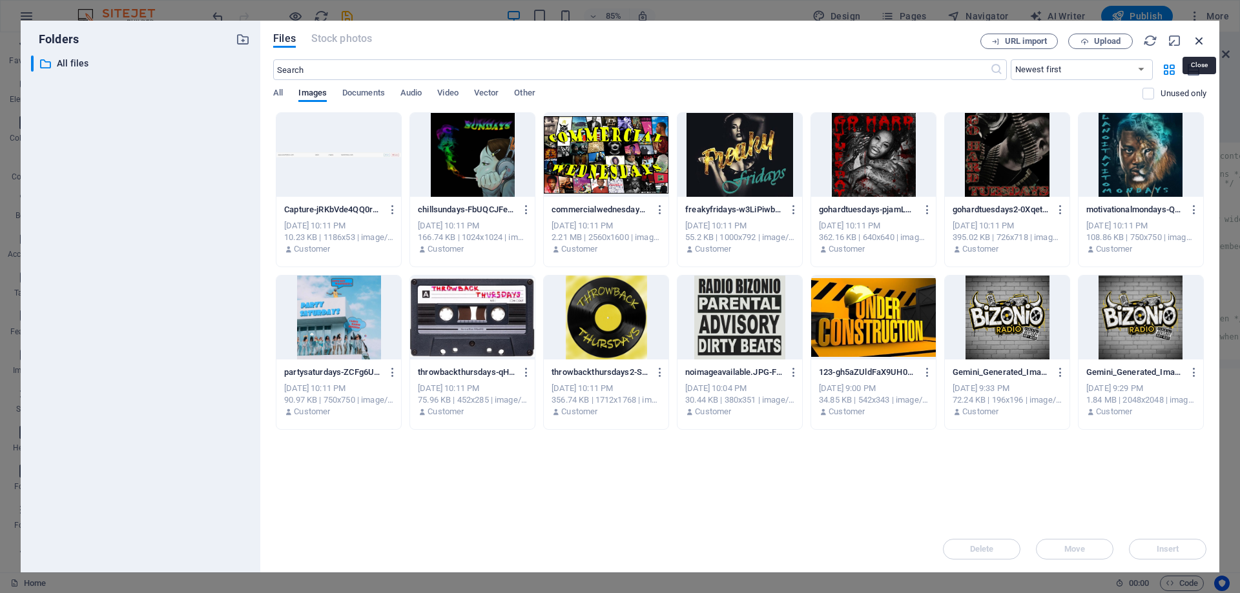
click at [1195, 41] on icon "button" at bounding box center [1199, 41] width 14 height 14
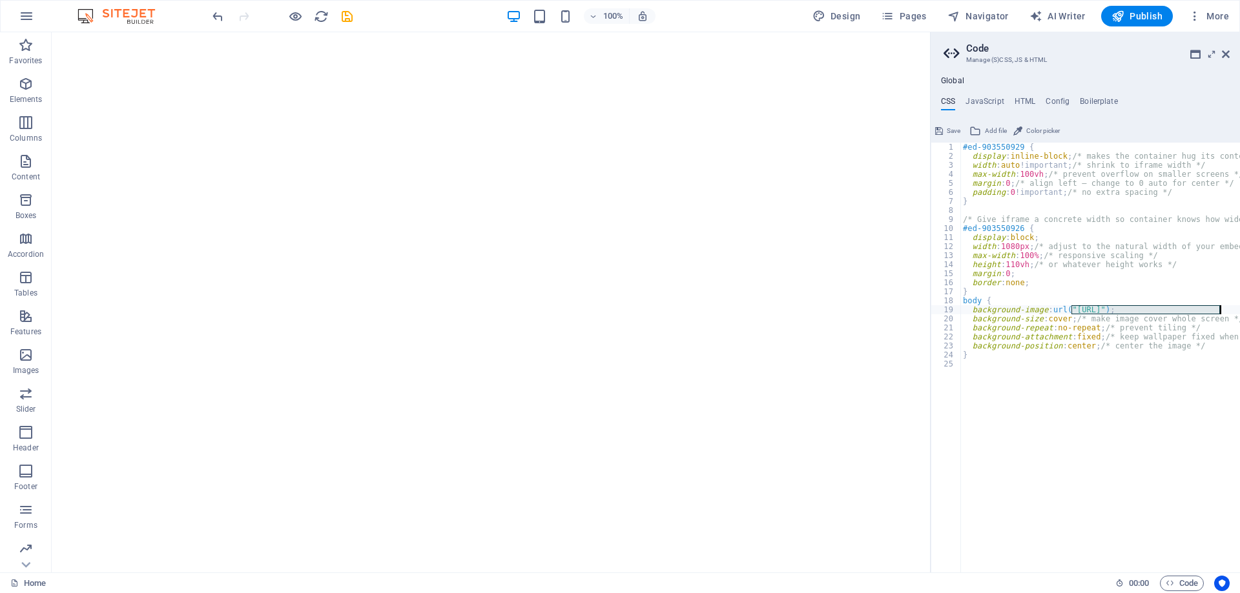
drag, startPoint x: 1070, startPoint y: 309, endPoint x: 1218, endPoint y: 309, distance: 148.5
click at [1218, 309] on div "#ed-903550929 { display : inline-block ; /* makes the container hug its content…" at bounding box center [1121, 362] width 323 height 438
paste textarea "cdn1.site-media.eu/images/0/18138088/Gemini_Generated_Image_lryd3rlryd3rlryd1-4…"
type textarea "background-image: url("https://cdn1.site-media.eu/images/0/18138088/Gemini_Gene…"
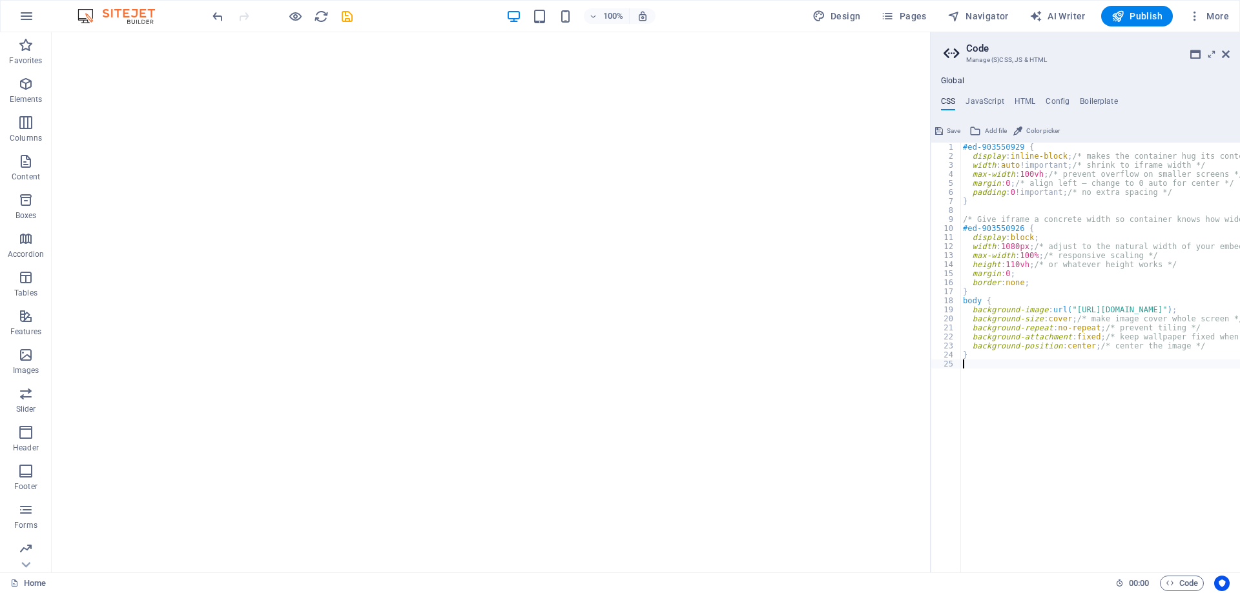
type textarea "}"
click at [948, 127] on span "Save" at bounding box center [953, 130] width 14 height 15
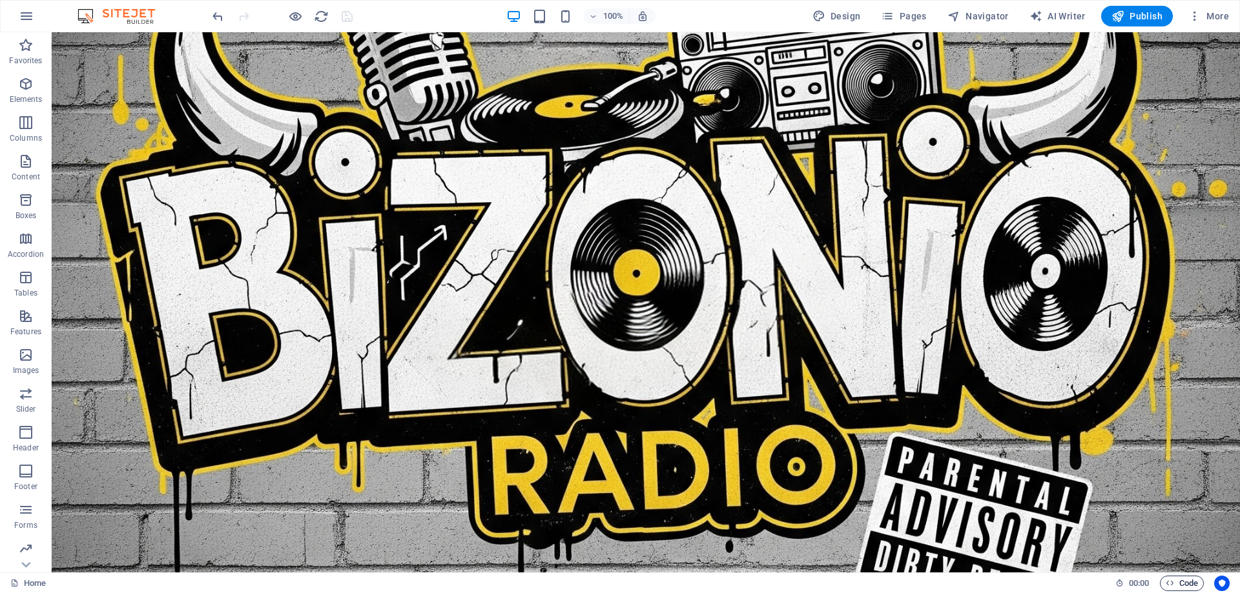
click at [1179, 578] on span "Code" at bounding box center [1181, 583] width 32 height 15
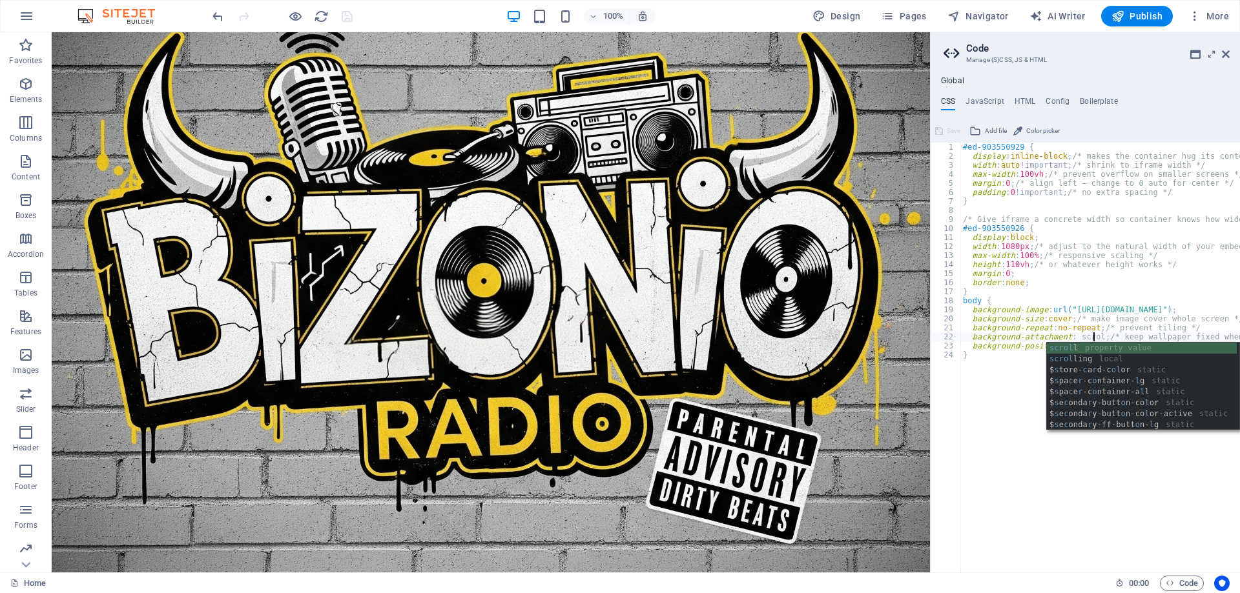
scroll to position [0, 11]
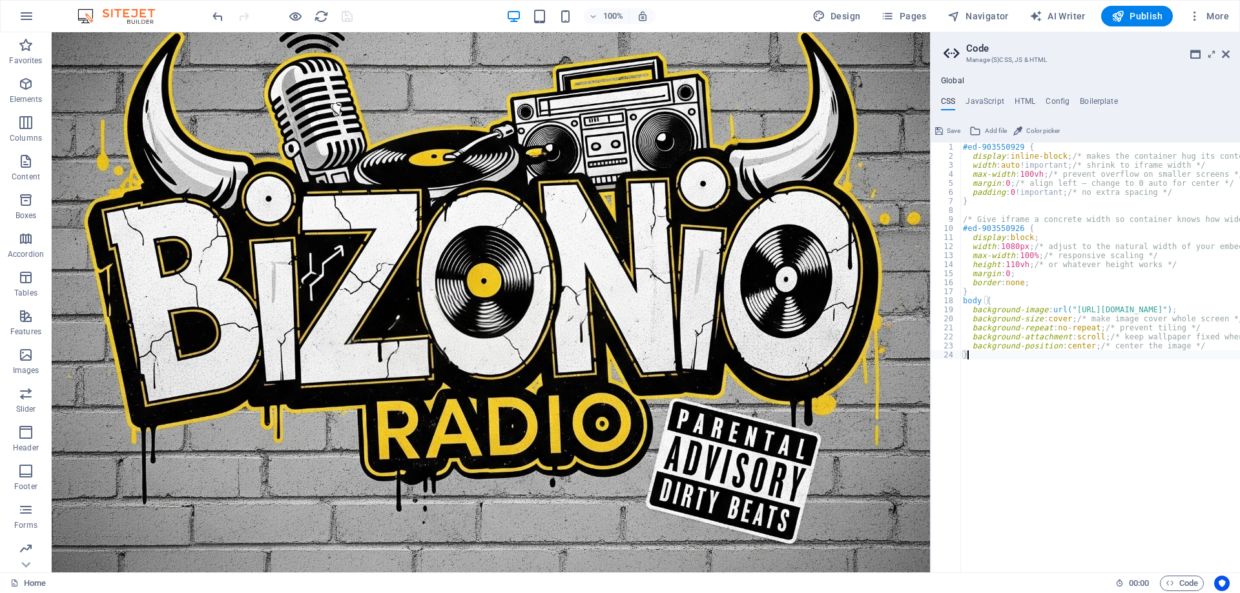
scroll to position [0, 0]
type textarea "}"
click at [947, 129] on span "Save" at bounding box center [953, 130] width 14 height 15
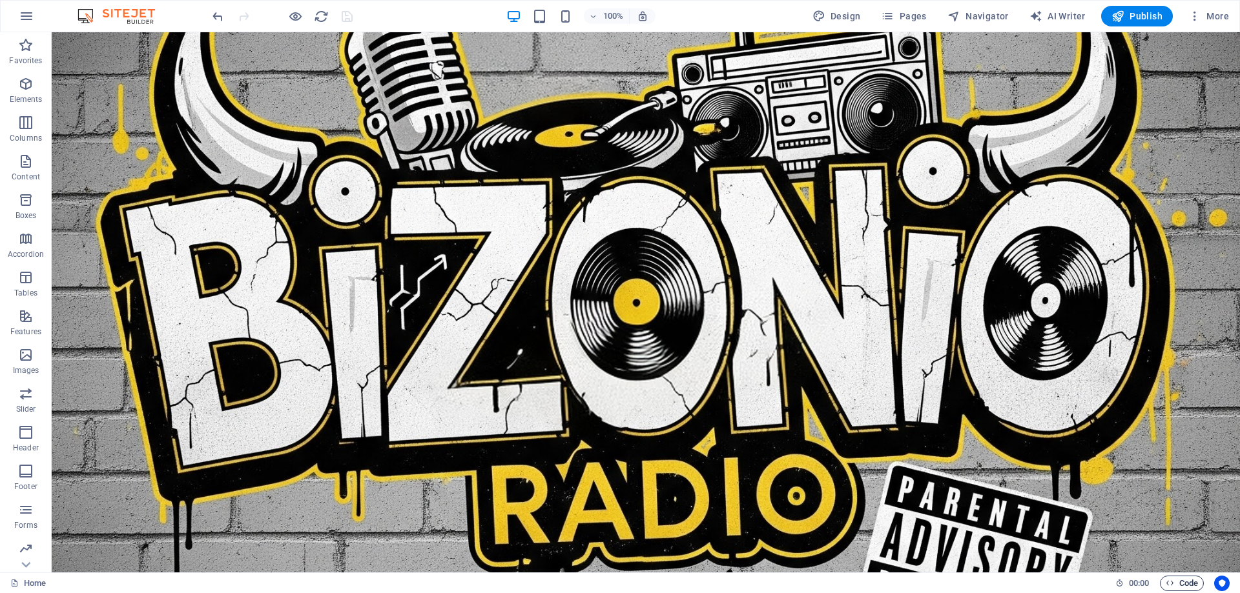
click at [1176, 585] on span "Code" at bounding box center [1181, 583] width 32 height 15
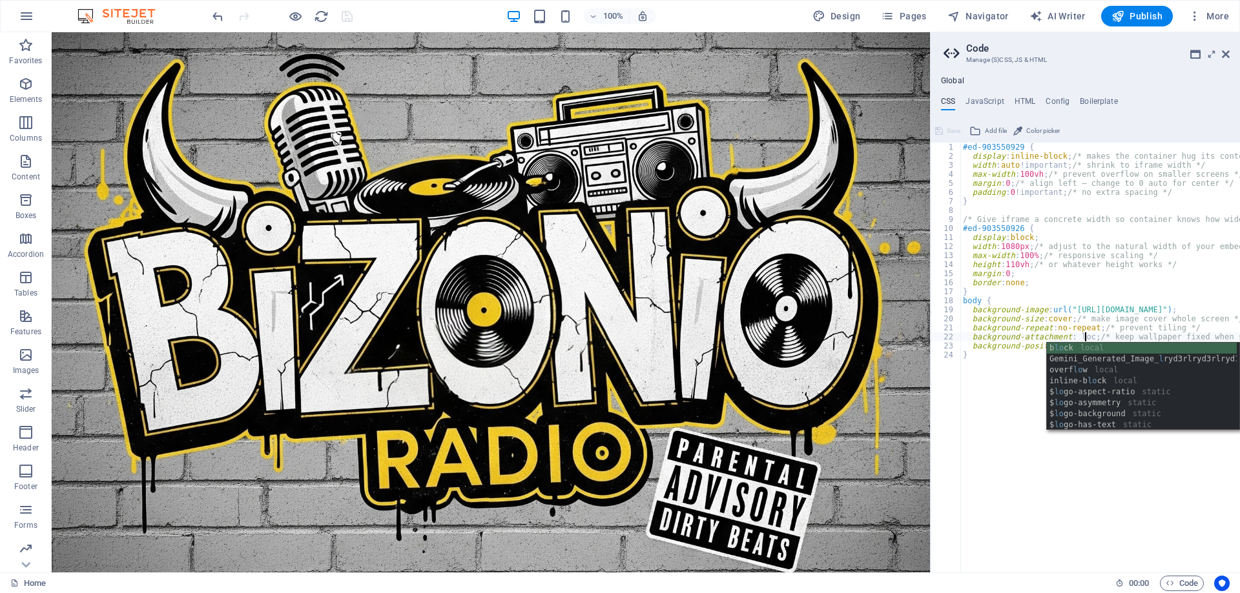
scroll to position [0, 10]
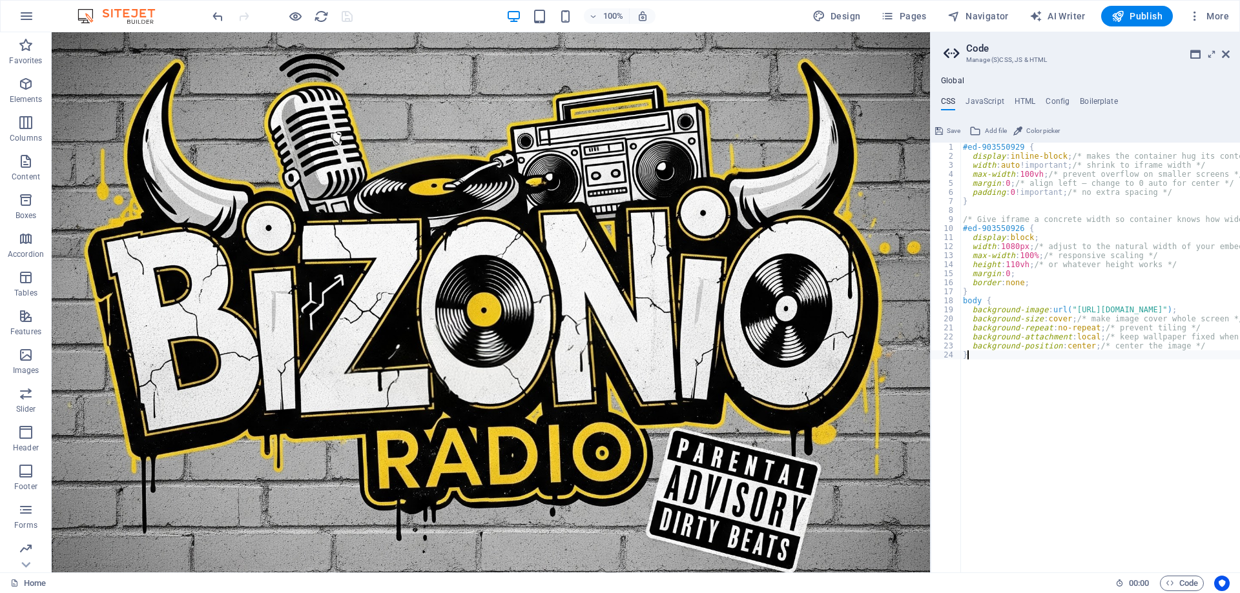
type textarea "}"
click at [941, 126] on icon at bounding box center [939, 130] width 8 height 15
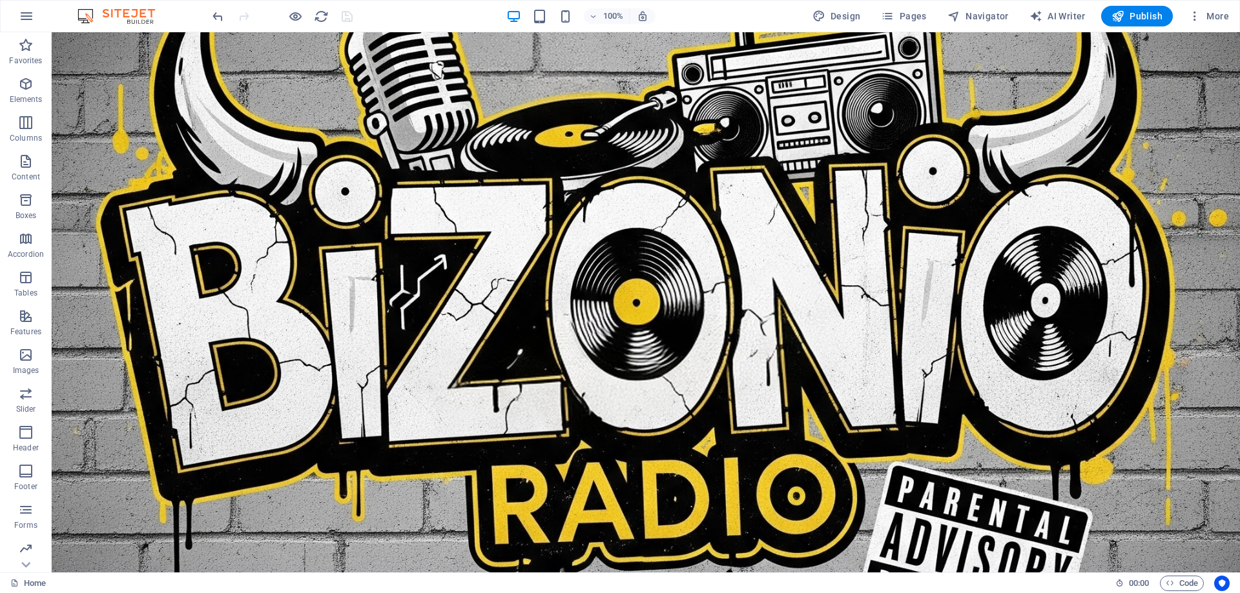
scroll to position [59, 0]
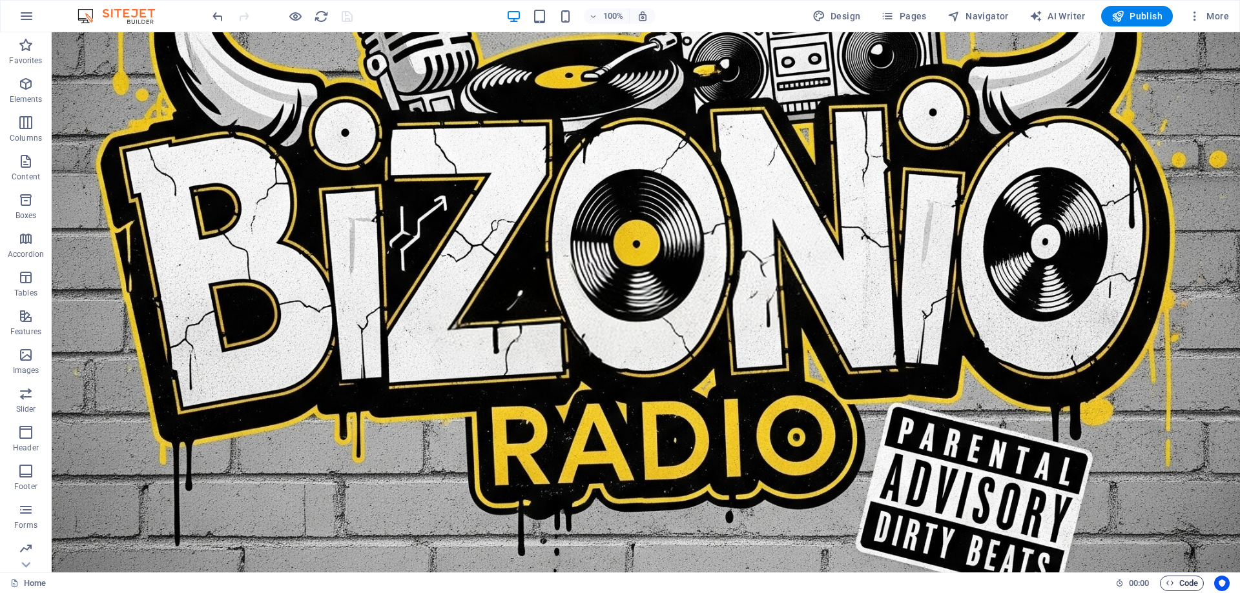
click at [1176, 577] on span "Code" at bounding box center [1181, 583] width 32 height 15
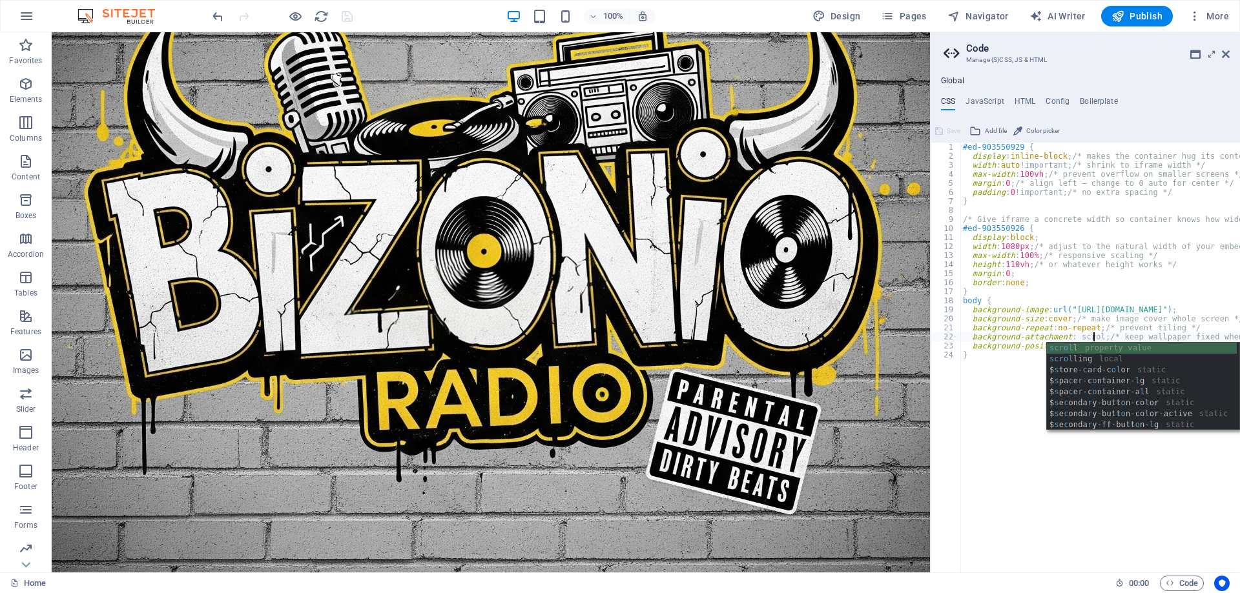
scroll to position [0, 11]
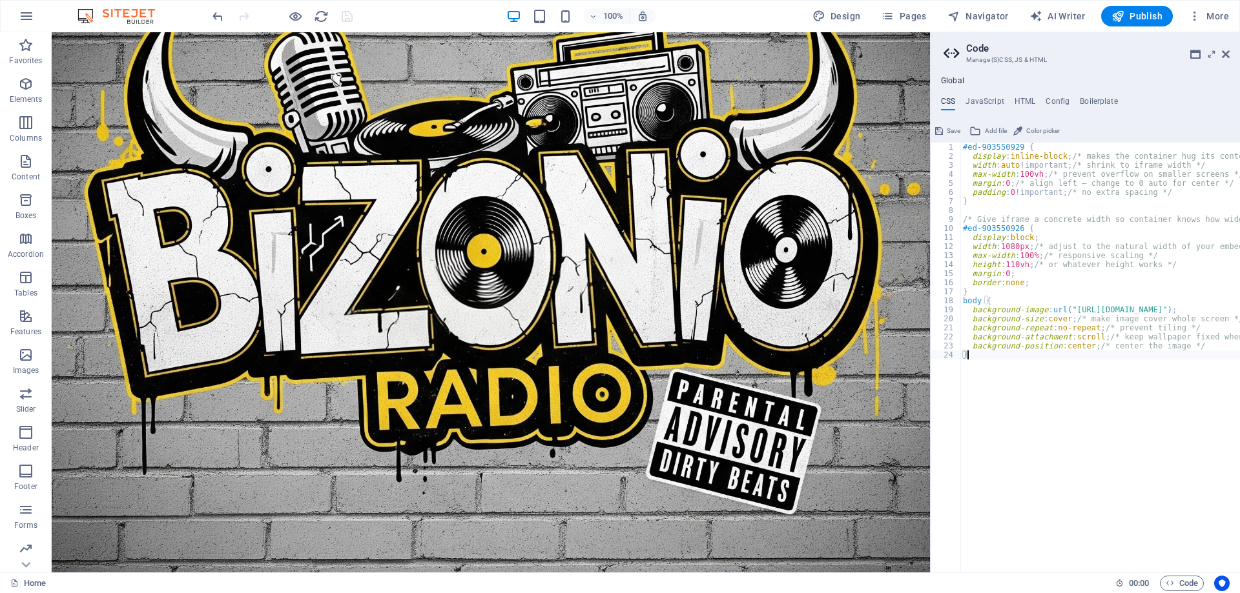
scroll to position [0, 0]
type textarea "}"
click at [941, 127] on icon at bounding box center [939, 130] width 8 height 15
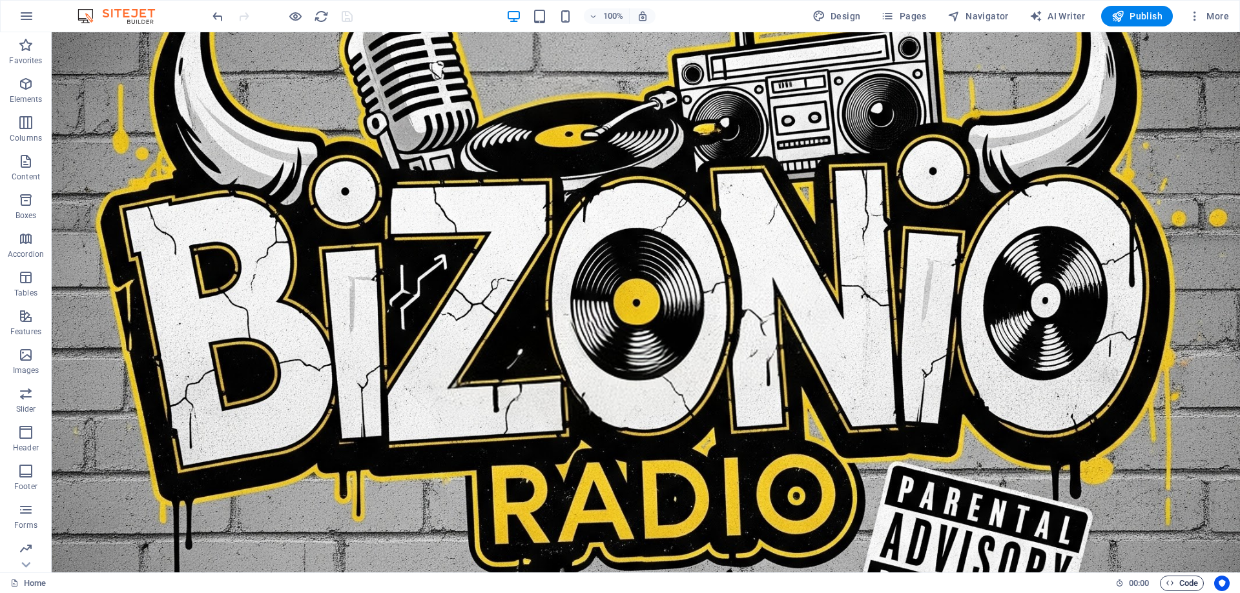
click at [1177, 585] on span "Code" at bounding box center [1181, 583] width 32 height 15
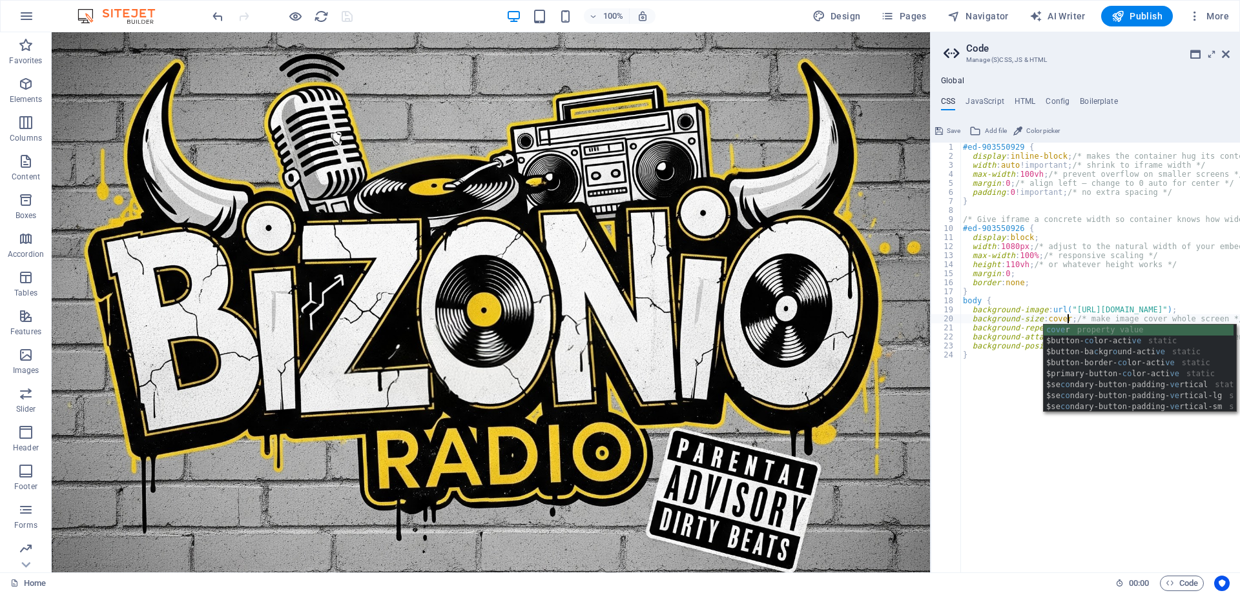
scroll to position [0, 8]
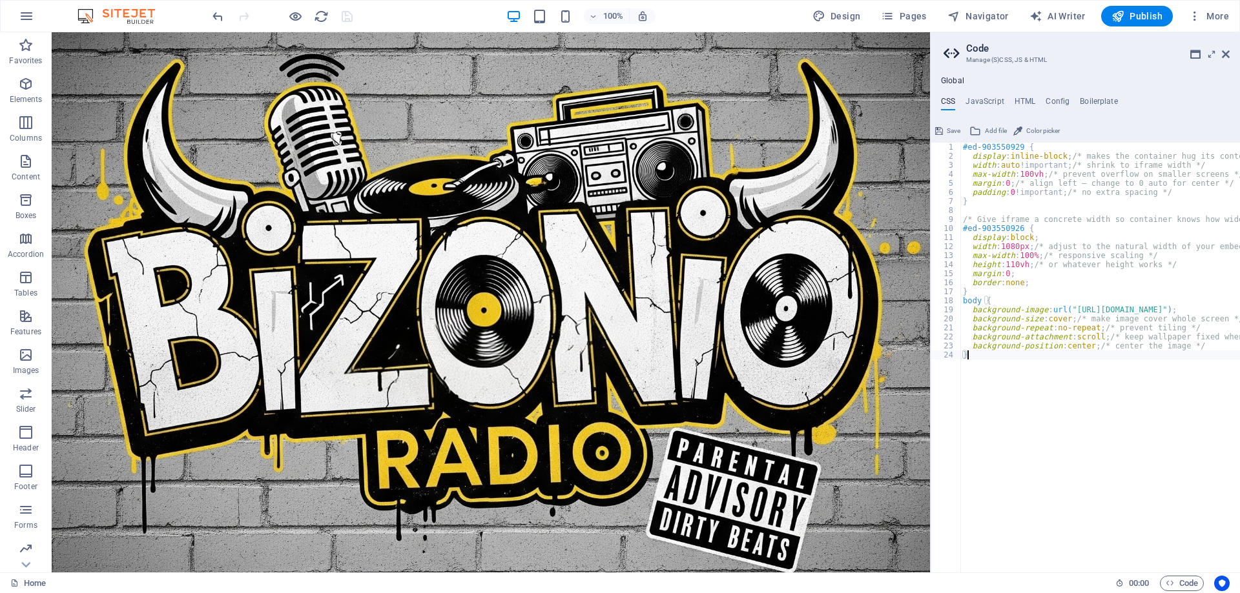
scroll to position [0, 0]
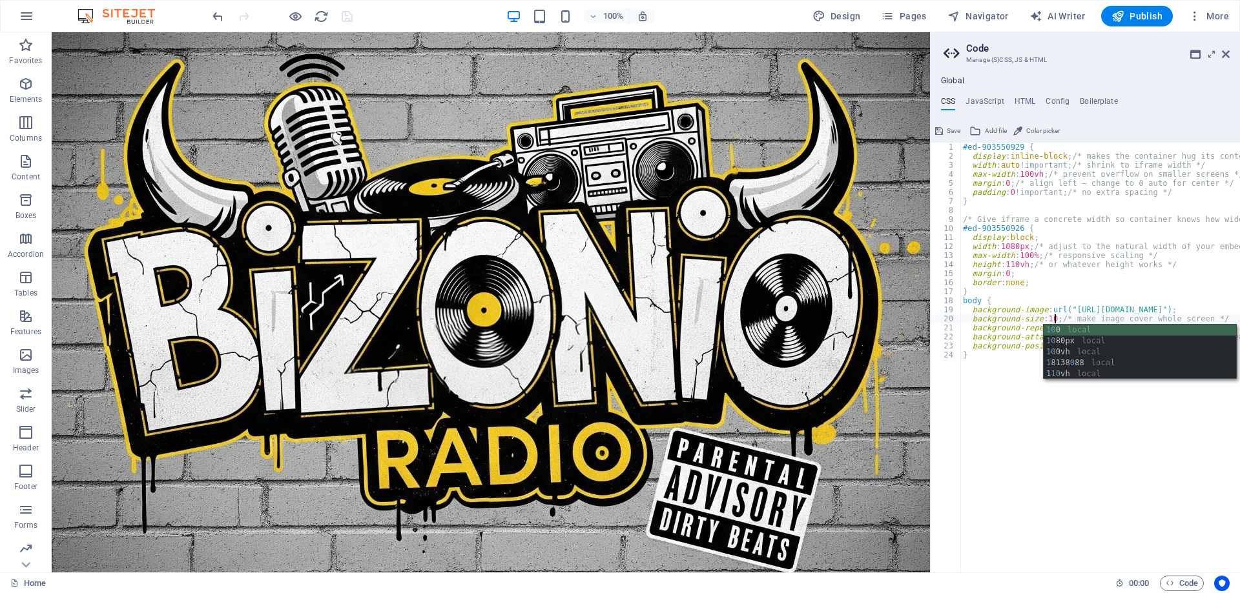
scroll to position [0, 8]
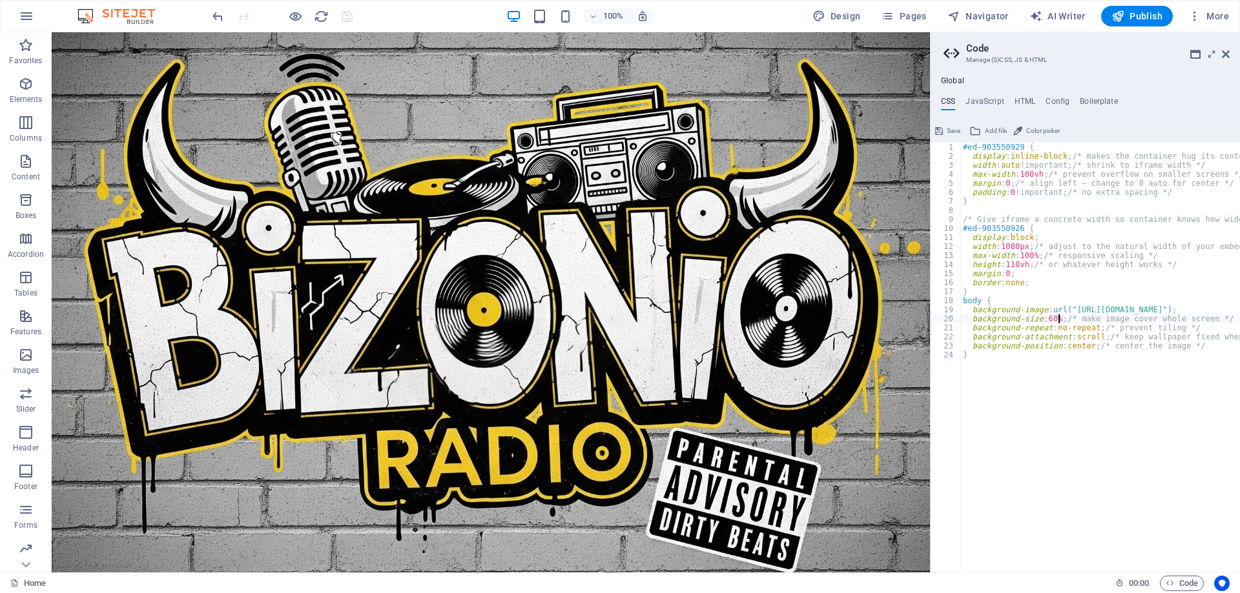
type textarea "}"
click at [947, 133] on span "Save" at bounding box center [953, 130] width 14 height 15
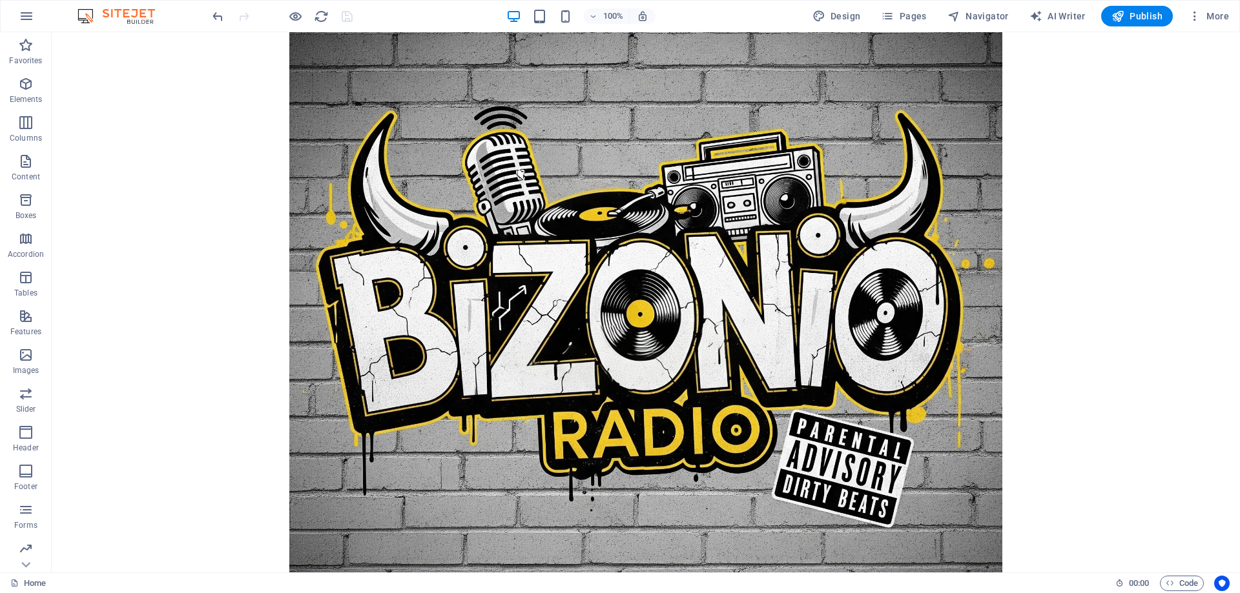
scroll to position [59, 0]
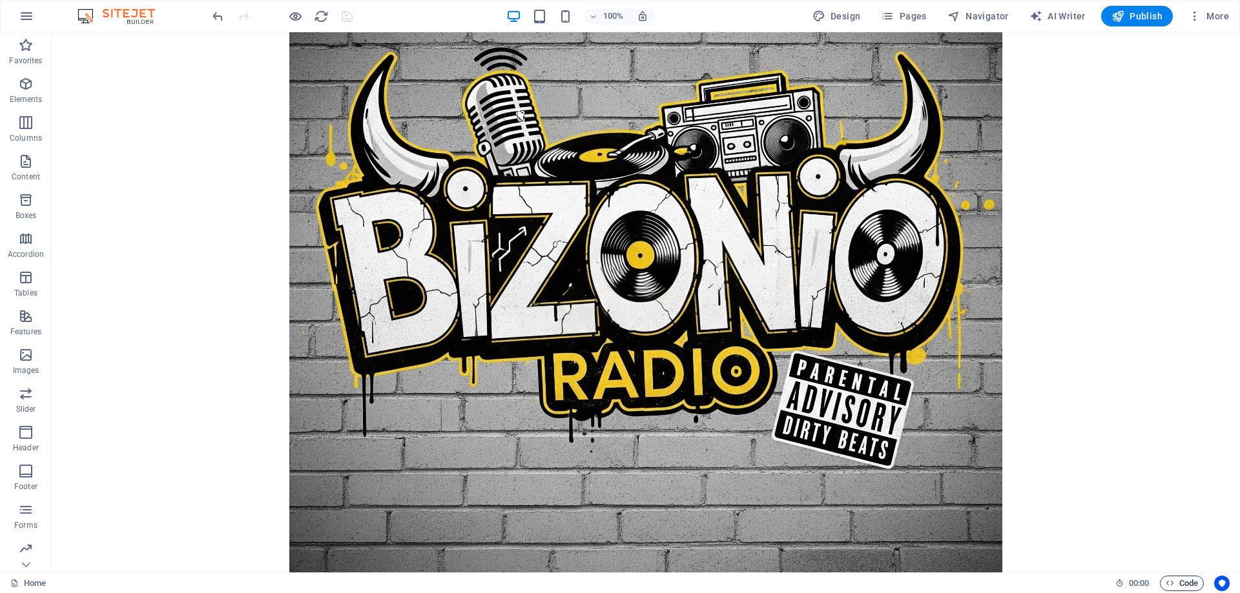
click at [1183, 582] on span "Code" at bounding box center [1181, 583] width 32 height 15
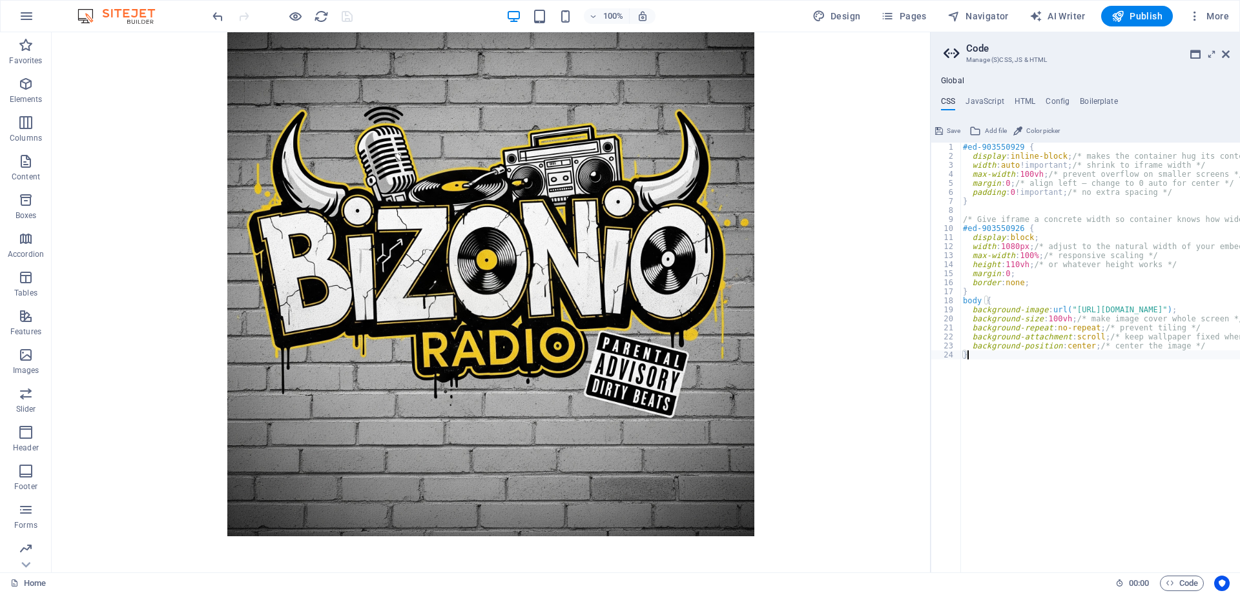
type textarea "}"
click at [948, 124] on span "Save" at bounding box center [953, 130] width 14 height 15
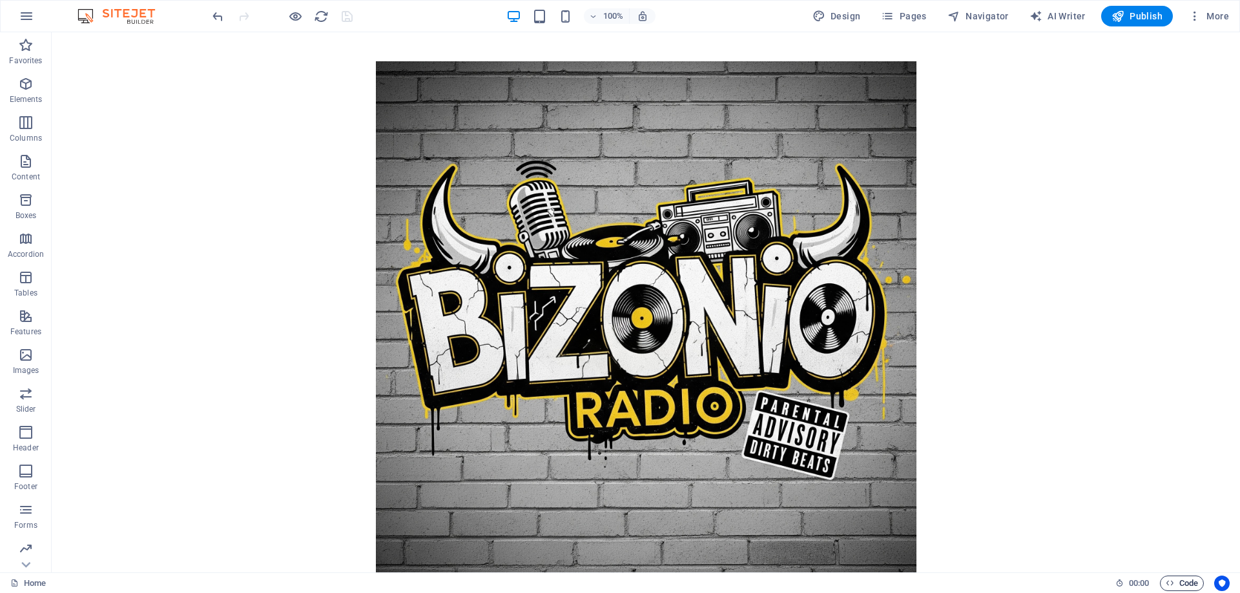
click at [1176, 578] on span "Code" at bounding box center [1181, 583] width 32 height 15
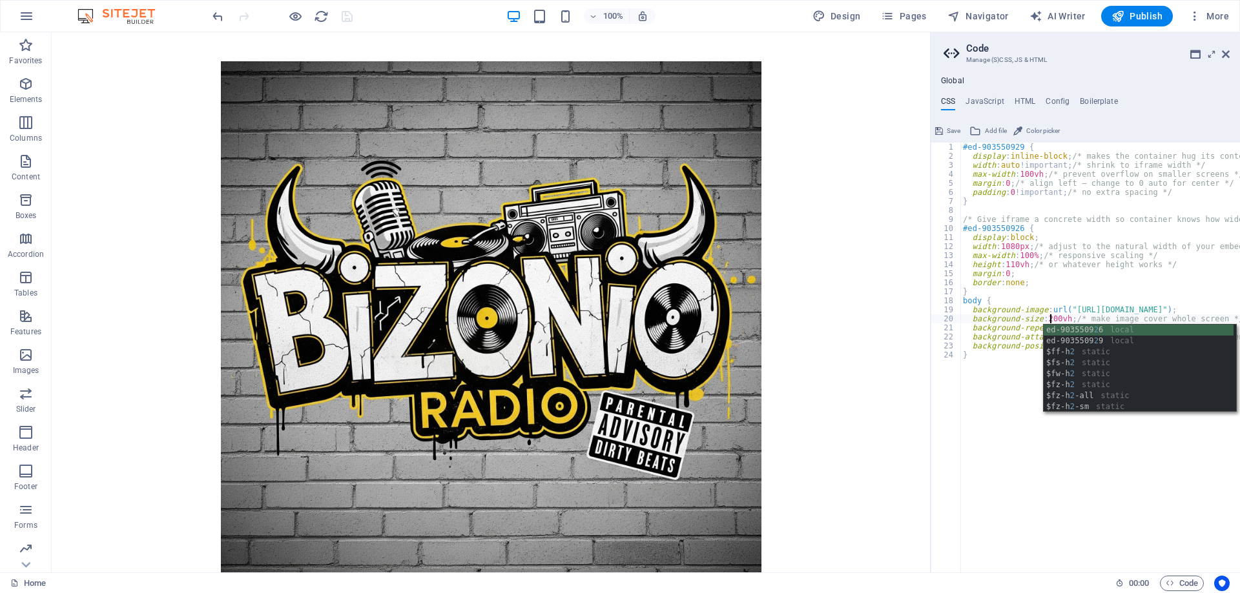
type textarea "background-size: 200vh; /* make image cover whole screen */"
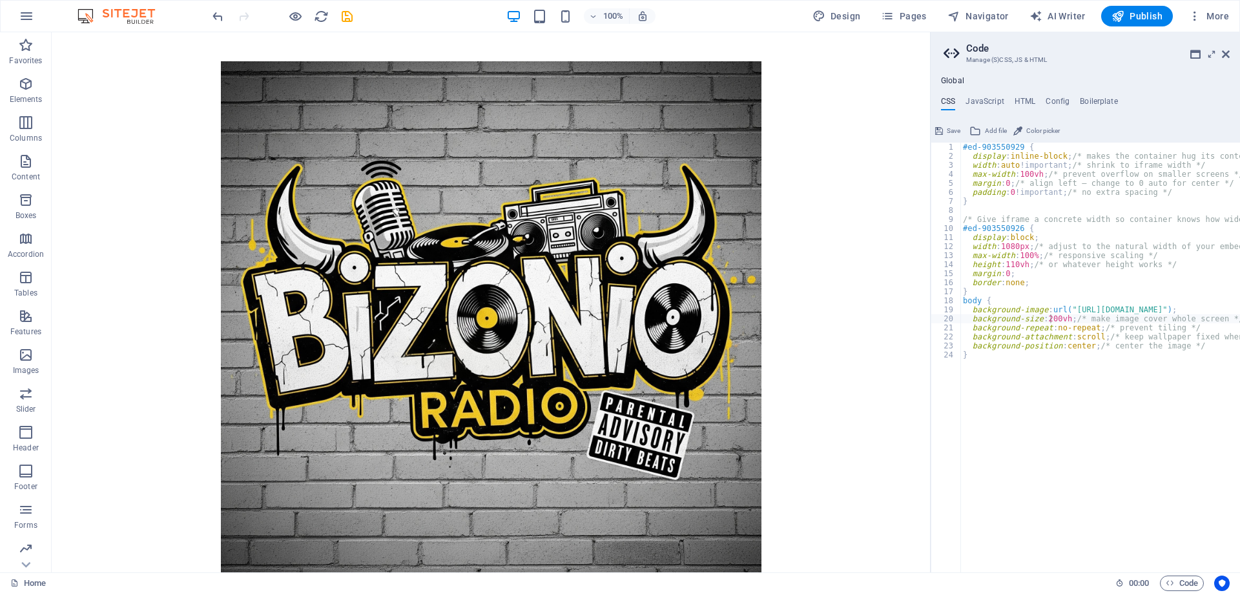
click at [950, 127] on span "Save" at bounding box center [953, 130] width 14 height 15
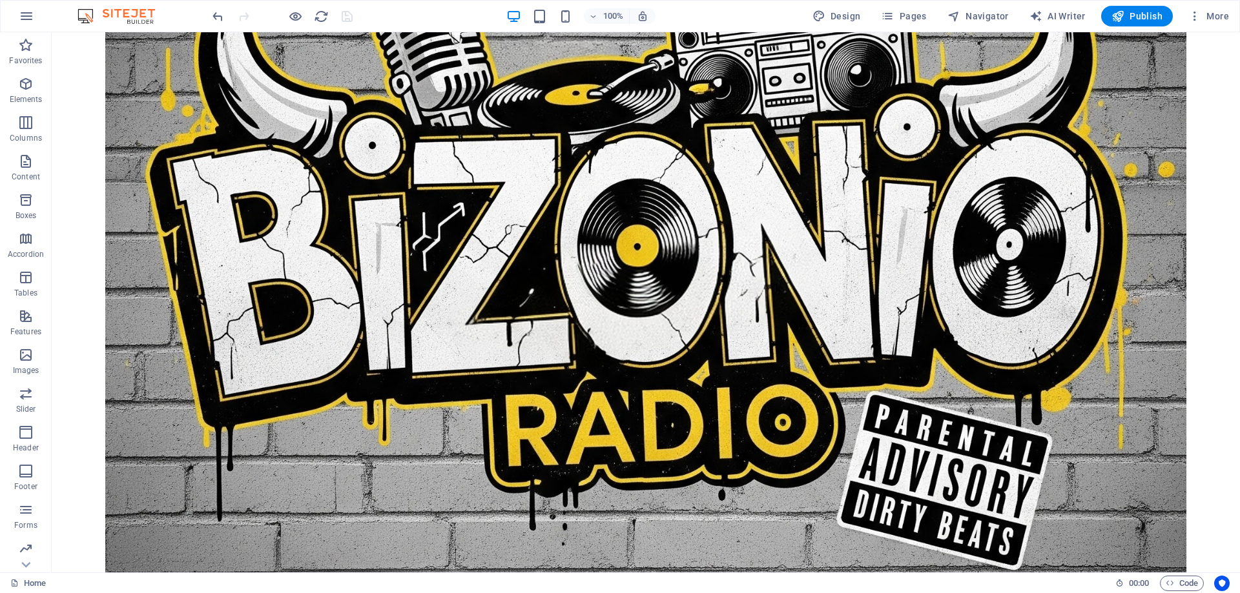
scroll to position [0, 0]
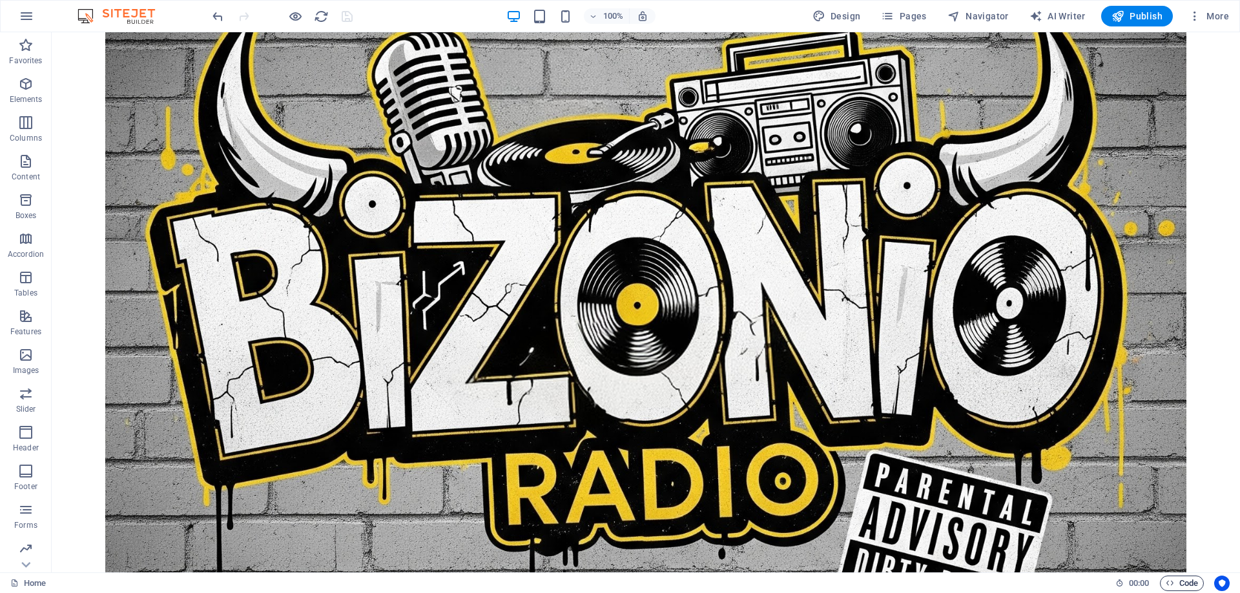
click at [1170, 587] on span "Code" at bounding box center [1181, 583] width 32 height 15
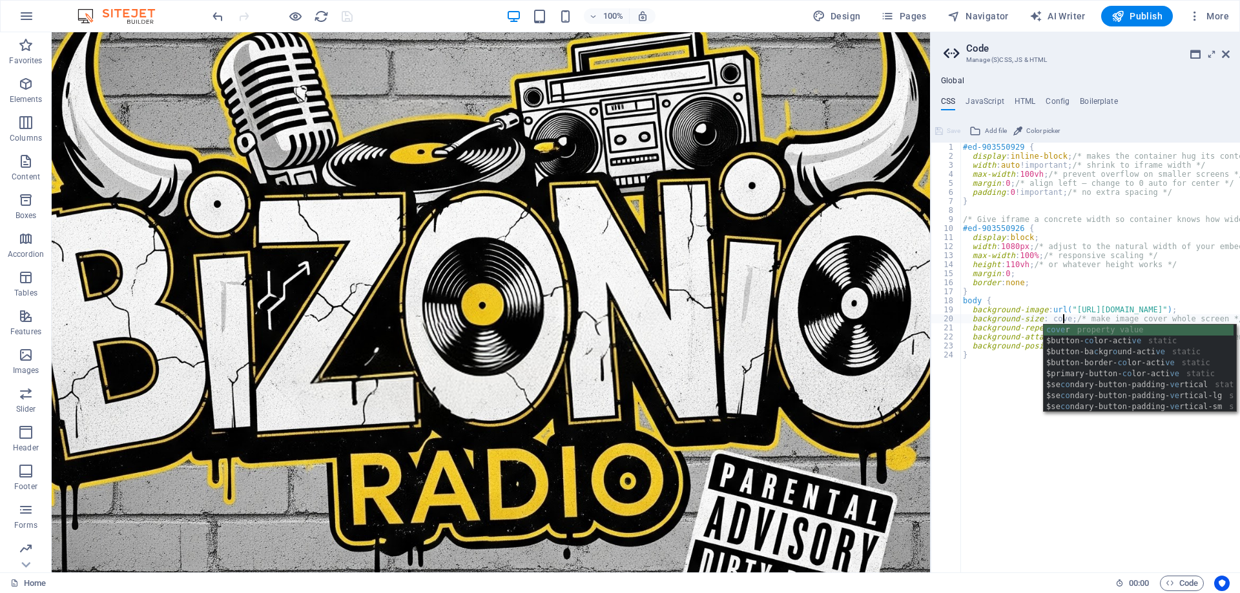
scroll to position [0, 8]
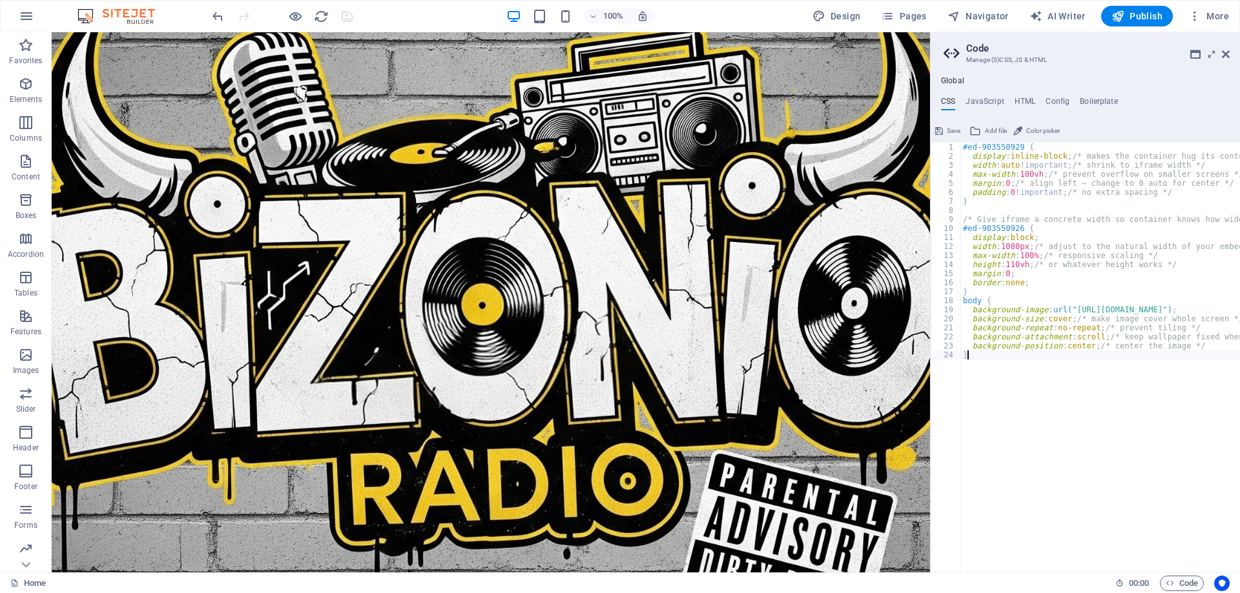
type textarea "}"
click at [950, 125] on span "Save" at bounding box center [953, 130] width 14 height 15
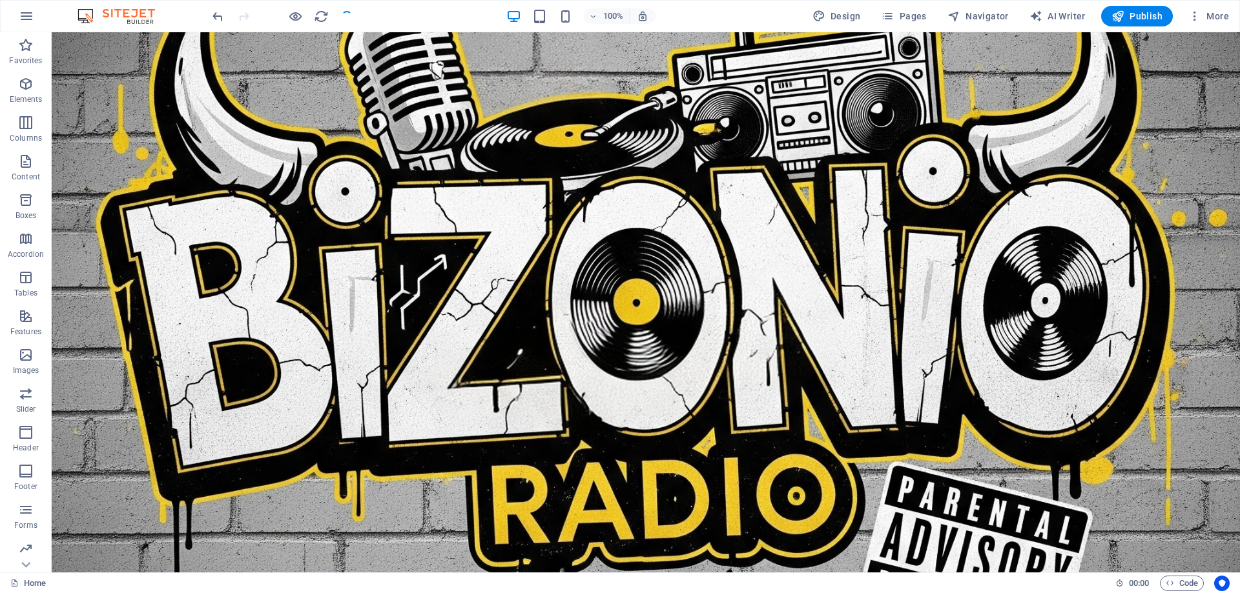
click at [890, 230] on div "</div>" at bounding box center [646, 331] width 1188 height 599
click at [1184, 588] on span "Code" at bounding box center [1181, 583] width 32 height 15
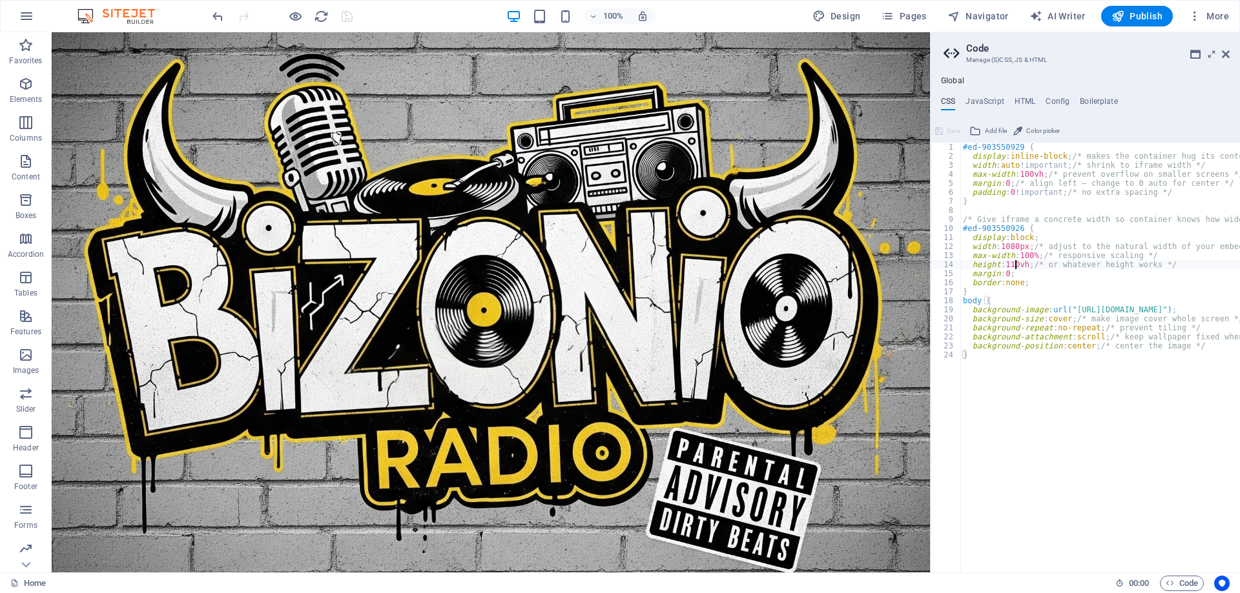
type textarea "height: 1300vh; /* or whatever height works */"
click at [947, 132] on span "Save" at bounding box center [953, 130] width 14 height 15
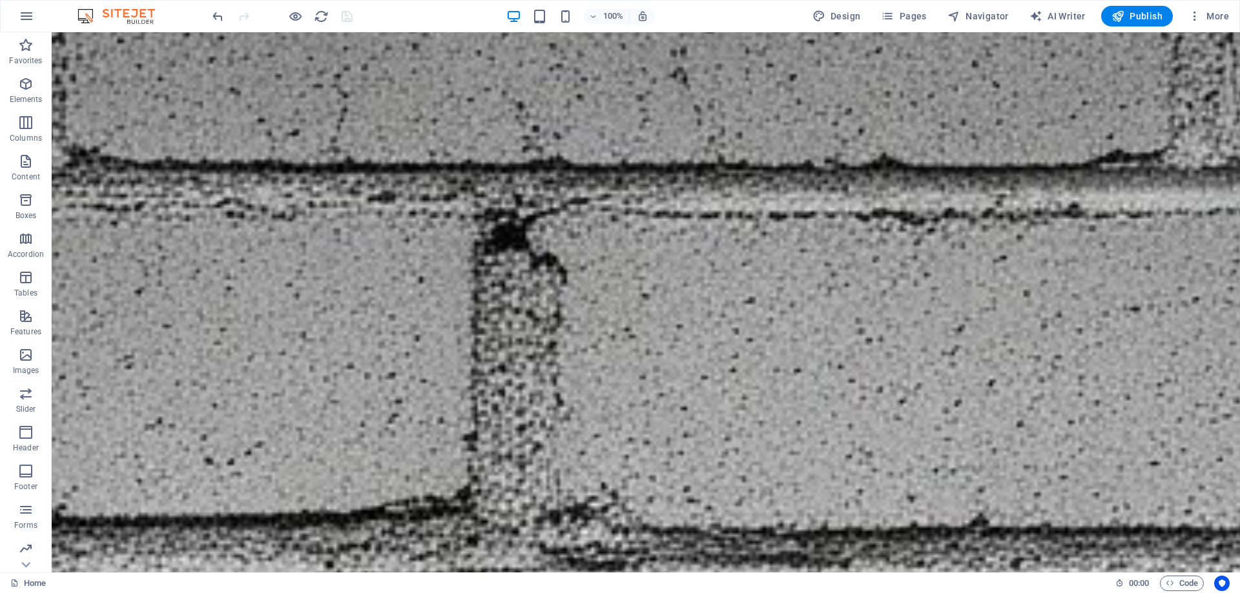
scroll to position [0, 0]
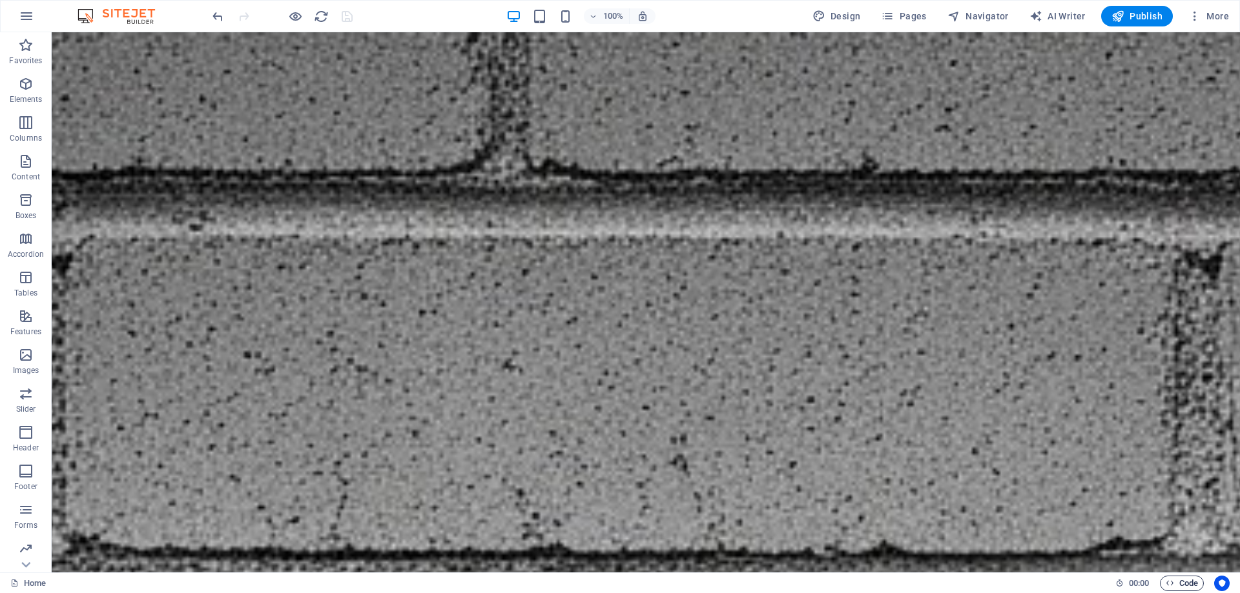
click at [1195, 584] on span "Code" at bounding box center [1181, 583] width 32 height 15
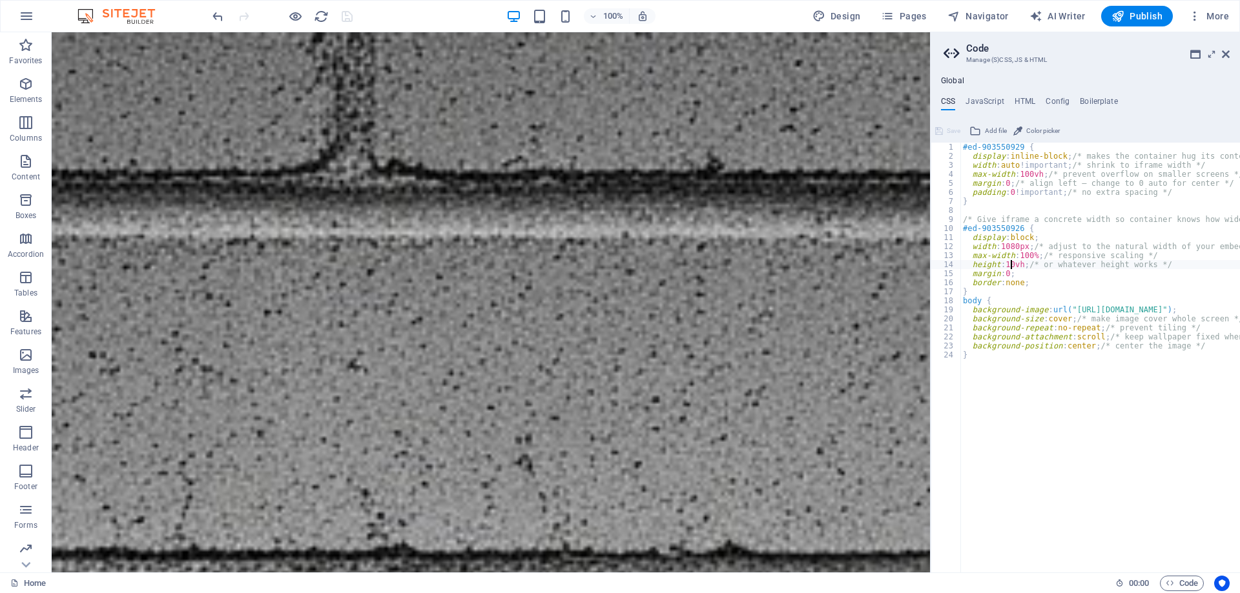
type textarea "height: 110vh; /* or whatever height works */"
click at [941, 132] on icon at bounding box center [939, 130] width 8 height 15
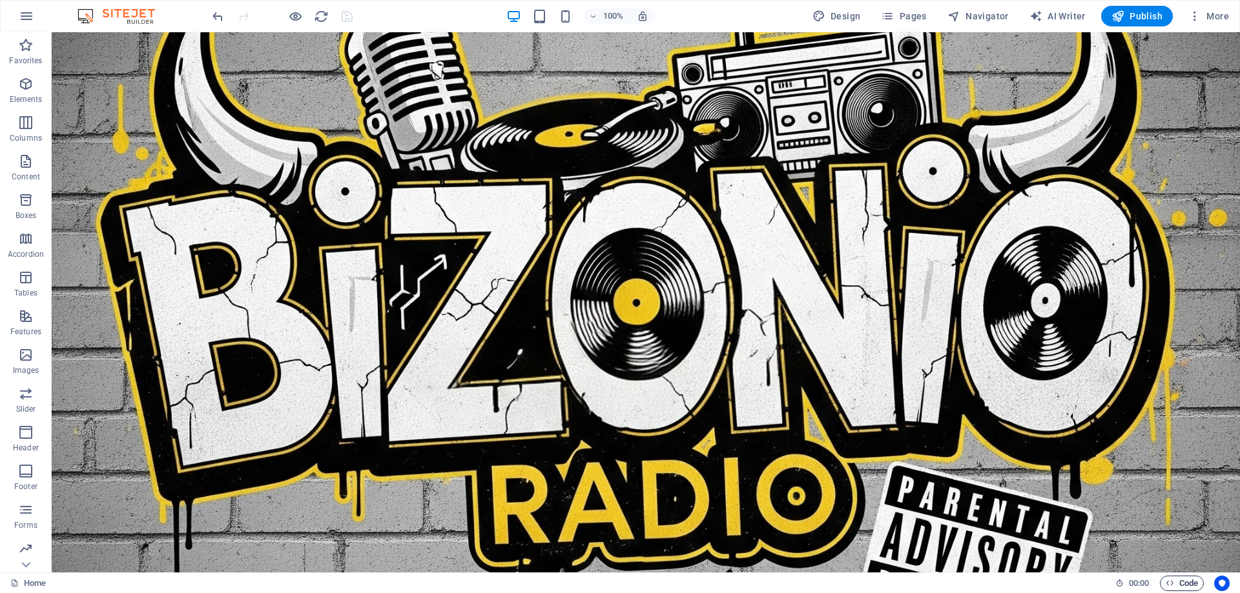
click at [1199, 585] on button "Code" at bounding box center [1181, 583] width 44 height 15
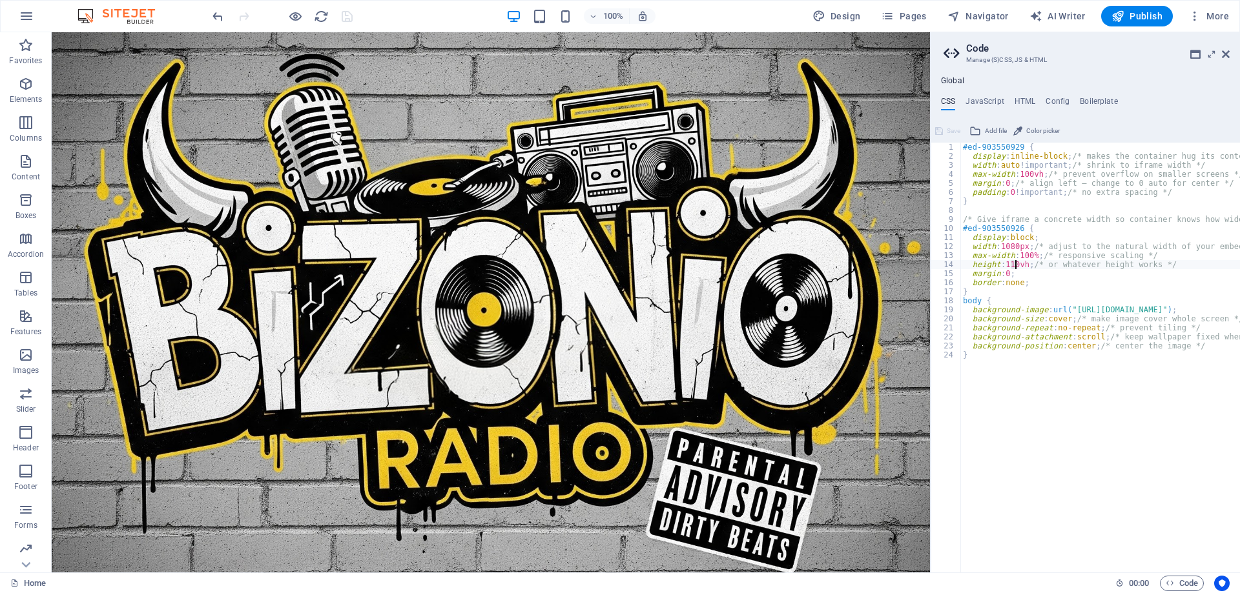
type textarea "height: 110vh; /* or whatever height works */"
drag, startPoint x: 1024, startPoint y: 263, endPoint x: 1012, endPoint y: 265, distance: 12.3
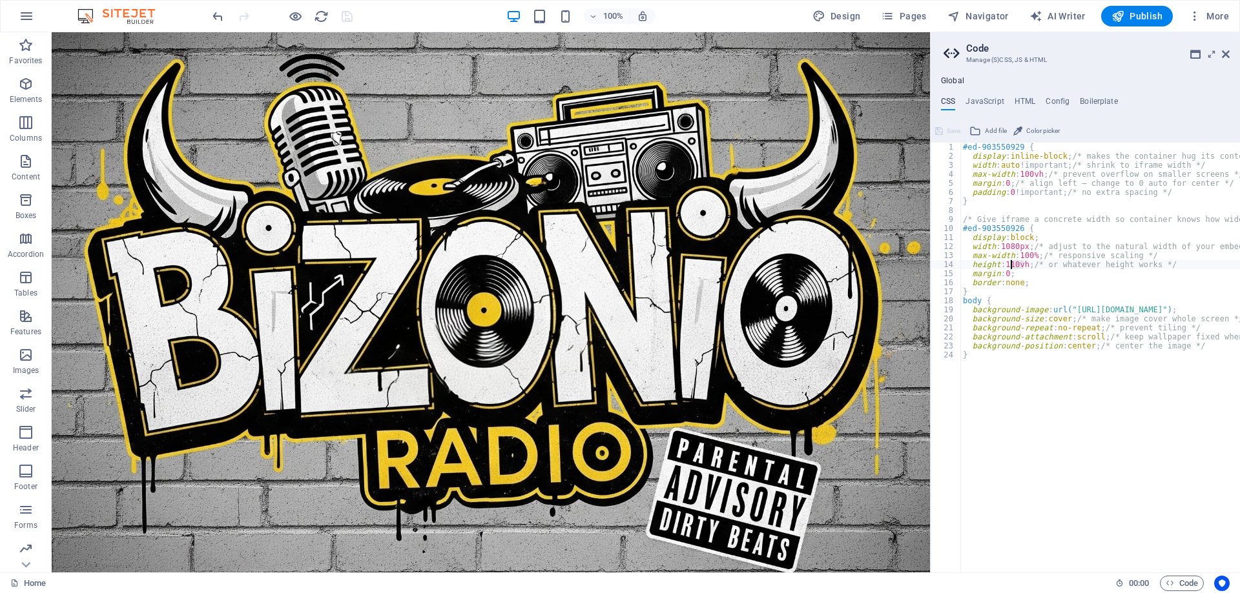
click at [1021, 265] on div "#ed-903550929 { display : inline-block ; /* makes the container hug its content…" at bounding box center [1100, 358] width 280 height 430
drag, startPoint x: 1025, startPoint y: 265, endPoint x: 1015, endPoint y: 265, distance: 10.3
click at [1023, 265] on div "#ed-903550929 { display : inline-block ; /* makes the container hug its content…" at bounding box center [1100, 358] width 280 height 430
click at [64, 38] on icon at bounding box center [61, 39] width 9 height 15
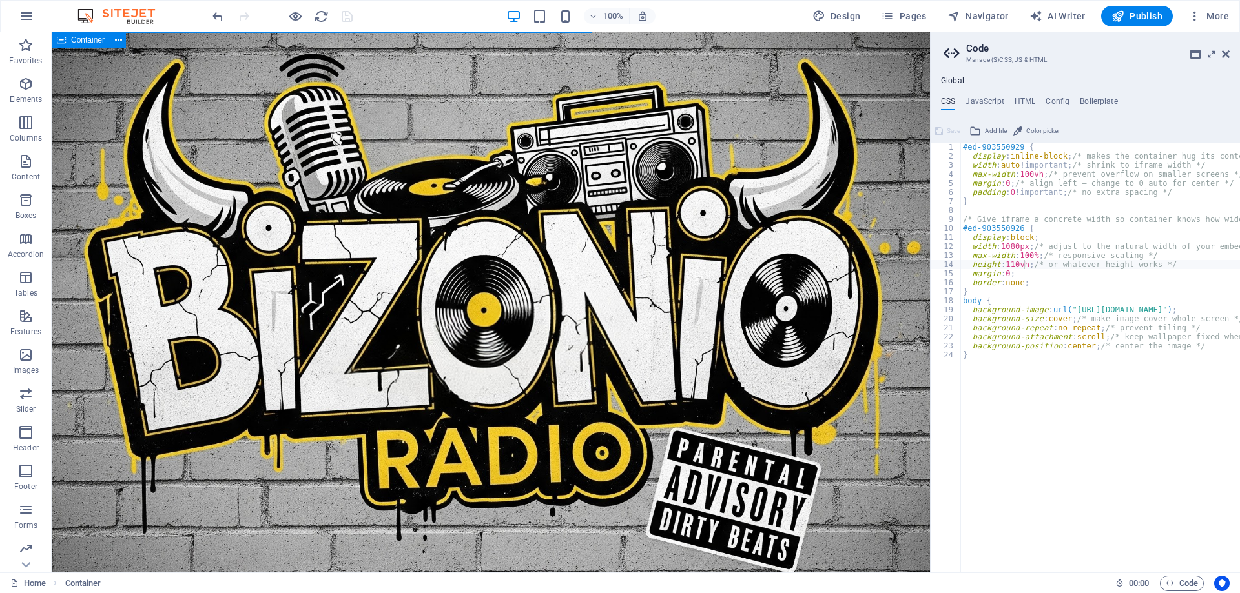
click at [64, 38] on icon at bounding box center [61, 39] width 9 height 15
select select "px"
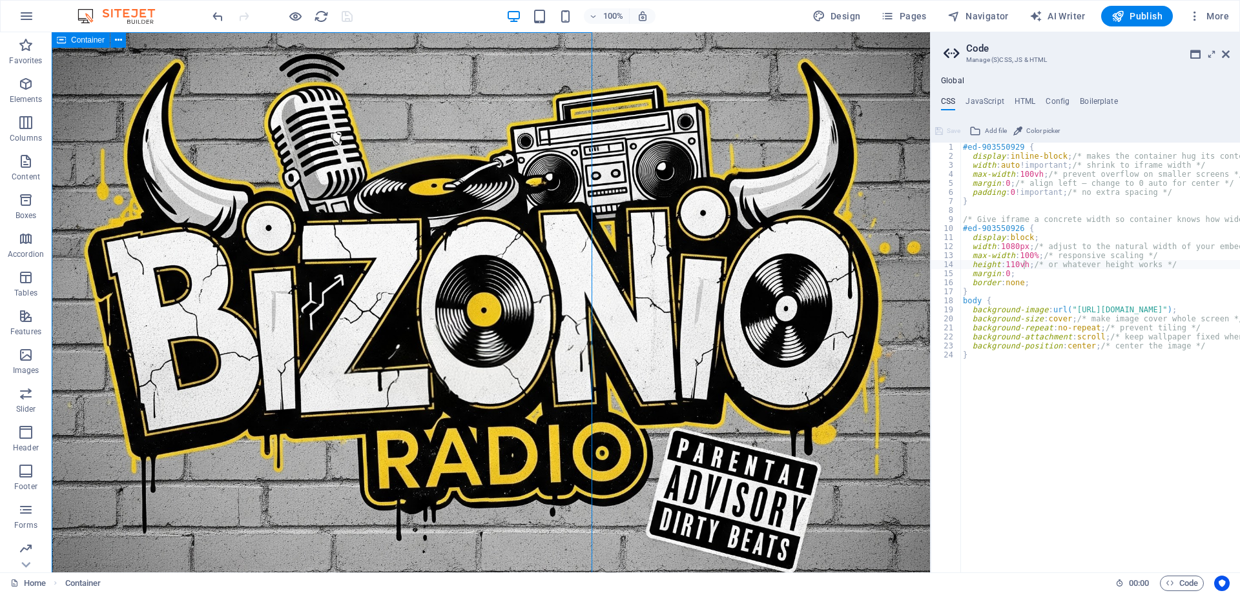
select select "px"
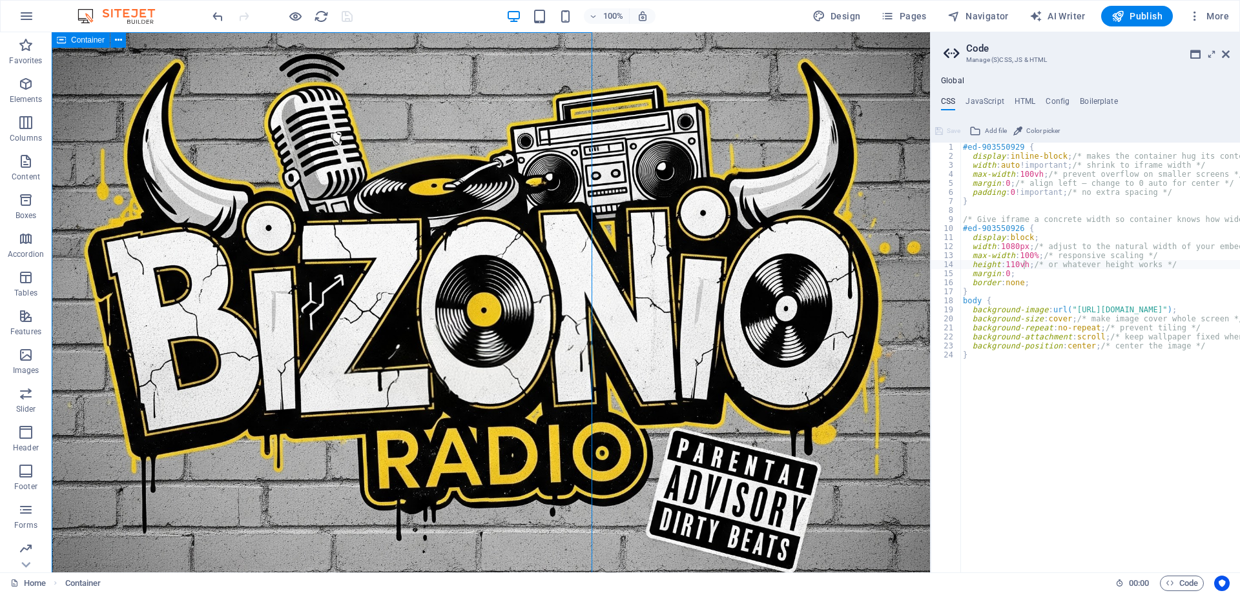
select select "px"
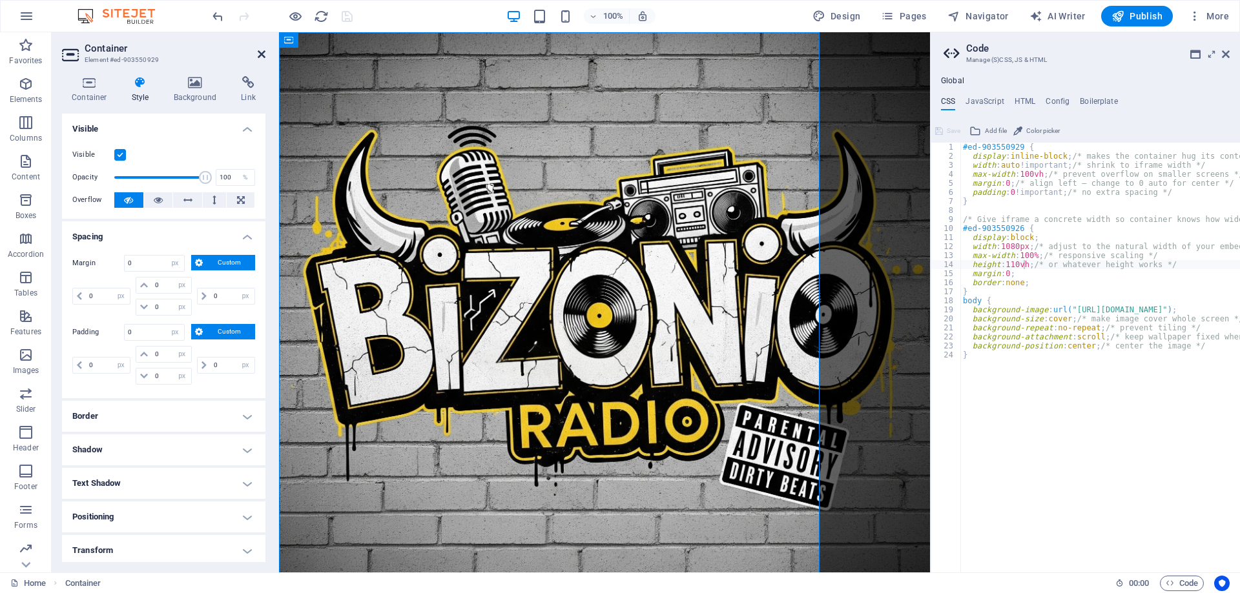
click at [264, 51] on icon at bounding box center [262, 54] width 8 height 10
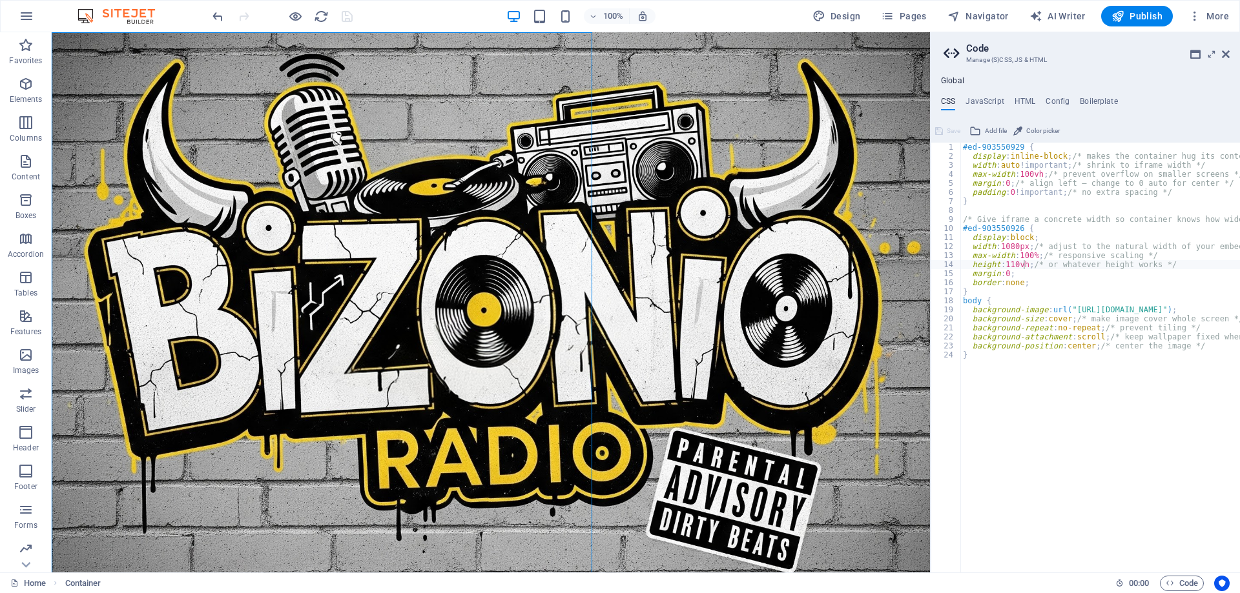
click at [1025, 174] on div "#ed-903550929 { display : inline-block ; /* makes the container hug its content…" at bounding box center [1100, 358] width 280 height 430
type textarea "max-width: 150vh; /* prevent overflow on smaller screens */"
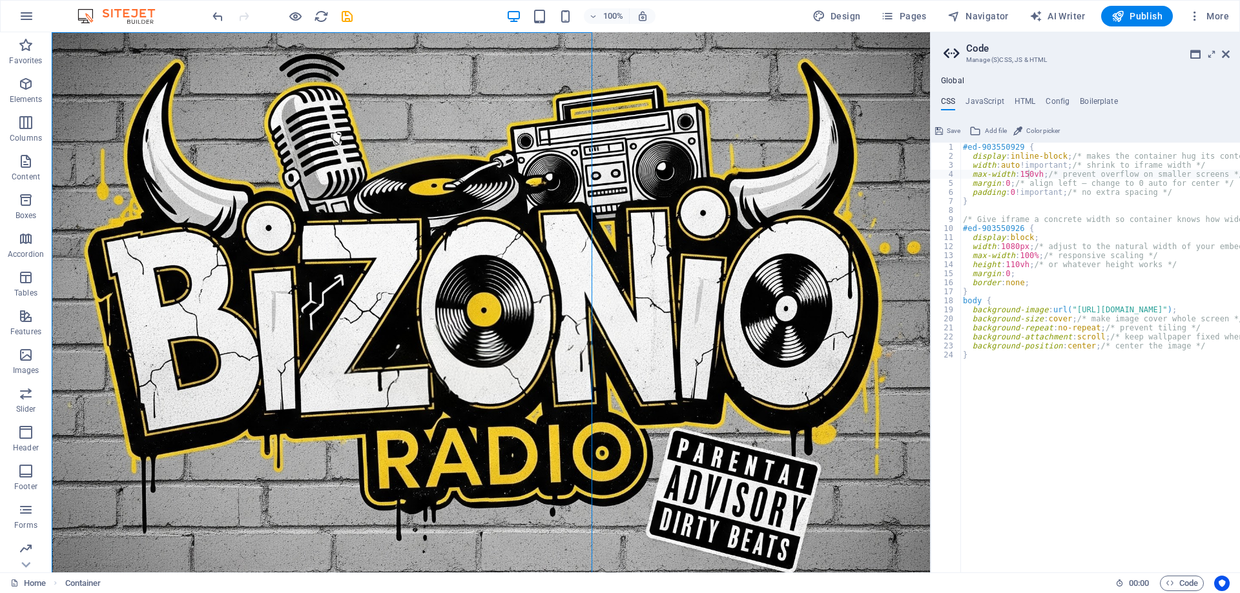
click at [941, 130] on icon at bounding box center [939, 130] width 8 height 15
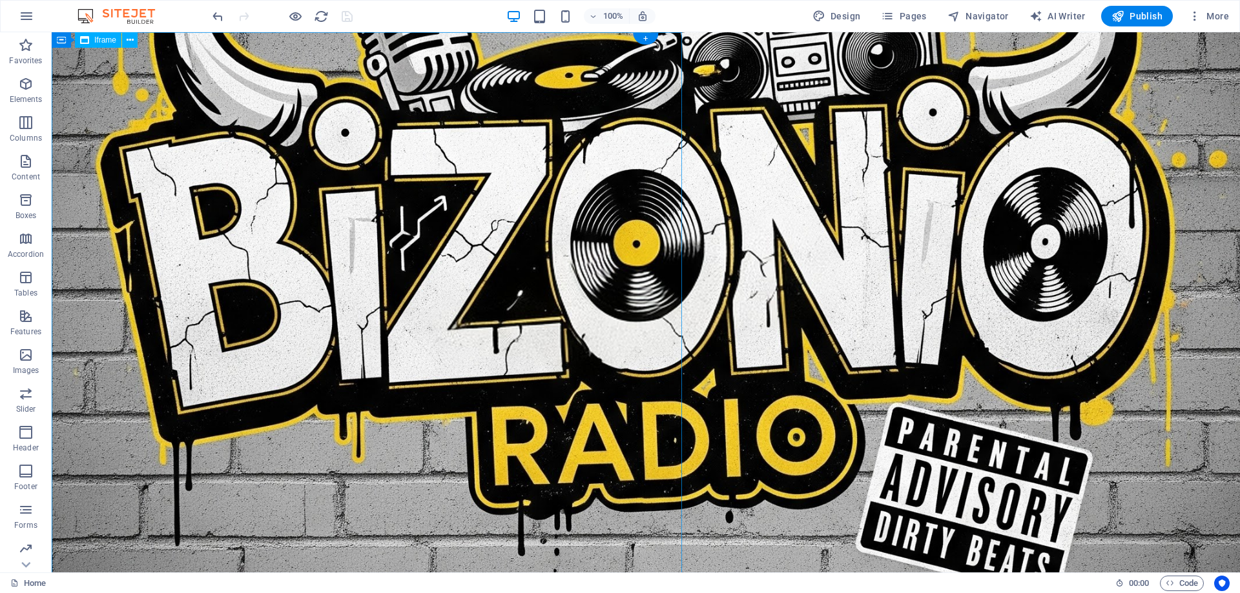
scroll to position [0, 0]
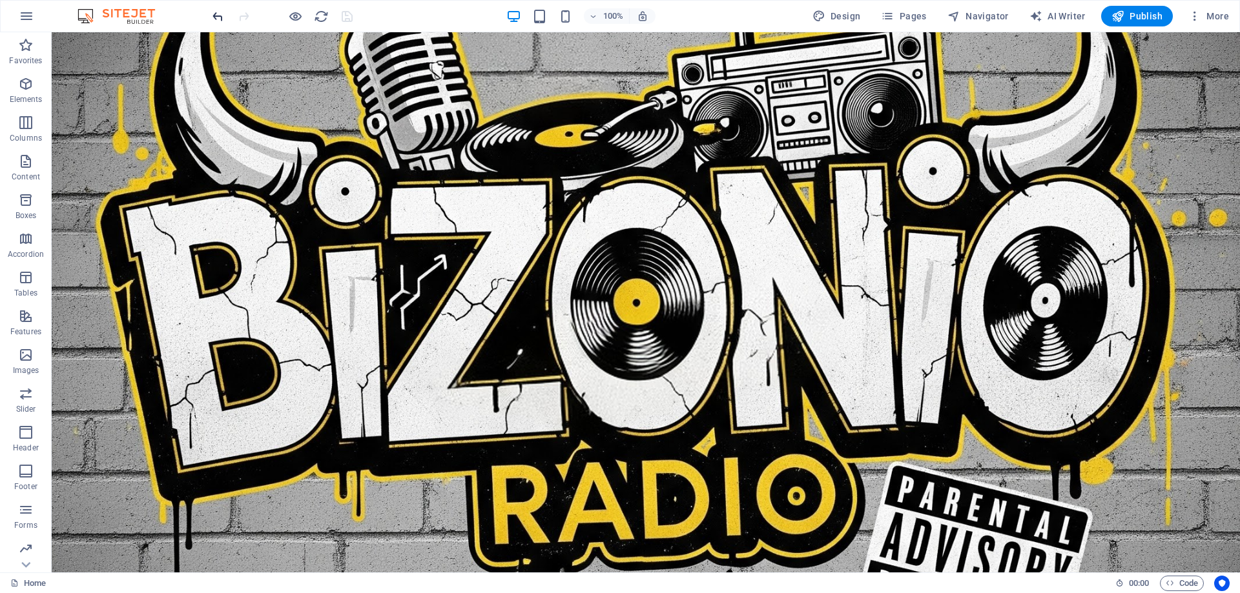
click at [212, 15] on icon "undo" at bounding box center [217, 16] width 15 height 15
click at [248, 16] on icon "redo" at bounding box center [243, 16] width 15 height 15
click at [1185, 580] on span "Code" at bounding box center [1181, 583] width 32 height 15
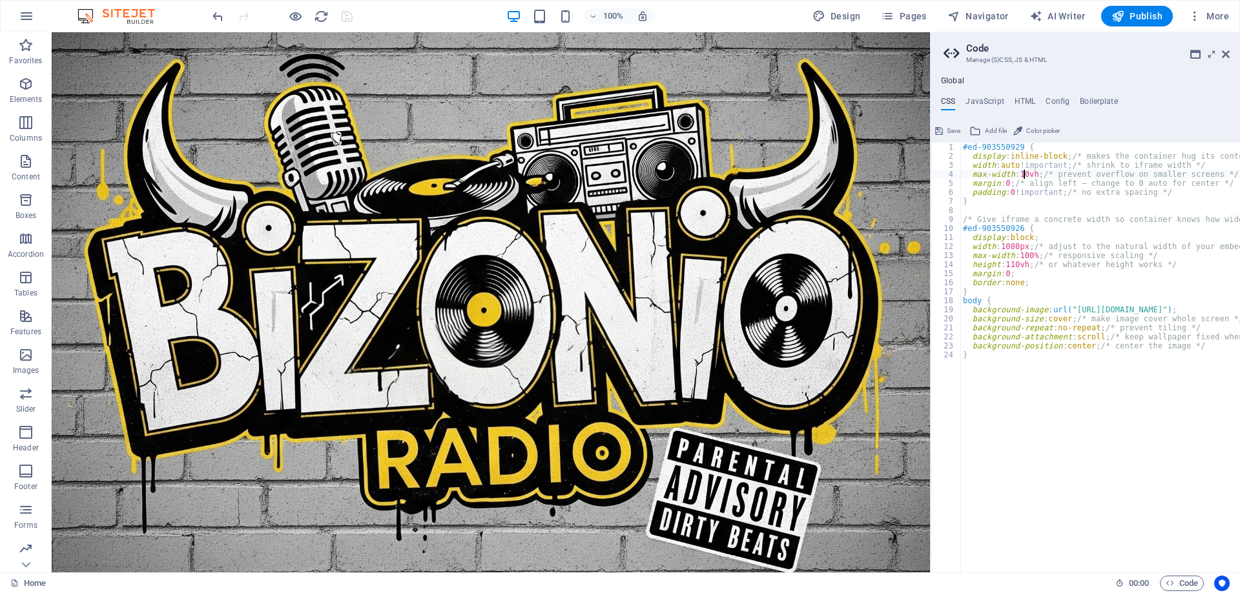
type textarea "max-width: 100vh; /* prevent overflow on smaller screens */"
click at [952, 130] on span "Save" at bounding box center [953, 130] width 14 height 15
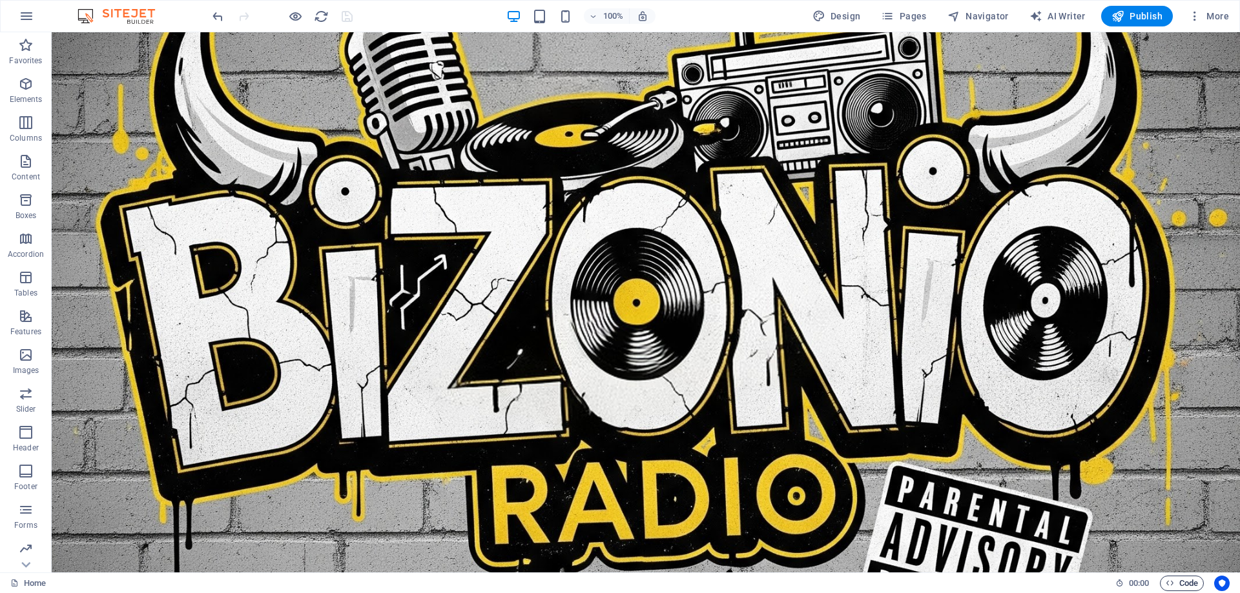
click at [1181, 589] on span "Code" at bounding box center [1181, 583] width 32 height 15
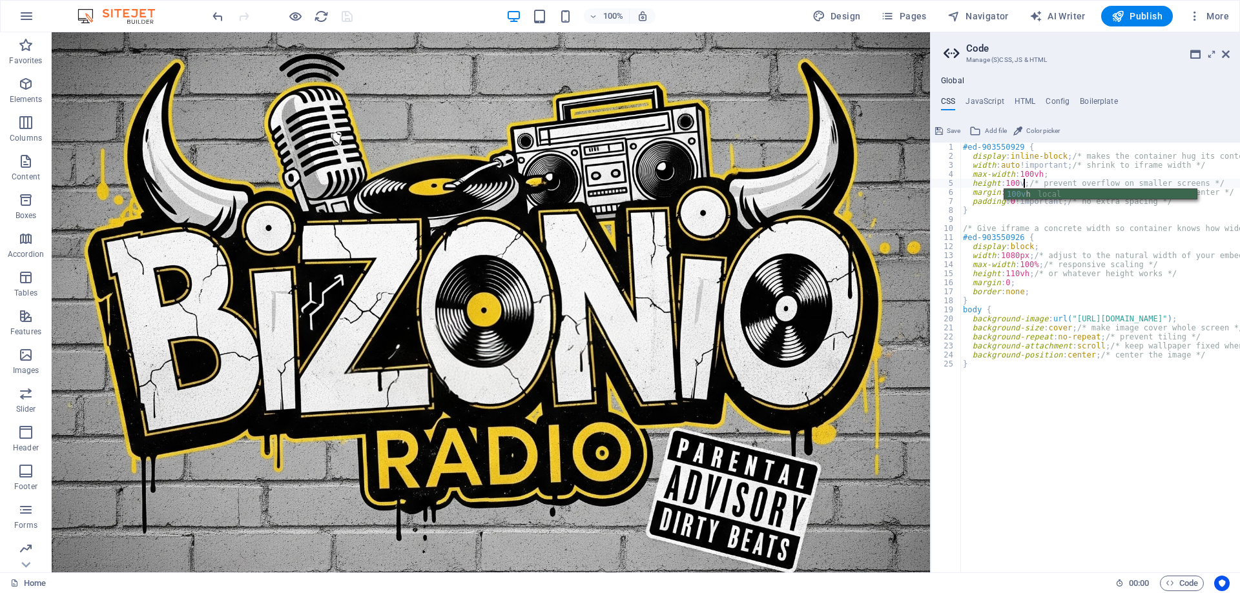
scroll to position [0, 5]
type textarea "height: 100vh;/* prevent overflow on smaller screens */"
click at [952, 128] on span "Save" at bounding box center [953, 130] width 14 height 15
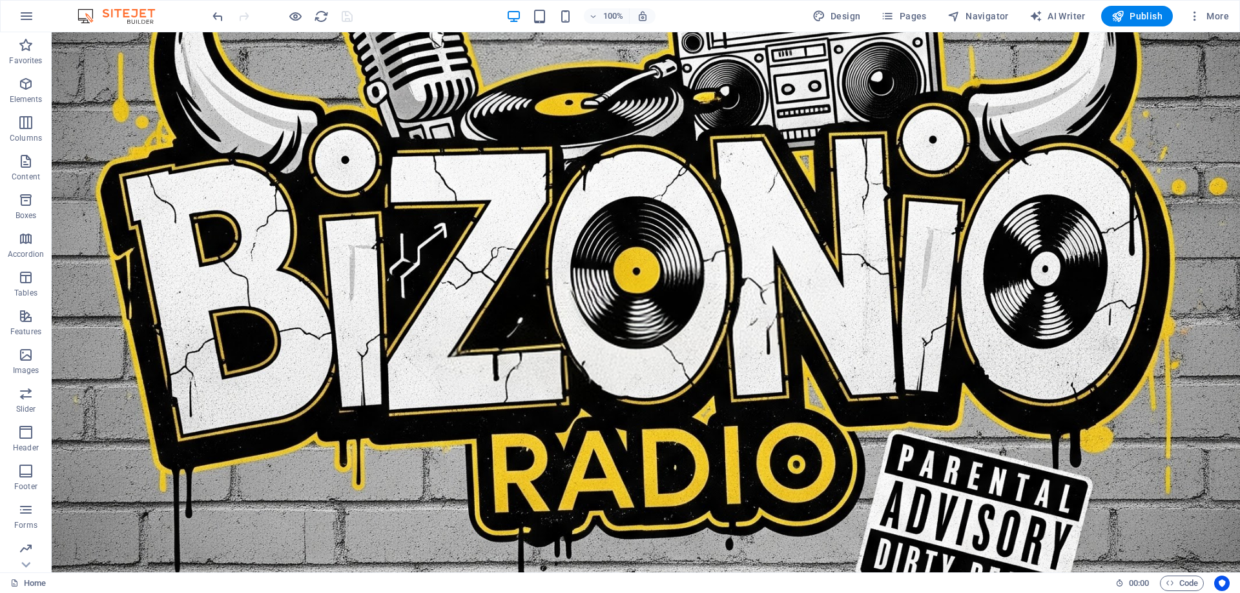
scroll to position [0, 0]
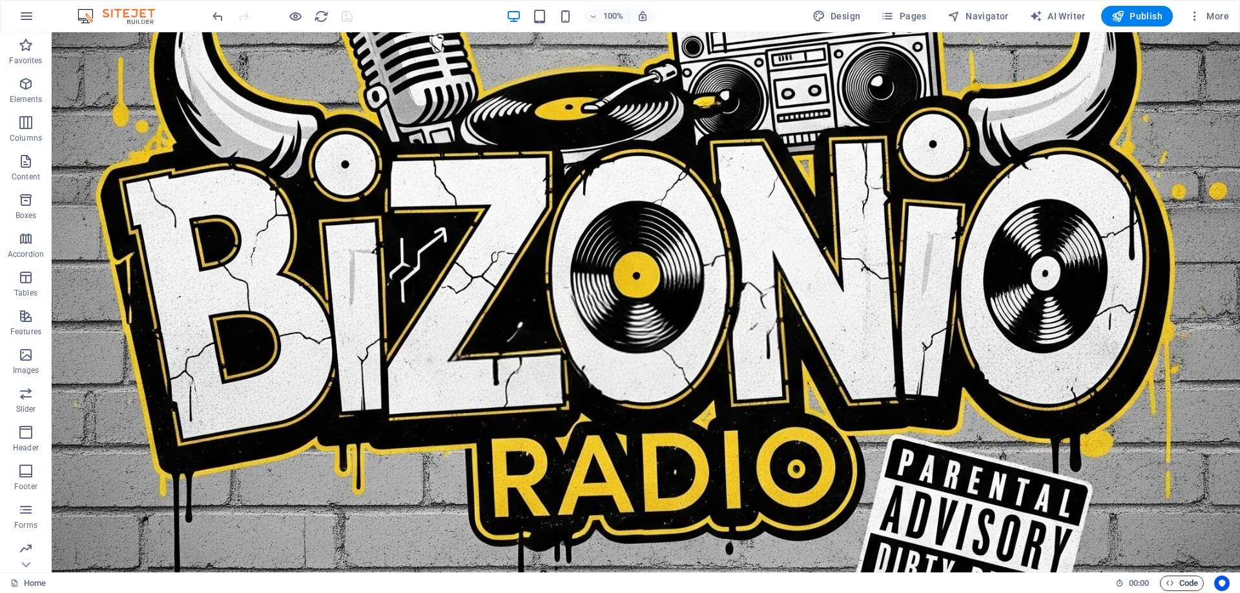
click at [1170, 582] on icon "button" at bounding box center [1169, 583] width 8 height 8
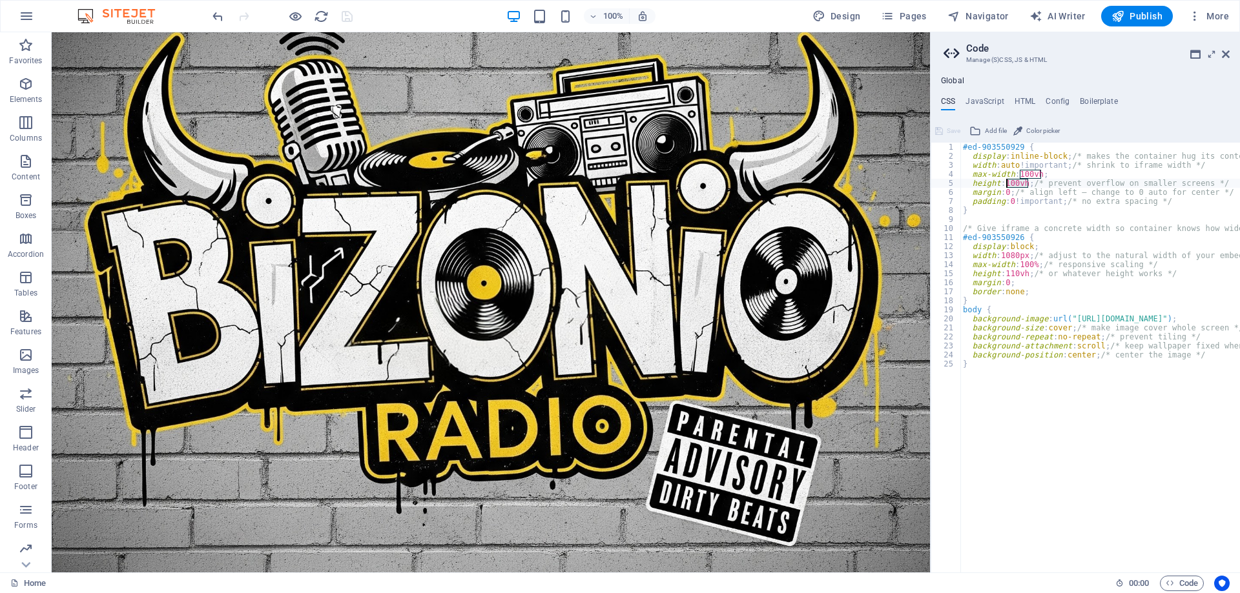
drag, startPoint x: 1028, startPoint y: 181, endPoint x: 1007, endPoint y: 183, distance: 21.3
click at [1021, 184] on div "#ed-903550929 { display : inline-block ; /* makes the container hug its content…" at bounding box center [1100, 358] width 280 height 430
click at [1028, 184] on div "#ed-903550929 { display : inline-block ; /* makes the container hug its content…" at bounding box center [1100, 358] width 280 height 430
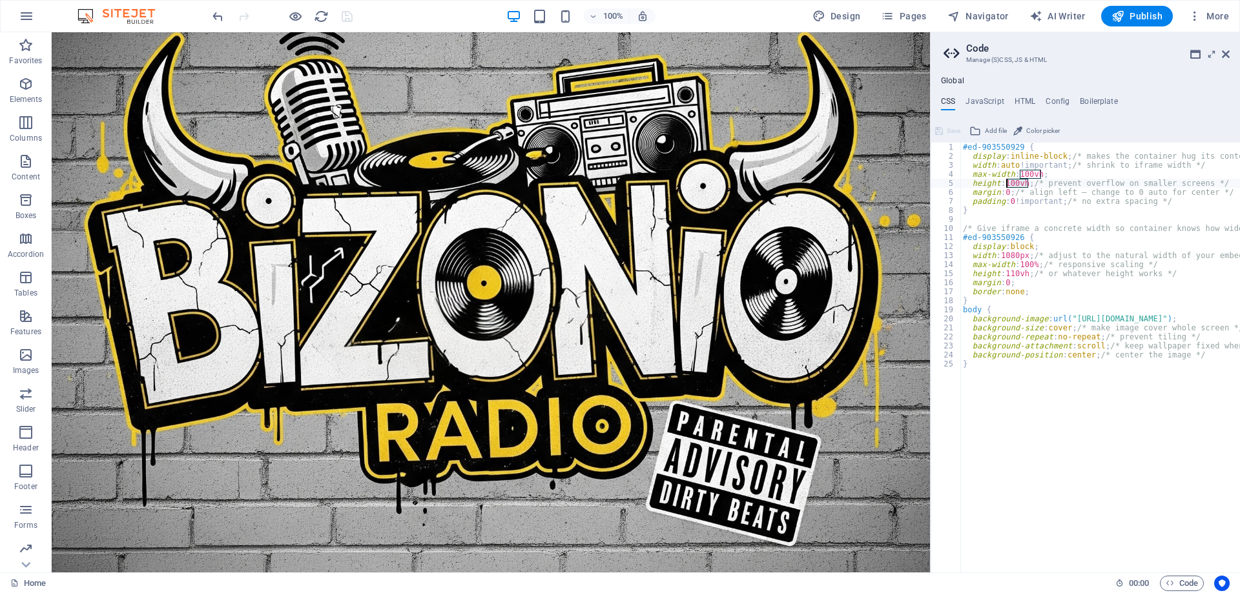
drag, startPoint x: 1028, startPoint y: 184, endPoint x: 1008, endPoint y: 183, distance: 20.7
type textarea "height: 600px;/* prevent overflow on smaller screens */"
click at [945, 127] on button "Save" at bounding box center [947, 130] width 29 height 15
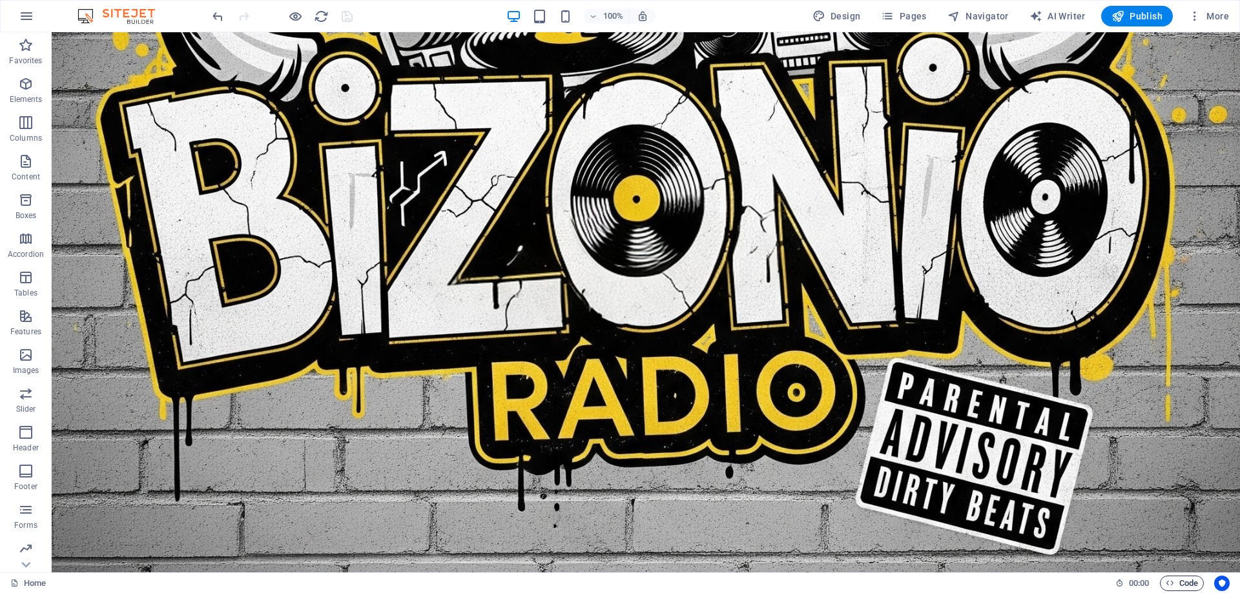
click at [1176, 580] on span "Code" at bounding box center [1181, 583] width 32 height 15
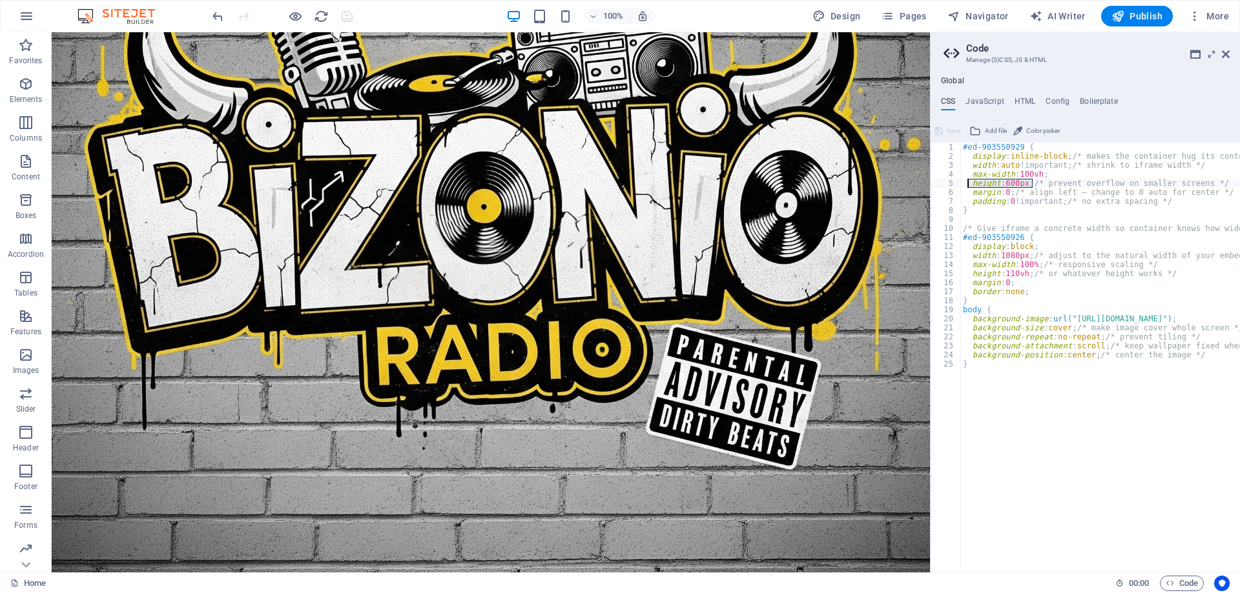
drag, startPoint x: 1033, startPoint y: 182, endPoint x: 968, endPoint y: 181, distance: 65.2
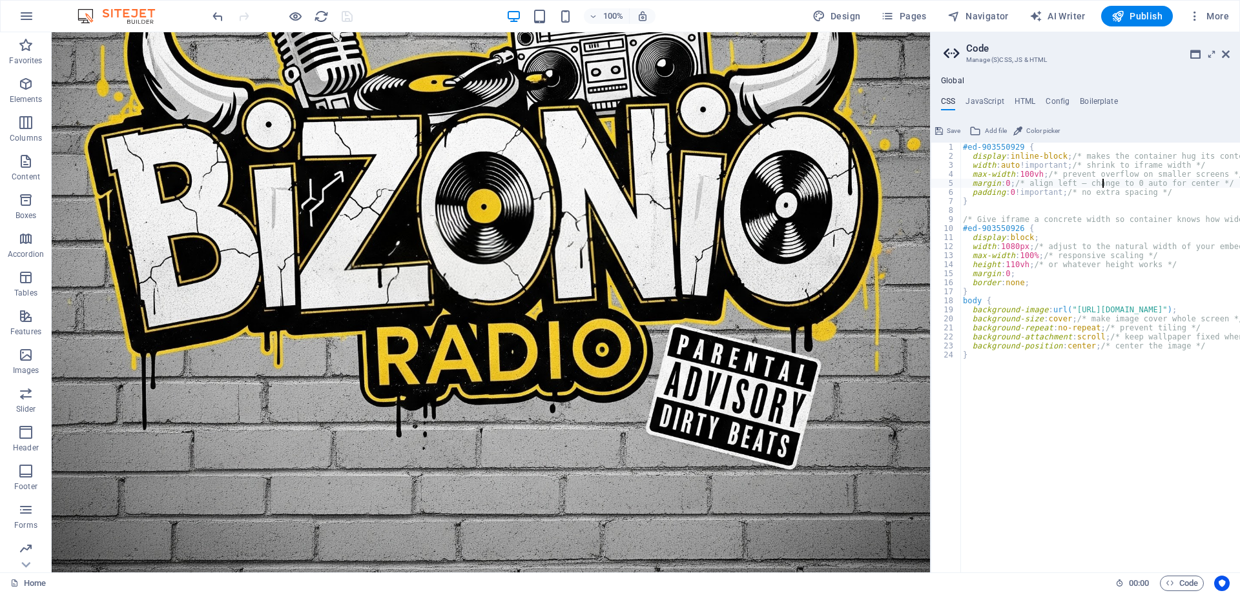
type textarea "max-width: 100vh; /* prevent overflow on smaller screens */"
click at [950, 127] on span "Save" at bounding box center [953, 130] width 14 height 15
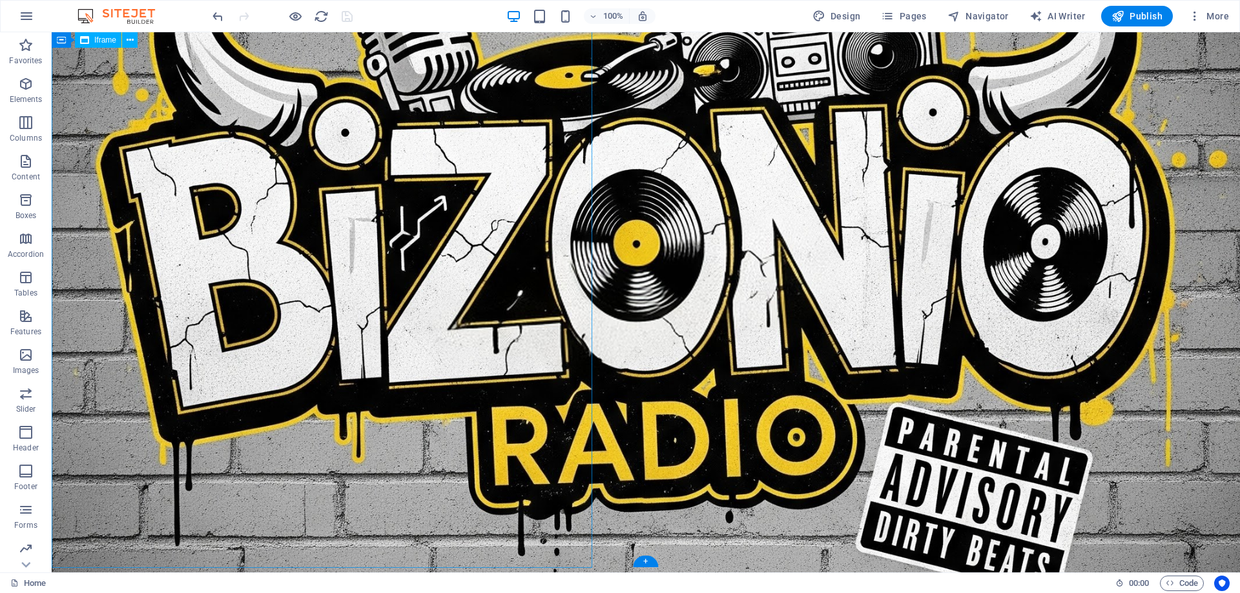
scroll to position [0, 0]
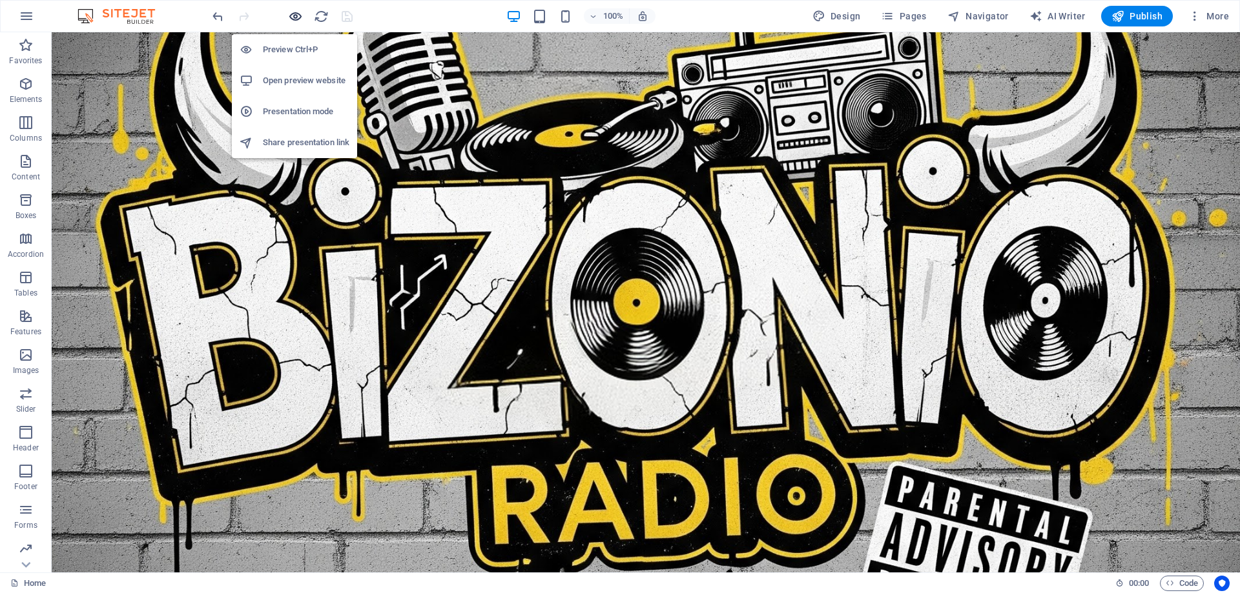
click at [290, 16] on icon "button" at bounding box center [295, 16] width 15 height 15
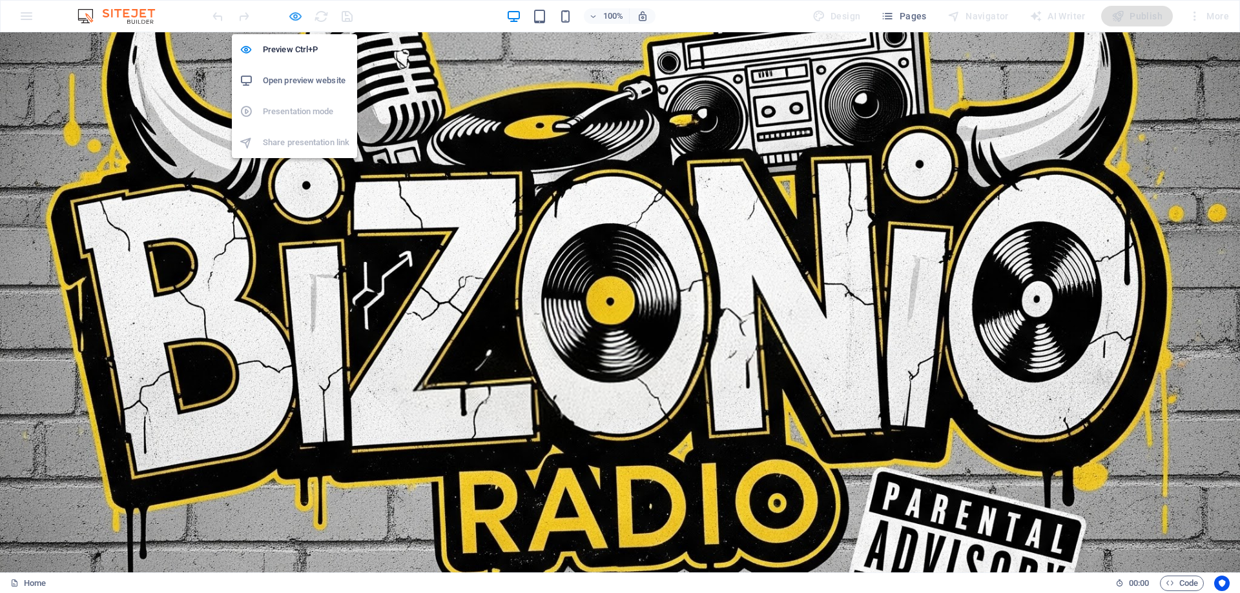
click at [297, 16] on icon "button" at bounding box center [295, 16] width 15 height 15
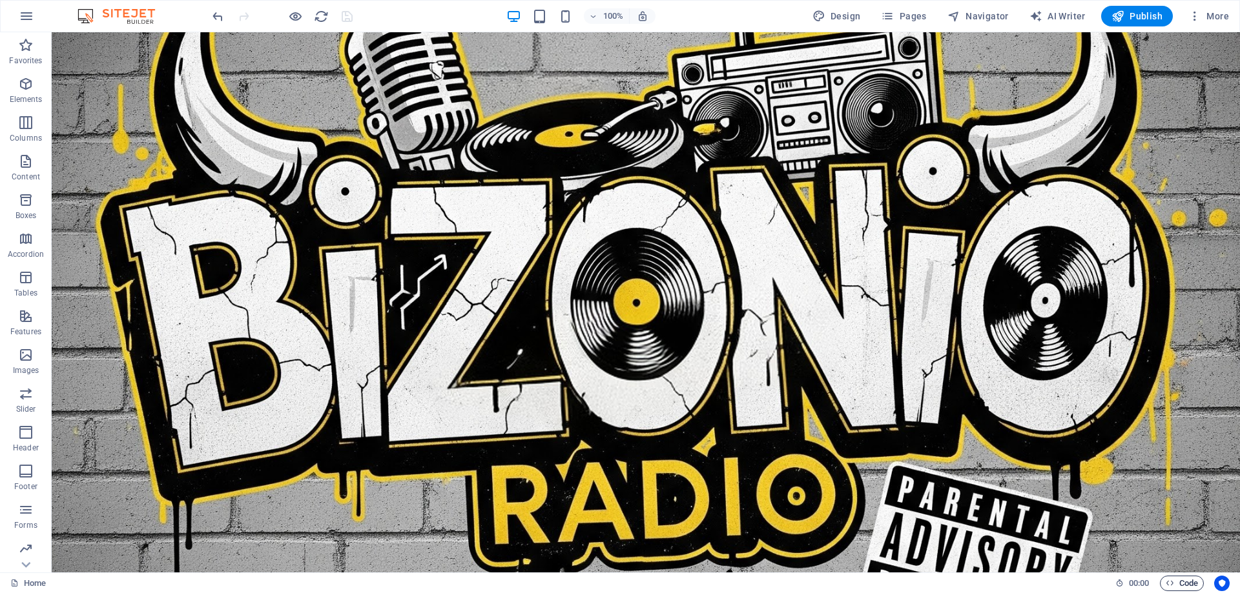
click at [1185, 578] on span "Code" at bounding box center [1181, 583] width 32 height 15
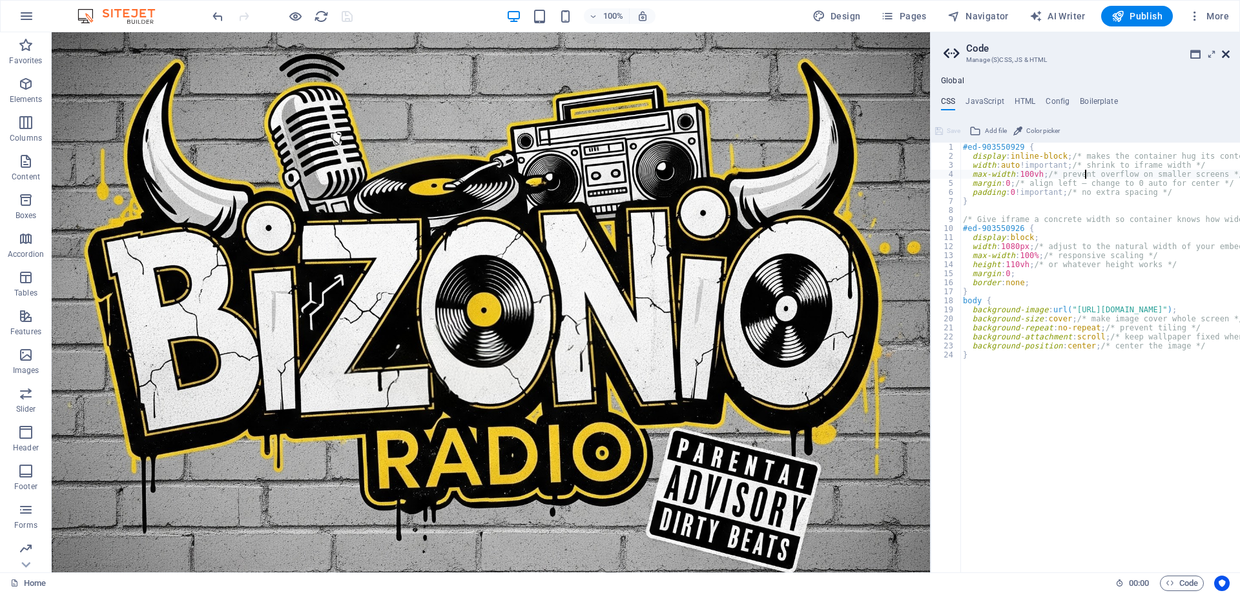
click at [1227, 55] on icon at bounding box center [1225, 54] width 8 height 10
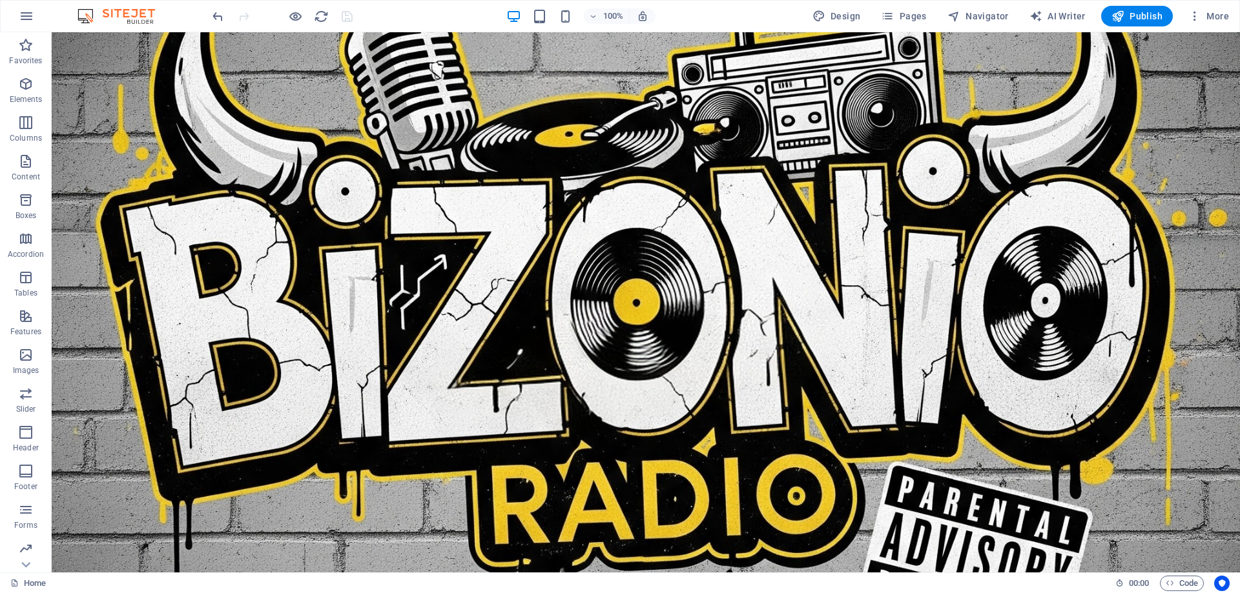
scroll to position [59, 0]
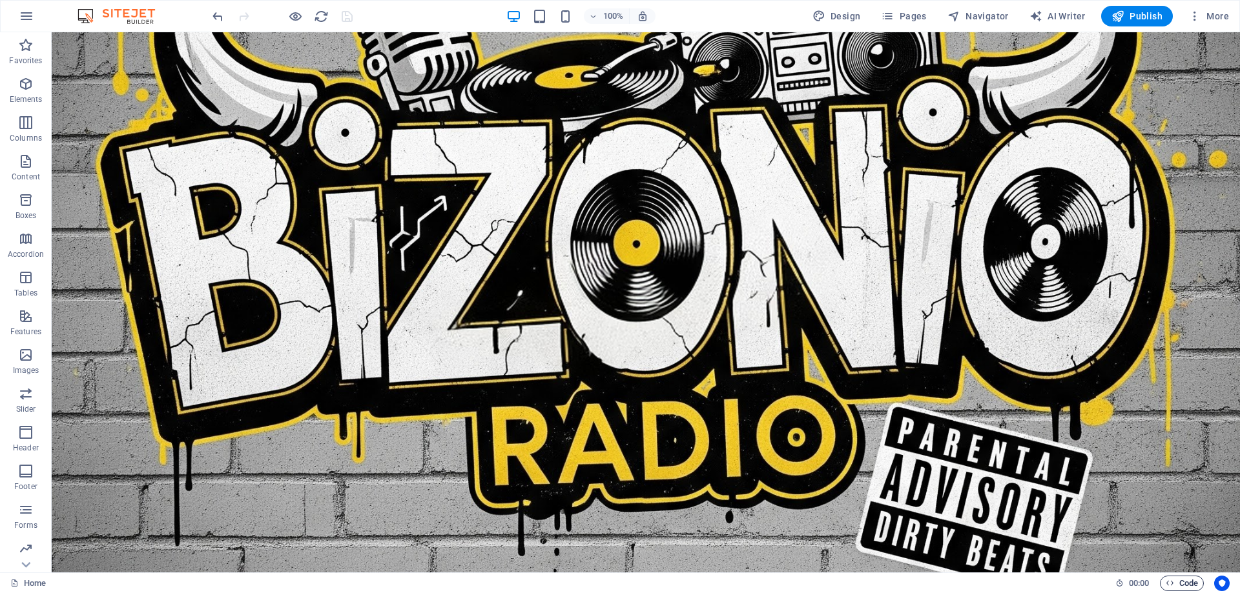
click at [1170, 582] on icon "button" at bounding box center [1169, 583] width 8 height 8
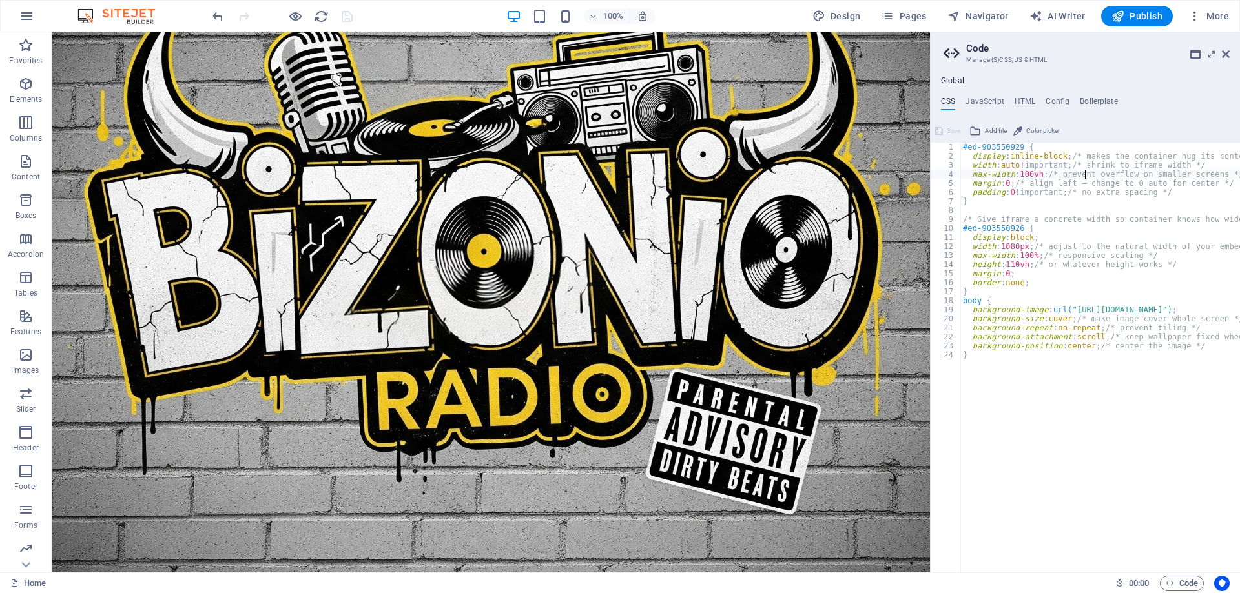
type textarea "background-size: 90%; /* make image cover whole screen */"
click at [948, 132] on span "Save" at bounding box center [953, 130] width 14 height 15
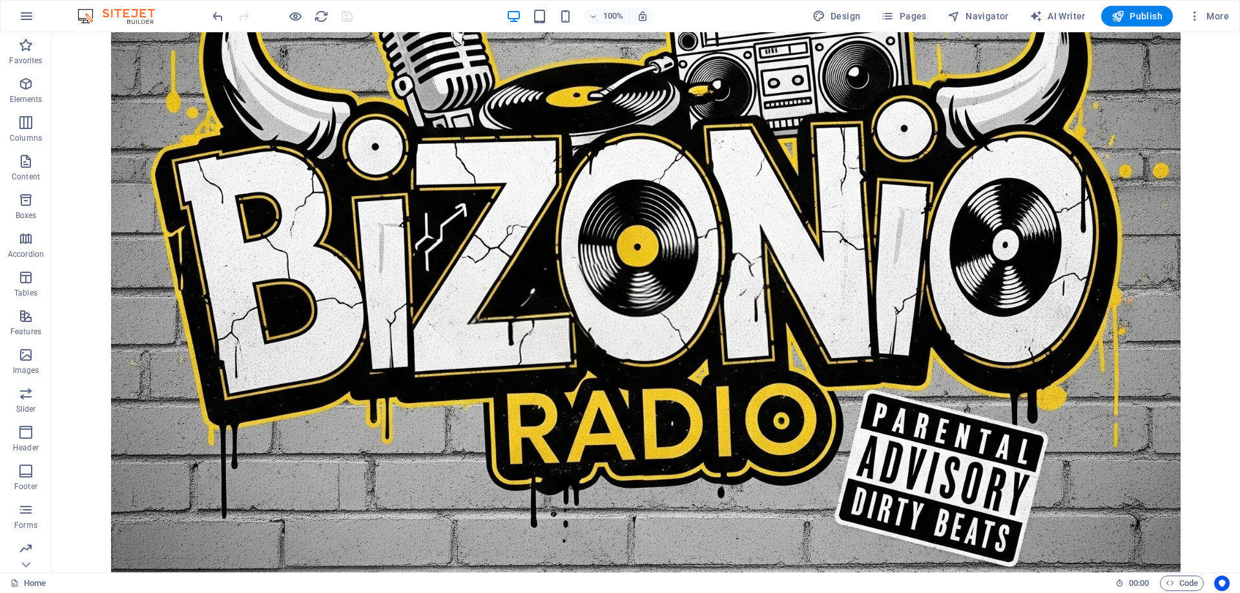
scroll to position [0, 0]
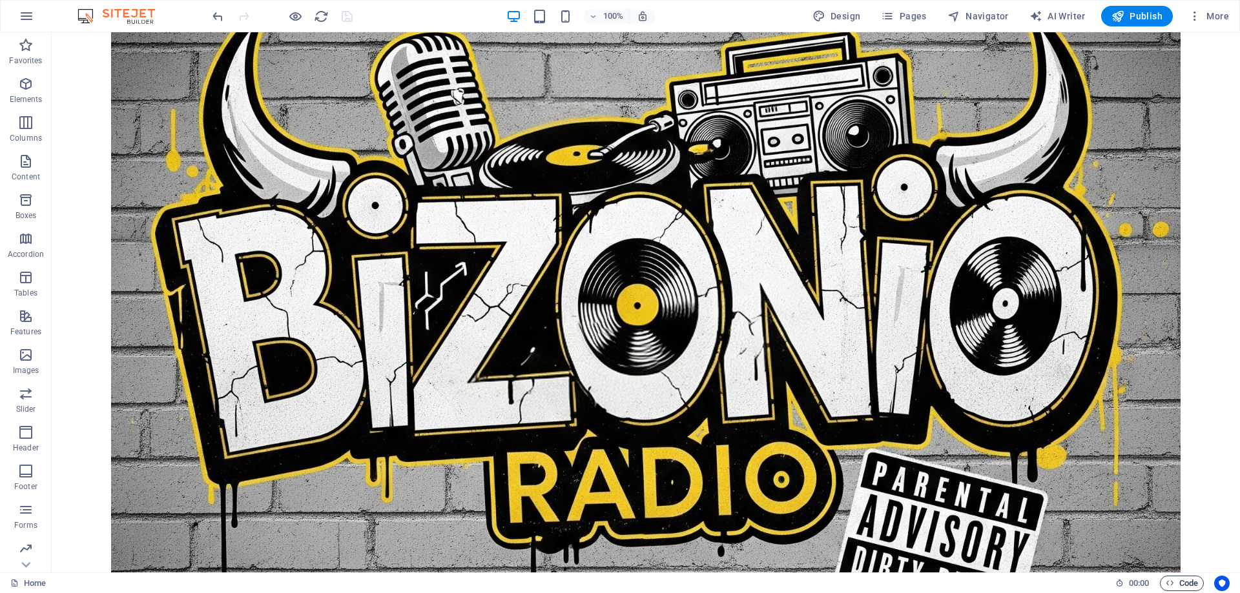
click at [1181, 588] on span "Code" at bounding box center [1181, 583] width 32 height 15
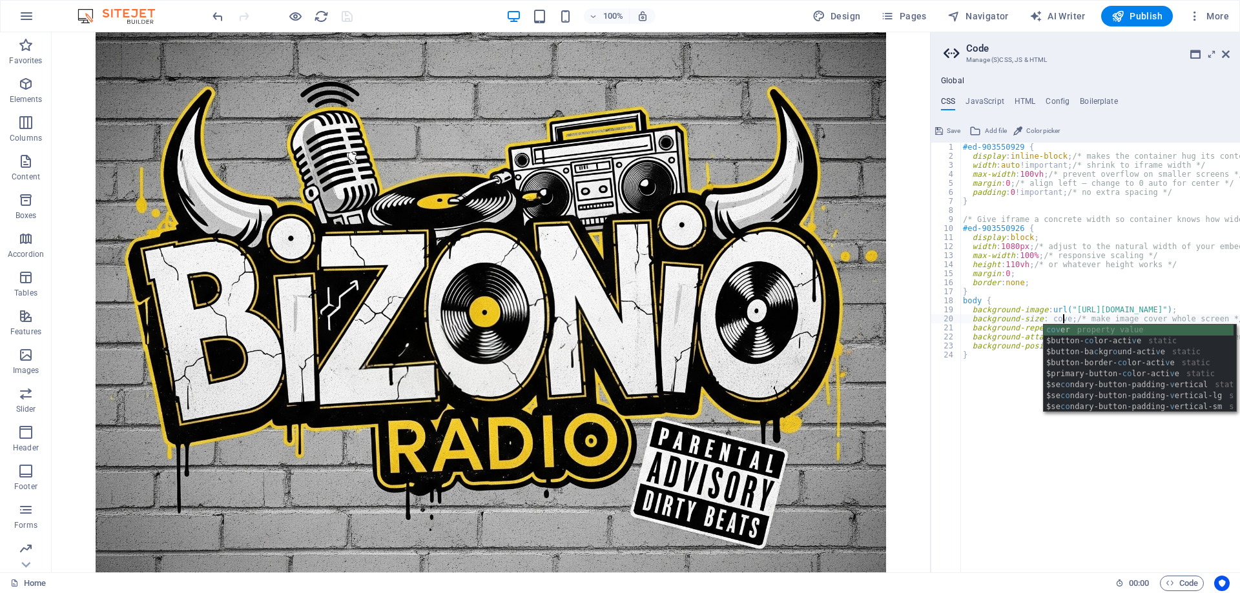
scroll to position [0, 8]
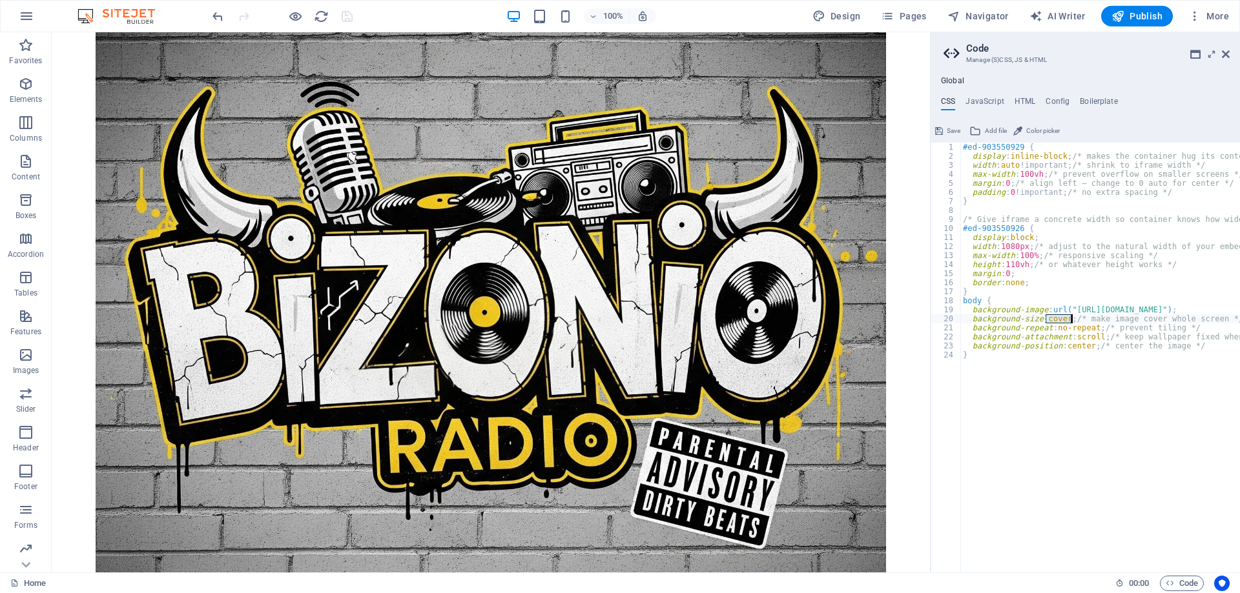
type textarea "background-size: cover; /* make image cover whole screen */"
click at [955, 134] on span "Save" at bounding box center [953, 130] width 14 height 15
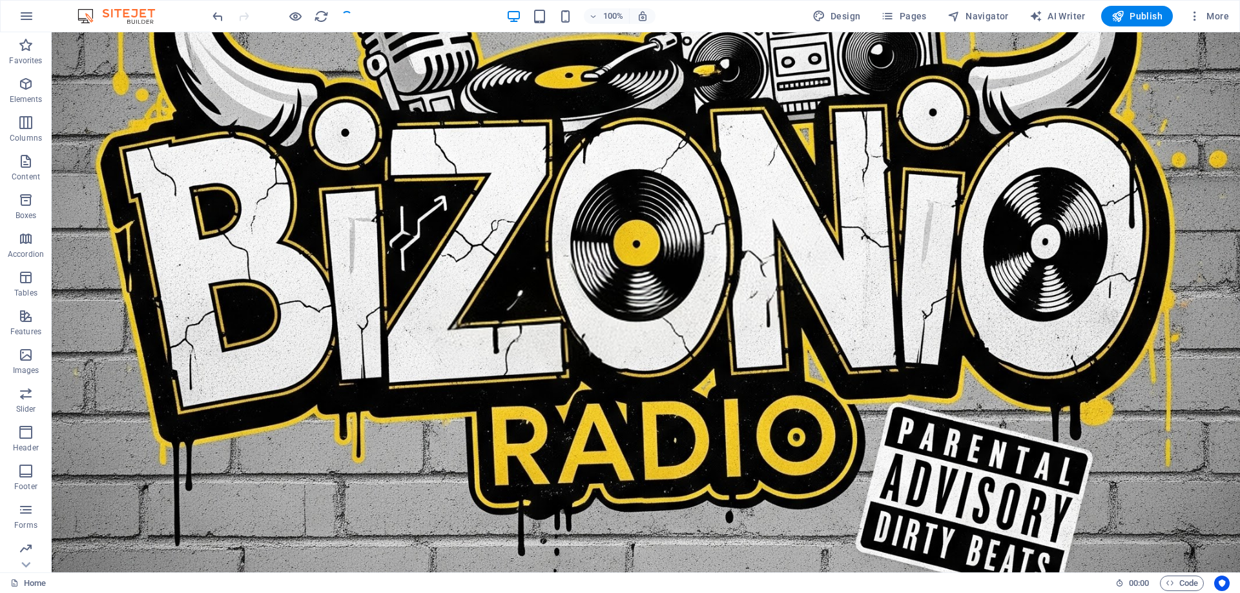
scroll to position [0, 0]
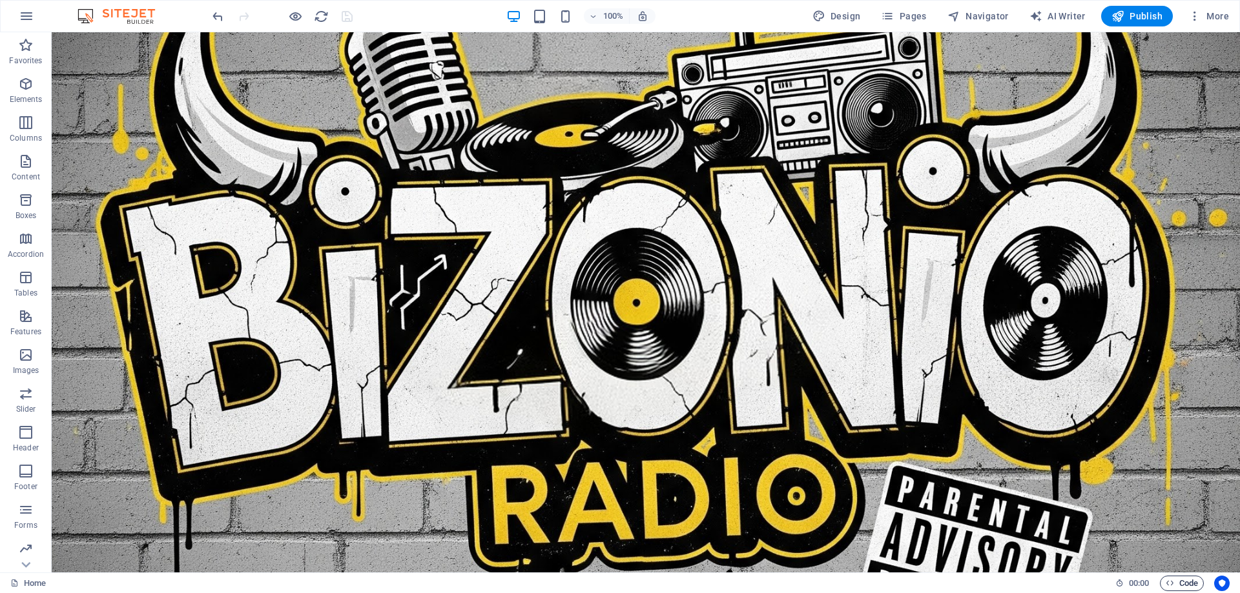
click at [1185, 583] on span "Code" at bounding box center [1181, 583] width 32 height 15
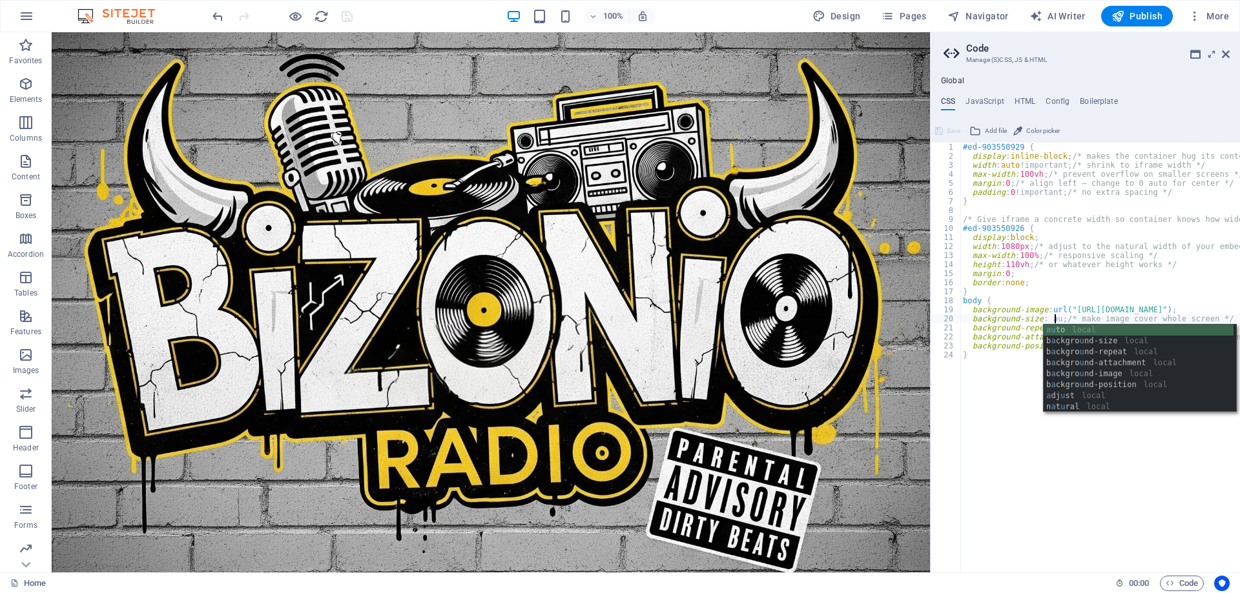
scroll to position [0, 8]
type textarea "background-size: auto; /* make image cover whole screen */"
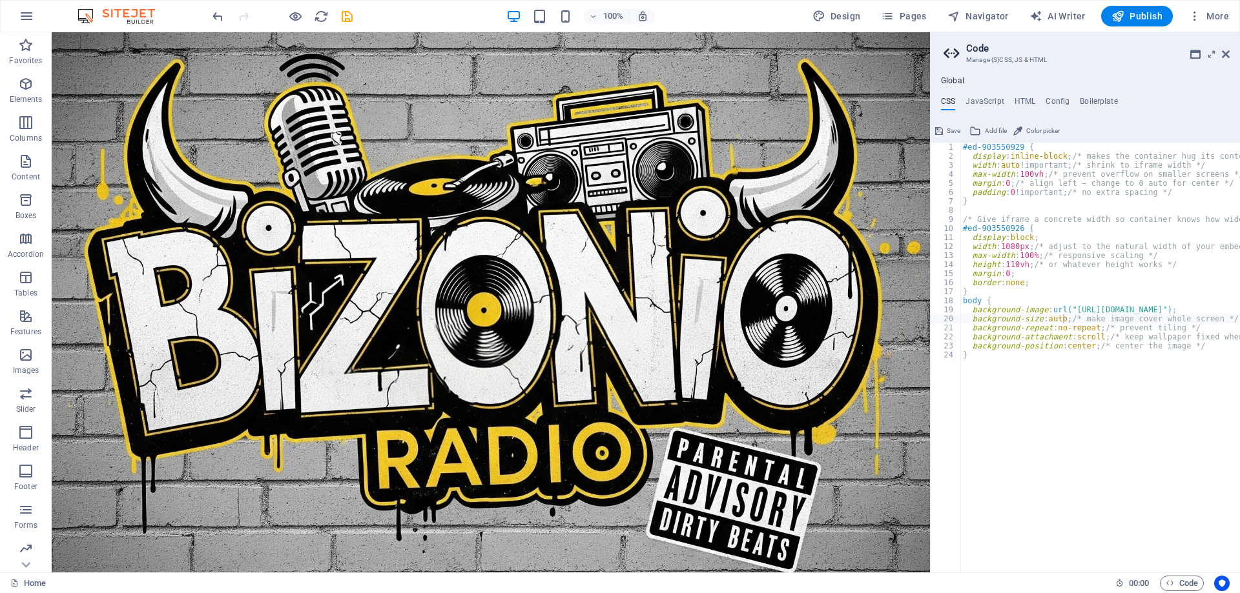
click at [939, 133] on icon at bounding box center [939, 130] width 8 height 15
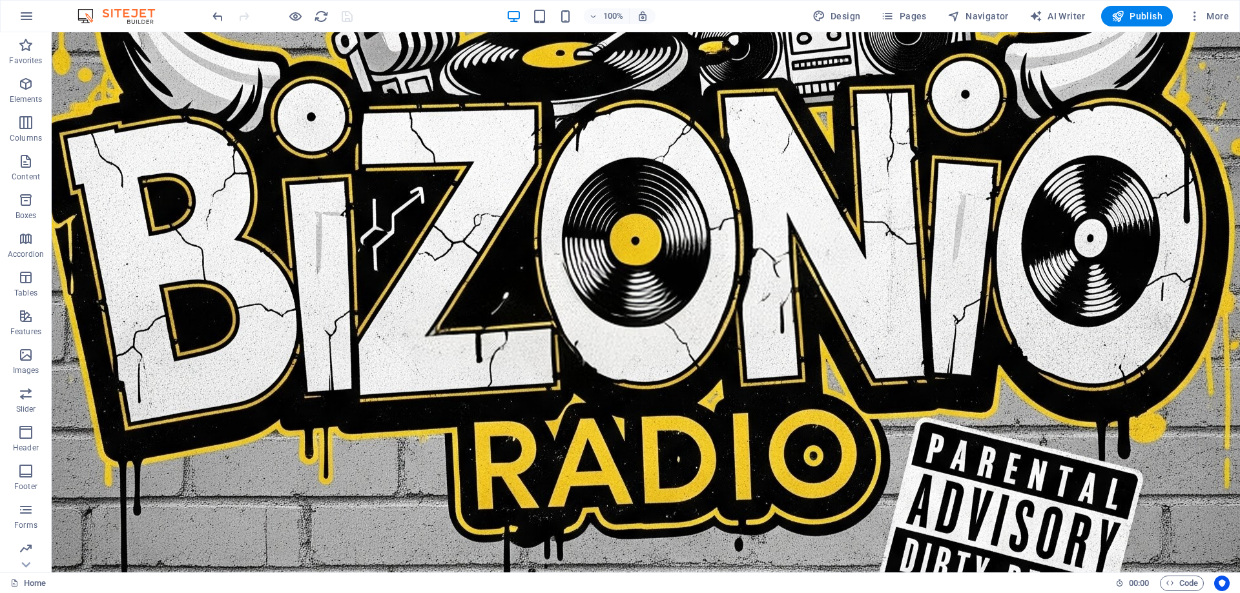
scroll to position [0, 0]
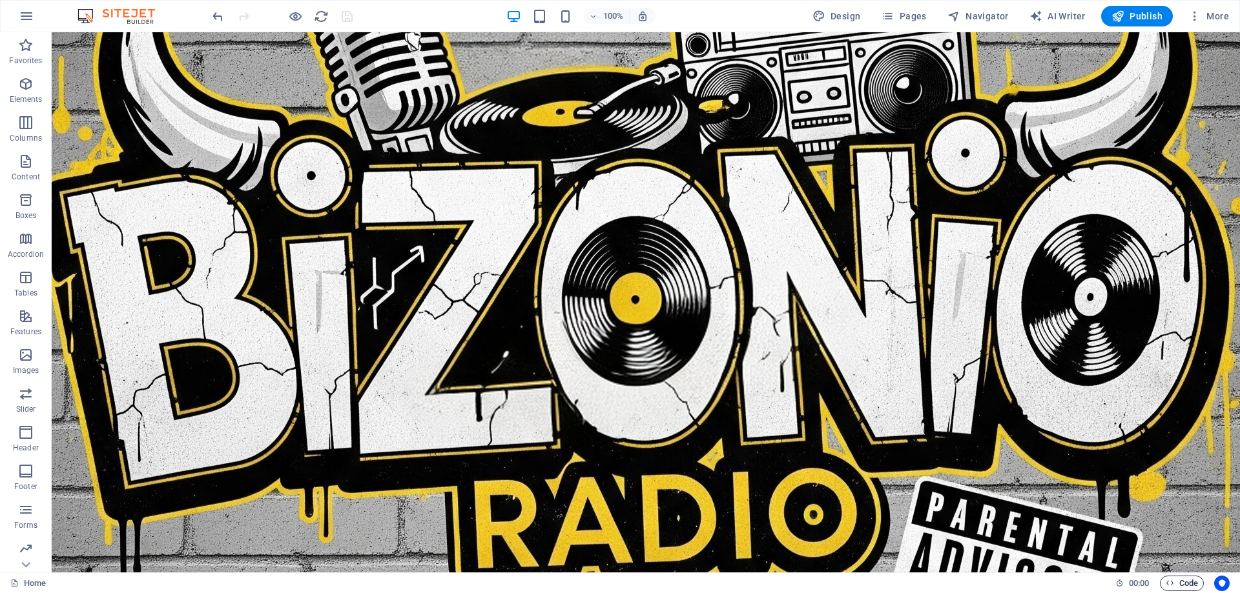
click at [1194, 586] on span "Code" at bounding box center [1181, 583] width 32 height 15
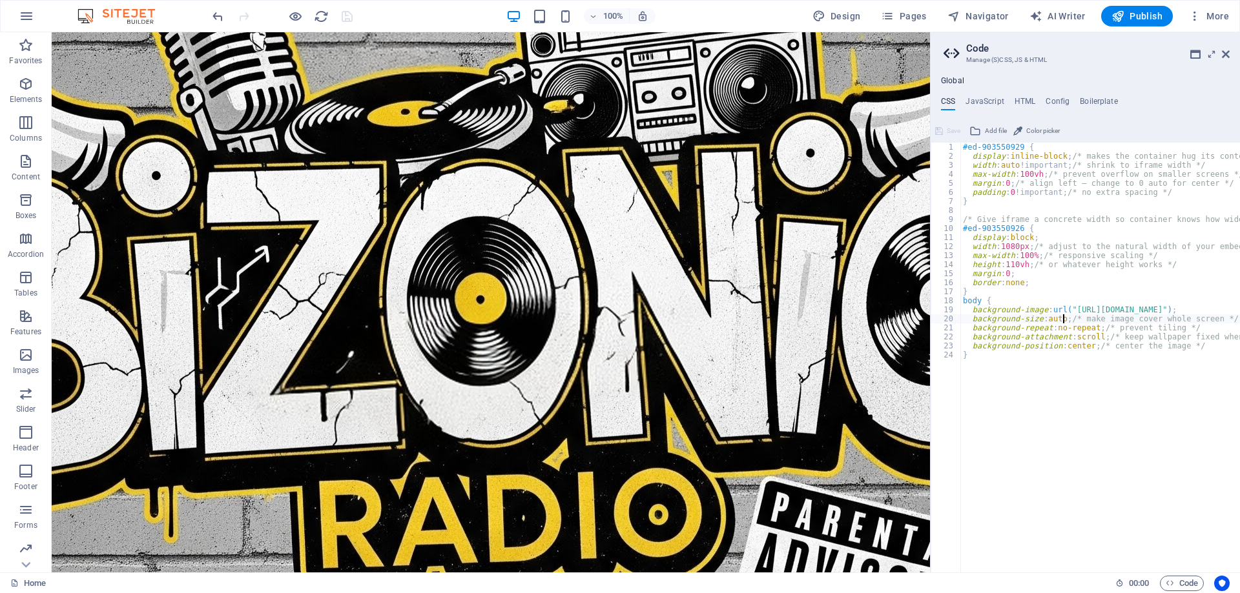
type textarea "background-size: 100% auto; /* make image cover whole screen */"
click at [948, 136] on span "Save" at bounding box center [953, 130] width 14 height 15
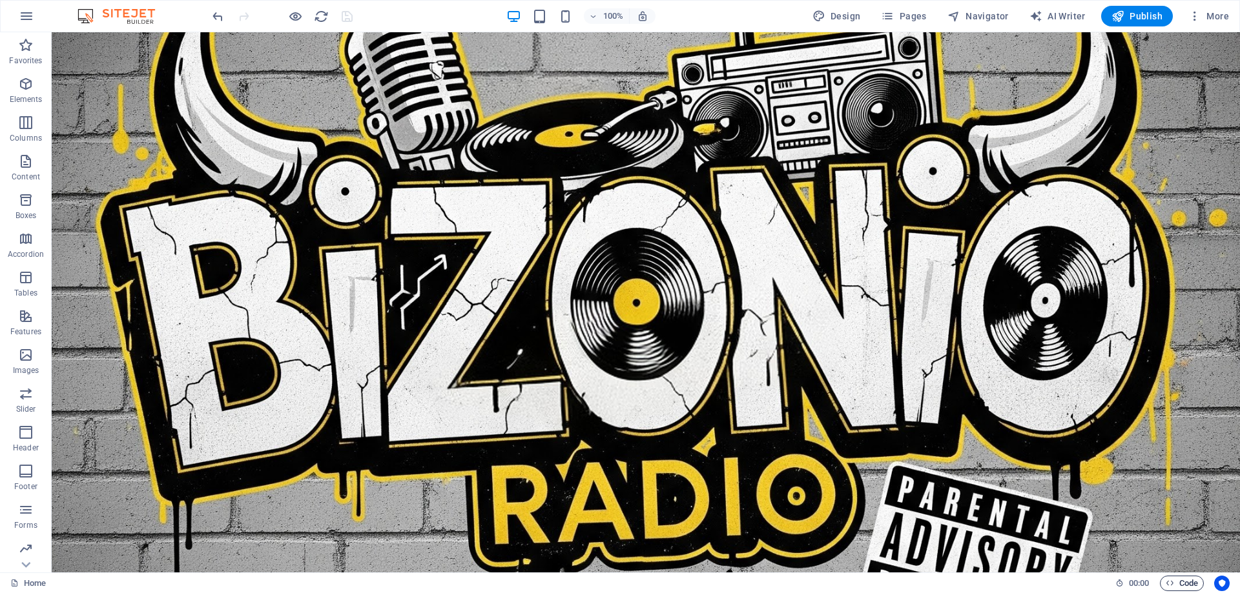
click at [1182, 584] on span "Code" at bounding box center [1181, 583] width 32 height 15
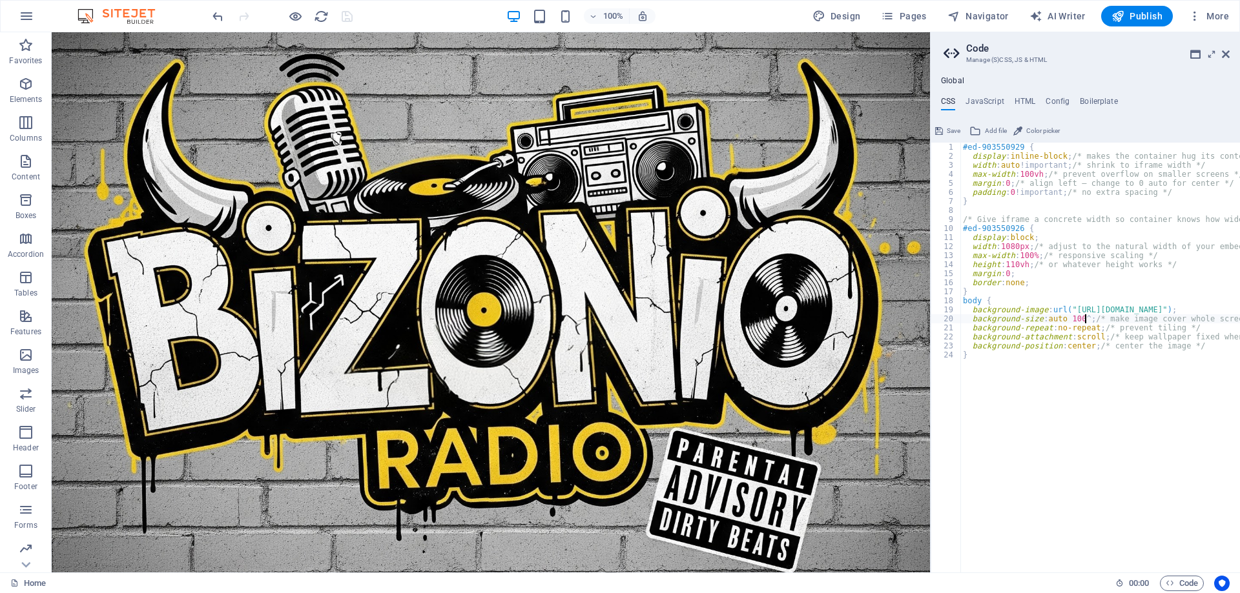
scroll to position [0, 10]
type textarea "background-size: auto 100%; /* make image cover whole screen */"
click at [939, 130] on icon at bounding box center [939, 130] width 8 height 15
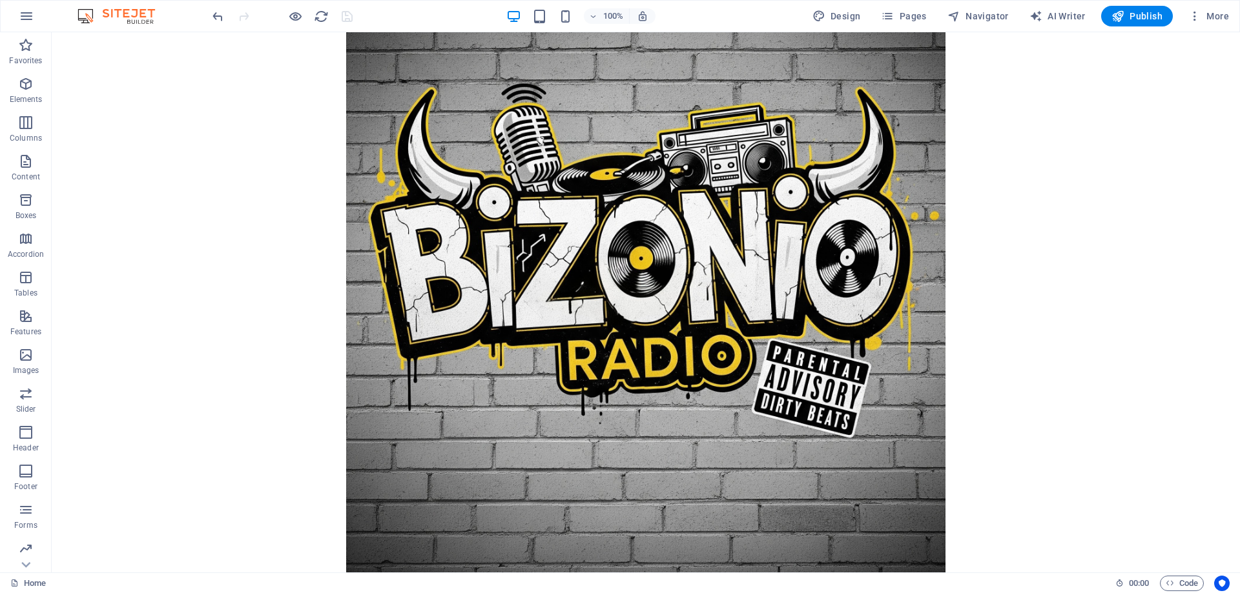
scroll to position [0, 0]
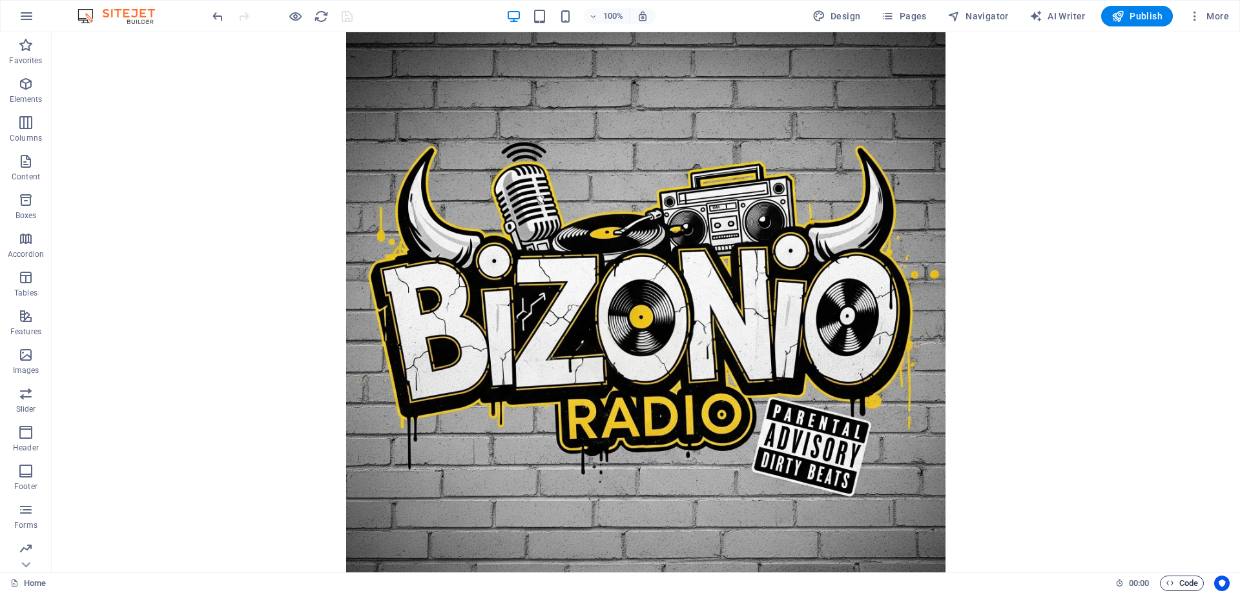
click at [1176, 585] on span "Code" at bounding box center [1181, 583] width 32 height 15
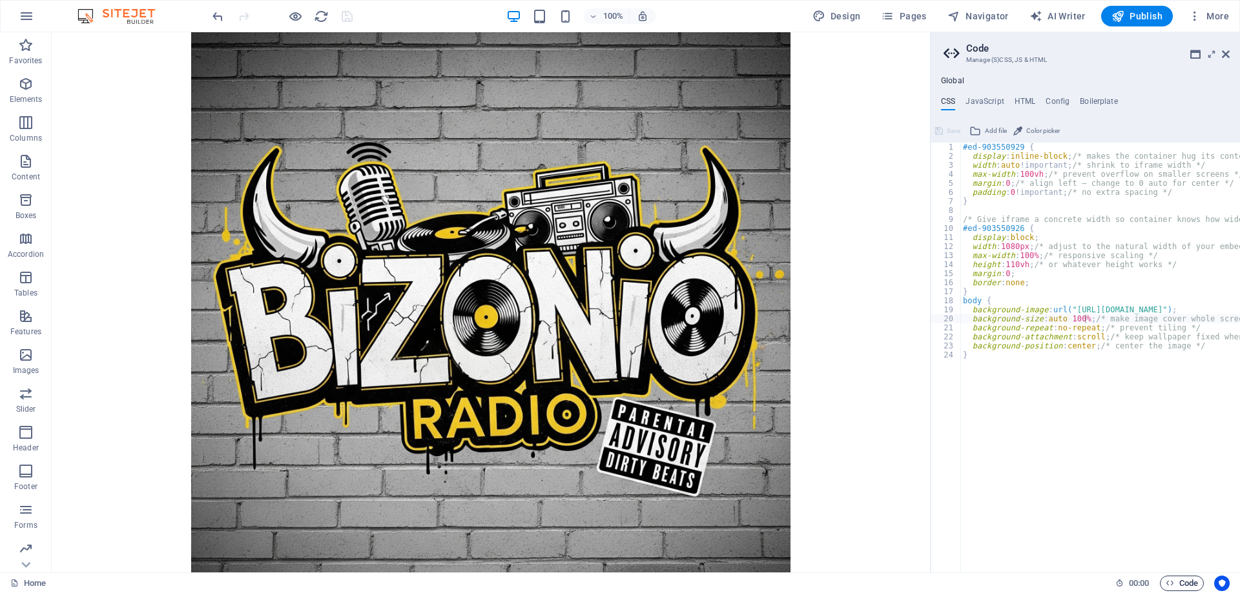
click at [1176, 585] on span "Code" at bounding box center [1181, 583] width 32 height 15
click at [1227, 56] on icon at bounding box center [1225, 54] width 8 height 10
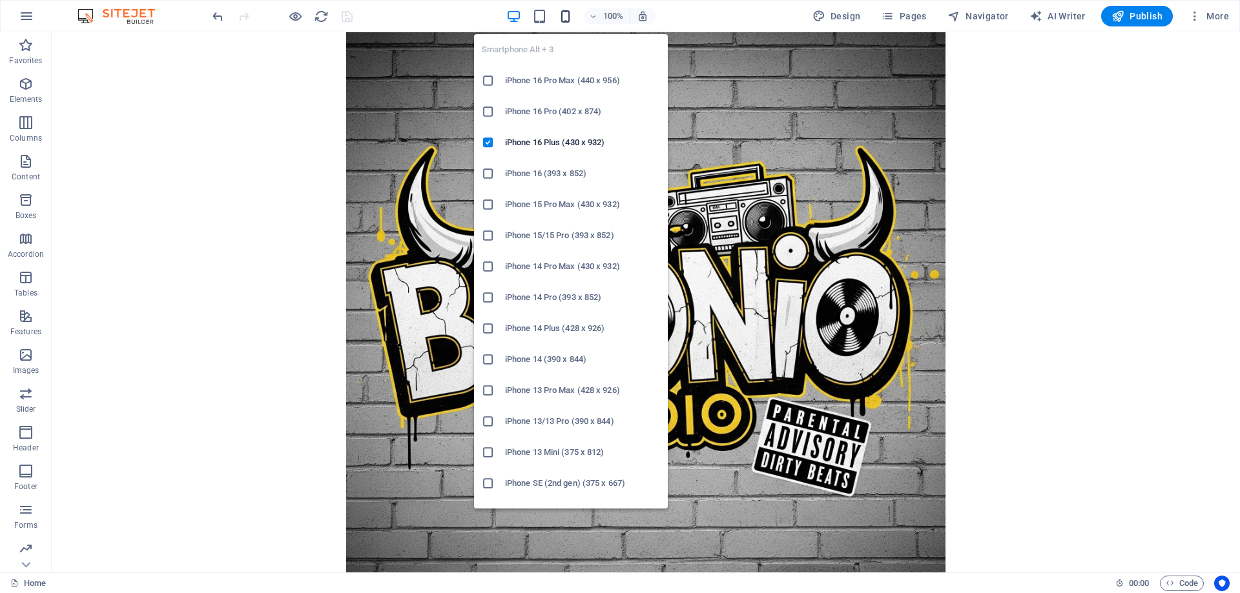
click at [569, 15] on icon "button" at bounding box center [565, 16] width 15 height 15
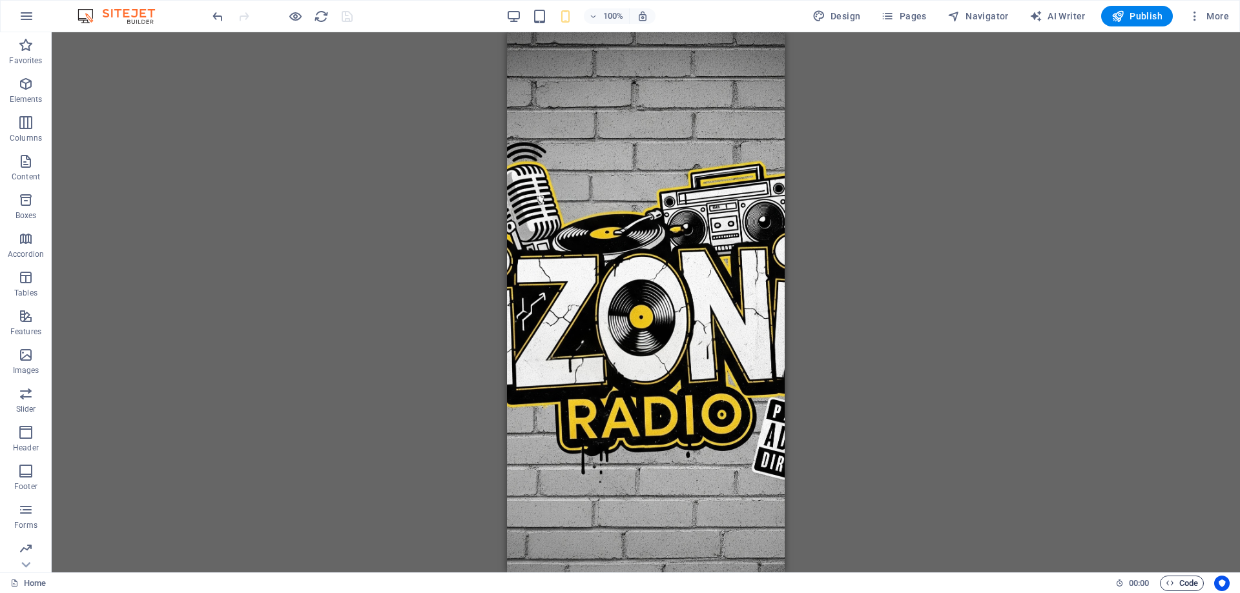
click at [1178, 580] on span "Code" at bounding box center [1181, 583] width 32 height 15
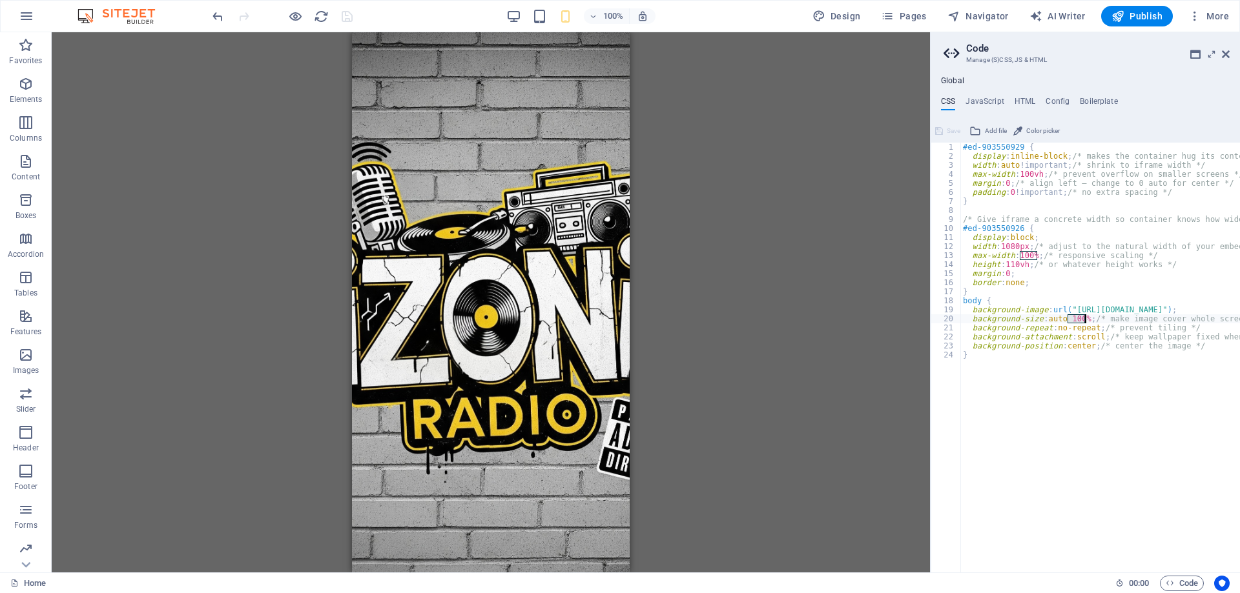
drag, startPoint x: 1067, startPoint y: 318, endPoint x: 1083, endPoint y: 319, distance: 16.8
type textarea "background-size: auto; /* make image cover whole screen */"
click at [950, 132] on span "Save" at bounding box center [953, 130] width 14 height 15
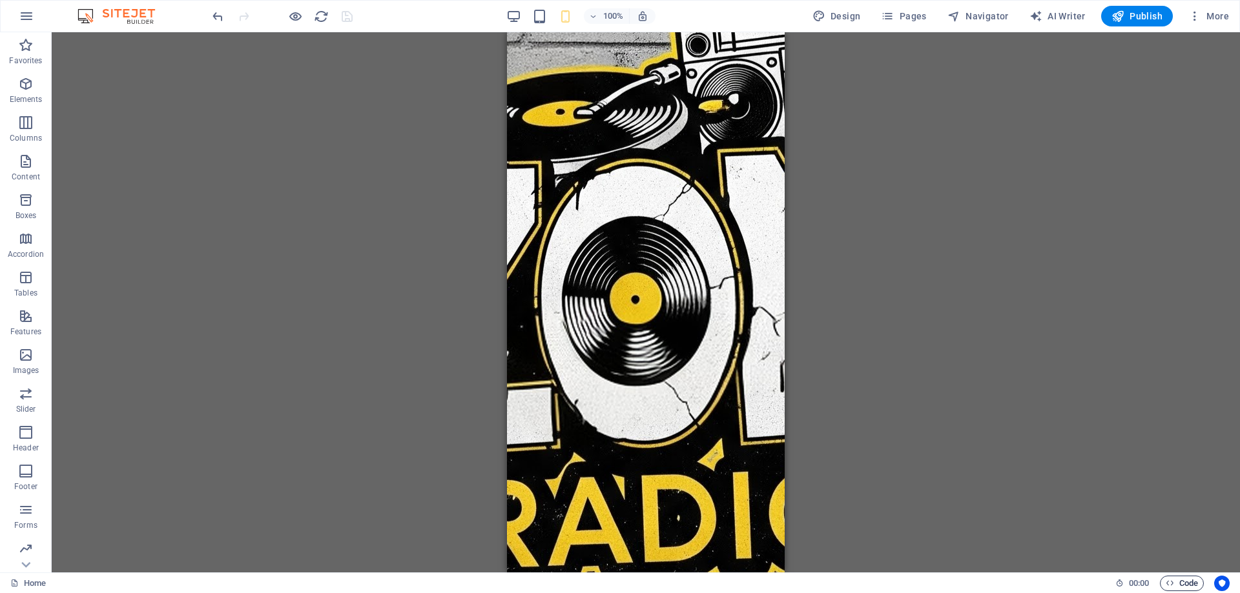
click at [1189, 585] on span "Code" at bounding box center [1181, 583] width 32 height 15
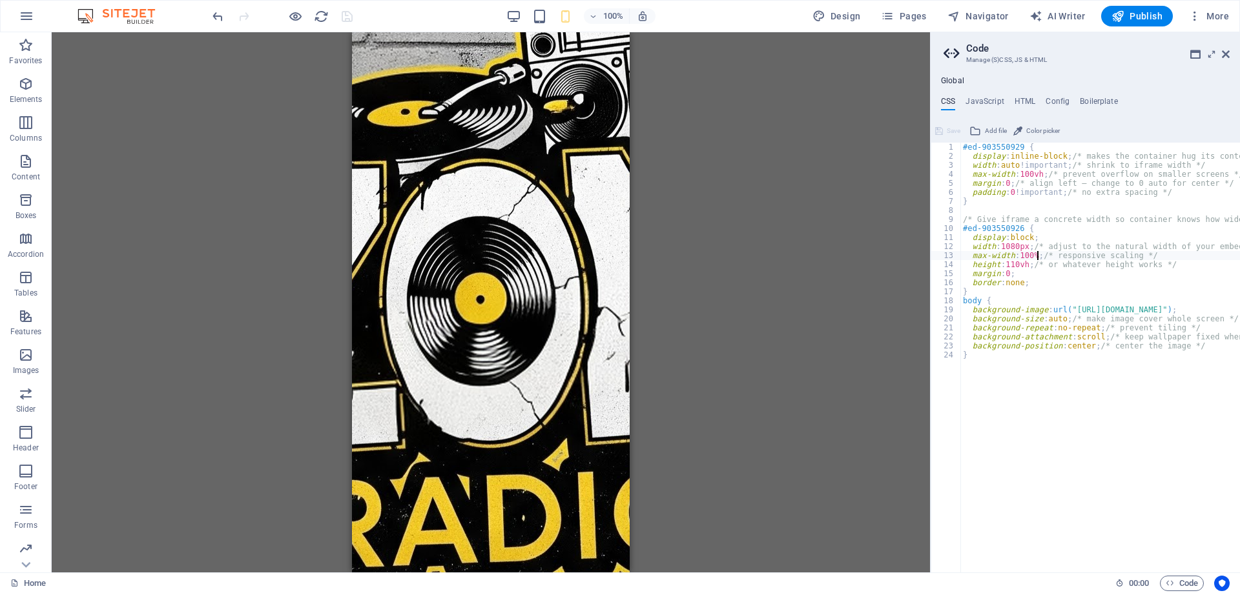
type textarea "max-width: 100vh; /* responsive scaling */"
click at [948, 130] on span "Save" at bounding box center [953, 130] width 14 height 15
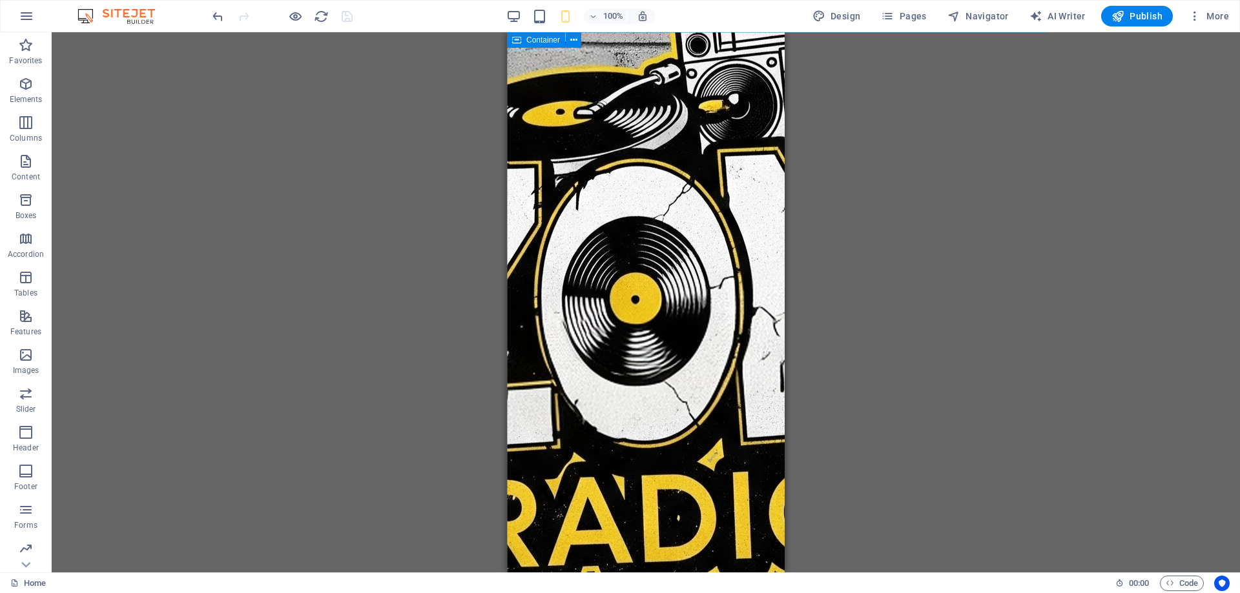
click at [533, 41] on span "Container" at bounding box center [543, 40] width 34 height 8
click at [560, 41] on span "Iframe" at bounding box center [560, 40] width 22 height 8
click at [1179, 579] on span "Code" at bounding box center [1181, 583] width 32 height 15
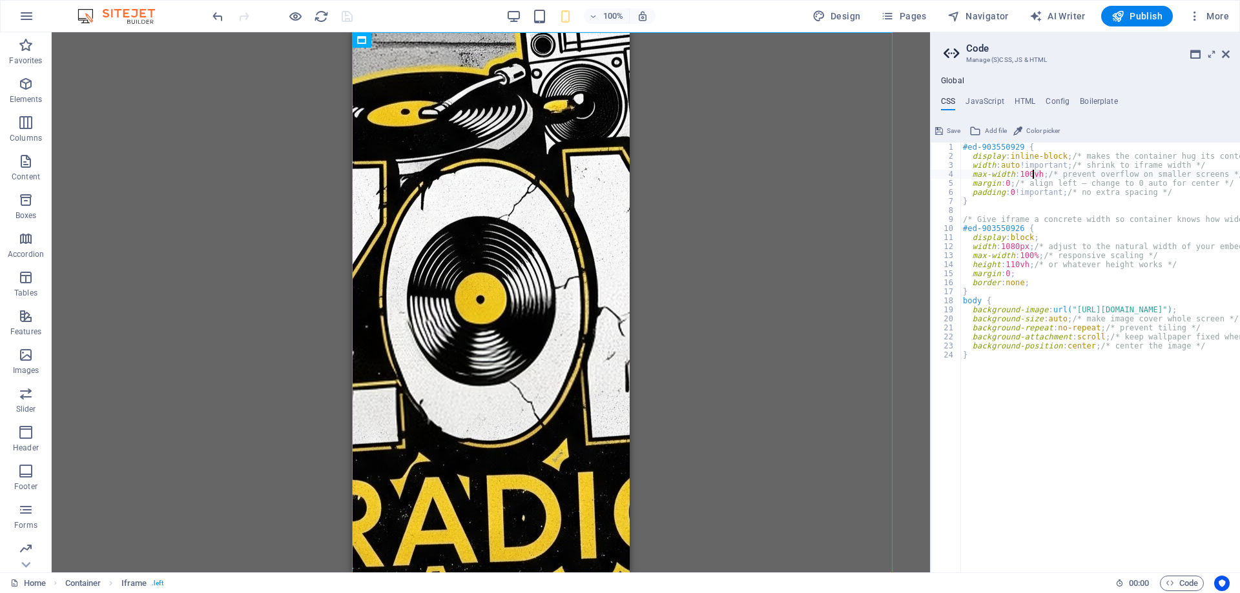
drag, startPoint x: 1039, startPoint y: 176, endPoint x: 1032, endPoint y: 175, distance: 7.2
type textarea "max-width: 100%; /* prevent overflow on smaller screens */"
click at [948, 132] on span "Save" at bounding box center [953, 130] width 14 height 15
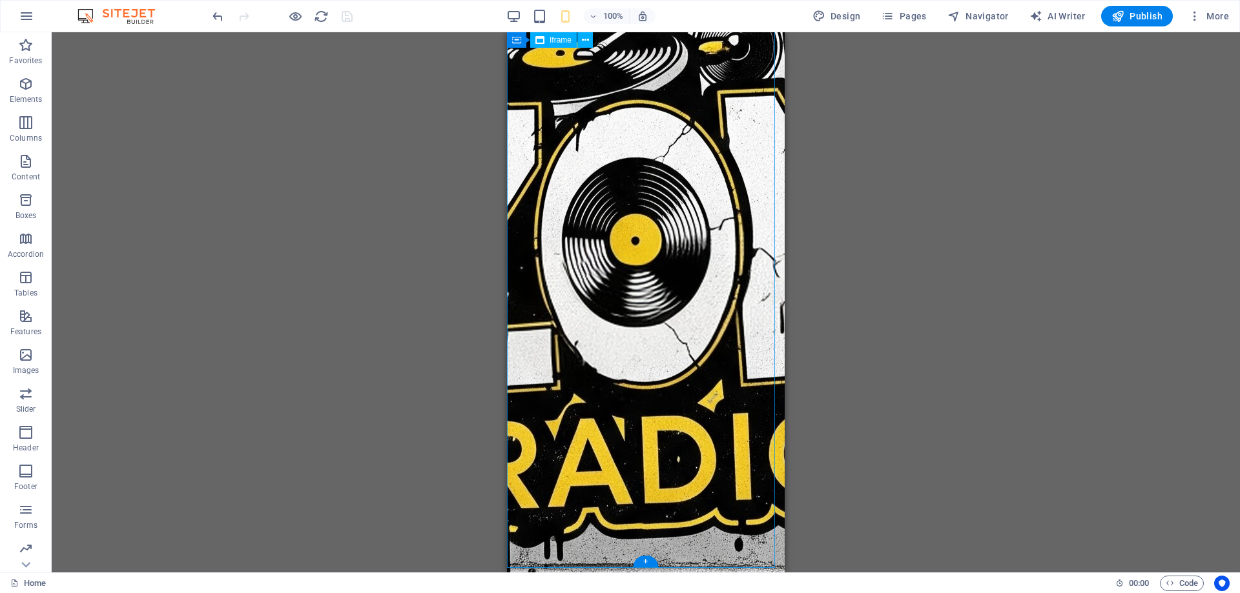
scroll to position [0, 0]
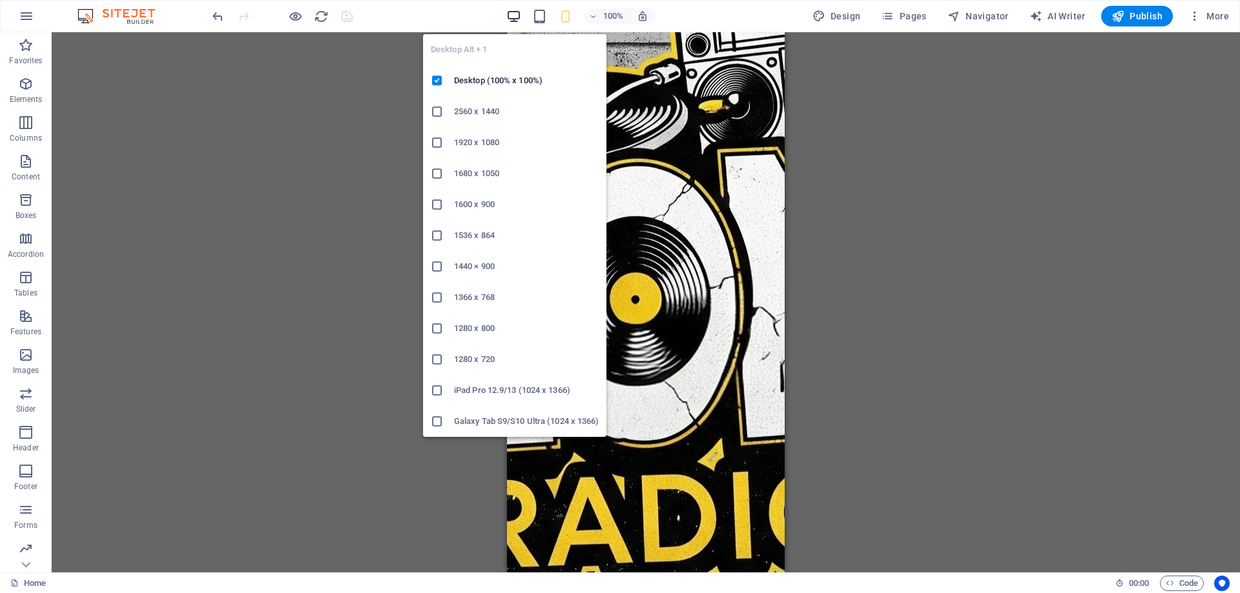
click at [516, 18] on icon "button" at bounding box center [513, 16] width 15 height 15
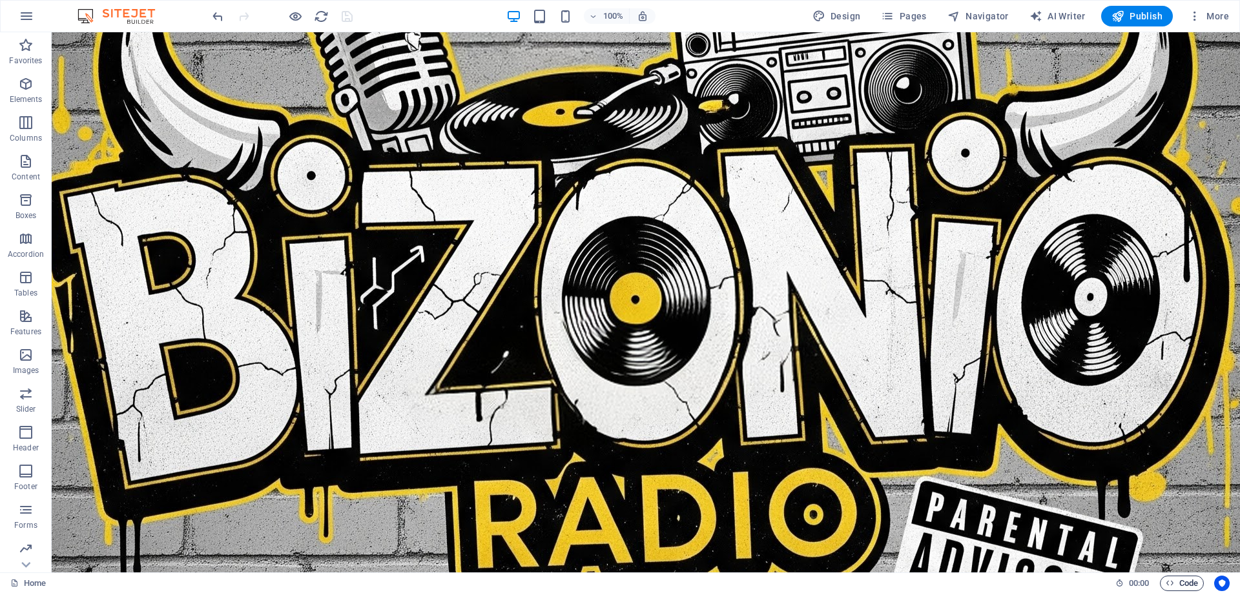
click at [1184, 581] on span "Code" at bounding box center [1181, 583] width 32 height 15
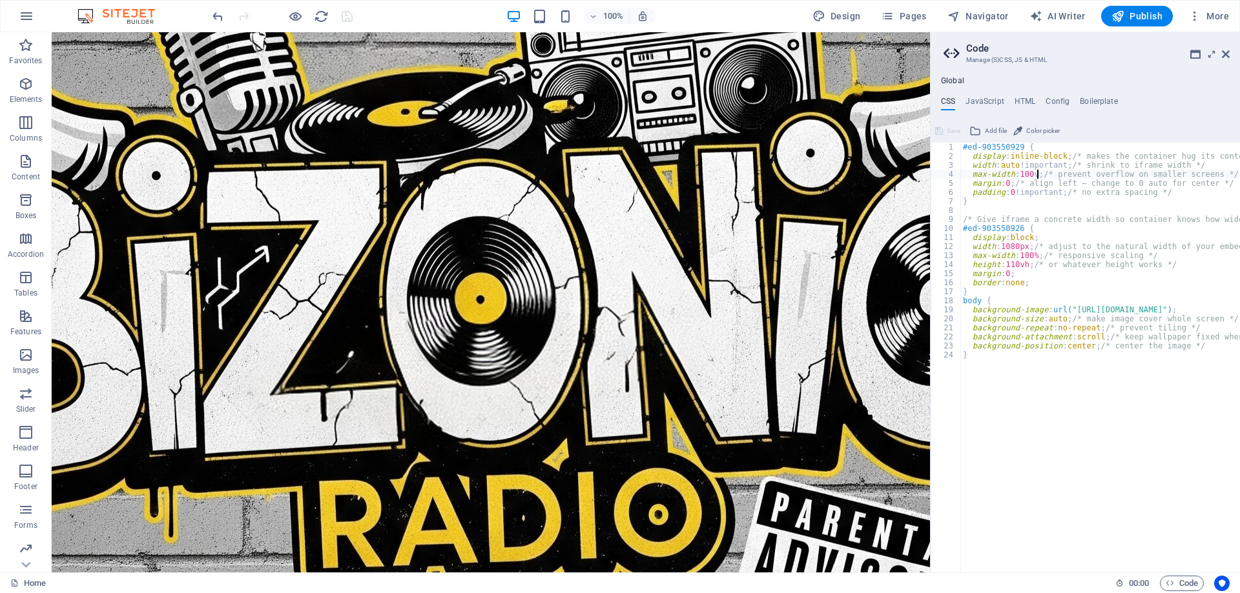
scroll to position [0, 6]
type textarea "max-width: 100vh; /* prevent overflow on smaller screens */"
click at [950, 135] on span "Save" at bounding box center [953, 130] width 14 height 15
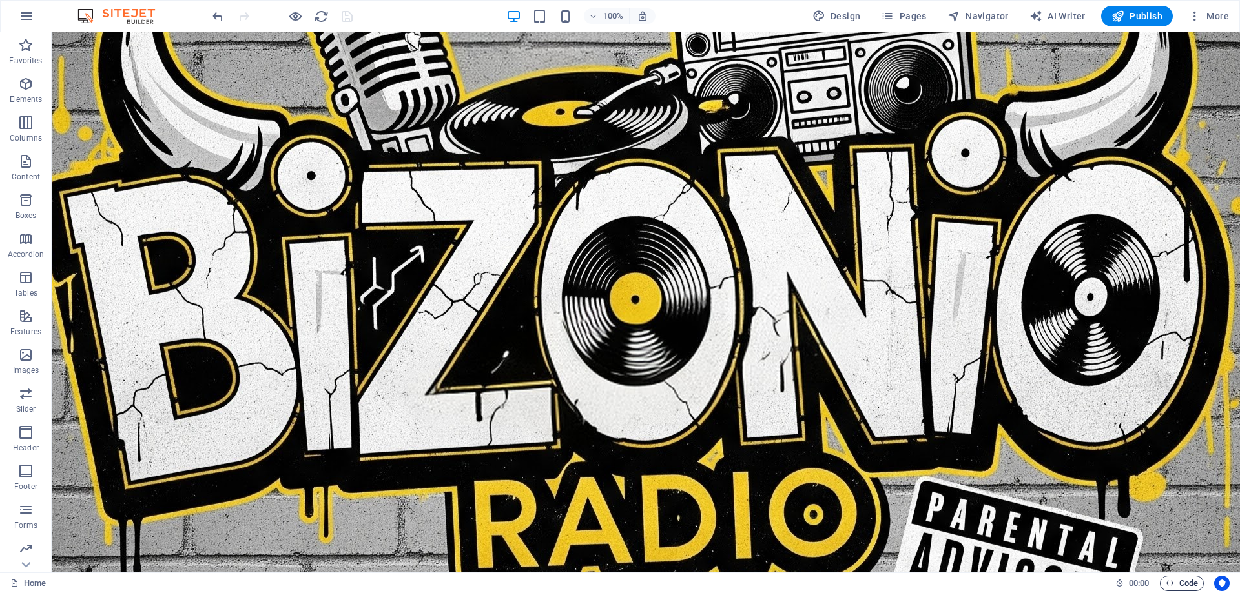
click at [1178, 581] on span "Code" at bounding box center [1181, 583] width 32 height 15
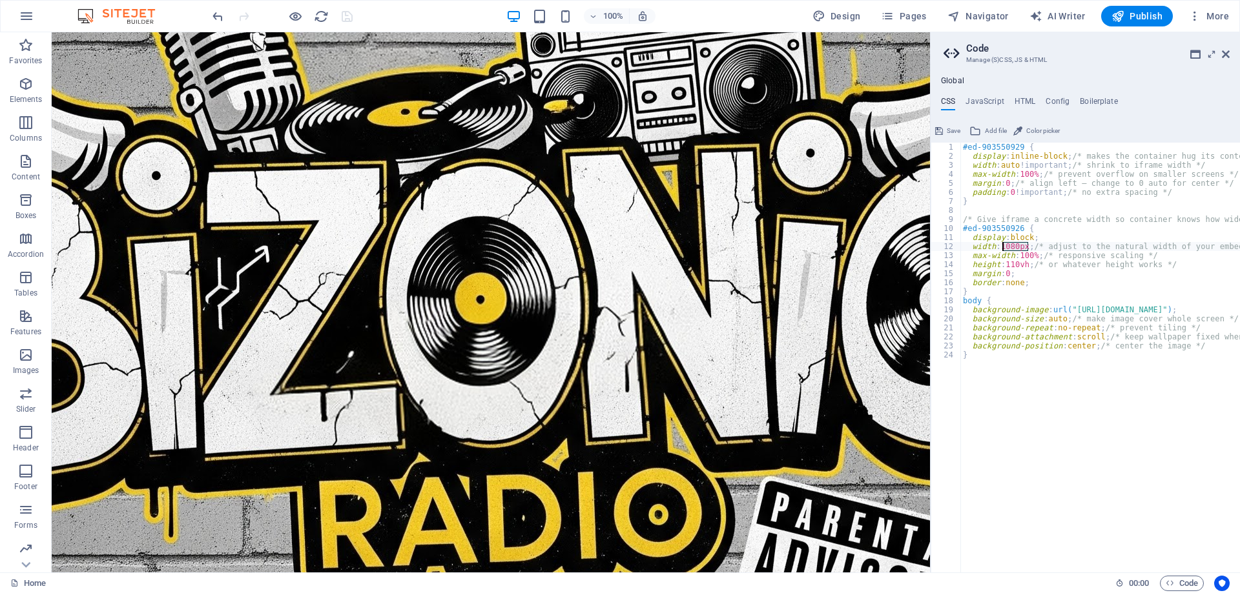
drag, startPoint x: 1026, startPoint y: 247, endPoint x: 1003, endPoint y: 245, distance: 23.3
type textarea "width: 108px; /* adjust to the natural width of your embed */"
click at [947, 129] on span "Save" at bounding box center [953, 130] width 14 height 15
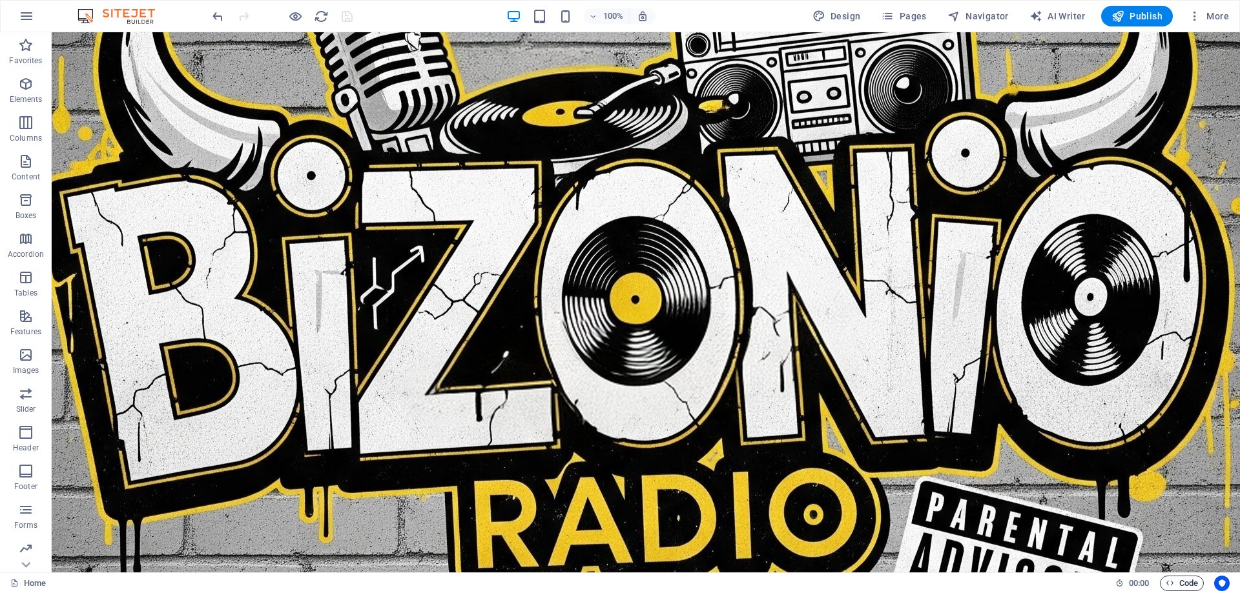
click at [1182, 576] on span "Code" at bounding box center [1181, 583] width 32 height 15
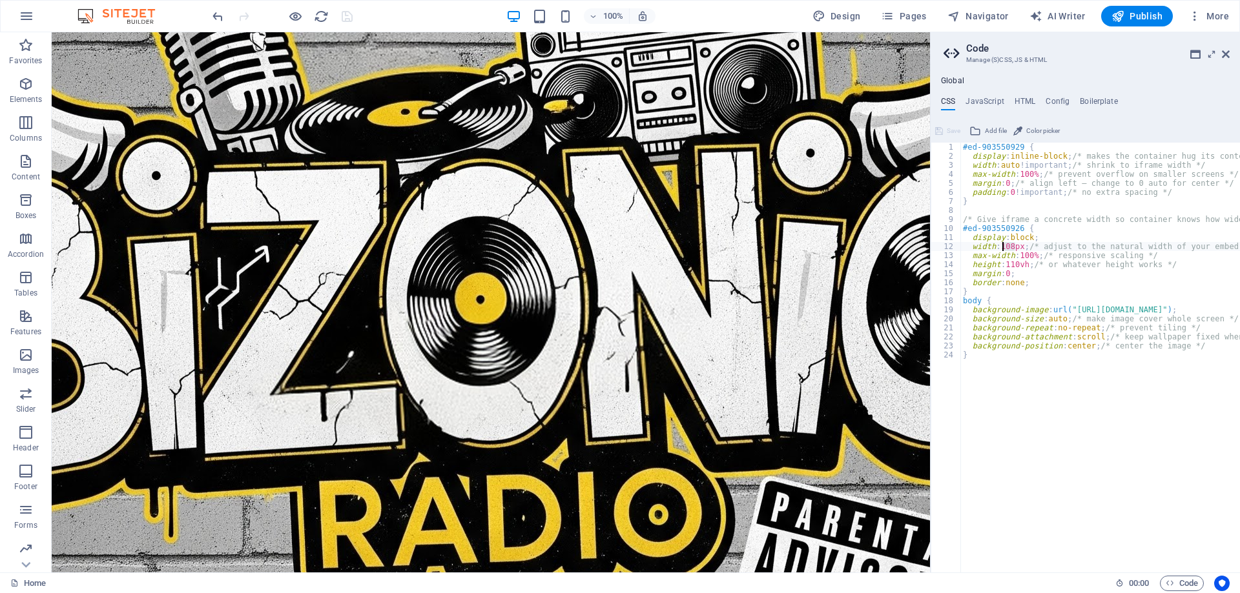
drag, startPoint x: 1016, startPoint y: 247, endPoint x: 1004, endPoint y: 247, distance: 12.3
click at [1004, 247] on div "#ed-903550929 { display : inline-block ; /* makes the container hug its content…" at bounding box center [1100, 358] width 280 height 430
drag, startPoint x: 1005, startPoint y: 246, endPoint x: 1022, endPoint y: 245, distance: 17.4
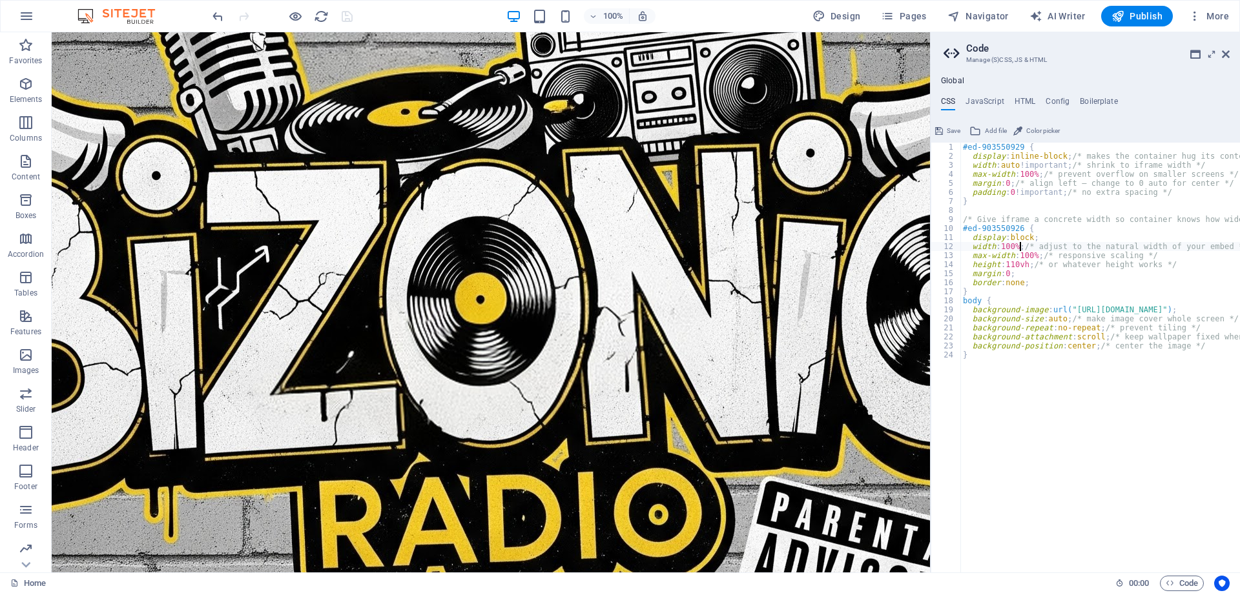
type textarea "width: 100%; /* adjust to the natural width of your embed */"
click at [954, 128] on span "Save" at bounding box center [953, 130] width 14 height 15
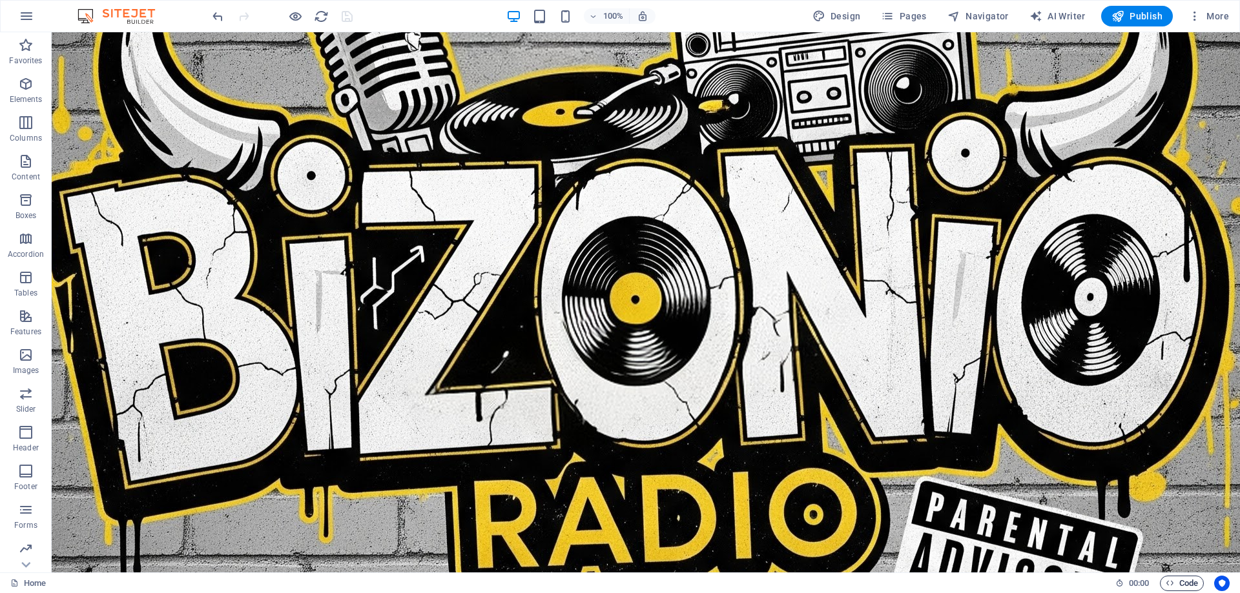
click at [1177, 586] on span "Code" at bounding box center [1181, 583] width 32 height 15
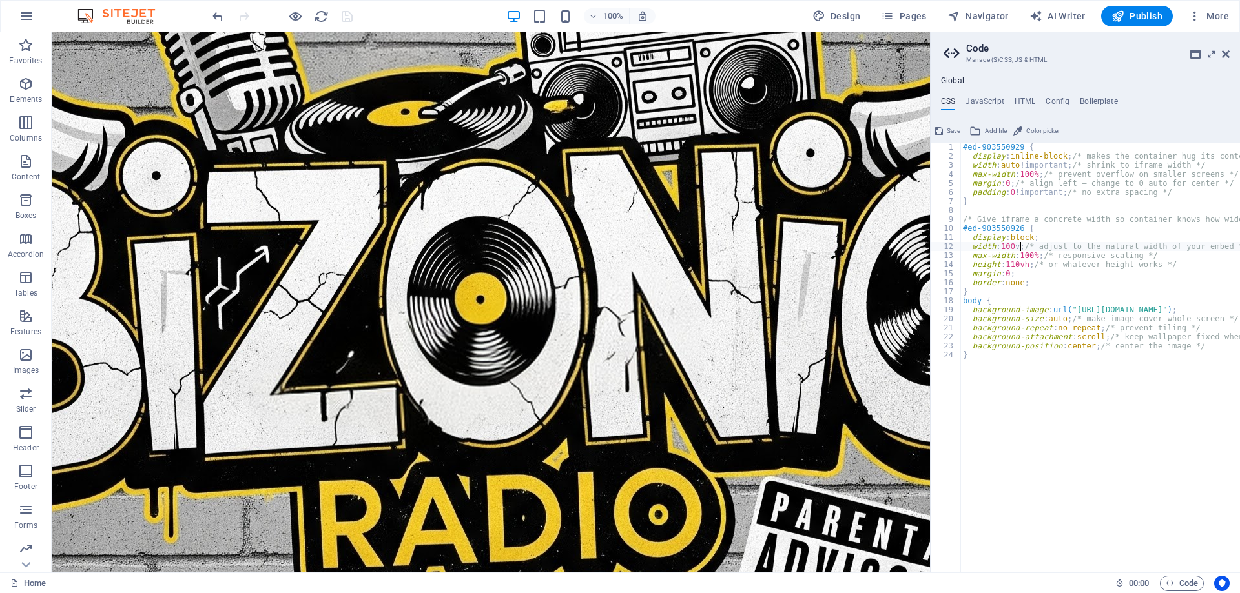
type textarea "width: 100vh; /* adjust to the natural width of your embed */"
click at [944, 132] on button "Save" at bounding box center [947, 130] width 29 height 15
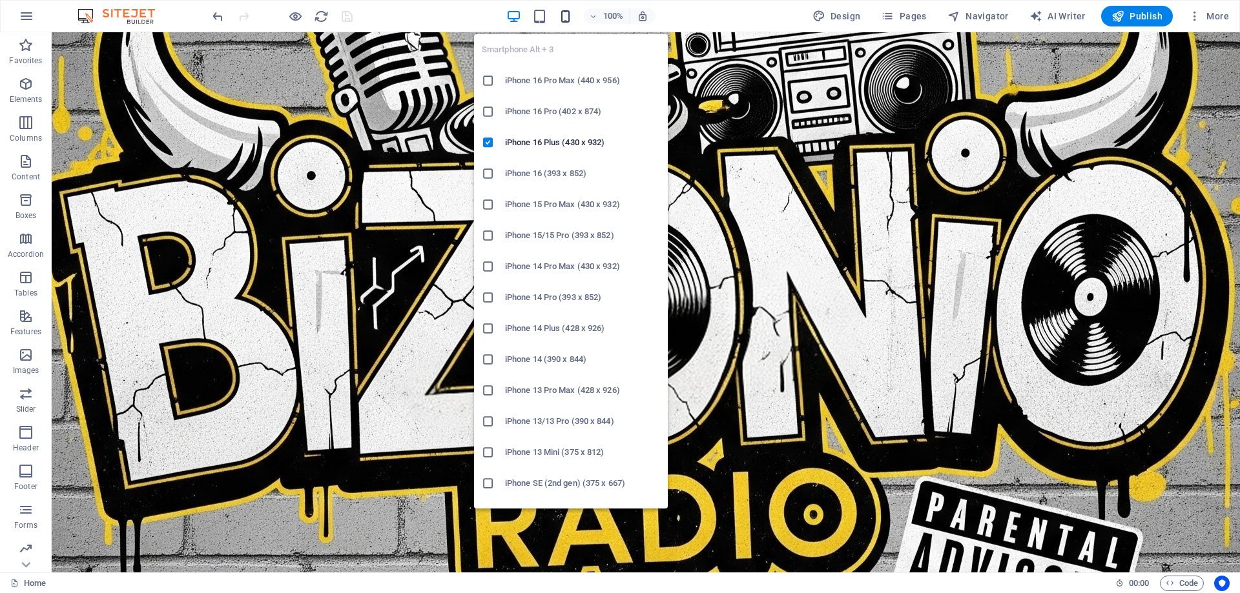
click at [570, 16] on icon "button" at bounding box center [565, 16] width 15 height 15
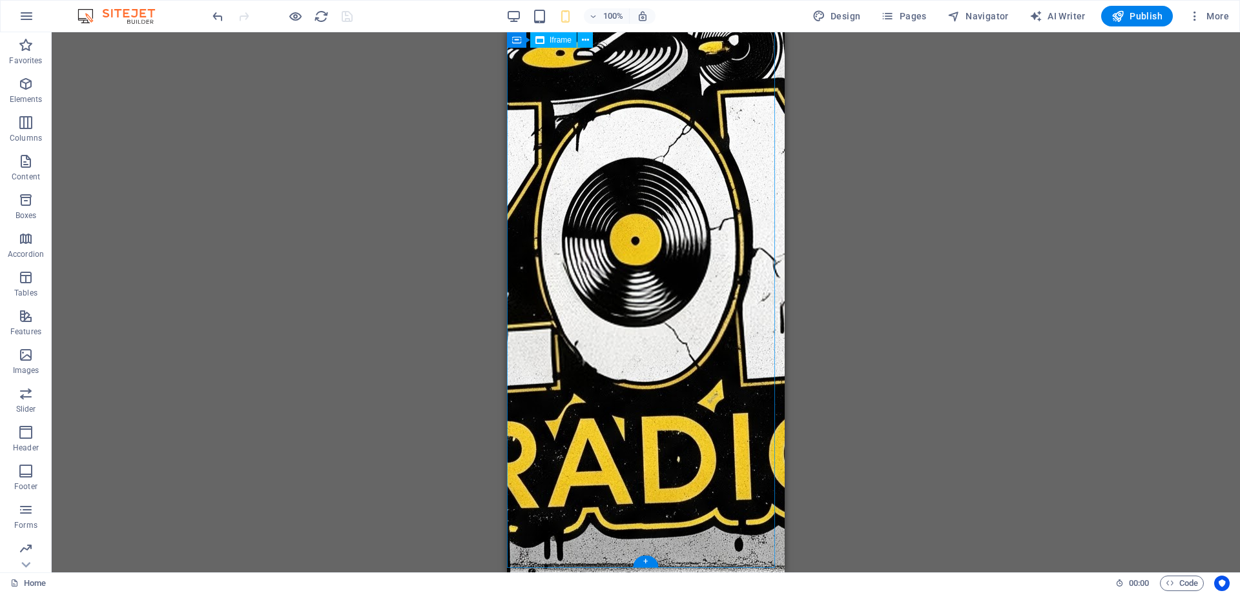
scroll to position [0, 0]
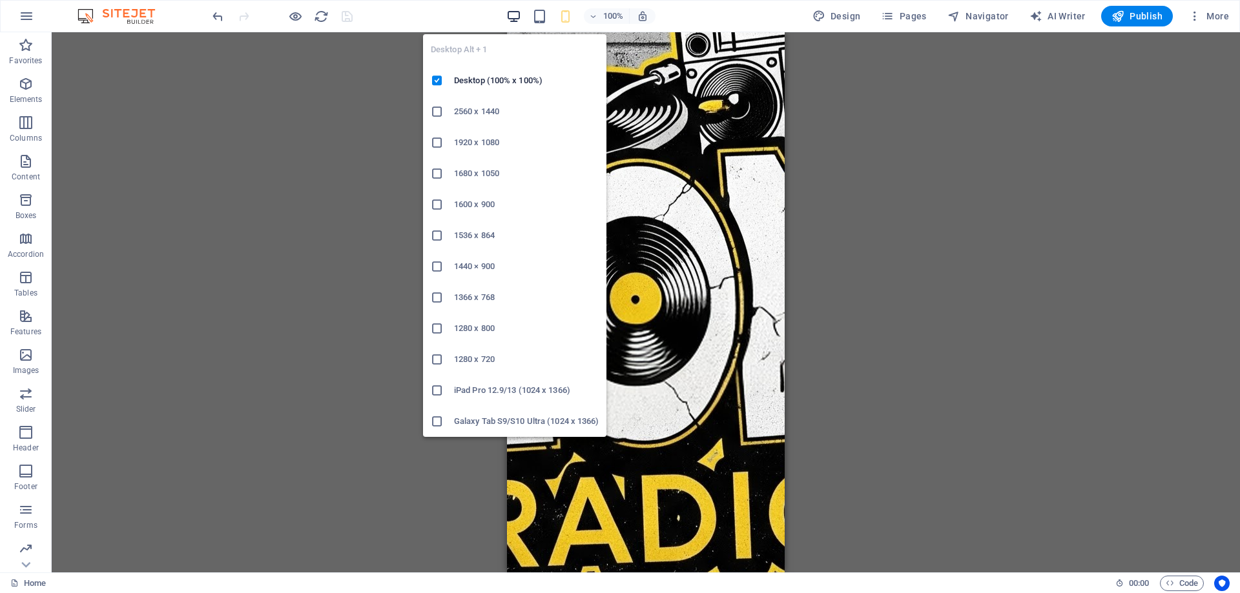
click at [514, 16] on icon "button" at bounding box center [513, 16] width 15 height 15
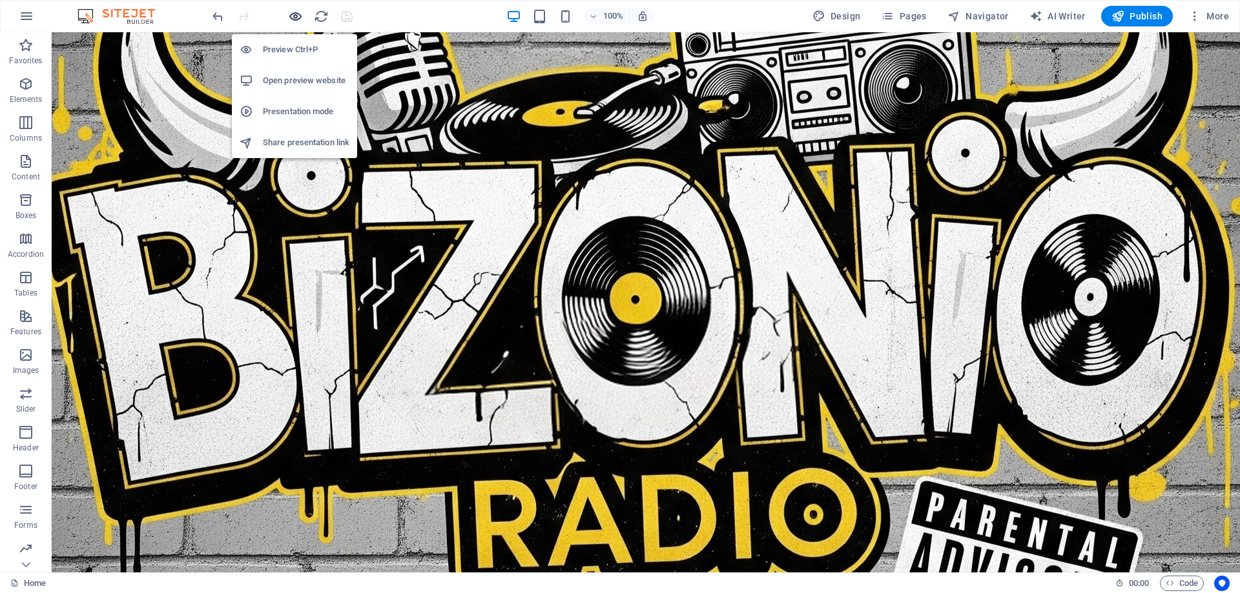
click at [289, 15] on icon "button" at bounding box center [295, 16] width 15 height 15
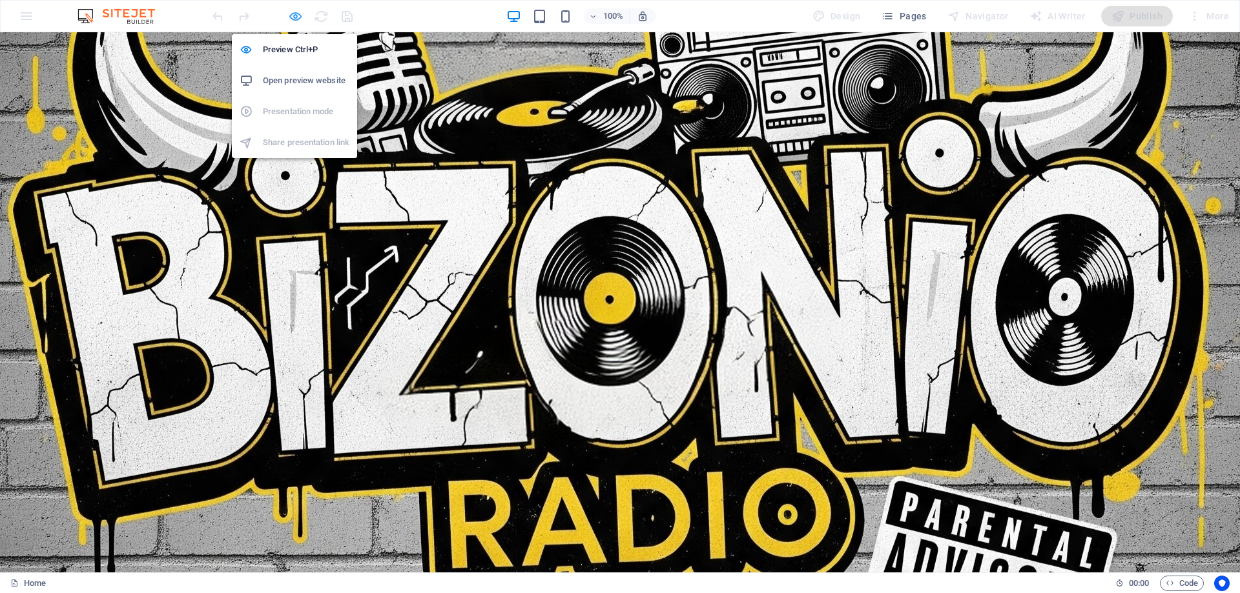
click at [294, 17] on icon "button" at bounding box center [295, 16] width 15 height 15
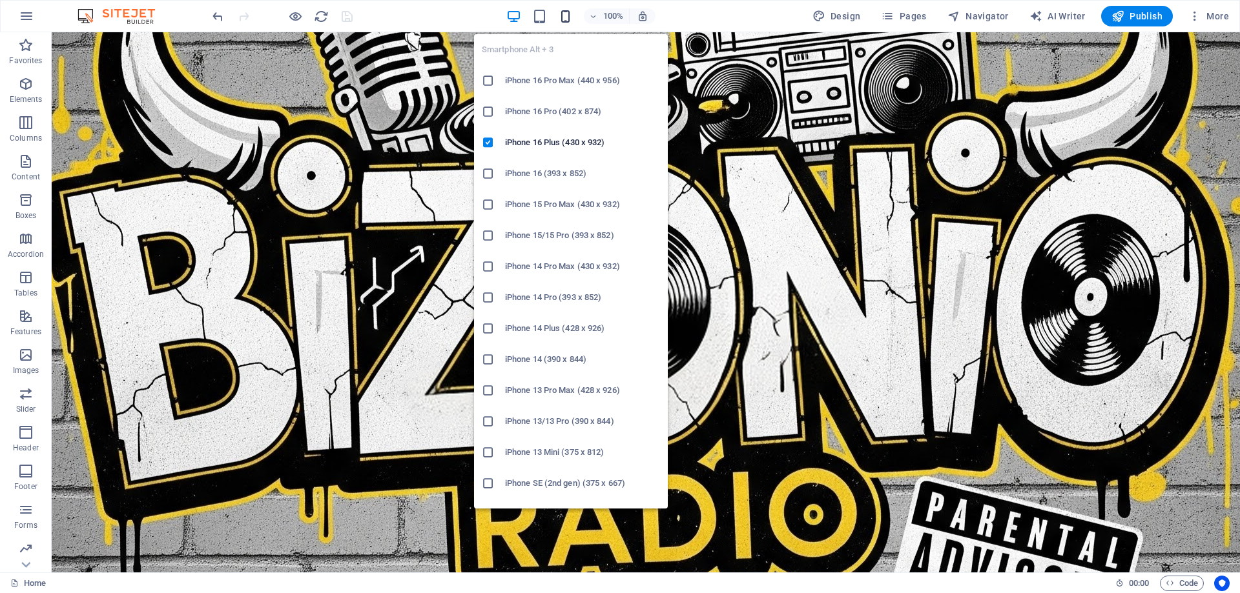
click at [567, 15] on icon "button" at bounding box center [565, 16] width 15 height 15
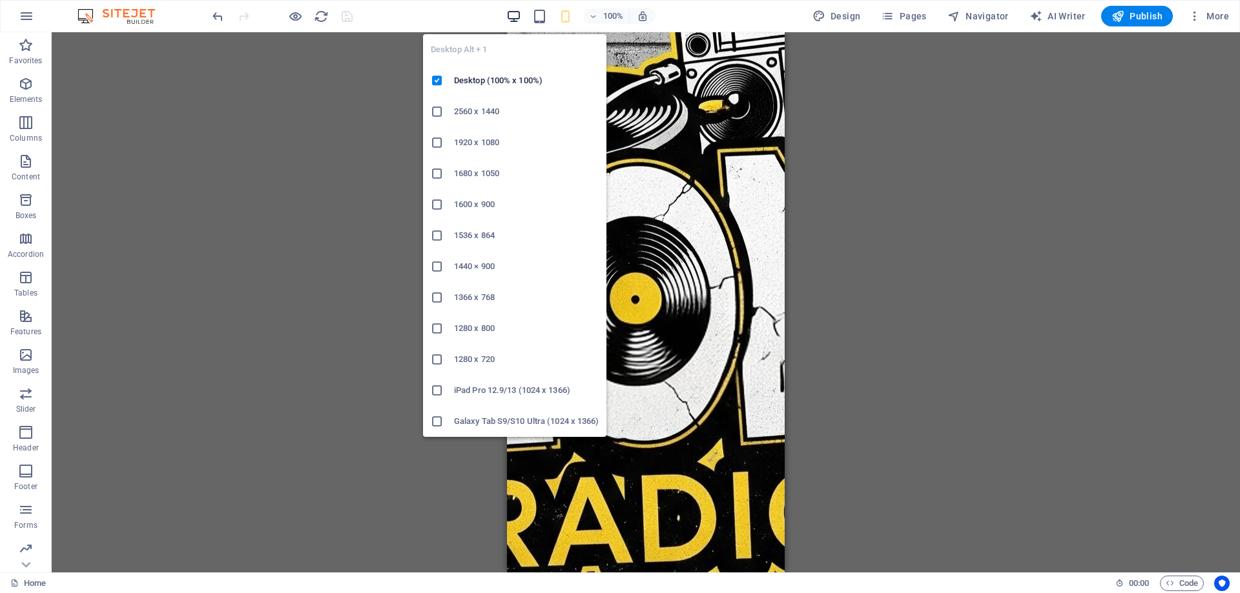
click at [517, 17] on icon "button" at bounding box center [513, 16] width 15 height 15
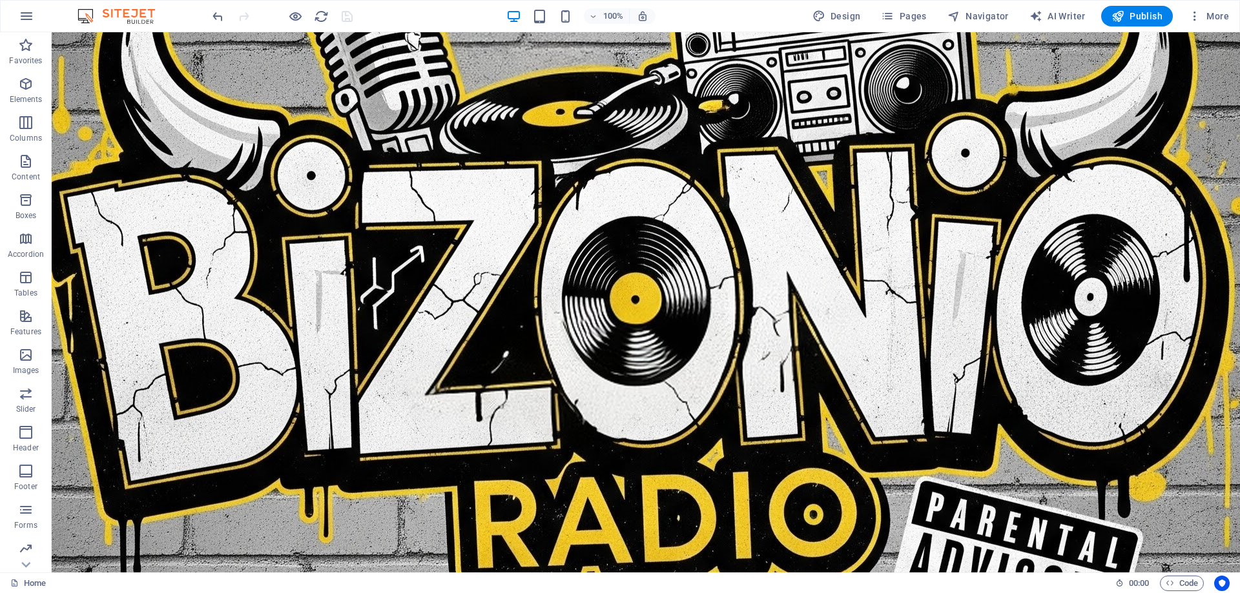
scroll to position [59, 0]
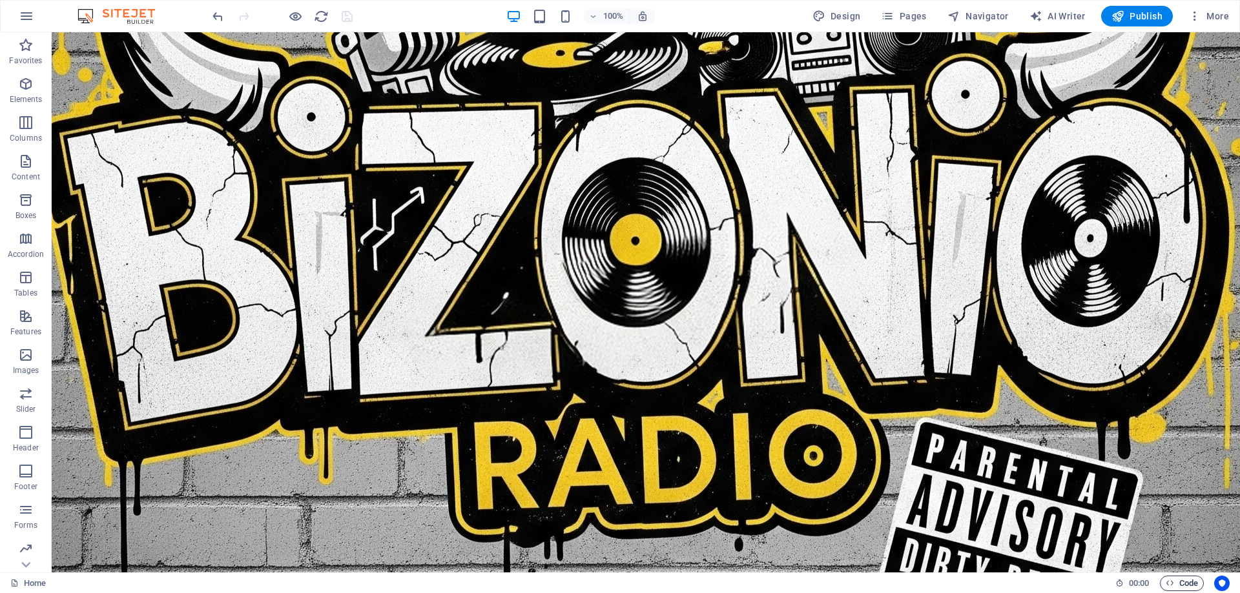
click at [1185, 582] on span "Code" at bounding box center [1181, 583] width 32 height 15
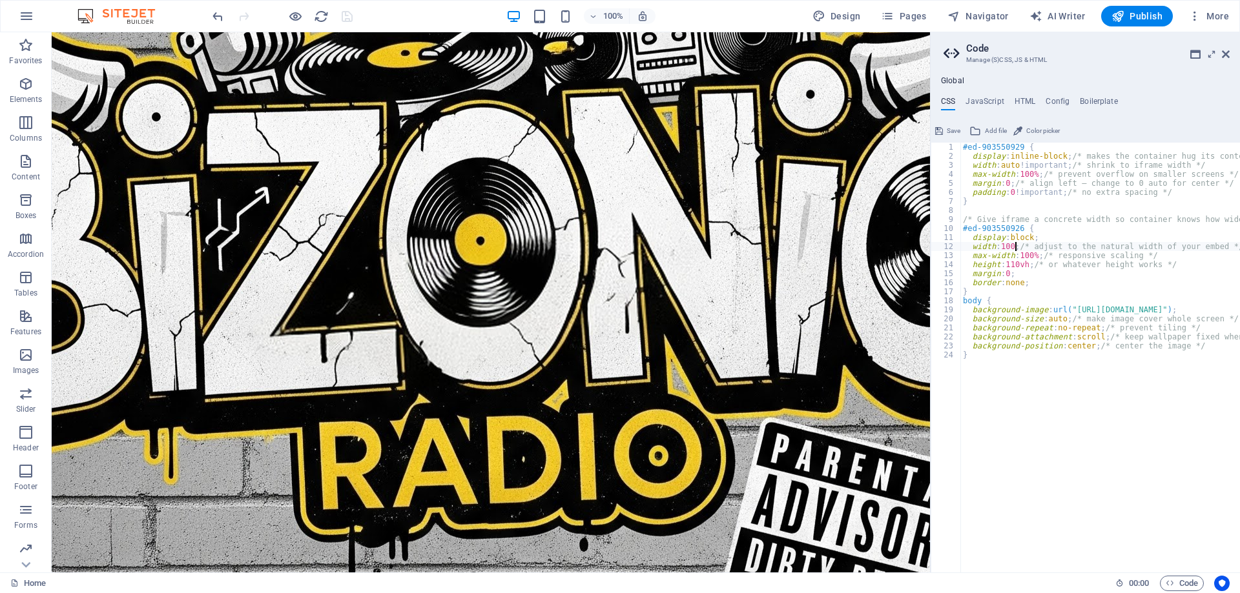
type textarea "width: 100%; /* adjust to the natural width of your embed */"
click at [947, 131] on span "Save" at bounding box center [953, 130] width 14 height 15
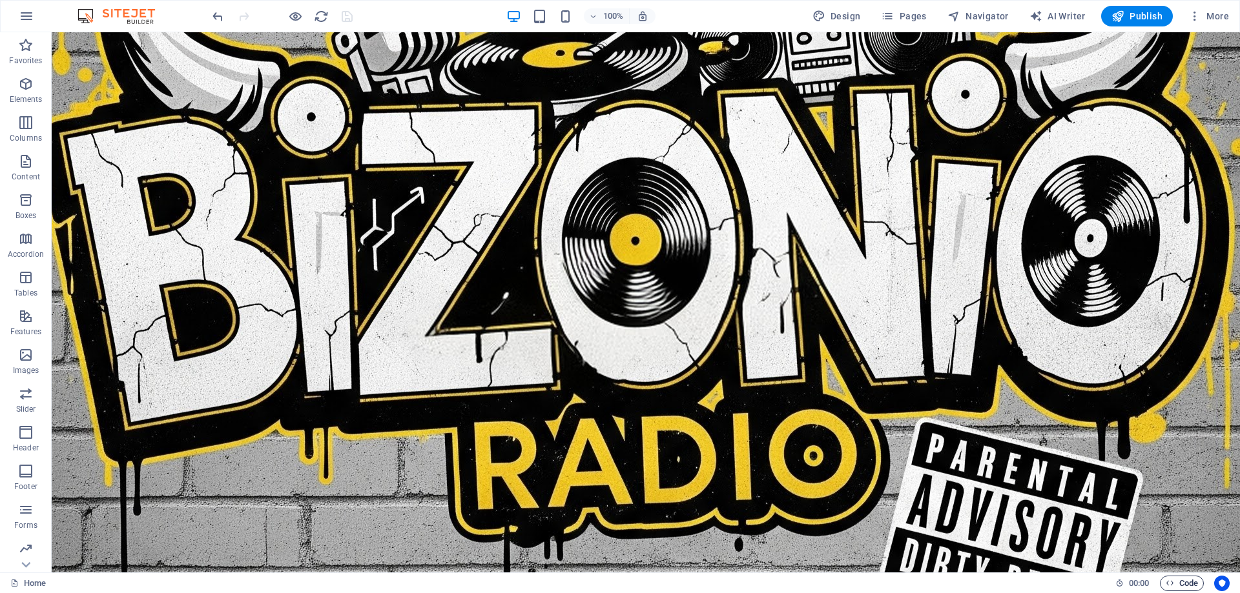
click at [1179, 586] on span "Code" at bounding box center [1181, 583] width 32 height 15
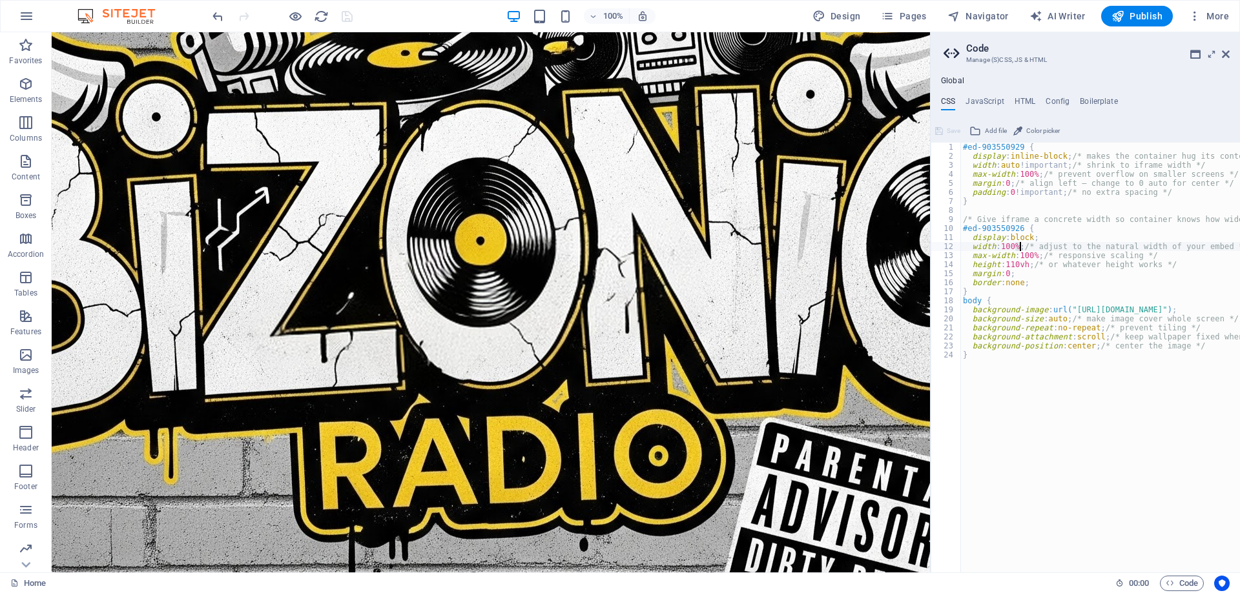
click at [1016, 245] on div "#ed-903550929 { display : inline-block ; /* makes the container hug its content…" at bounding box center [1100, 358] width 280 height 430
click at [1017, 245] on div "#ed-903550929 { display : inline-block ; /* makes the container hug its content…" at bounding box center [1100, 358] width 280 height 430
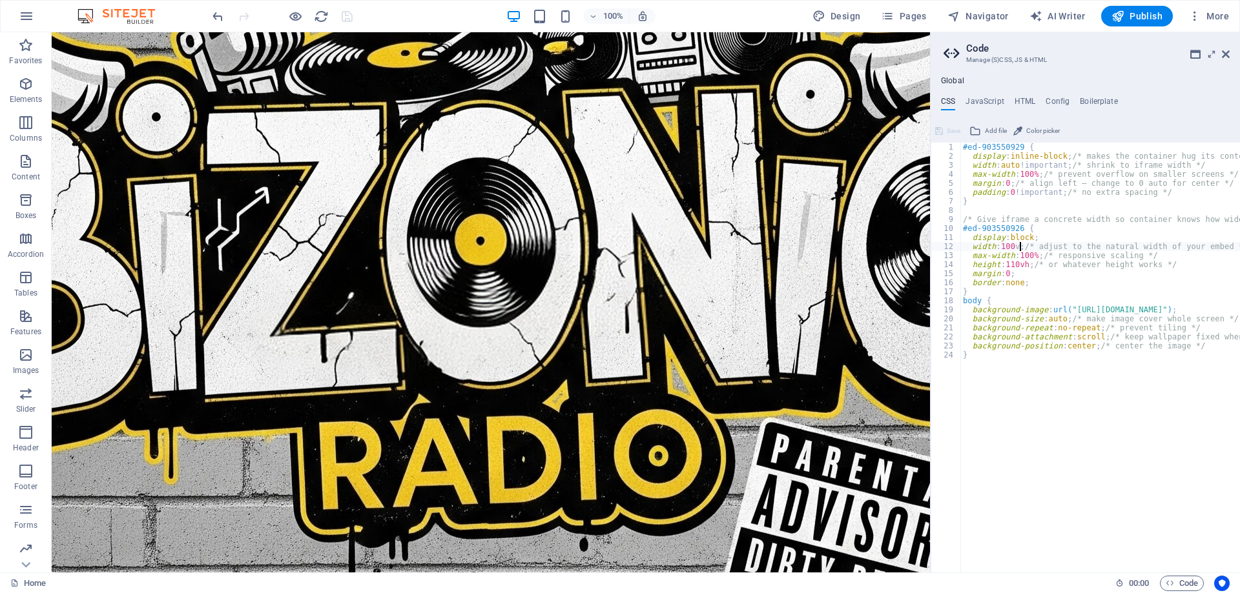
scroll to position [0, 5]
type textarea "width: 100vh; /* adjust to the natural width of your embed */"
click at [943, 134] on button "Save" at bounding box center [947, 130] width 29 height 15
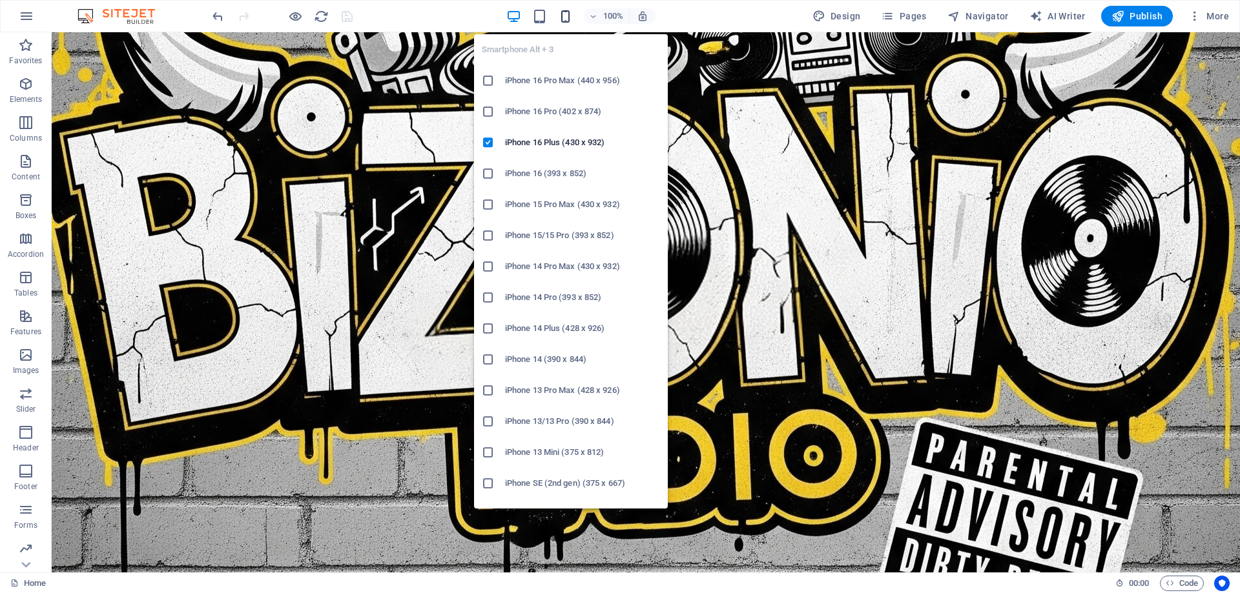
click at [572, 14] on icon "button" at bounding box center [565, 16] width 15 height 15
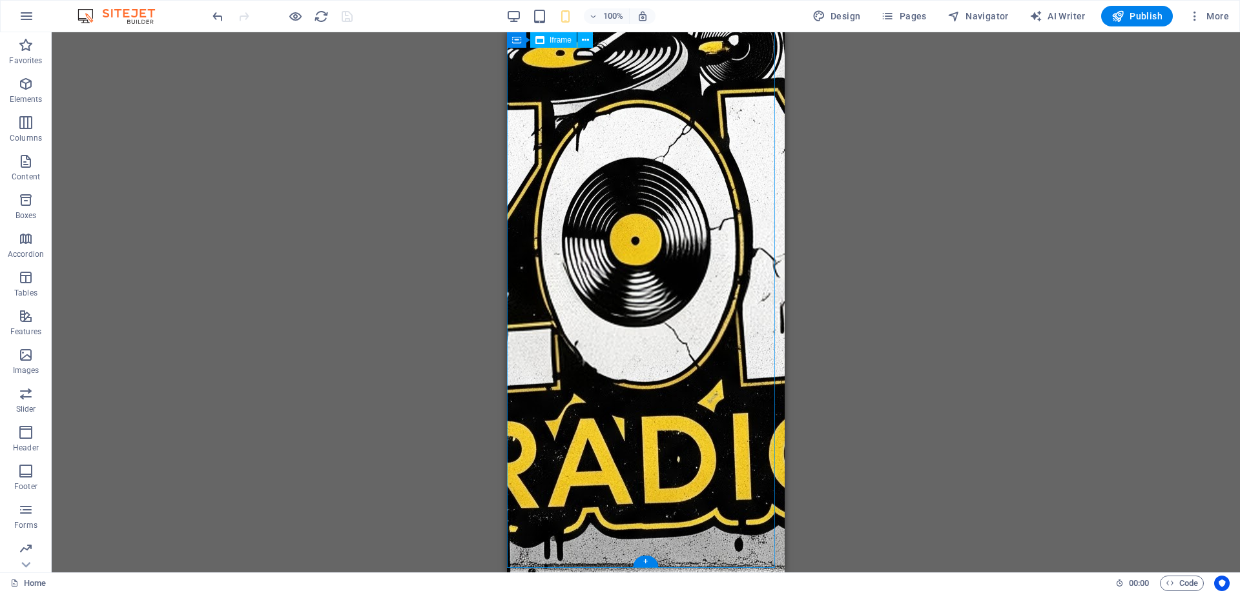
scroll to position [0, 0]
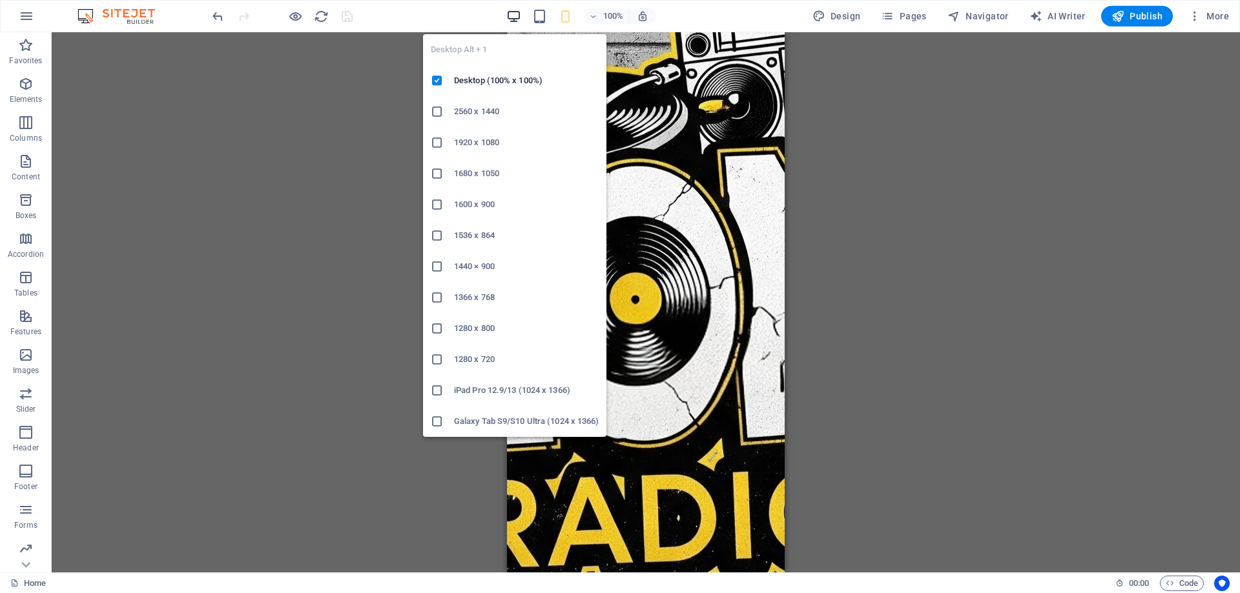
click at [516, 23] on icon "button" at bounding box center [513, 16] width 15 height 15
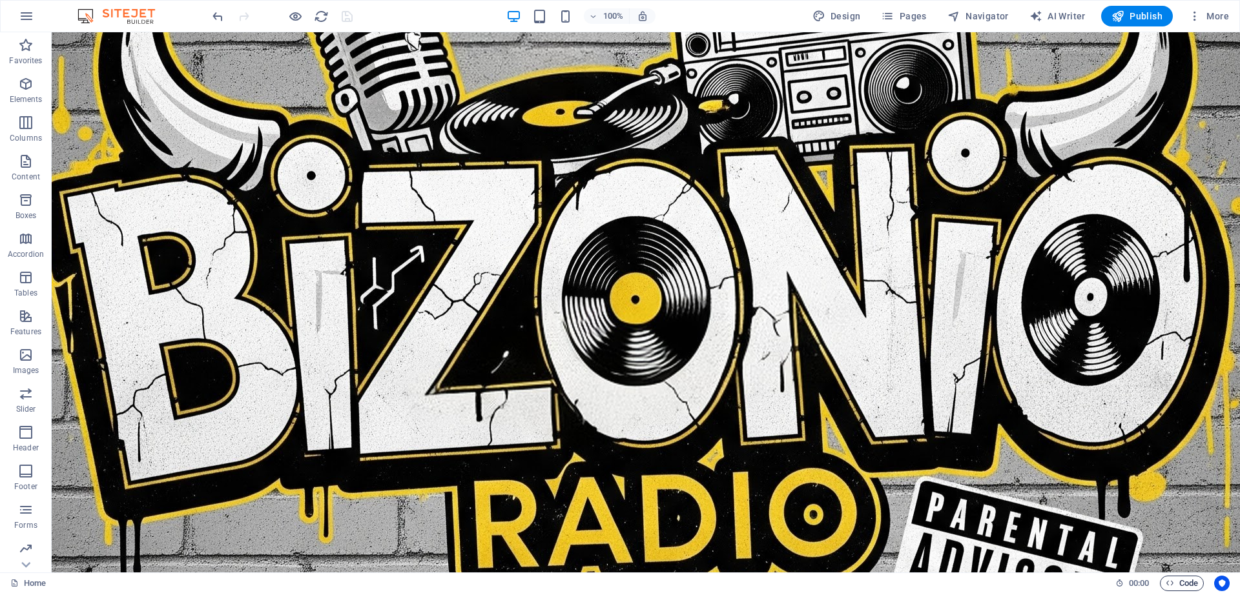
click at [1185, 580] on span "Code" at bounding box center [1181, 583] width 32 height 15
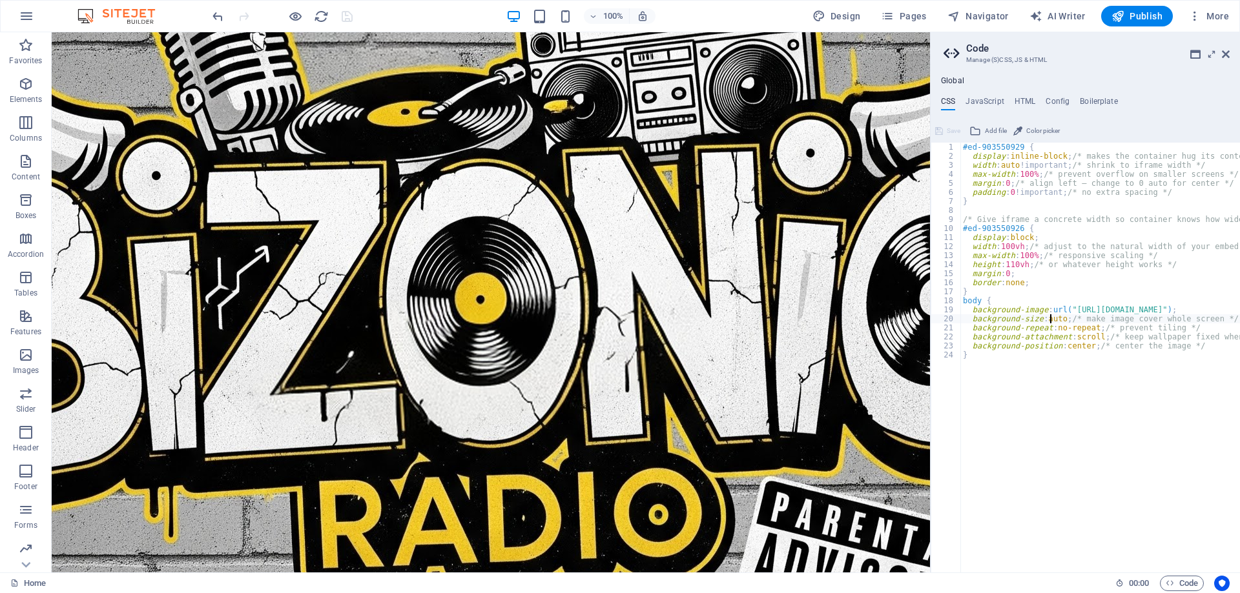
click at [1061, 319] on div "#ed-903550929 { display : inline-block ; /* makes the container hug its content…" at bounding box center [1100, 358] width 280 height 430
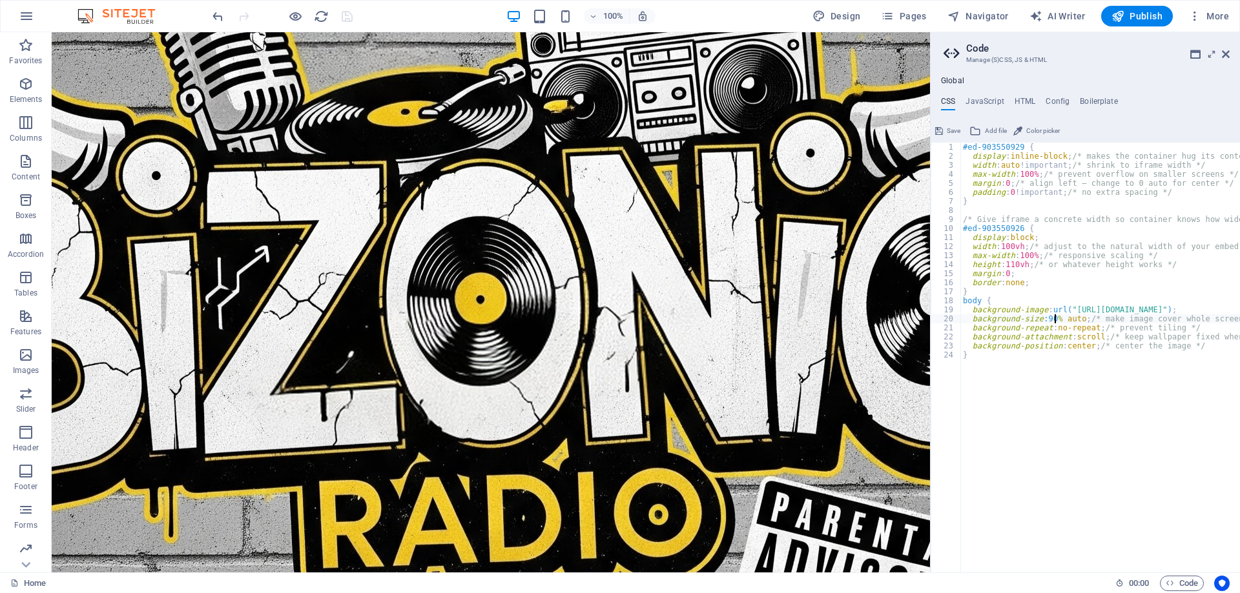
type textarea "background-size: 90% auto; /* make image cover whole screen */"
click at [954, 133] on span "Save" at bounding box center [953, 130] width 14 height 15
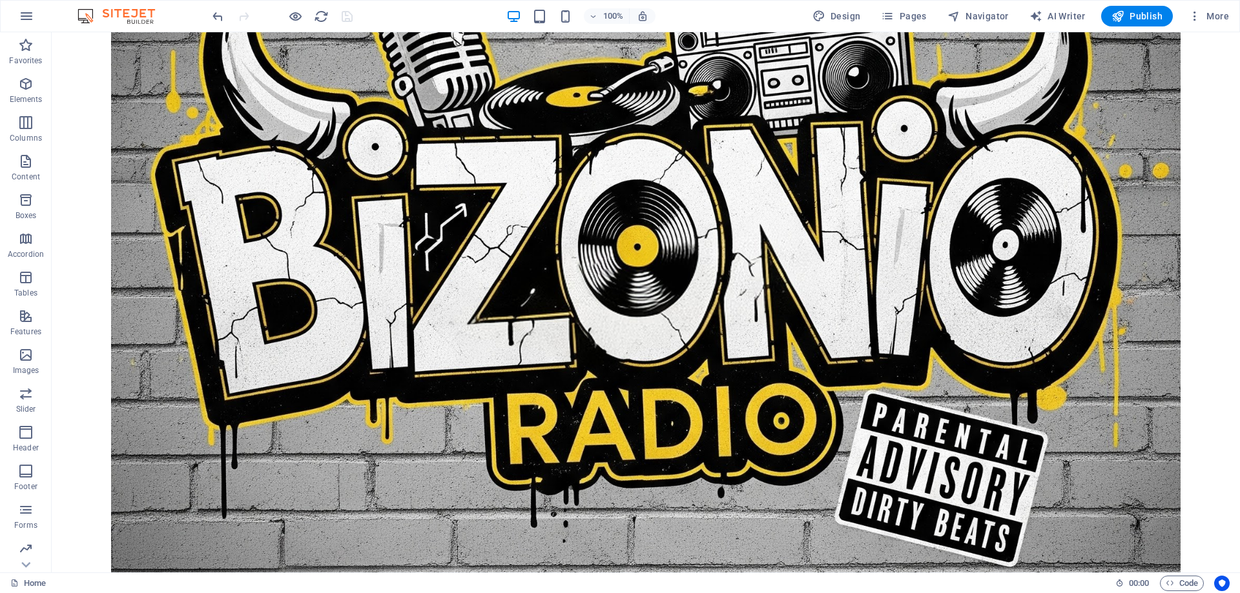
scroll to position [0, 0]
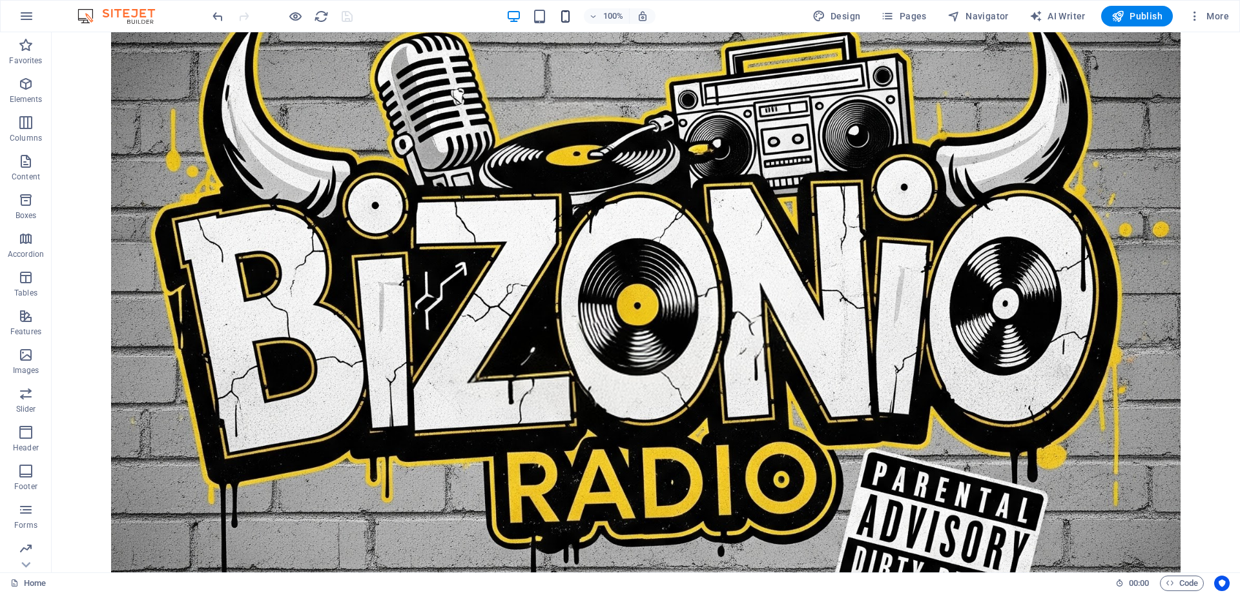
click at [564, 14] on icon "button" at bounding box center [565, 16] width 15 height 15
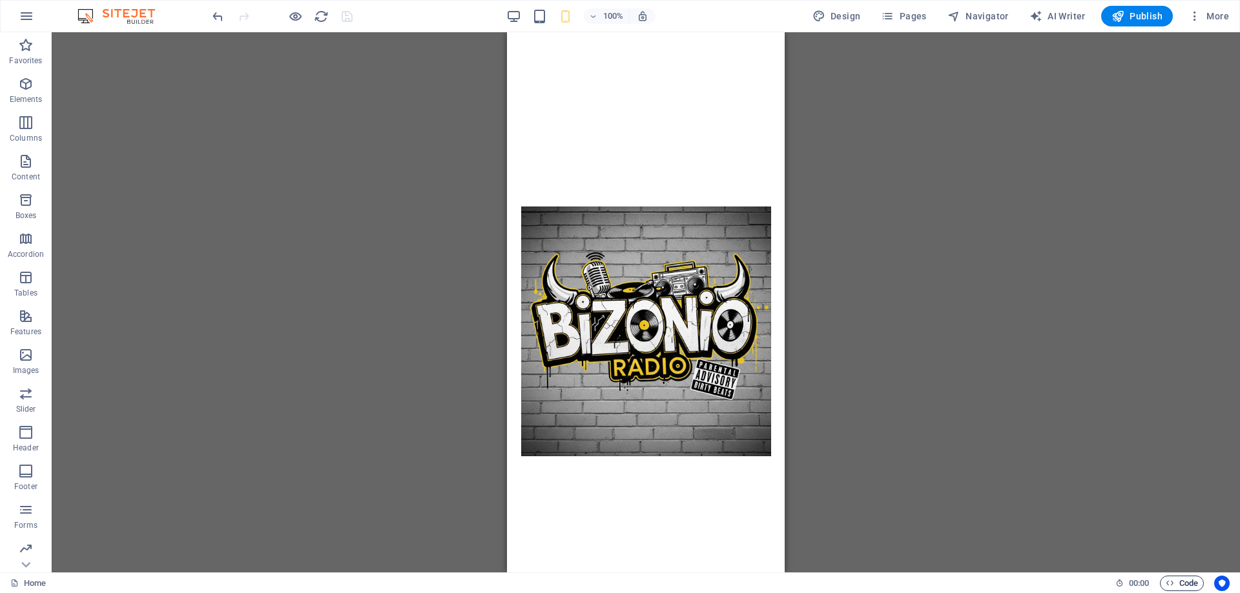
click at [1172, 584] on icon "button" at bounding box center [1169, 583] width 8 height 8
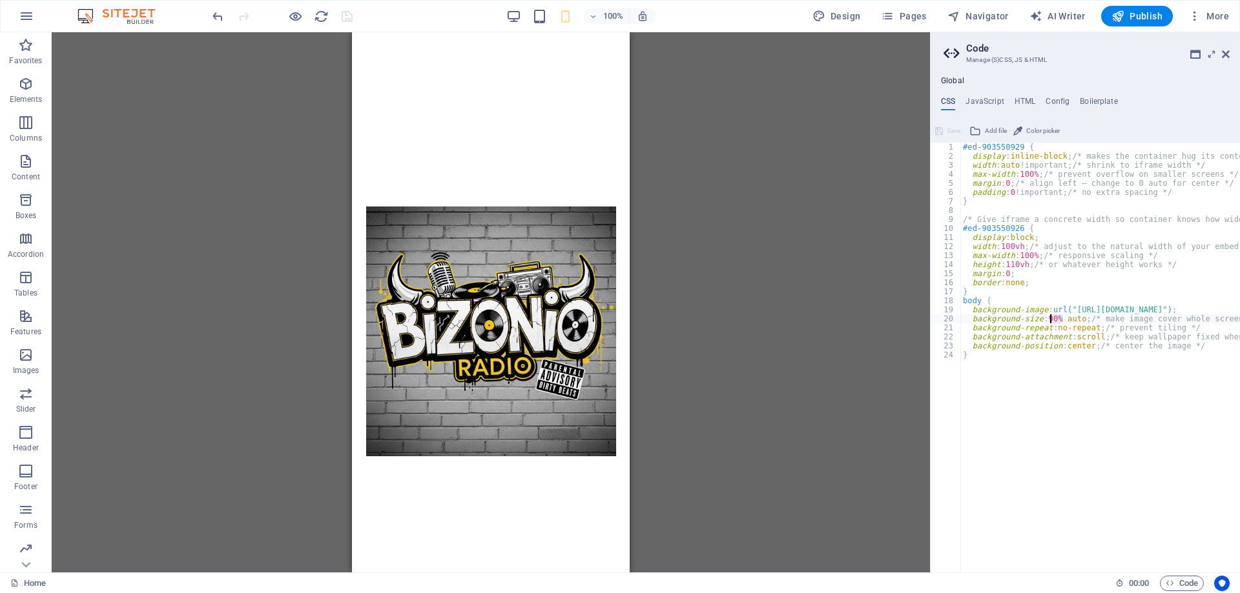
drag, startPoint x: 1060, startPoint y: 318, endPoint x: 1050, endPoint y: 316, distance: 9.9
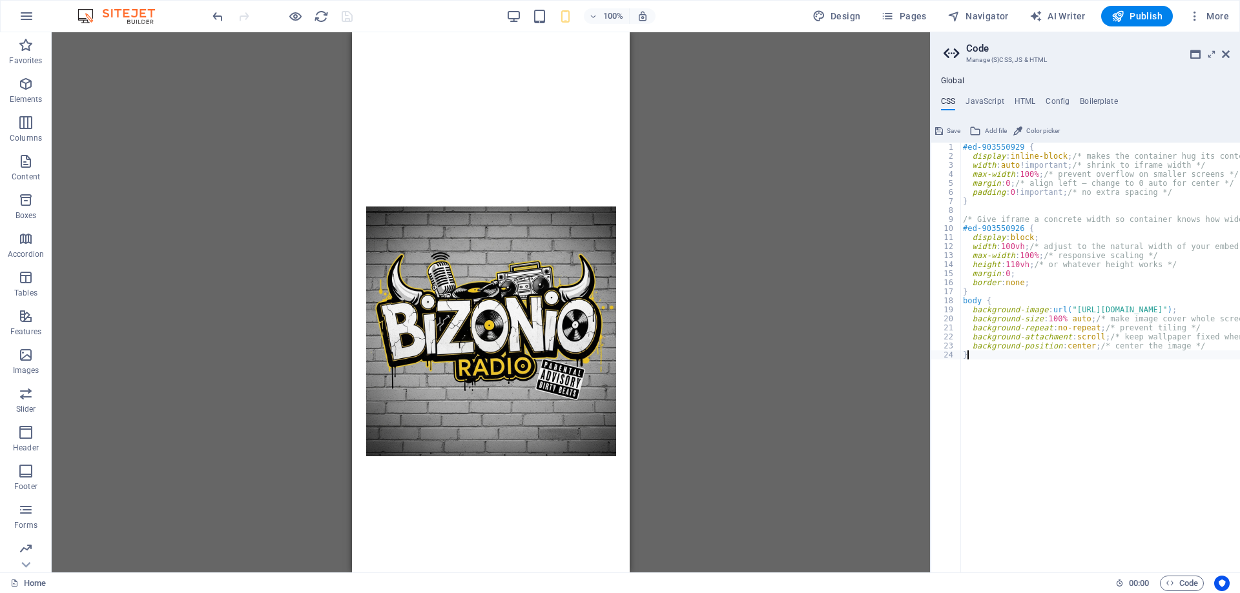
scroll to position [0, 0]
type textarea "}"
click at [952, 130] on span "Save" at bounding box center [953, 130] width 14 height 15
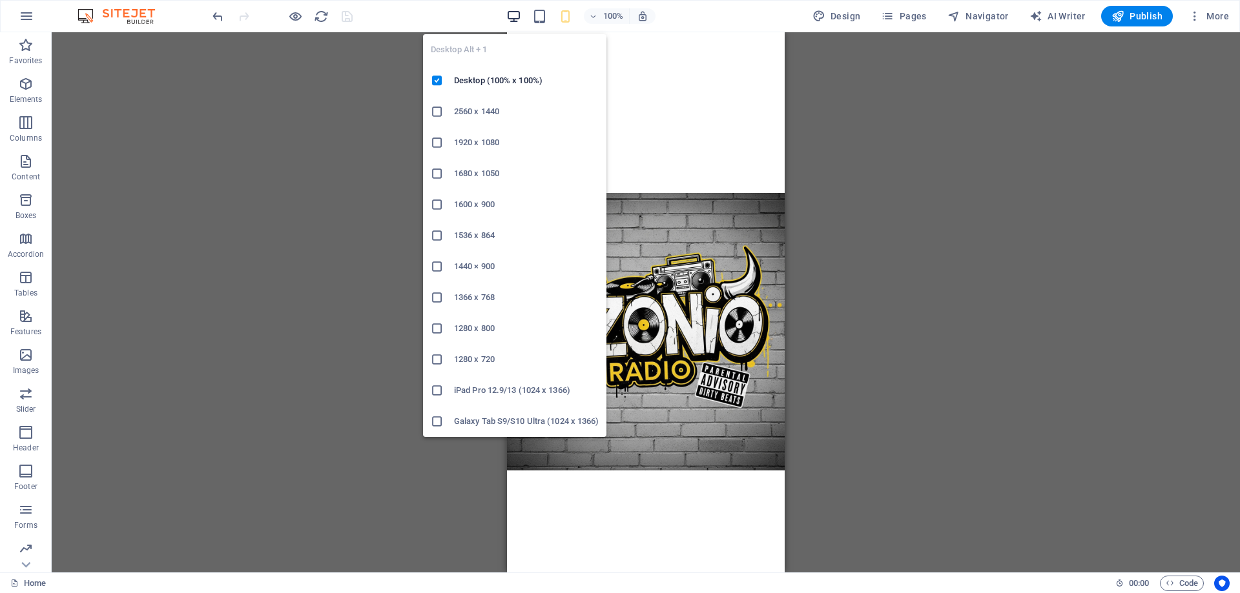
click at [515, 15] on icon "button" at bounding box center [513, 16] width 15 height 15
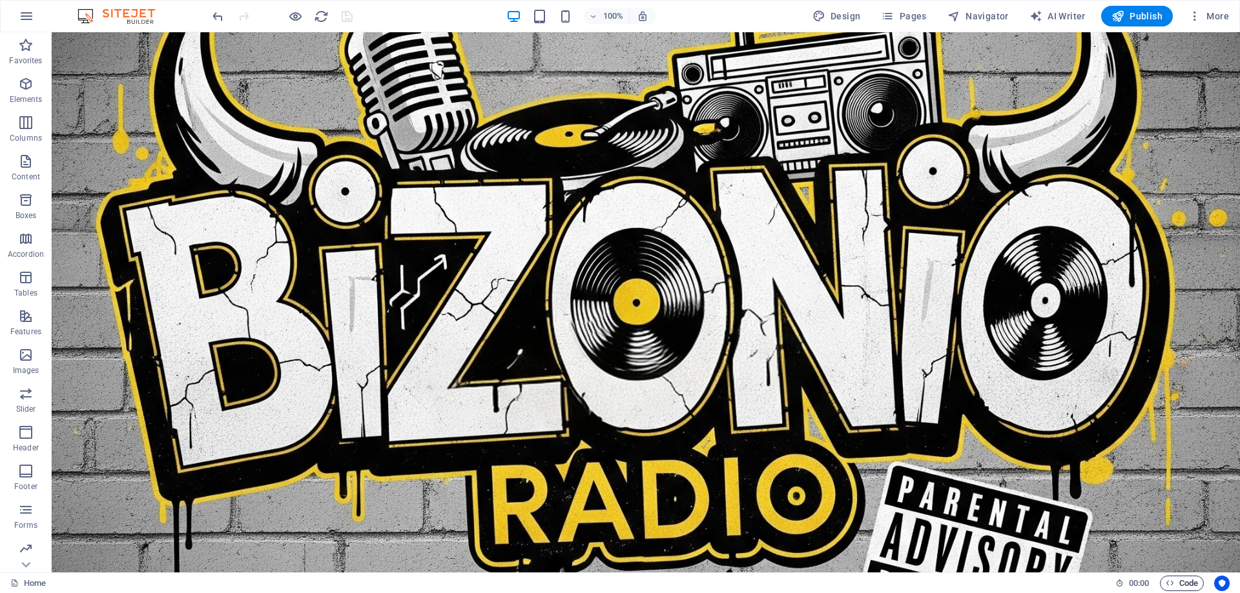
click at [1189, 584] on span "Code" at bounding box center [1181, 583] width 32 height 15
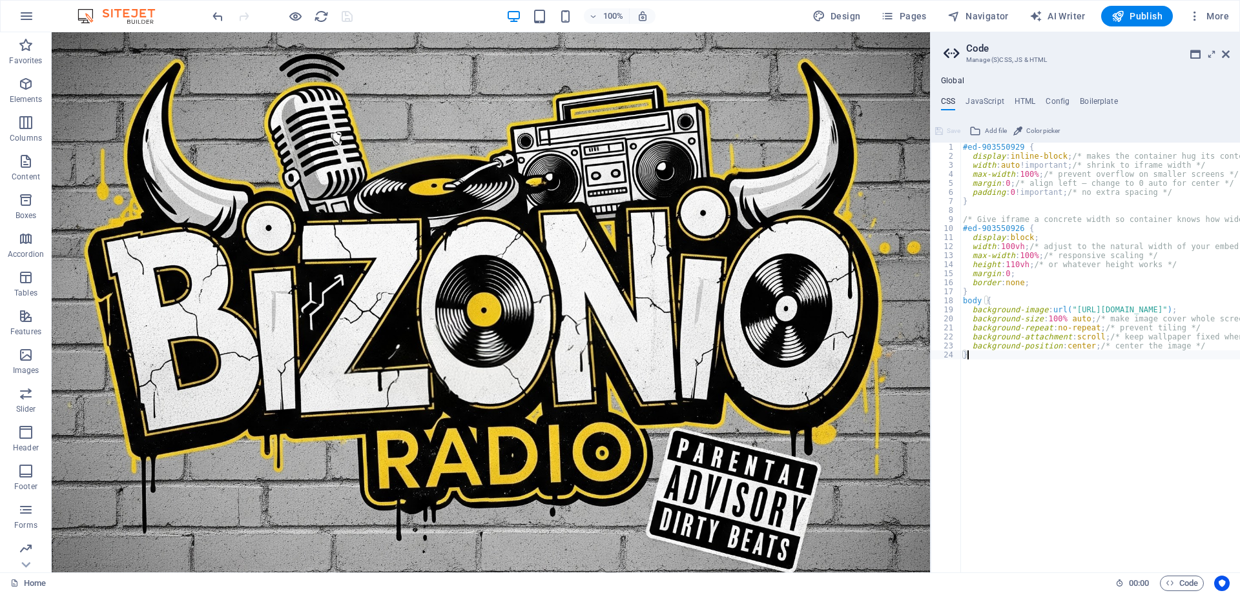
type textarea "background-position: center; /* center the image */ }"
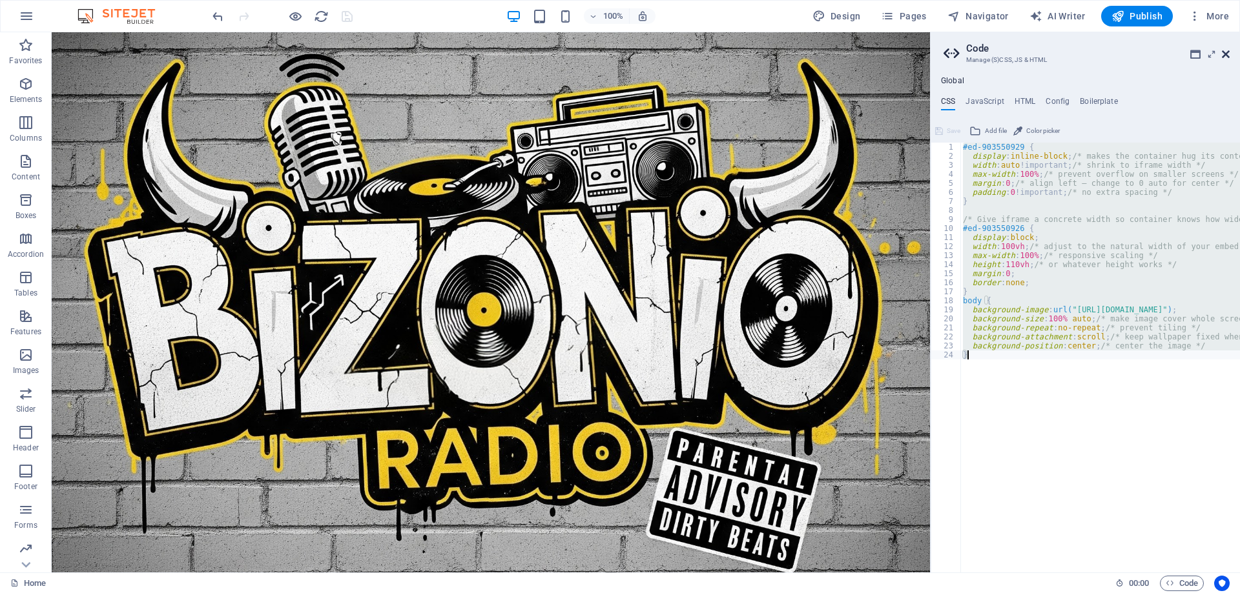
click at [1225, 52] on icon at bounding box center [1225, 54] width 8 height 10
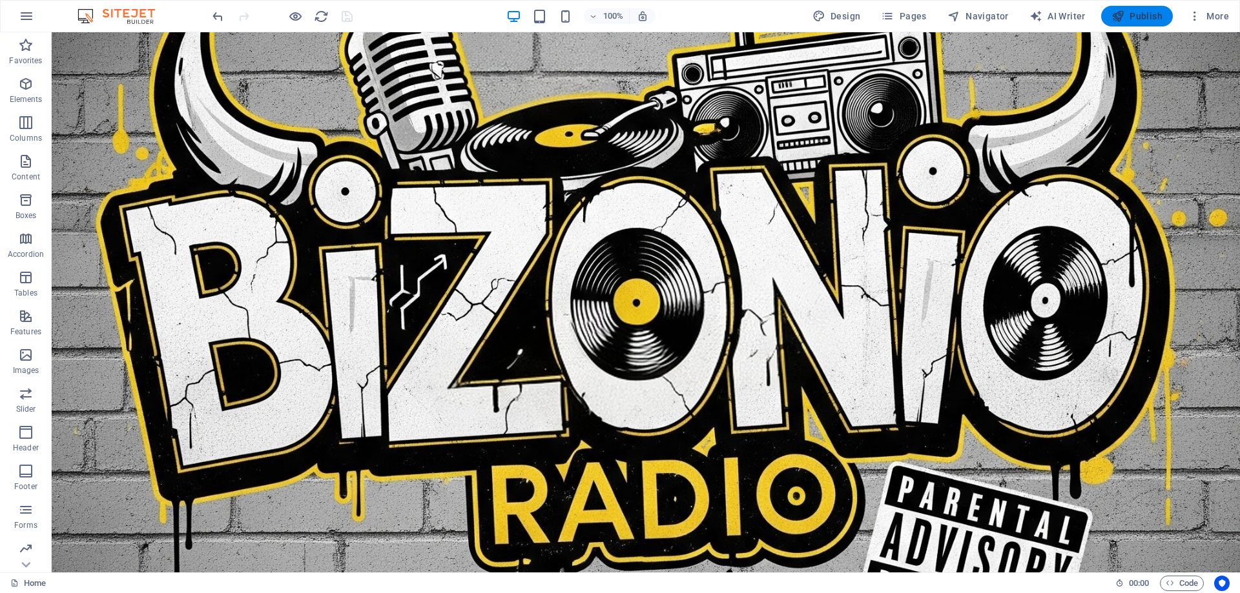
click at [1159, 17] on span "Publish" at bounding box center [1136, 16] width 51 height 13
click at [193, 93] on div "</div>" at bounding box center [322, 329] width 540 height 595
click at [92, 42] on div "Iframe" at bounding box center [98, 39] width 46 height 15
select select "%"
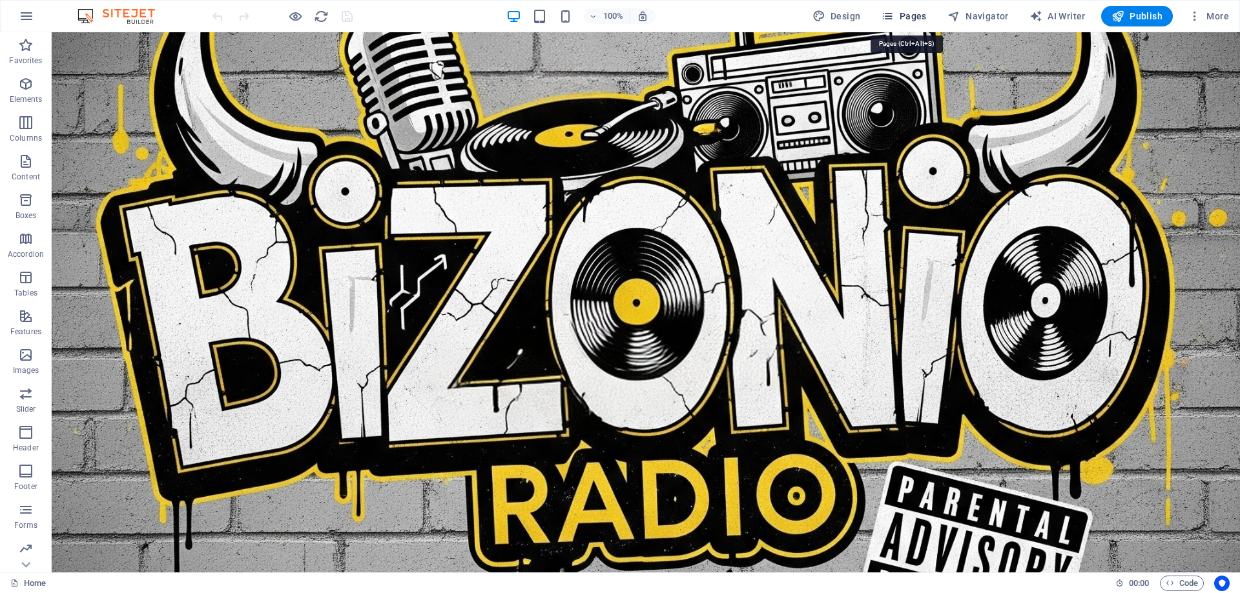
click at [903, 19] on span "Pages" at bounding box center [903, 16] width 45 height 13
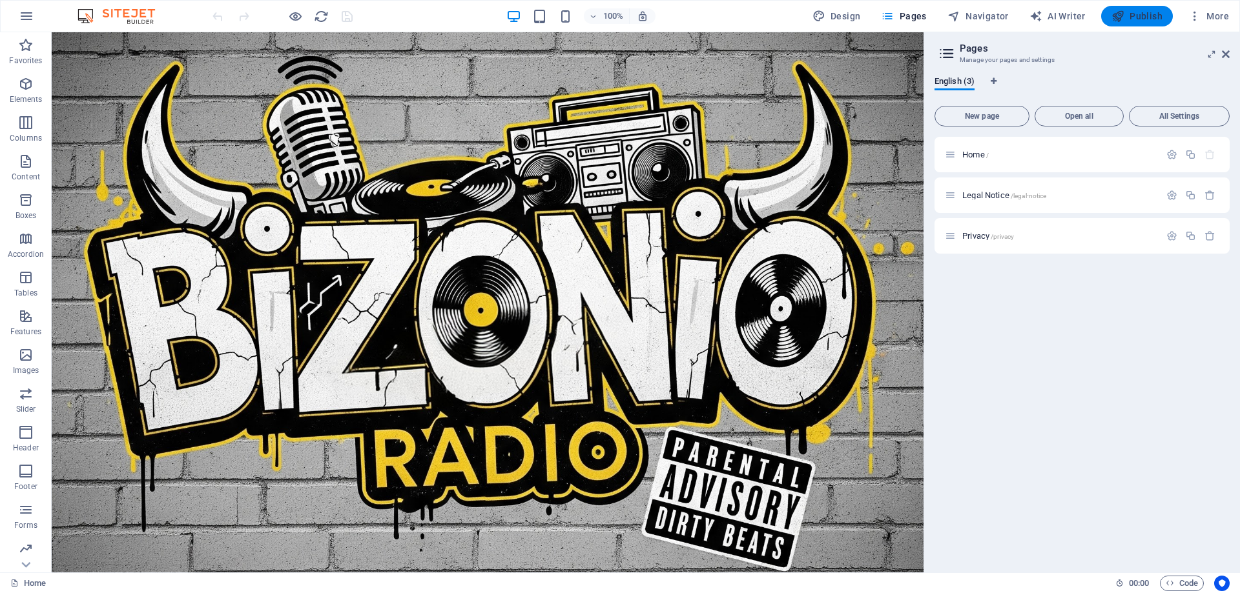
click at [1136, 18] on span "Publish" at bounding box center [1136, 16] width 51 height 13
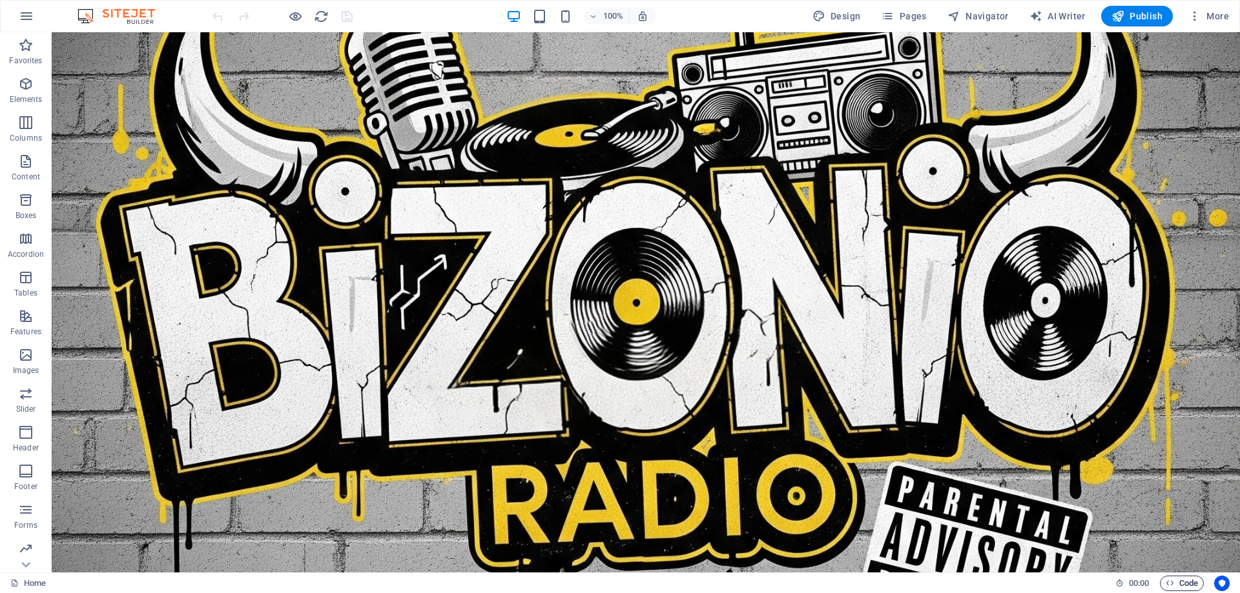
click at [1174, 576] on span "Code" at bounding box center [1181, 583] width 32 height 15
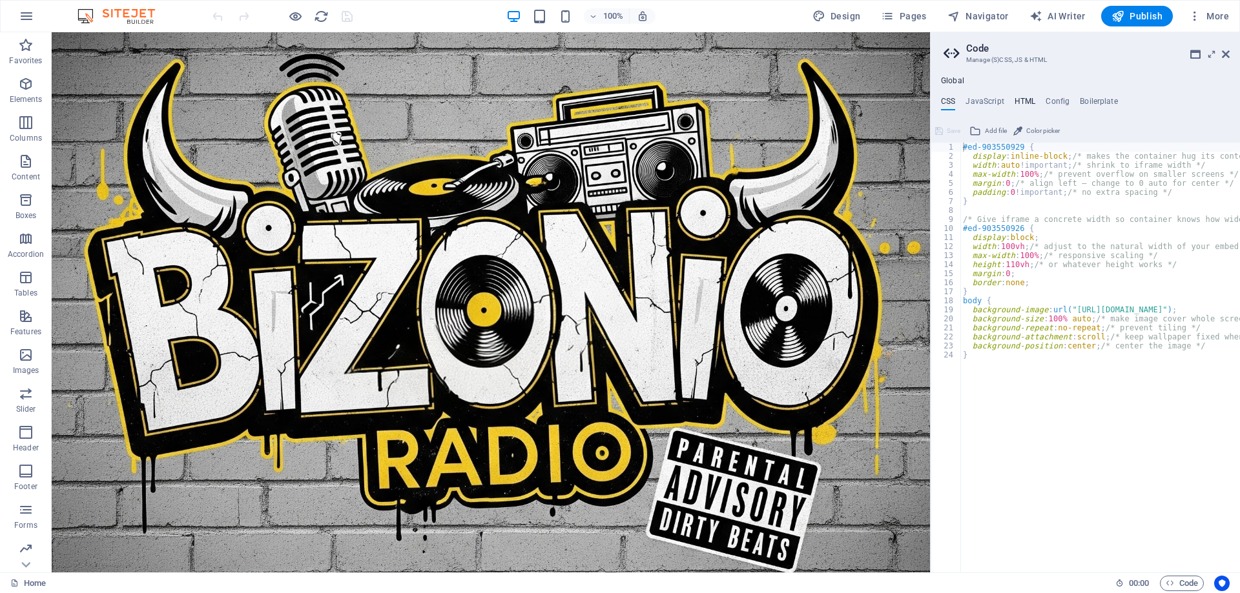
click at [1021, 100] on h4 "HTML" at bounding box center [1024, 104] width 21 height 14
type textarea "{{content}}"
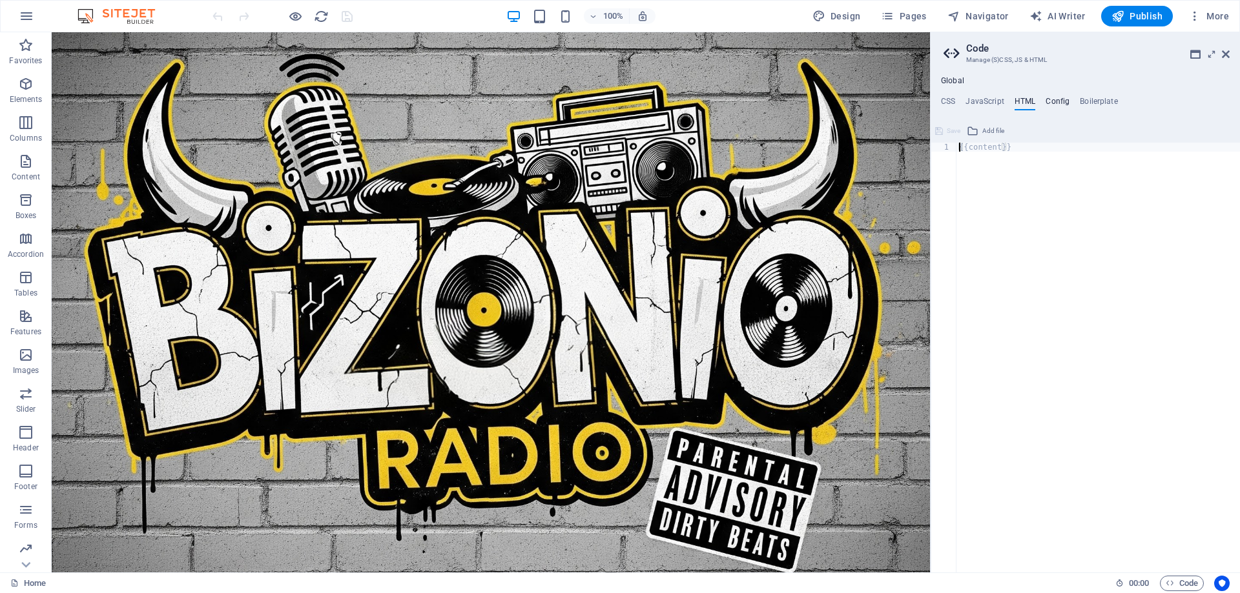
click at [1056, 98] on h4 "Config" at bounding box center [1057, 104] width 24 height 14
click at [1107, 101] on h4 "Boilerplate" at bounding box center [1098, 104] width 38 height 14
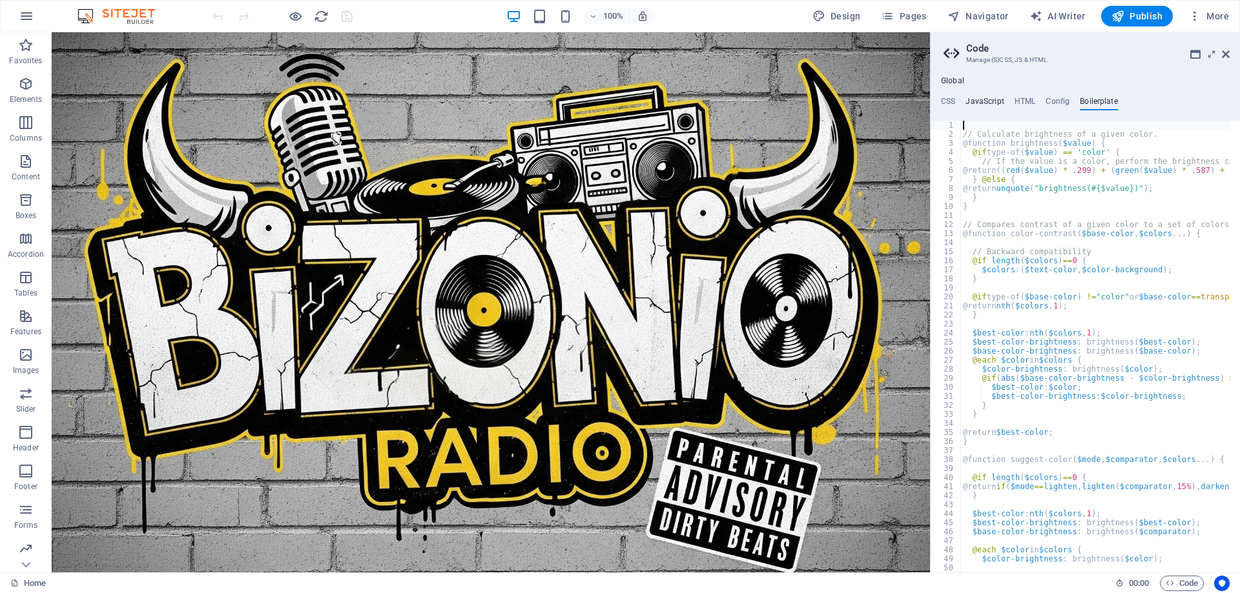
click at [985, 102] on h4 "JavaScript" at bounding box center [984, 104] width 38 height 14
type textarea "<html lang="en">"
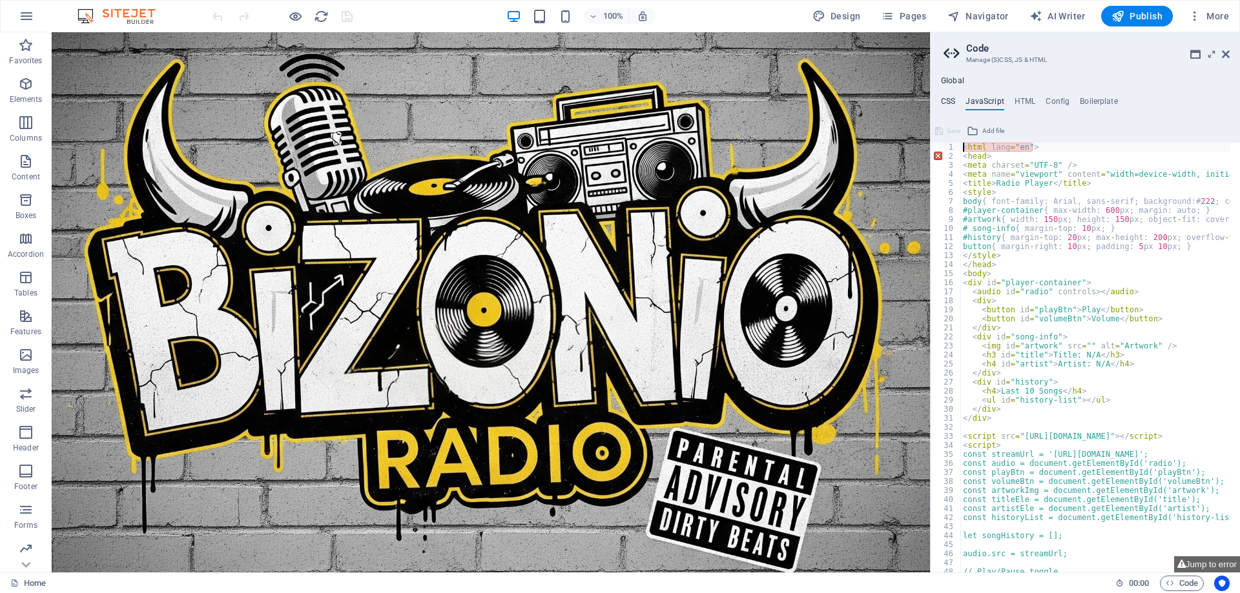
click at [950, 101] on h4 "CSS" at bounding box center [948, 104] width 14 height 14
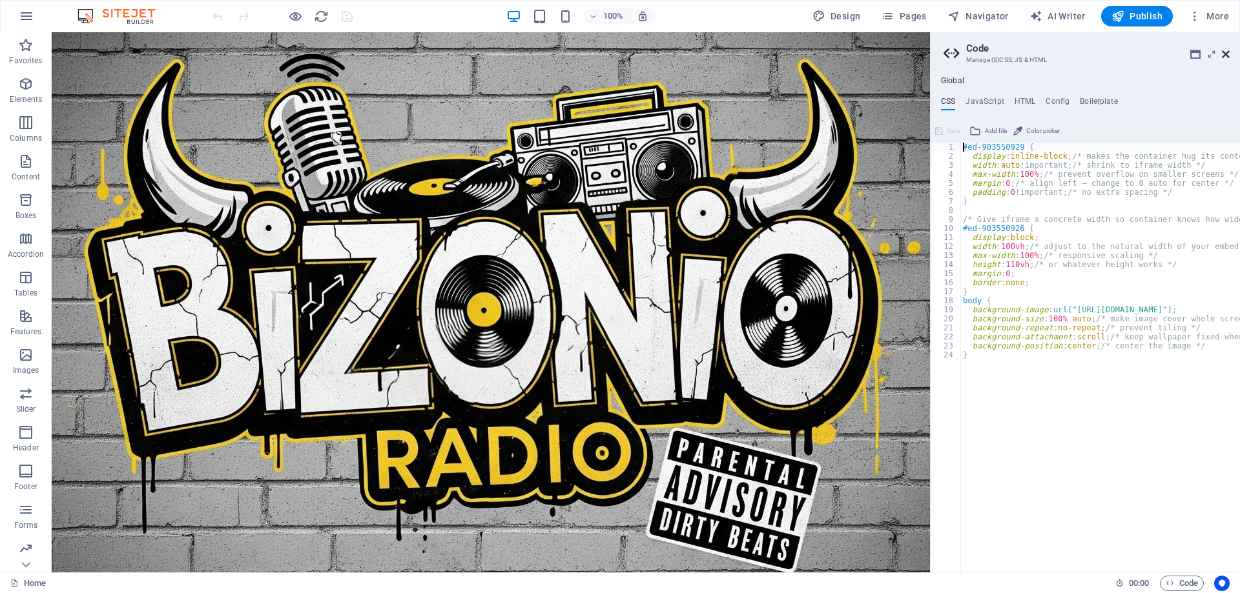
click at [1227, 54] on icon at bounding box center [1225, 54] width 8 height 10
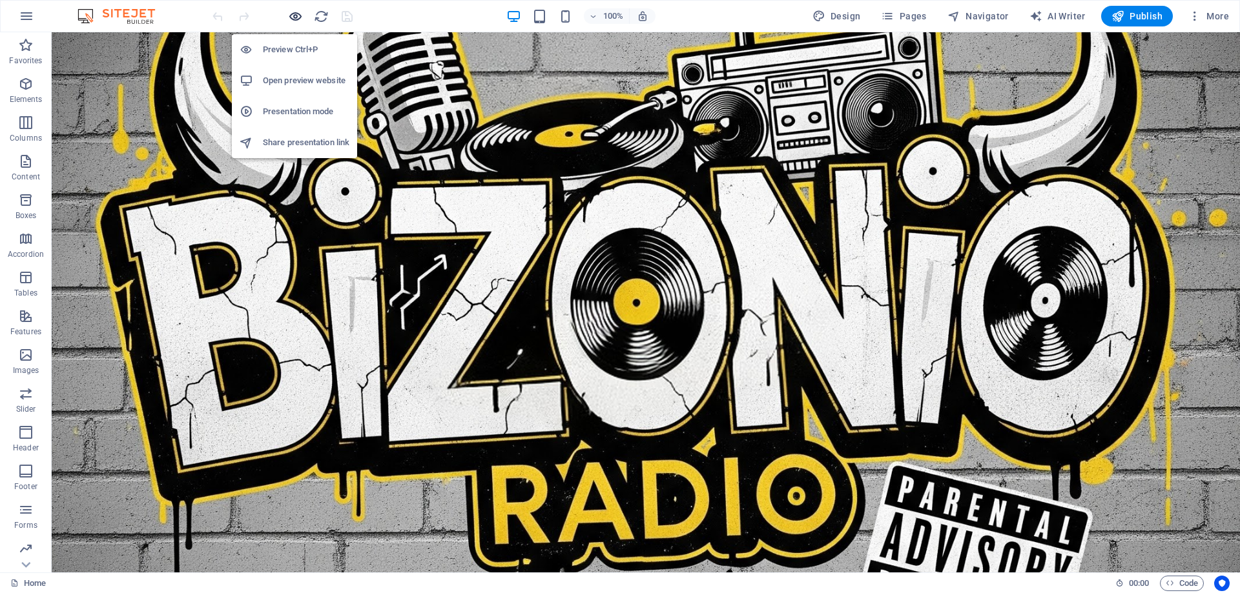
click at [297, 19] on icon "button" at bounding box center [295, 16] width 15 height 15
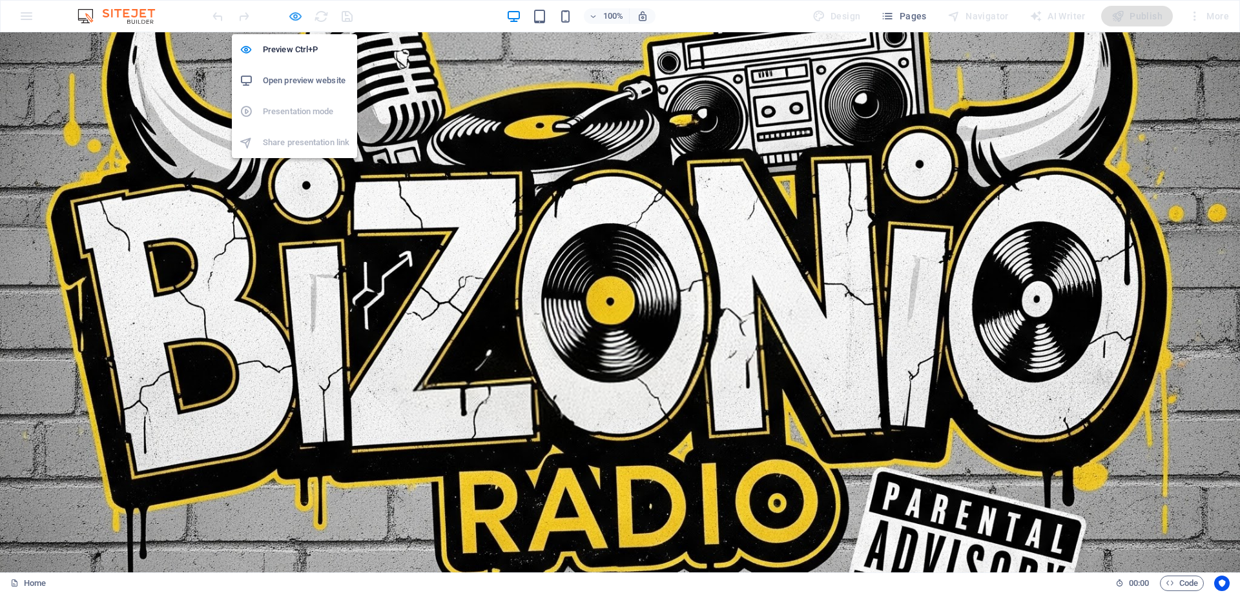
click at [291, 18] on icon "button" at bounding box center [295, 16] width 15 height 15
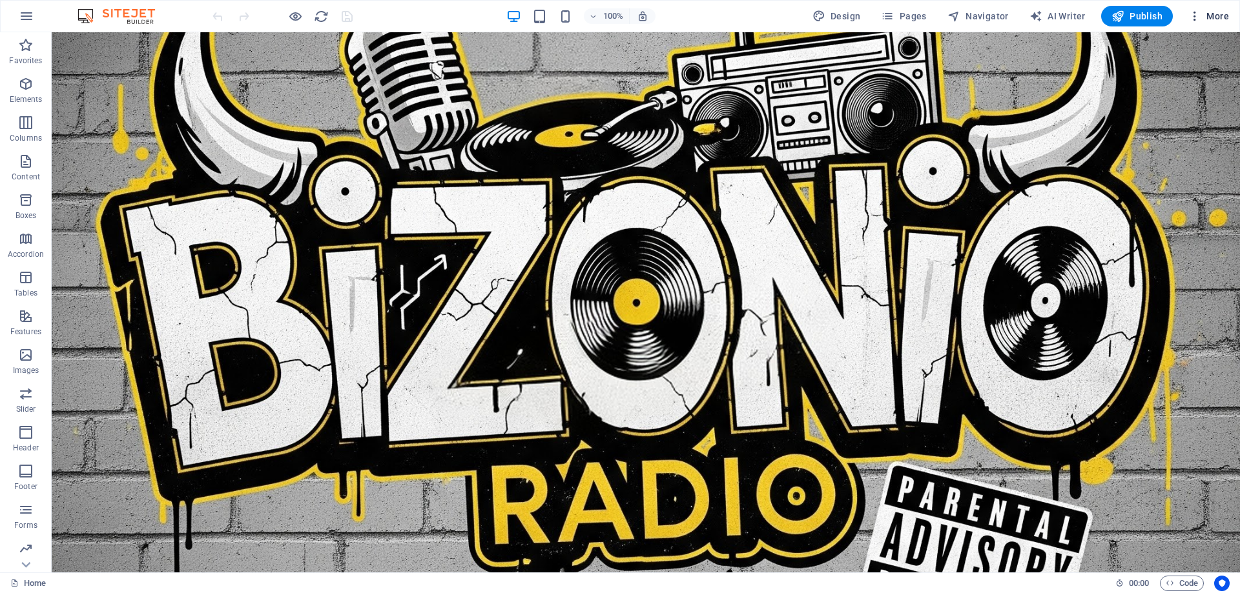
click at [1204, 14] on span "More" at bounding box center [1208, 16] width 41 height 13
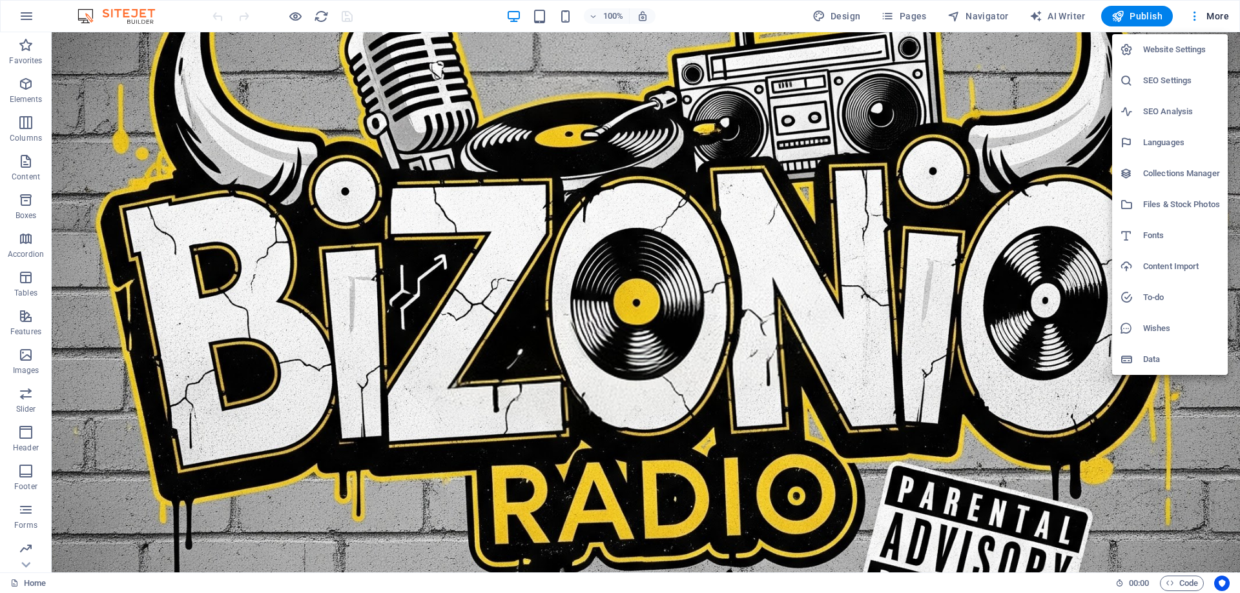
click at [1184, 49] on h6 "Website Settings" at bounding box center [1181, 49] width 77 height 15
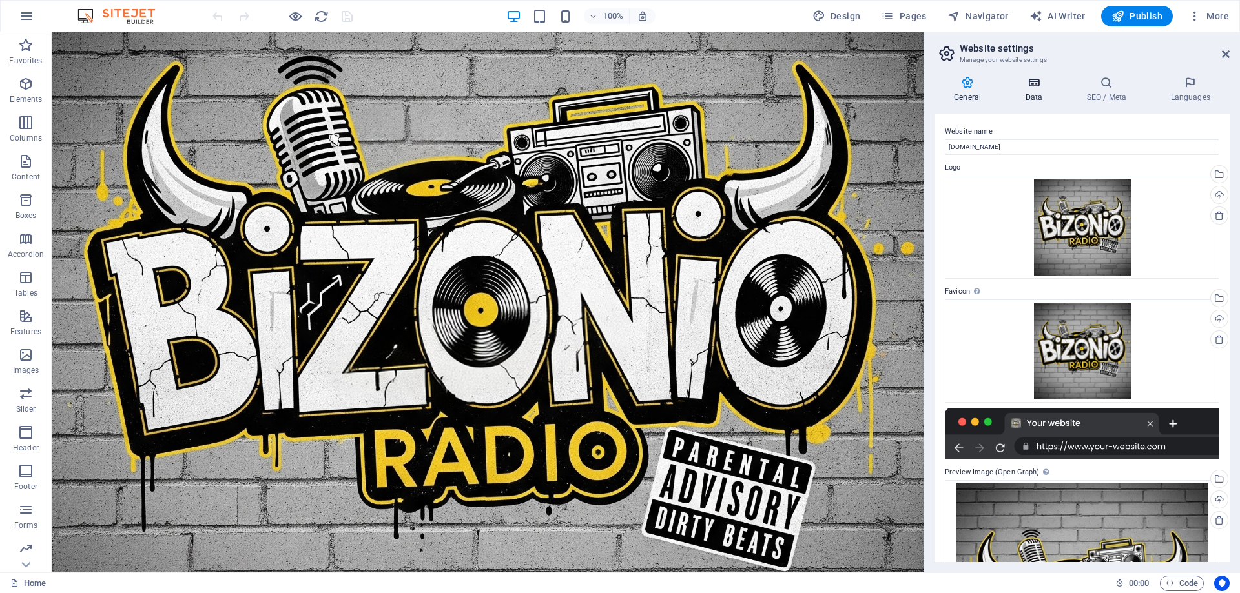
click at [1024, 86] on icon at bounding box center [1033, 82] width 56 height 13
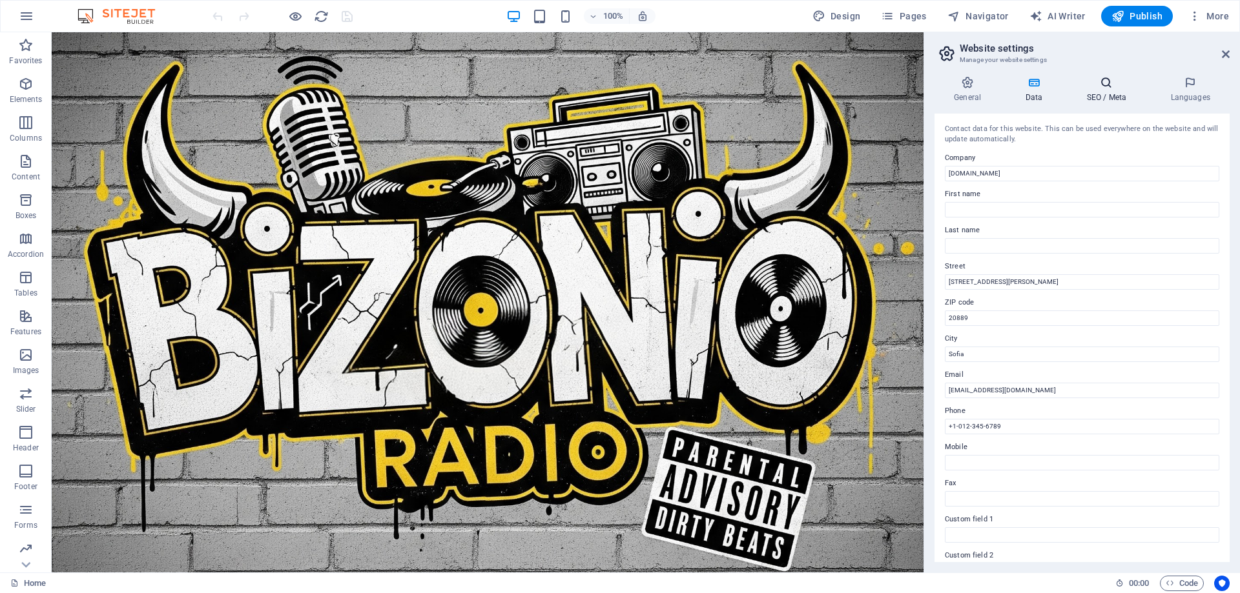
click at [1103, 81] on icon at bounding box center [1106, 82] width 79 height 13
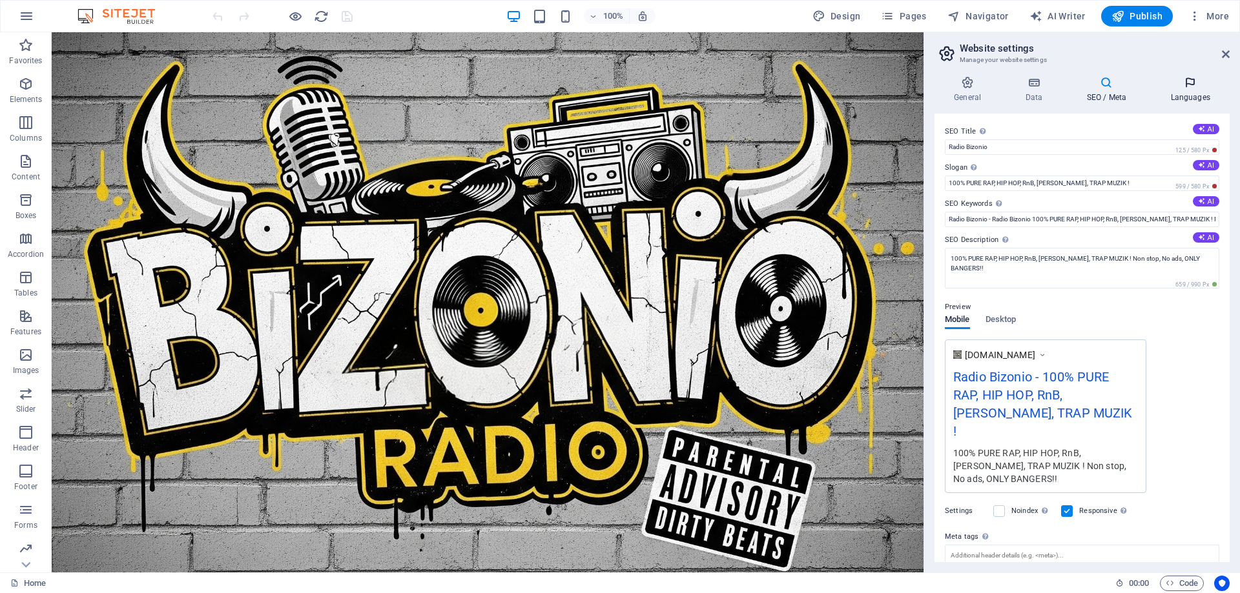
click at [1169, 82] on icon at bounding box center [1189, 82] width 79 height 13
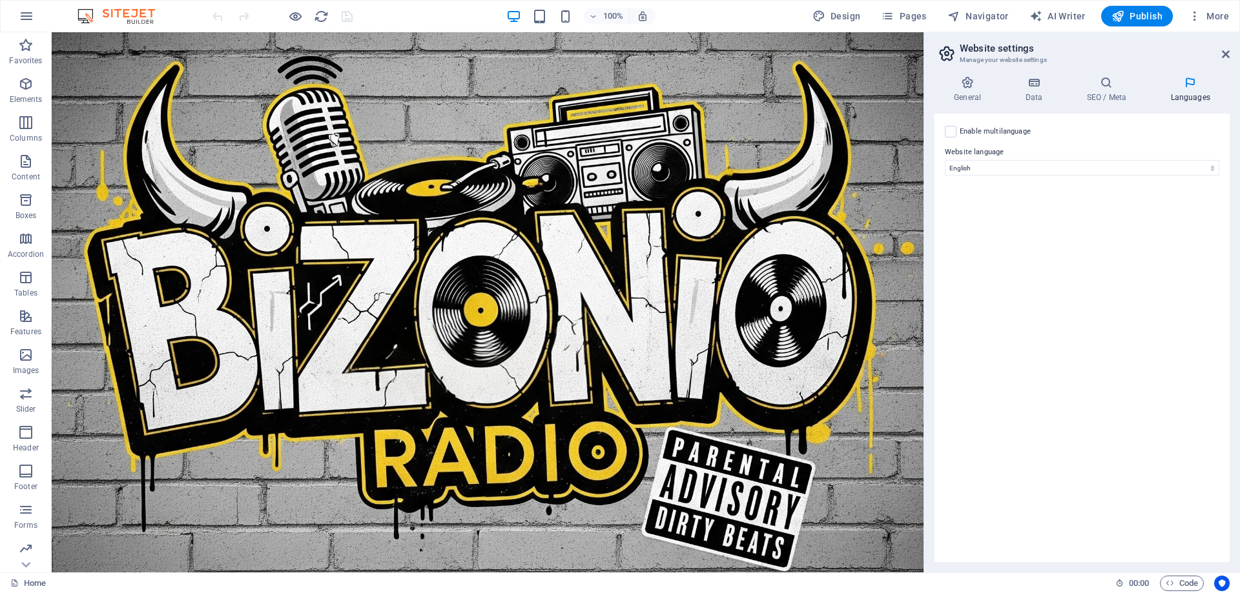
click at [1229, 50] on aside "Website settings Manage your website settings General Data SEO / Meta Languages…" at bounding box center [1081, 302] width 316 height 540
click at [1225, 53] on icon at bounding box center [1225, 54] width 8 height 10
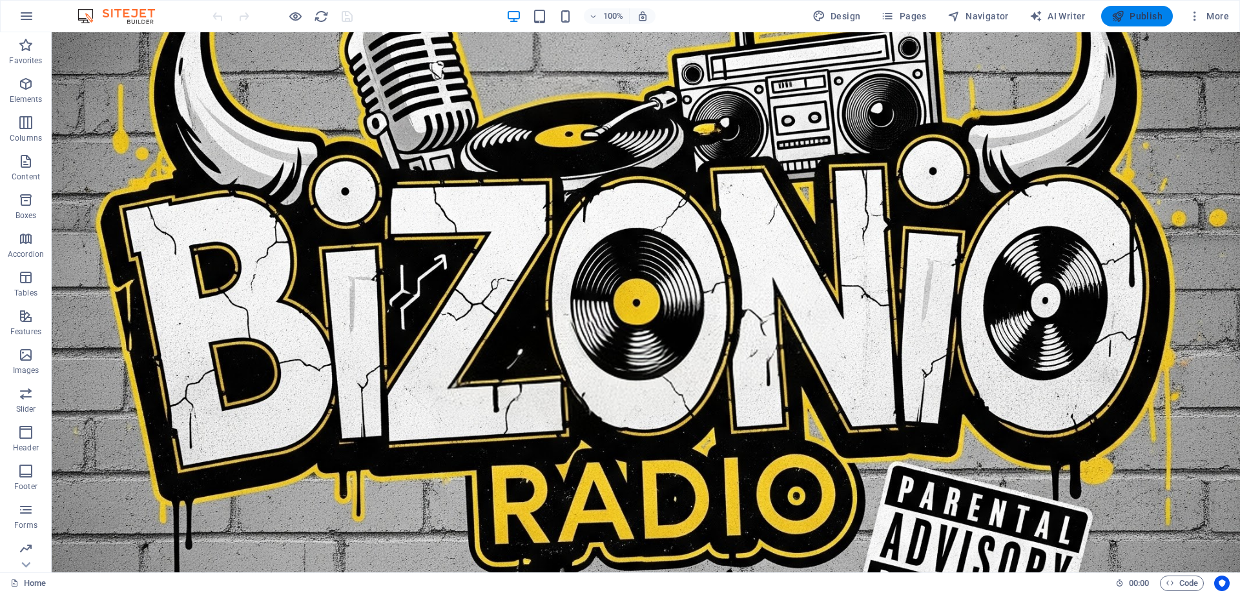
click at [1134, 20] on span "Publish" at bounding box center [1136, 16] width 51 height 13
